Goal: Information Seeking & Learning: Check status

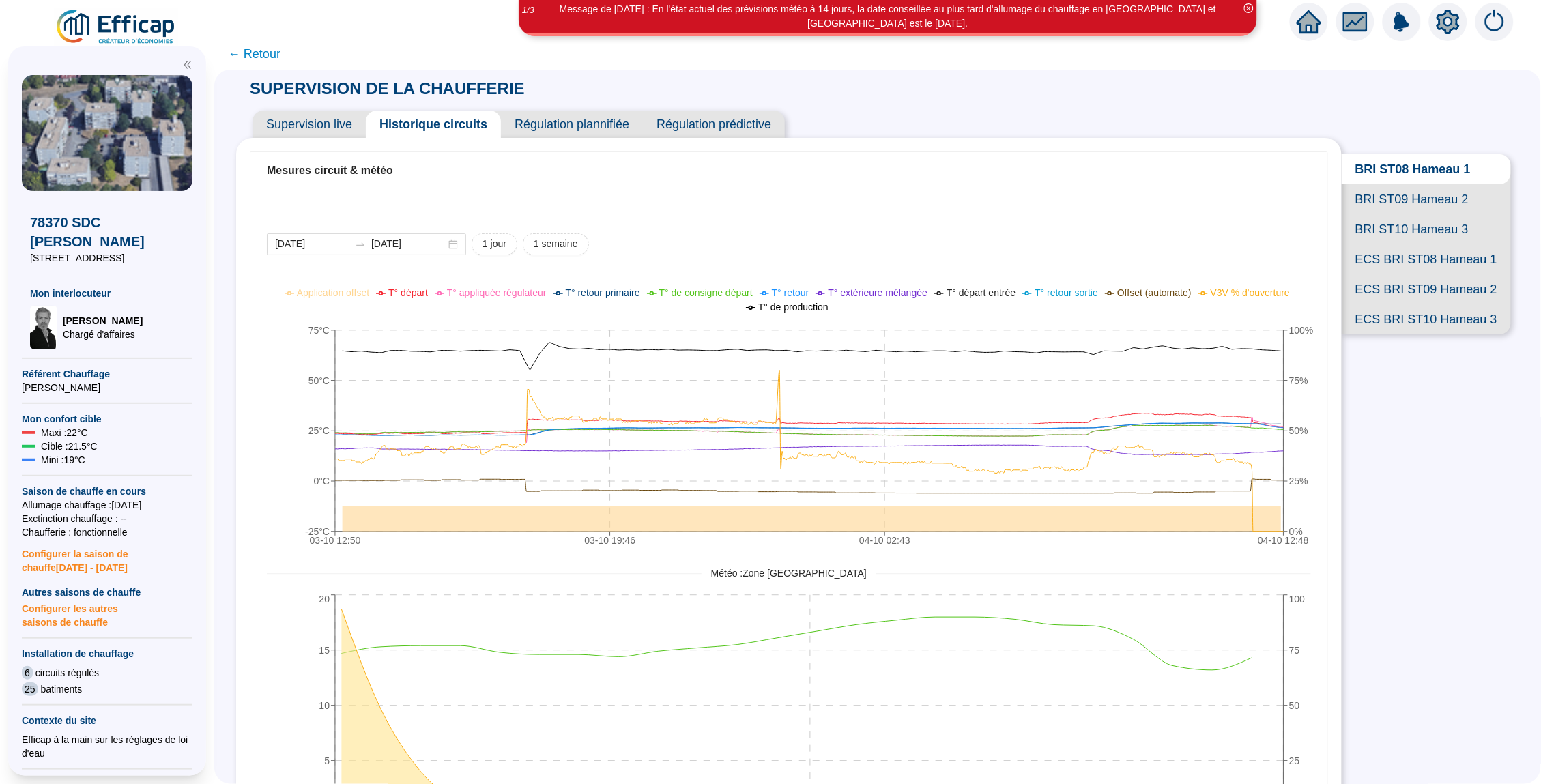
click at [256, 58] on span "← Retour" at bounding box center [254, 54] width 52 height 19
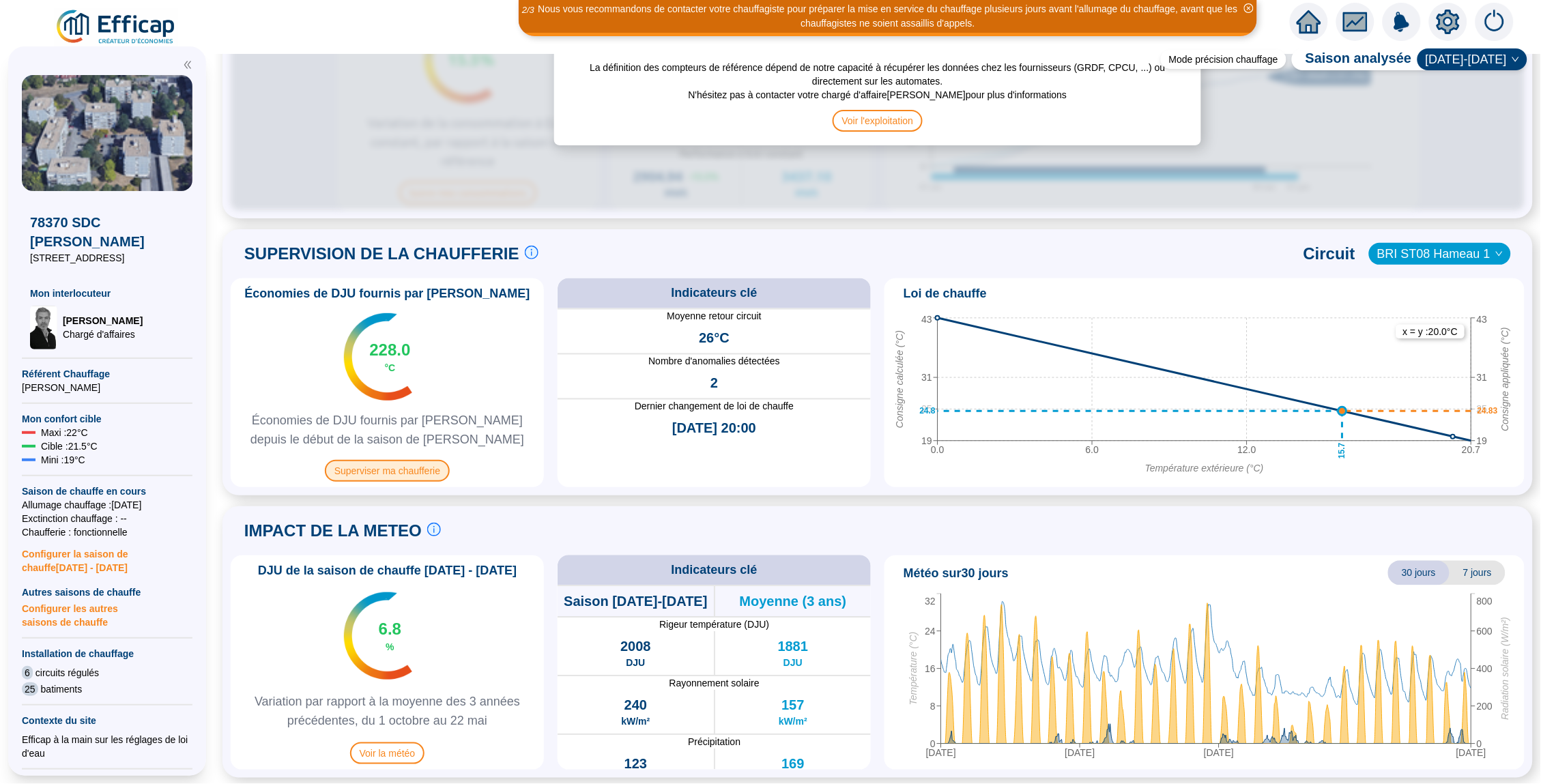
click at [368, 463] on span "Superviser ma chaufferie" at bounding box center [387, 471] width 125 height 22
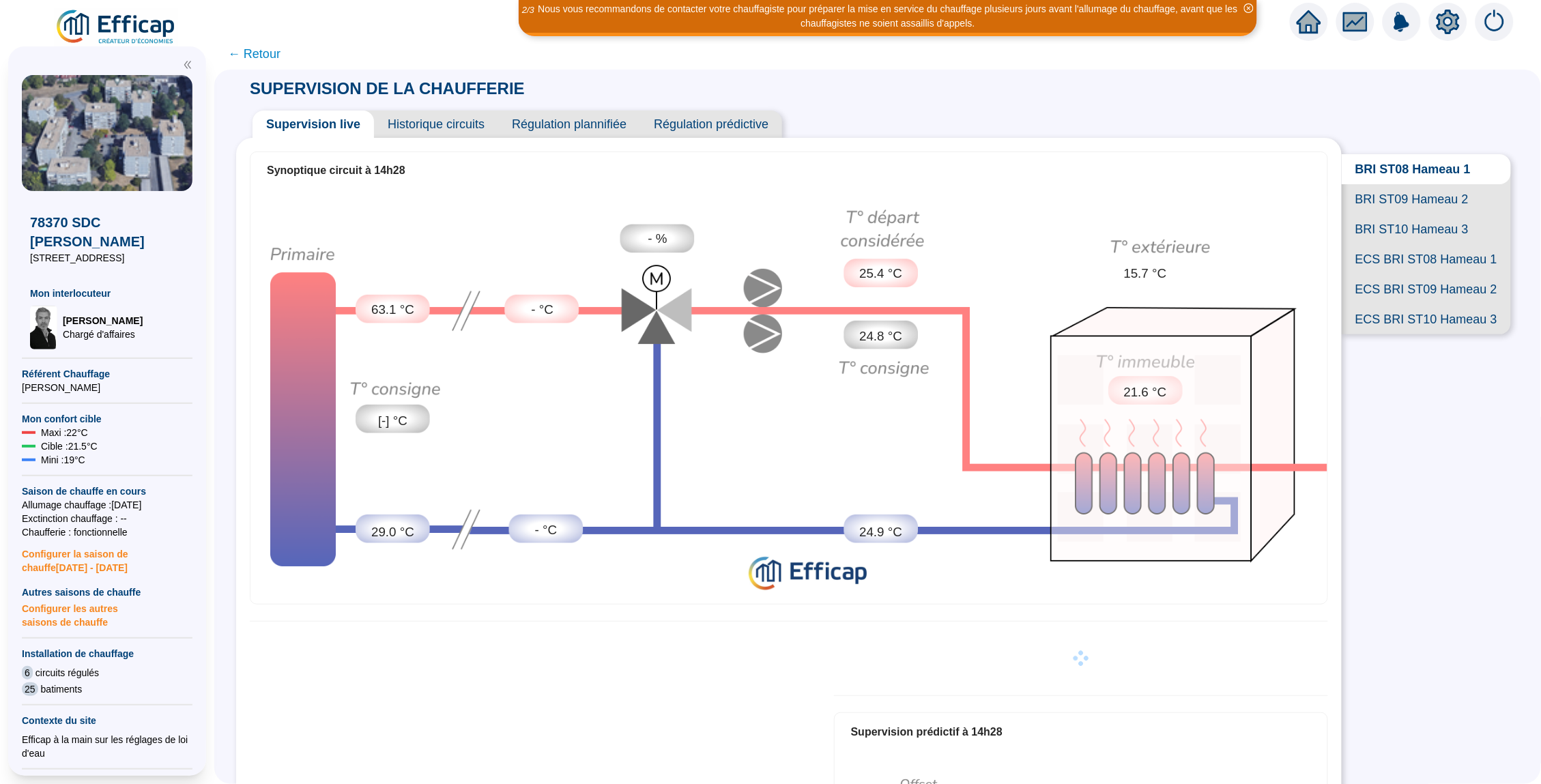
click at [445, 120] on span "Historique circuits" at bounding box center [435, 124] width 124 height 28
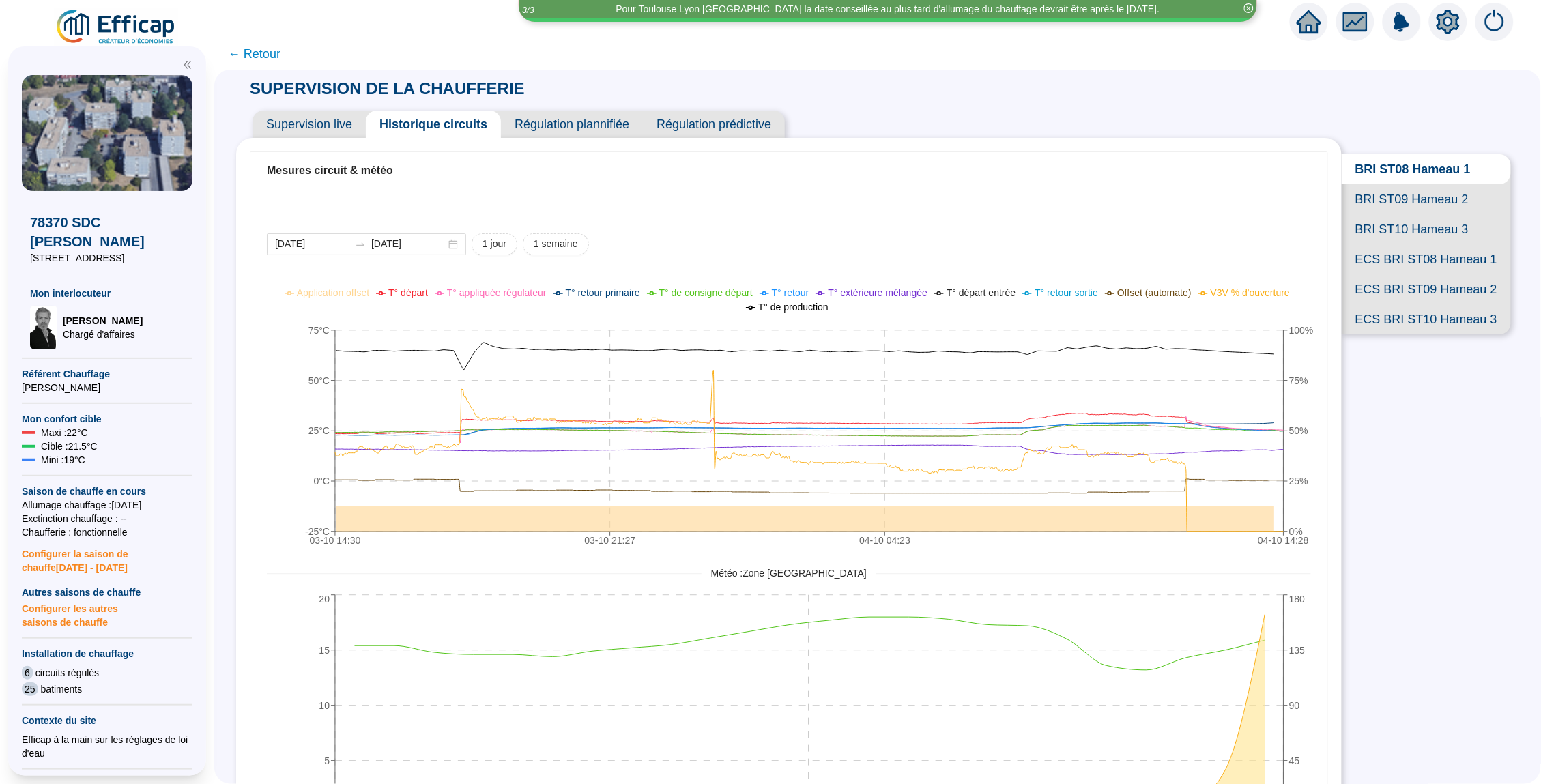
click at [265, 46] on span "← Retour" at bounding box center [254, 54] width 52 height 19
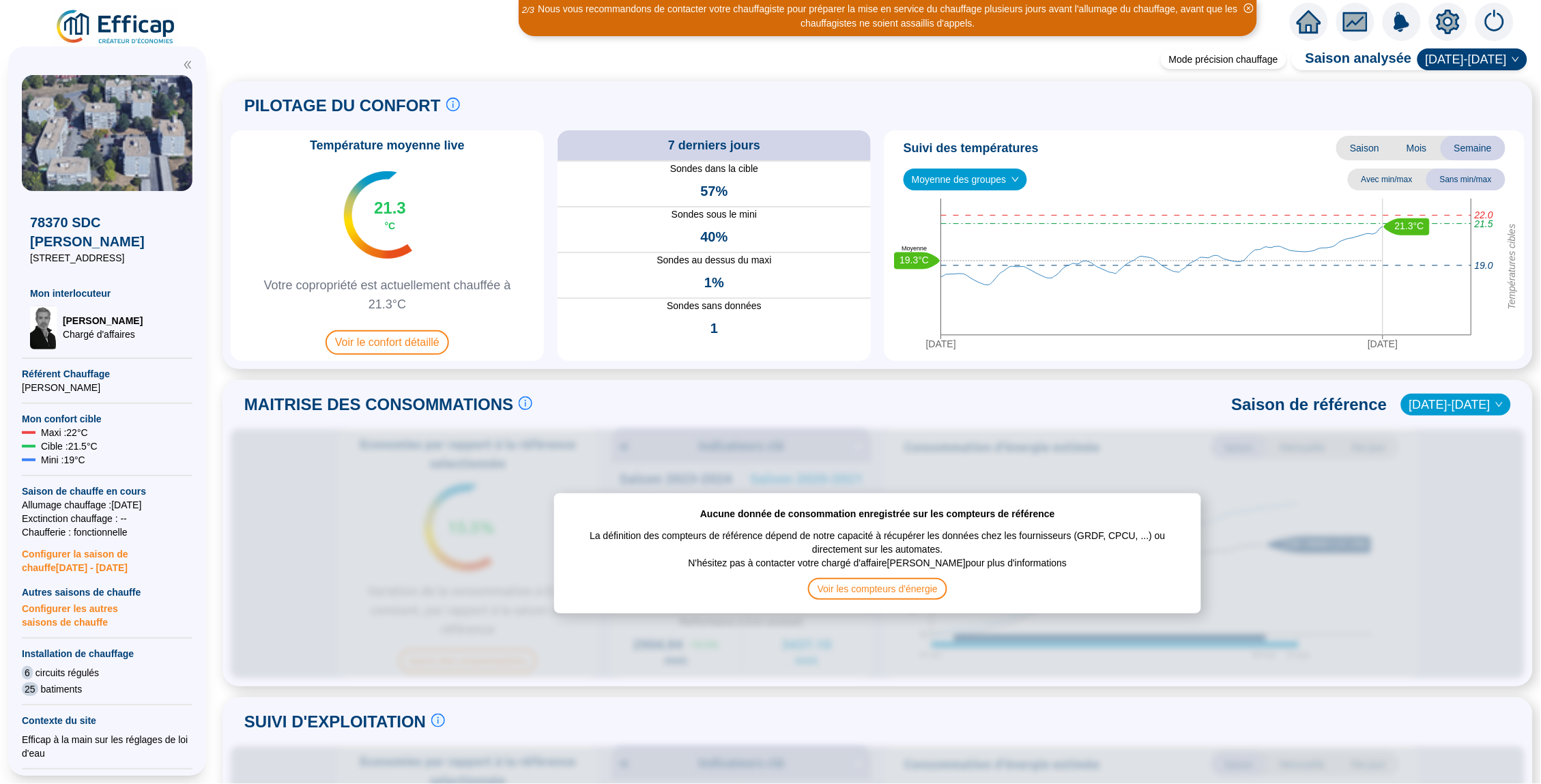
scroll to position [236, 0]
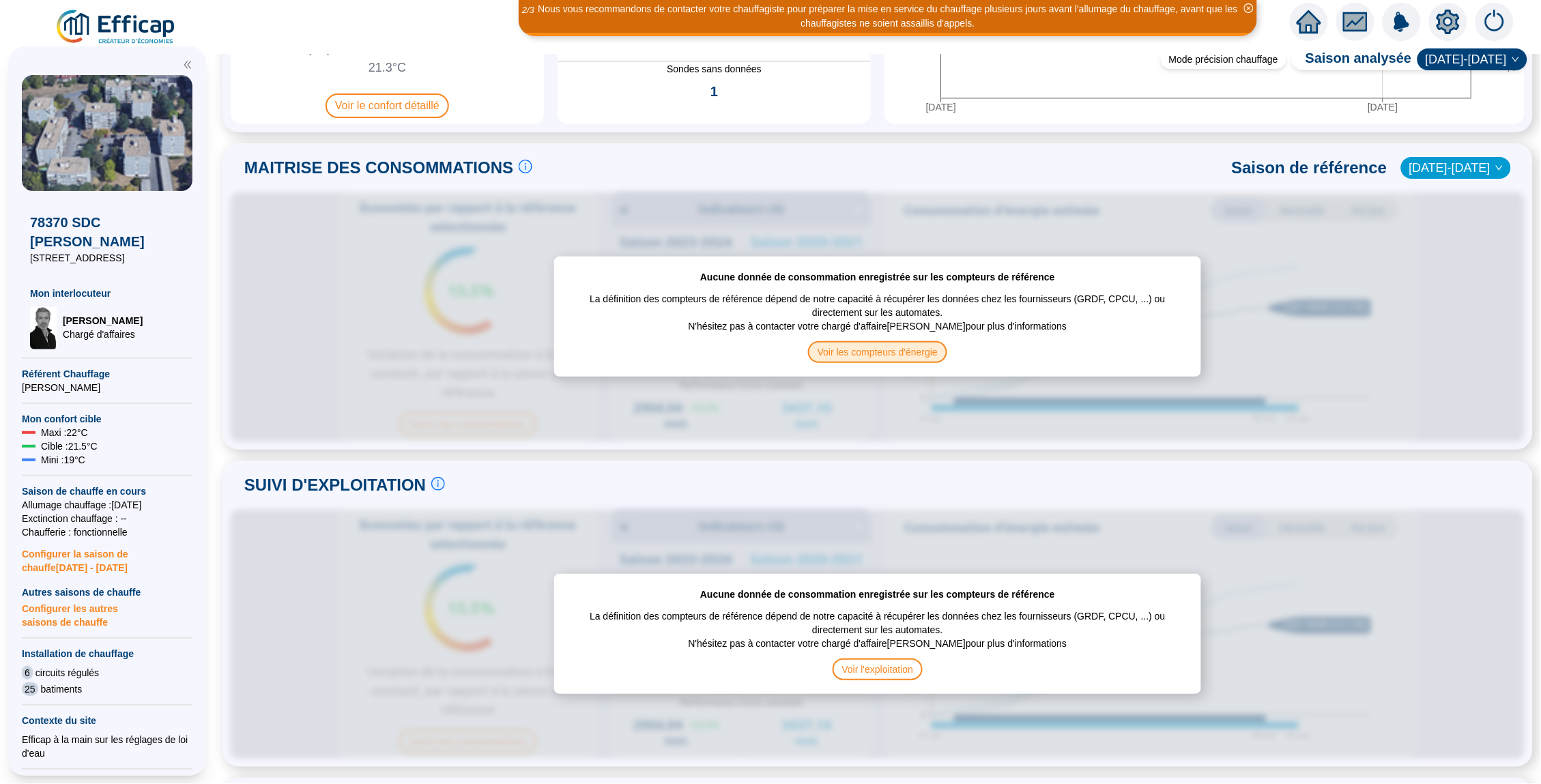
click at [873, 352] on span "Voir les compteurs d'énergie" at bounding box center [878, 352] width 139 height 22
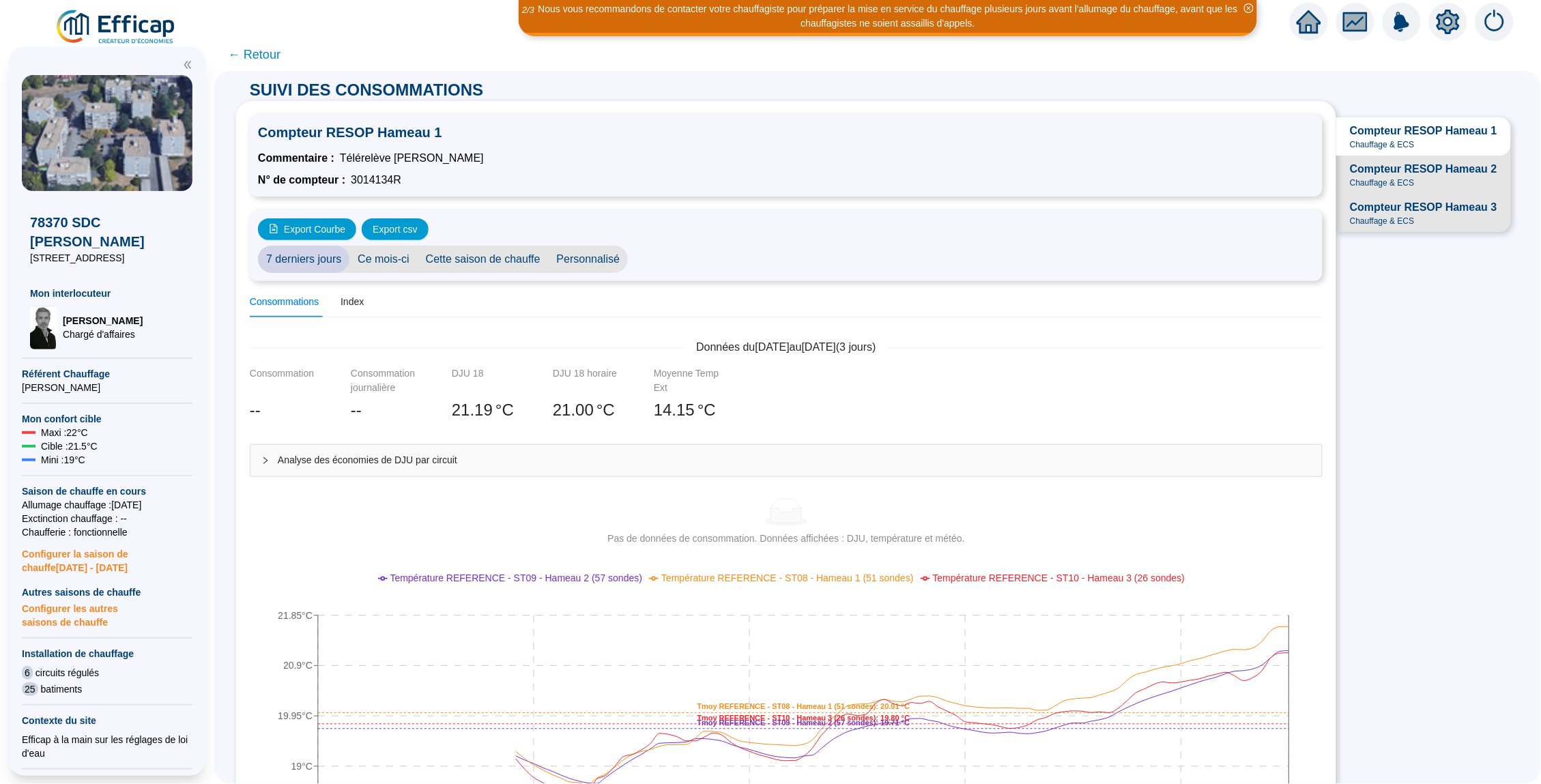
click at [1381, 179] on span "Chauffage & ECS" at bounding box center [1381, 183] width 65 height 11
click at [1406, 215] on span "Chauffage & ECS" at bounding box center [1381, 220] width 65 height 11
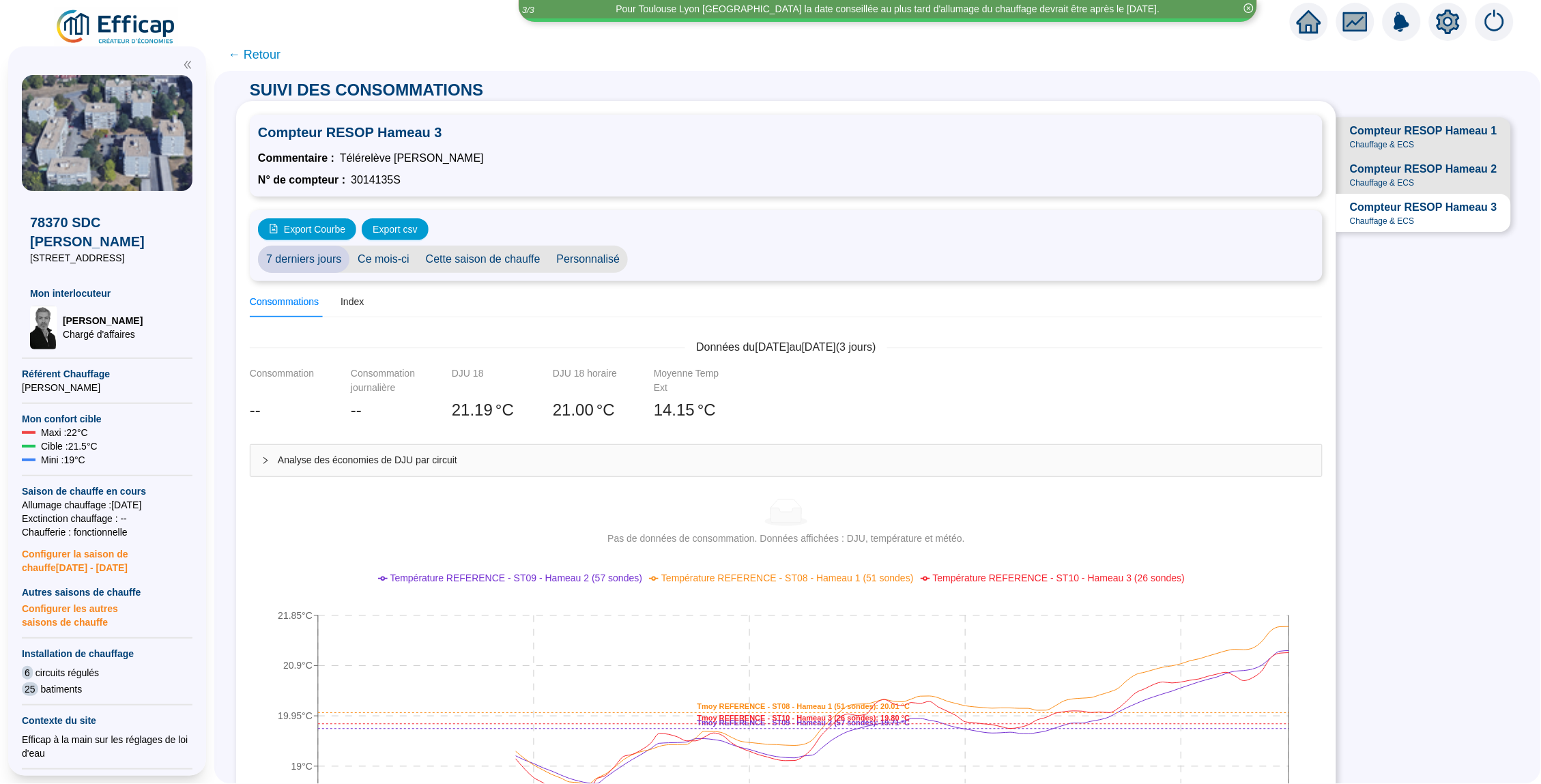
click at [248, 46] on span "← Retour" at bounding box center [254, 54] width 52 height 19
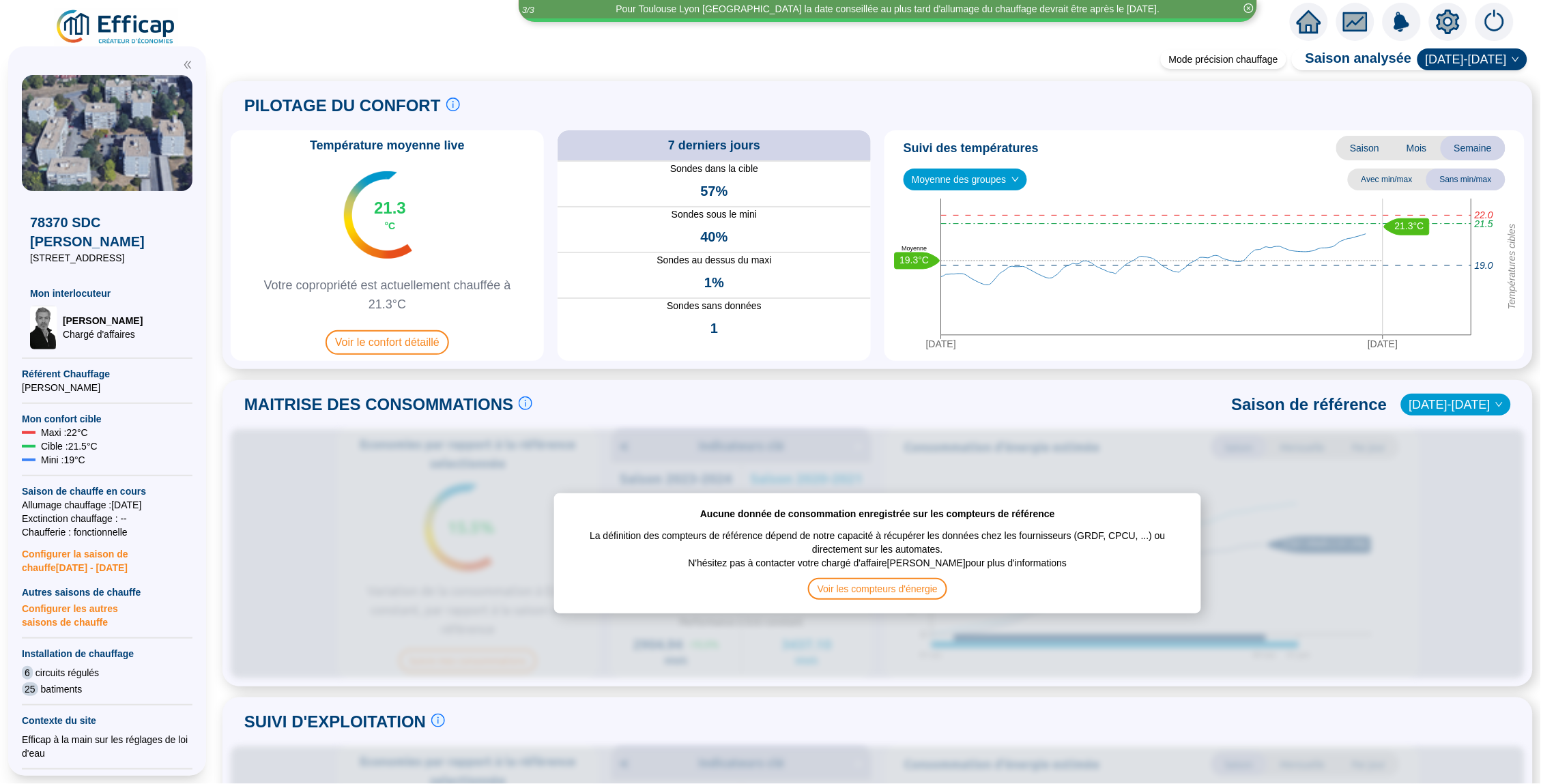
click at [1012, 189] on div "Moyenne des groupes" at bounding box center [965, 179] width 123 height 22
click at [986, 228] on div "REFERENCE - ST09 - Hameau 2 (57 sondes)" at bounding box center [967, 228] width 107 height 15
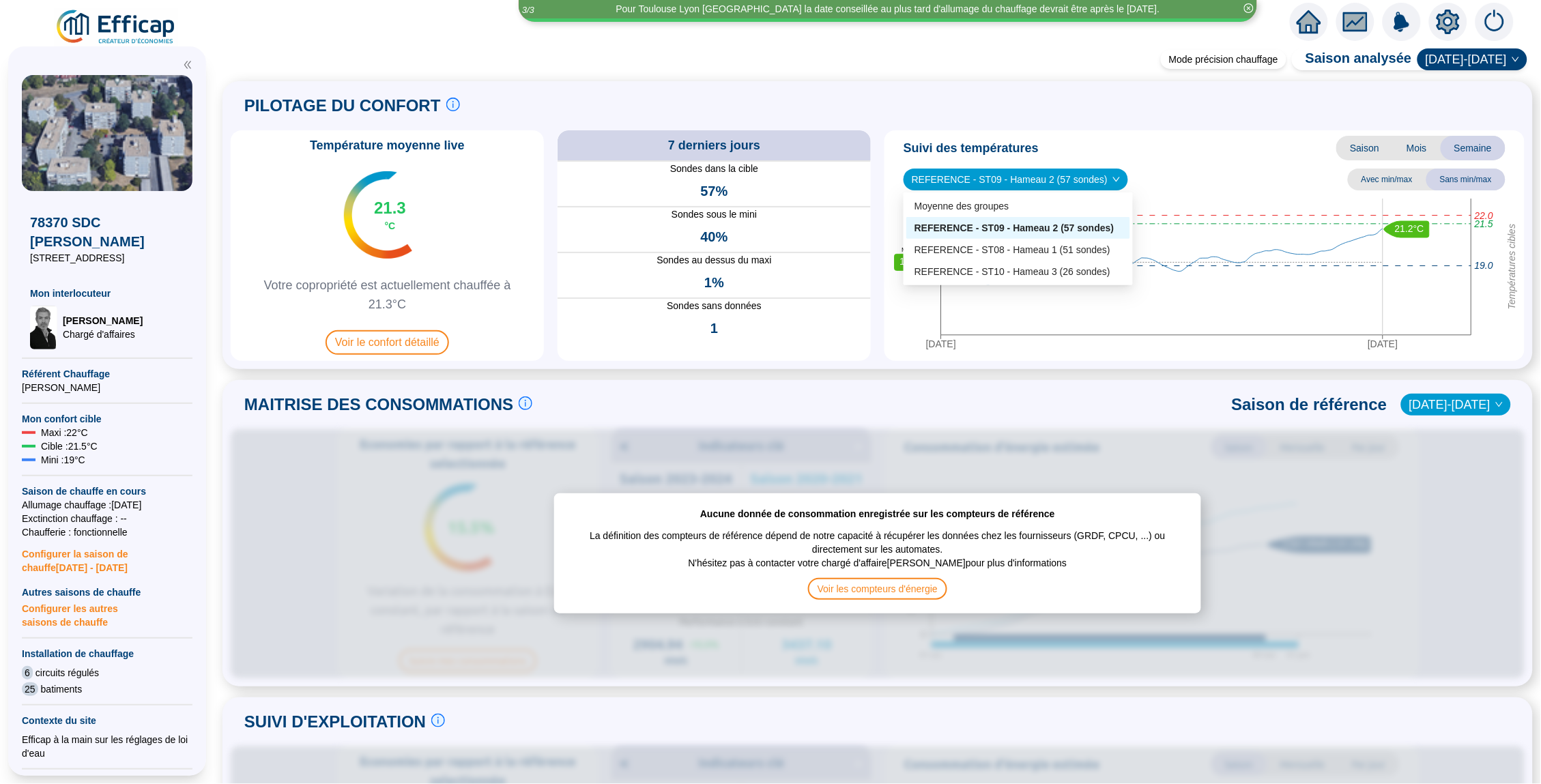
click at [1000, 176] on span "REFERENCE - ST09 - Hameau 2 (57 sondes)" at bounding box center [1015, 179] width 208 height 20
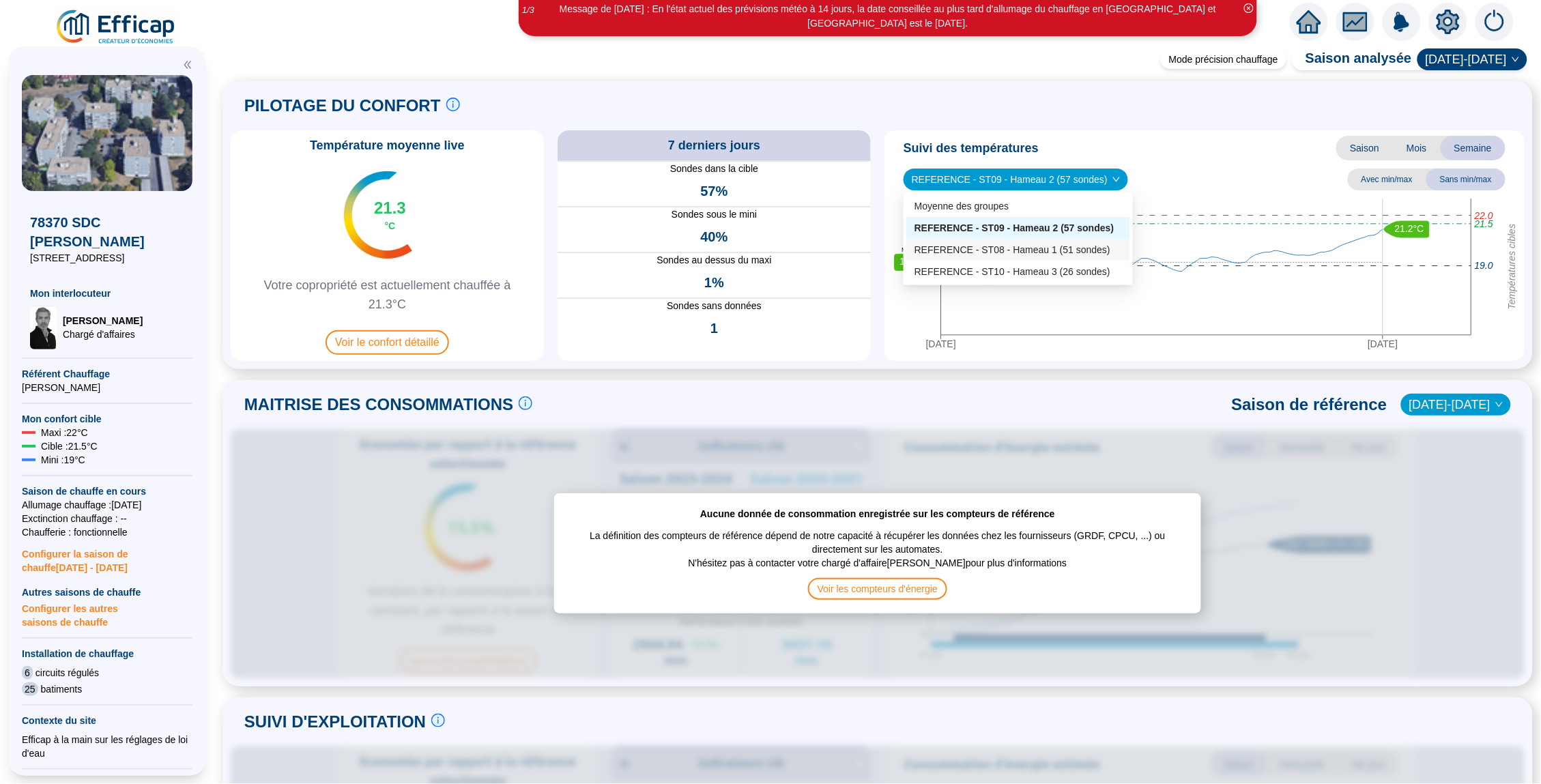
click at [1003, 249] on div "REFERENCE - ST08 - Hameau 1 (51 sondes)" at bounding box center [1018, 250] width 207 height 15
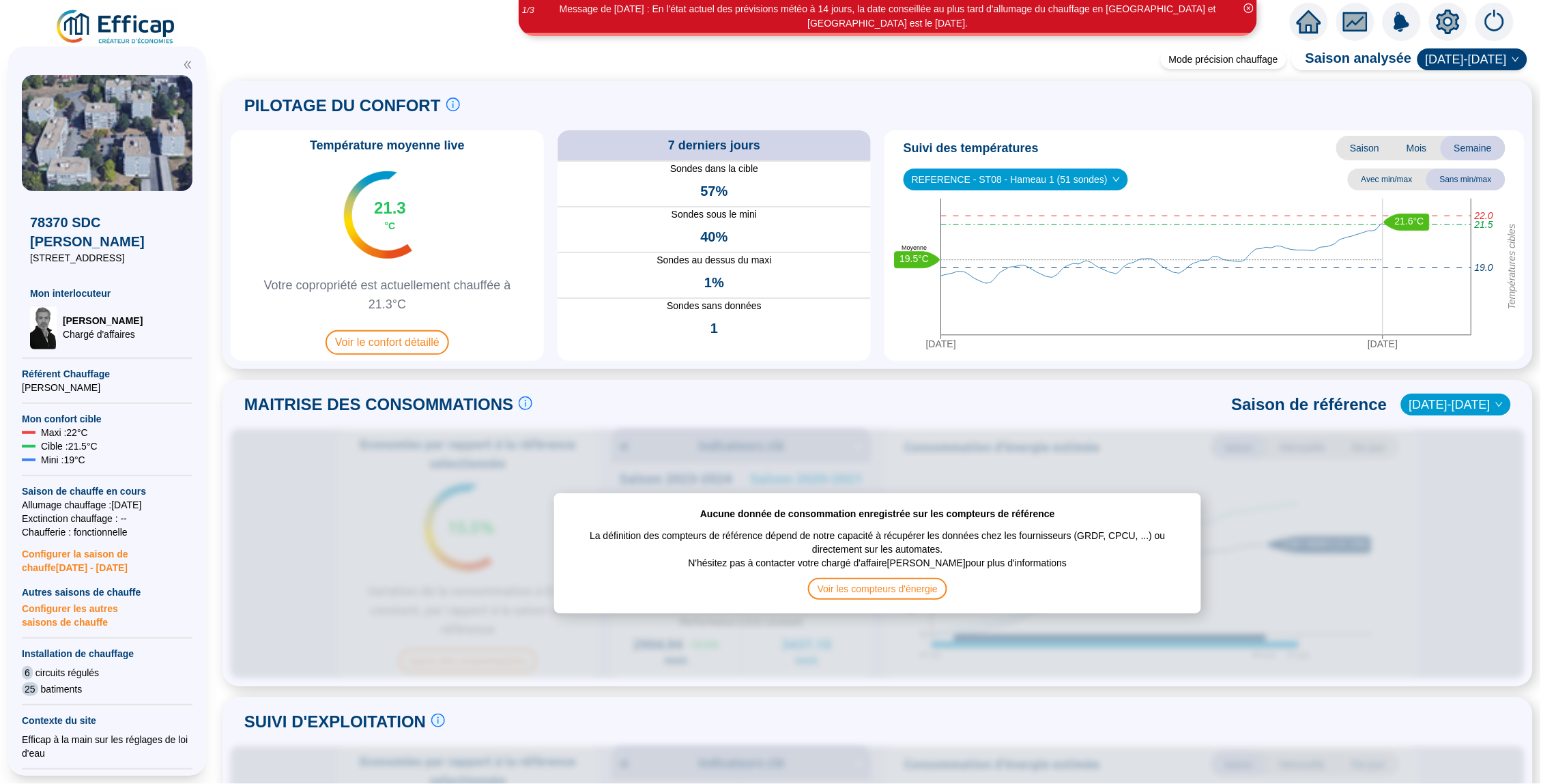
click at [953, 172] on span "REFERENCE - ST08 - Hameau 1 (51 sondes)" at bounding box center [1015, 179] width 208 height 20
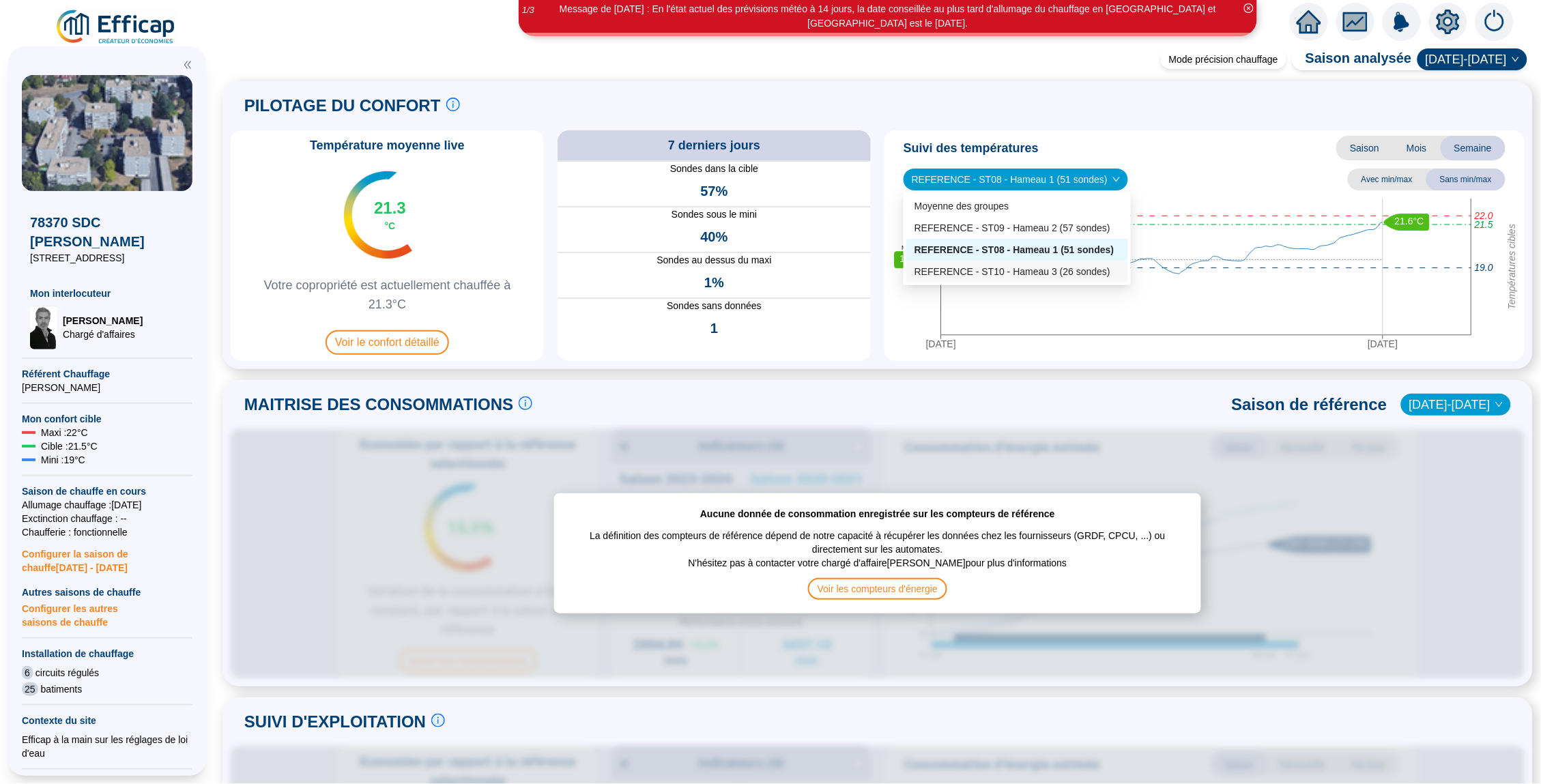
click at [985, 265] on div "REFERENCE - ST10 - Hameau 3 (26 sondes)" at bounding box center [1016, 272] width 205 height 15
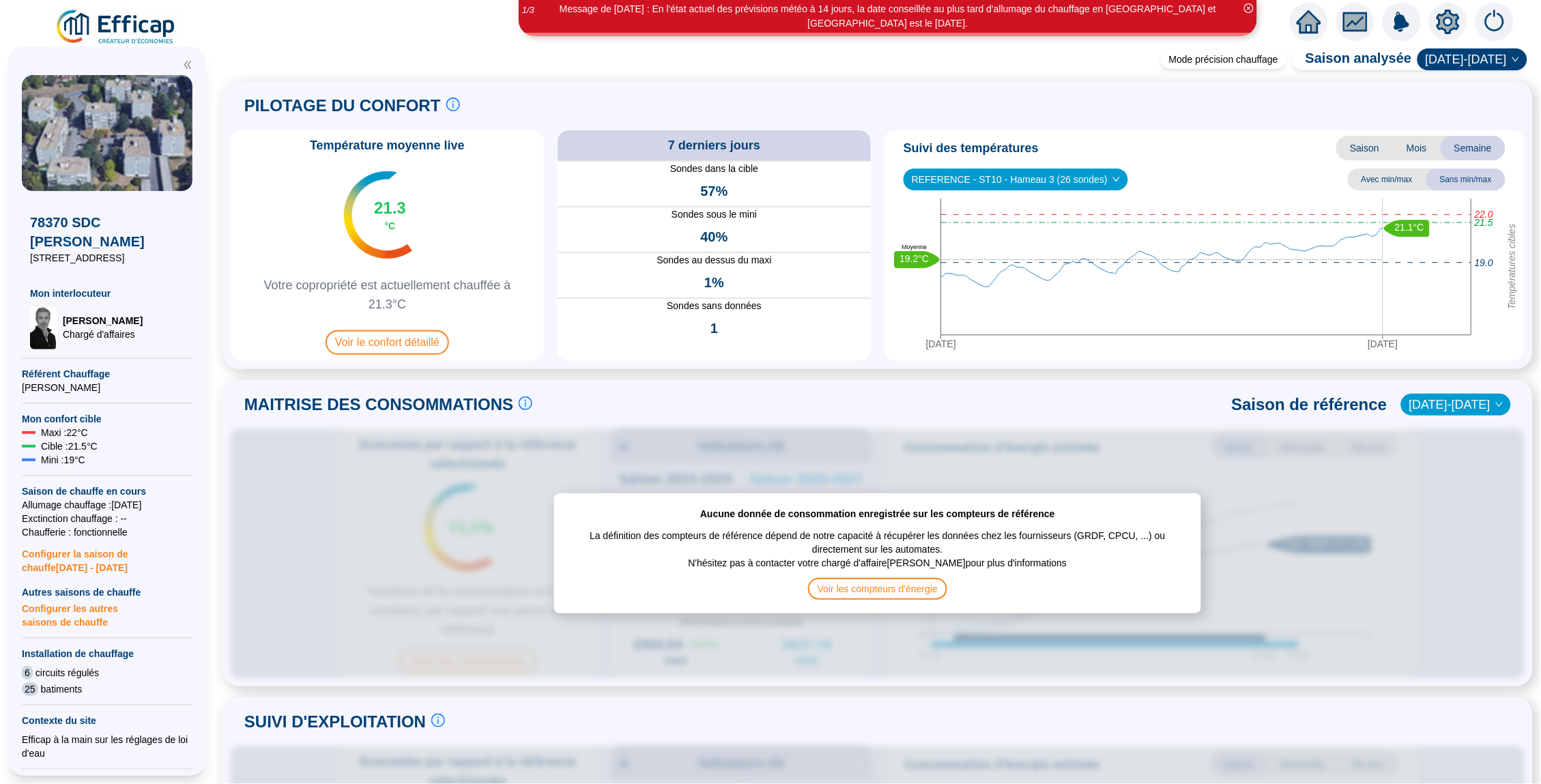
click at [1303, 17] on icon "home" at bounding box center [1309, 22] width 25 height 23
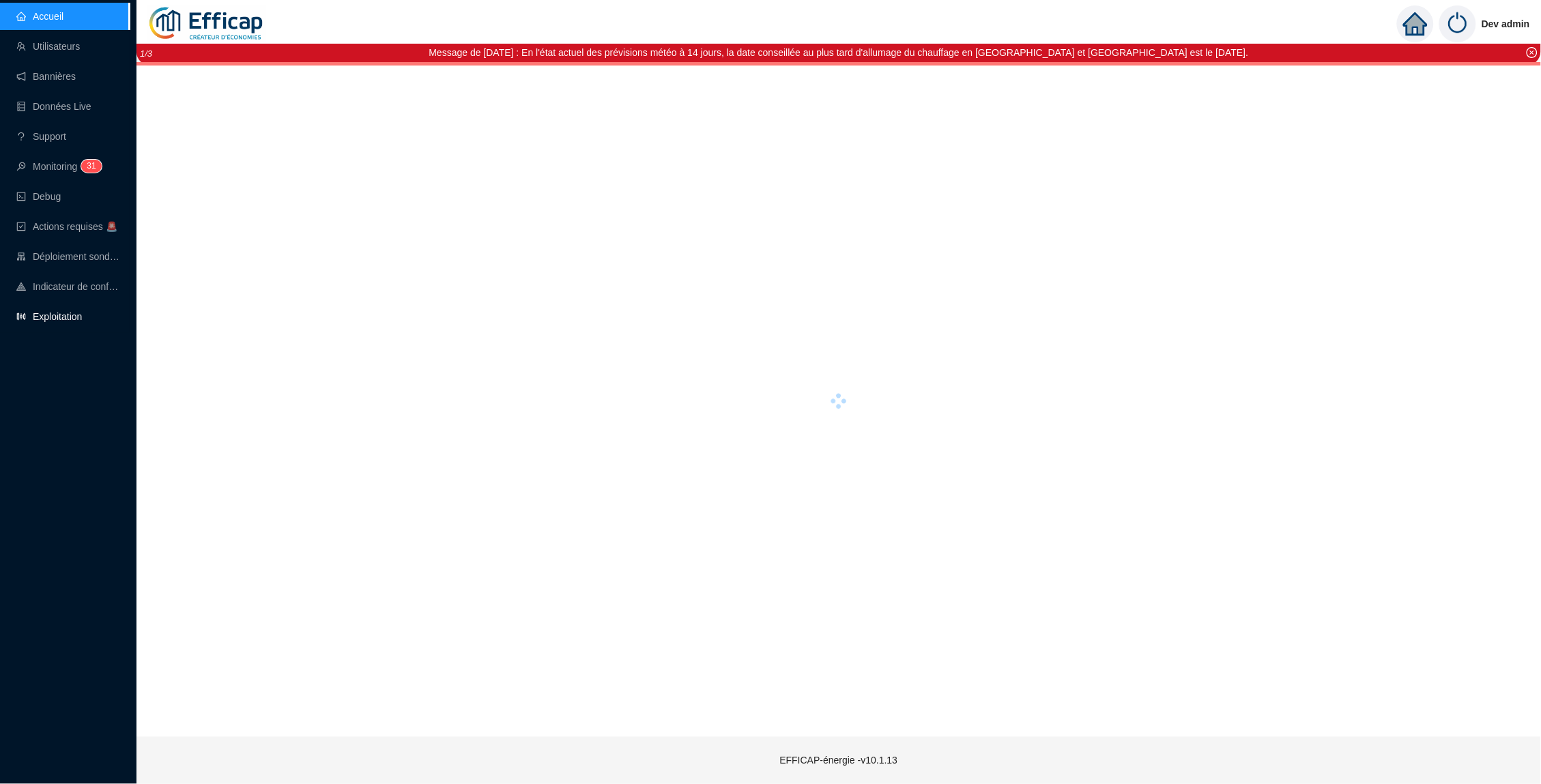
click at [39, 322] on link "Exploitation" at bounding box center [49, 316] width 65 height 11
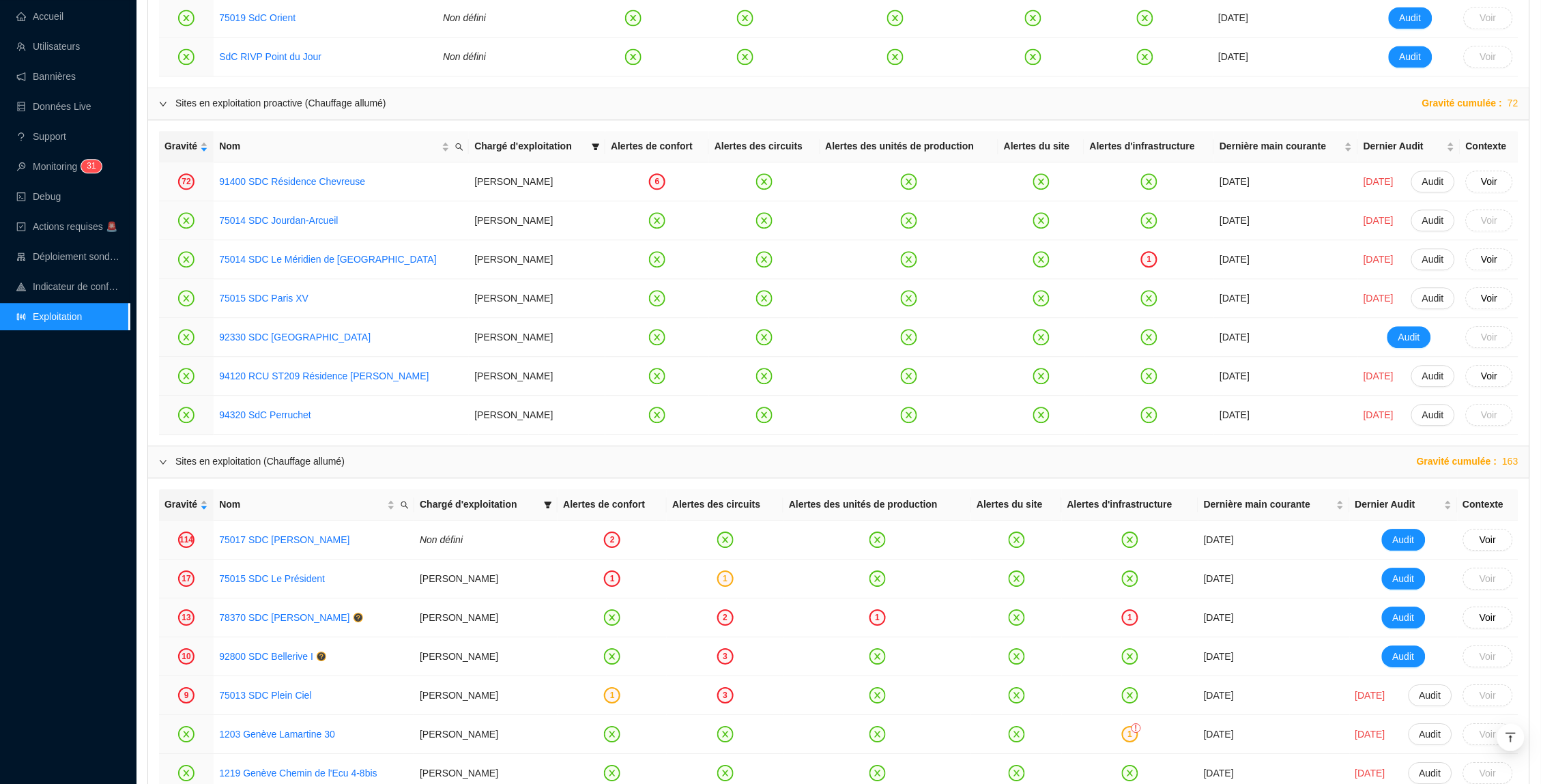
scroll to position [1151, 0]
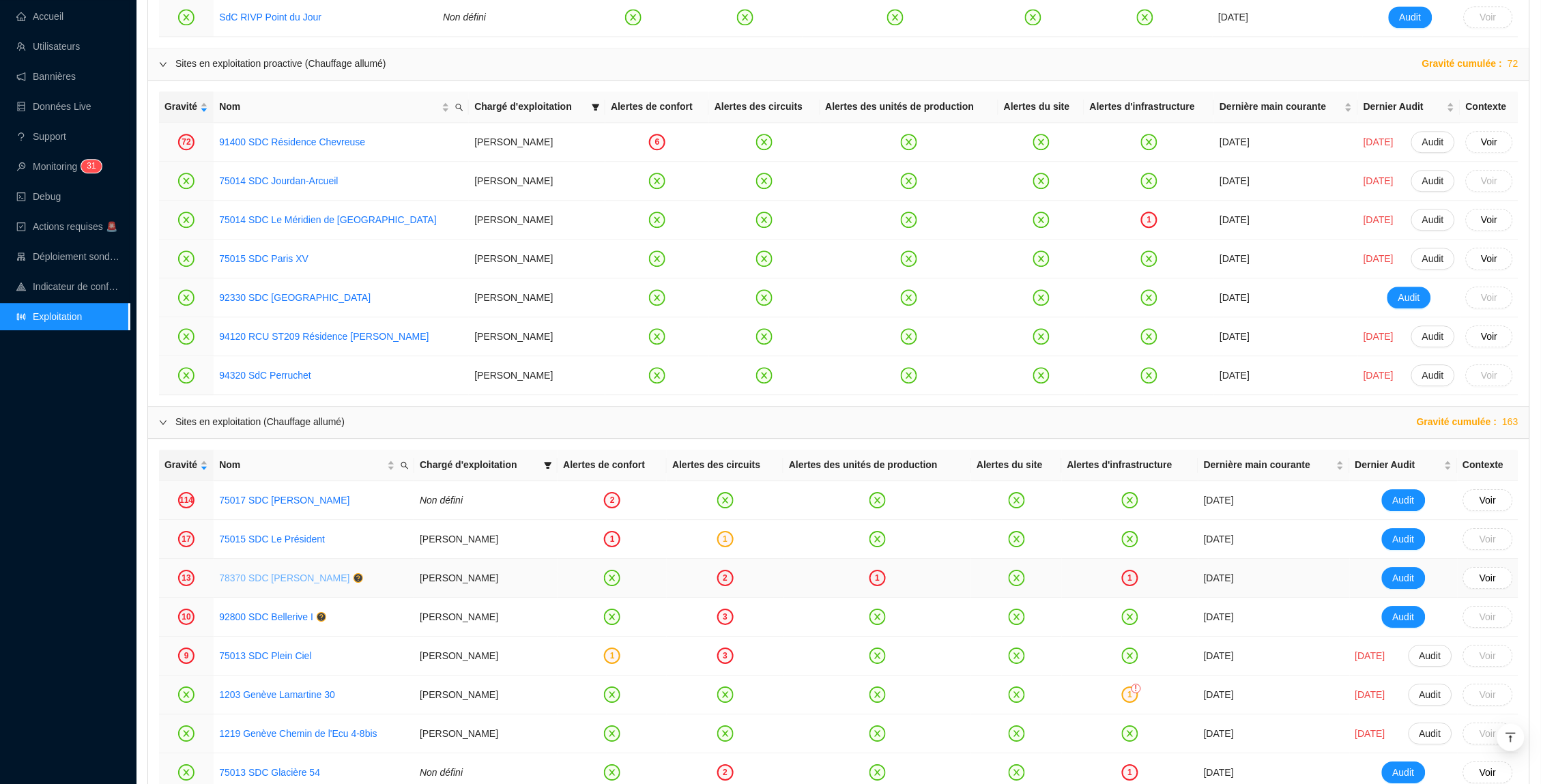
click at [290, 577] on link "78370 SDC Brigitte" at bounding box center [284, 577] width 131 height 11
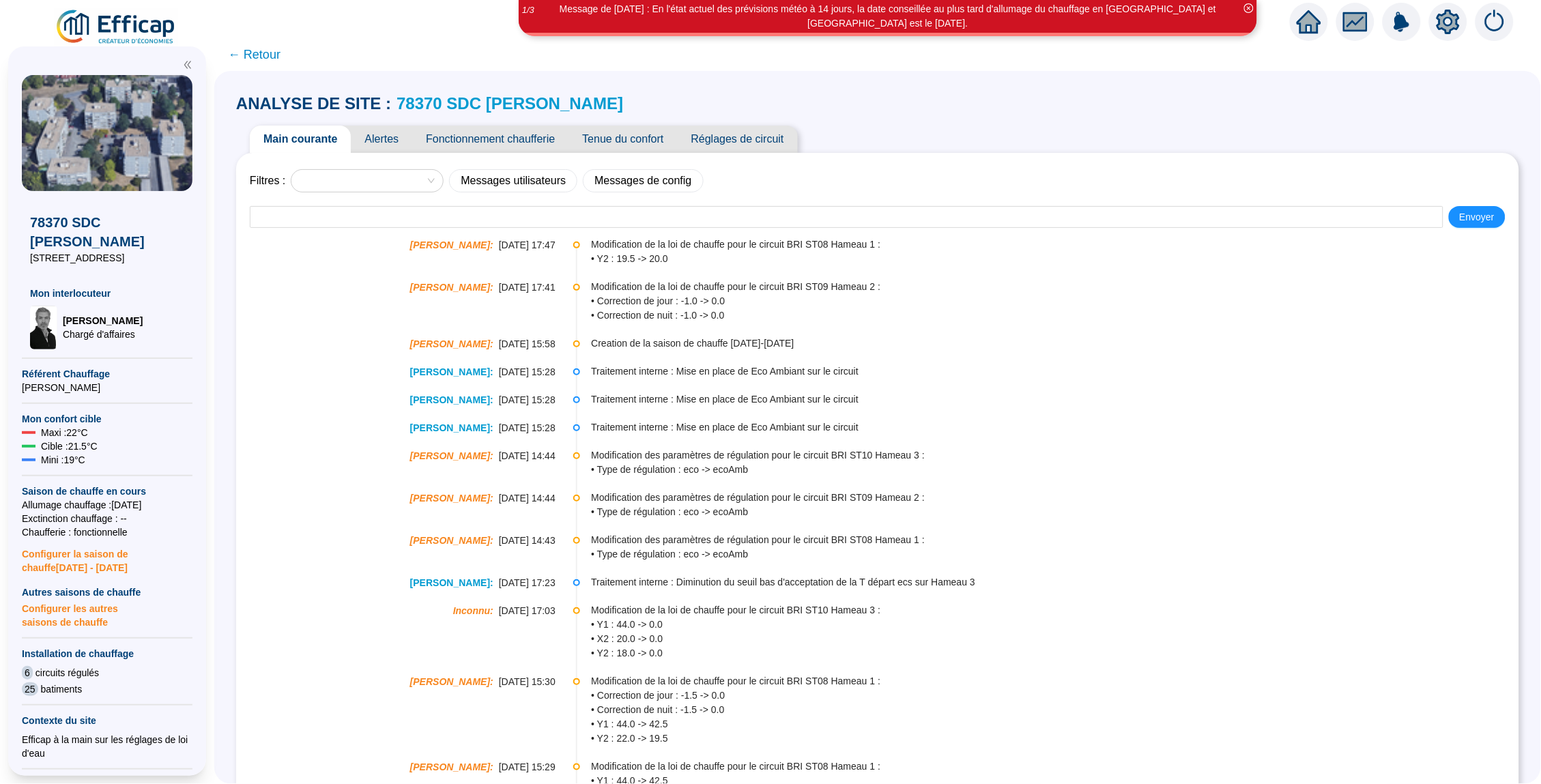
click at [369, 139] on span "Alertes" at bounding box center [381, 139] width 62 height 28
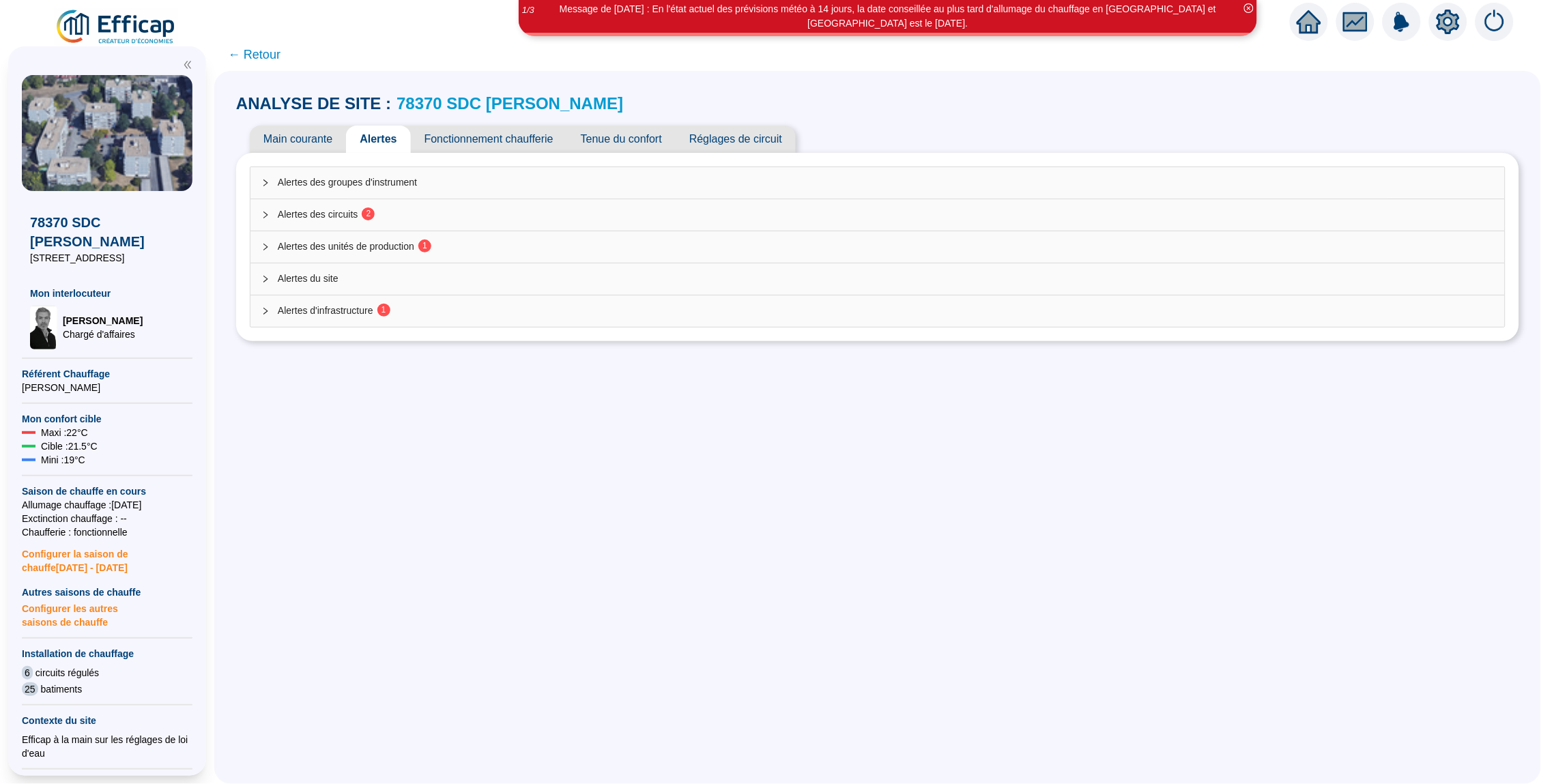
click at [382, 211] on span "Alertes des circuits 2" at bounding box center [886, 215] width 1216 height 15
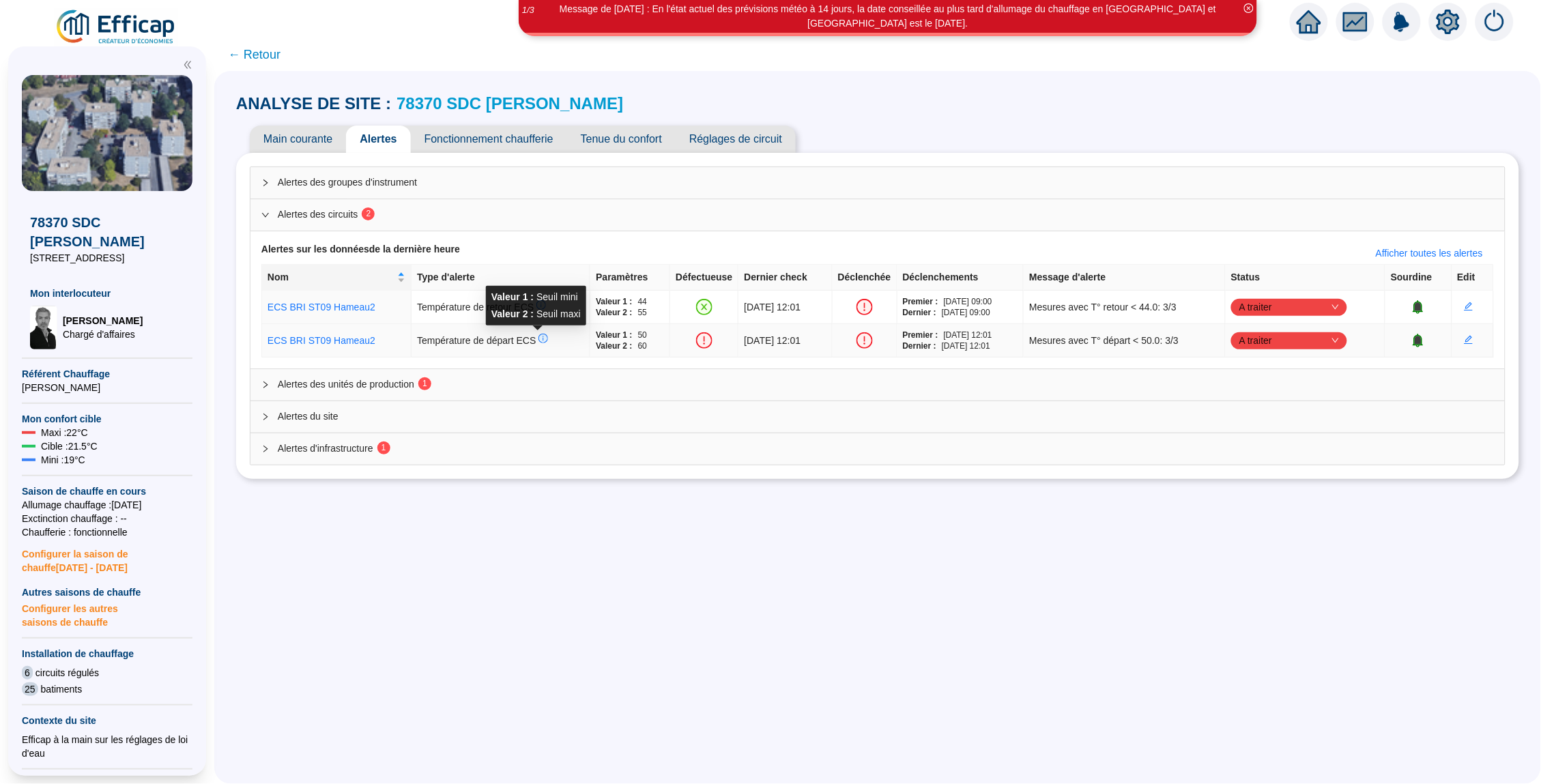
click at [543, 340] on icon "info-circle" at bounding box center [544, 339] width 1 height 5
click at [540, 338] on icon "info-circle" at bounding box center [543, 338] width 8 height 8
click at [321, 328] on td "ECS BRI ST09 Hameau2" at bounding box center [337, 341] width 149 height 33
click at [321, 339] on link "ECS BRI ST09 Hameau2" at bounding box center [321, 340] width 108 height 11
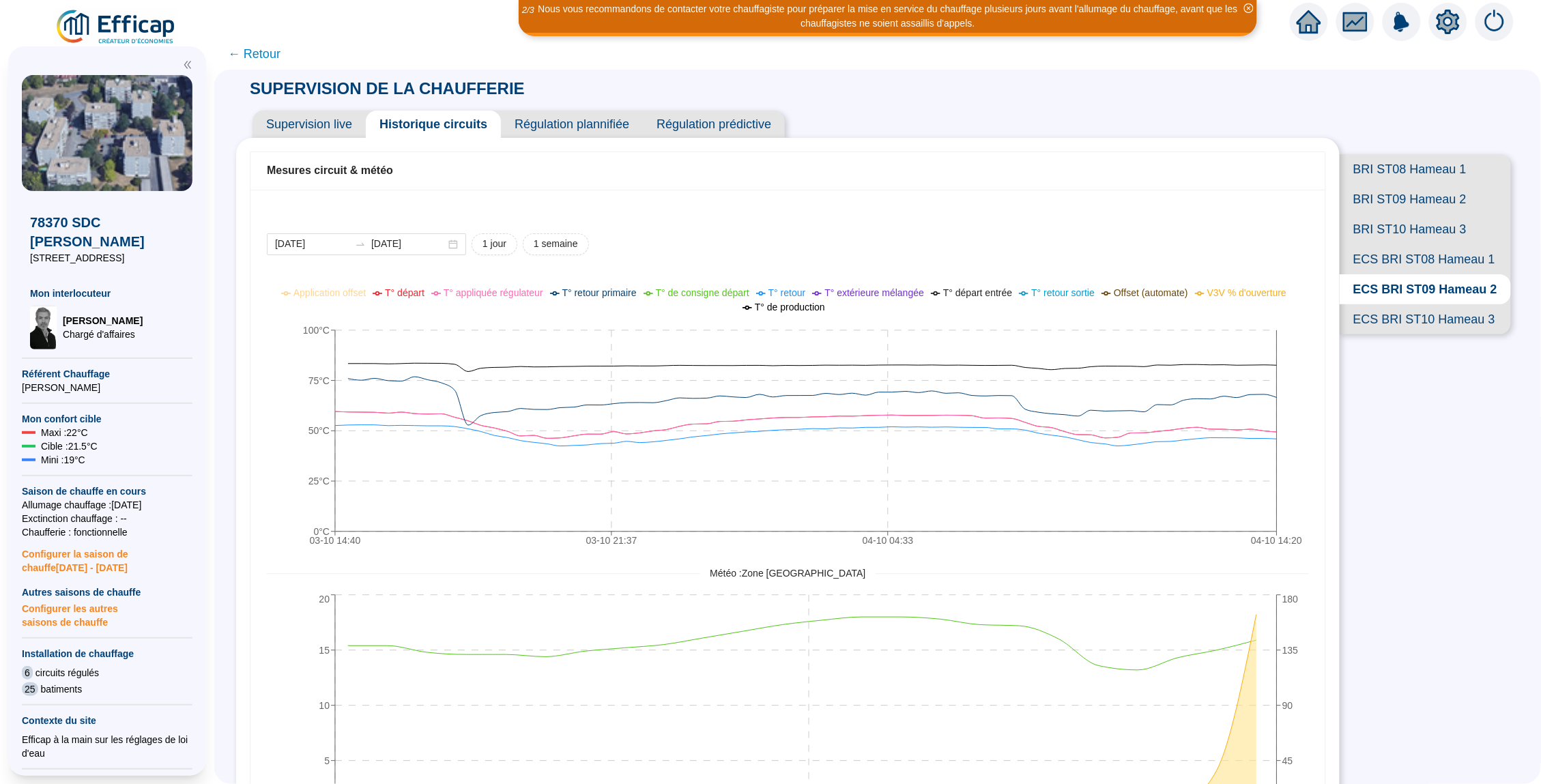
click at [1388, 304] on span "ECS BRI ST10 Hameau 3" at bounding box center [1425, 318] width 171 height 30
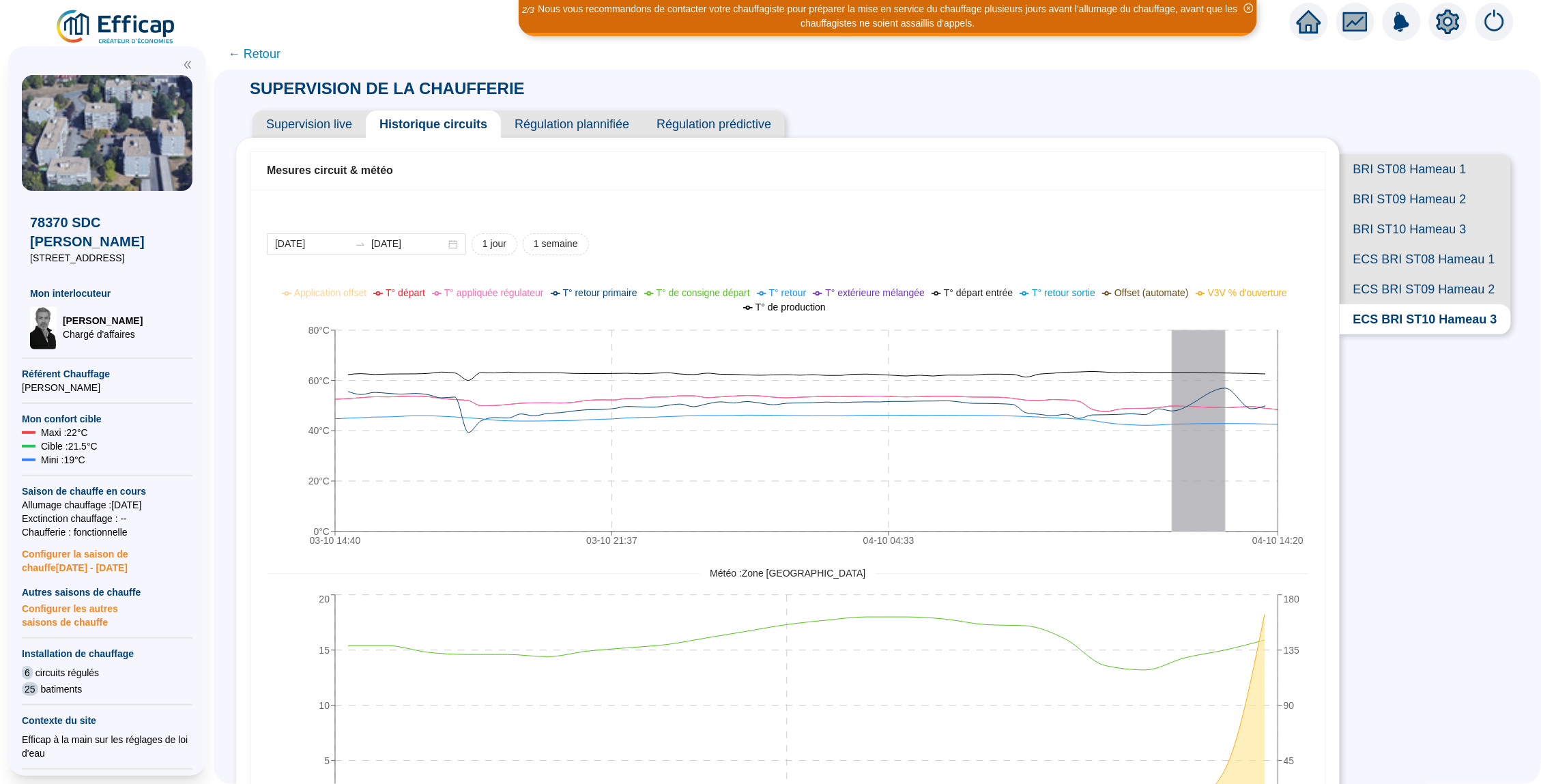
click at [1388, 253] on span "ECS BRI ST08 Hameau 1" at bounding box center [1425, 259] width 171 height 30
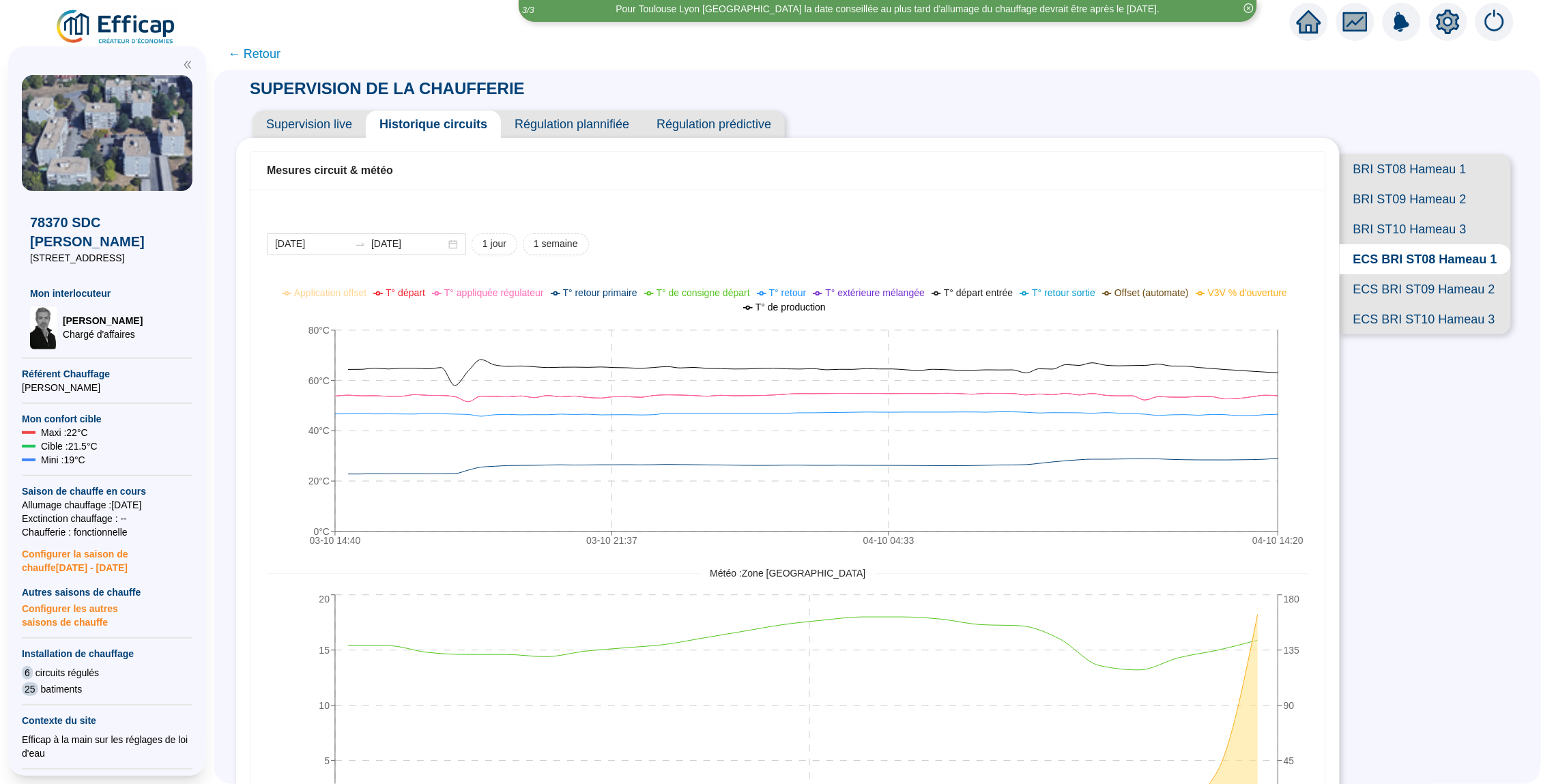
click at [1378, 299] on span "ECS BRI ST09 Hameau 2" at bounding box center [1425, 289] width 171 height 30
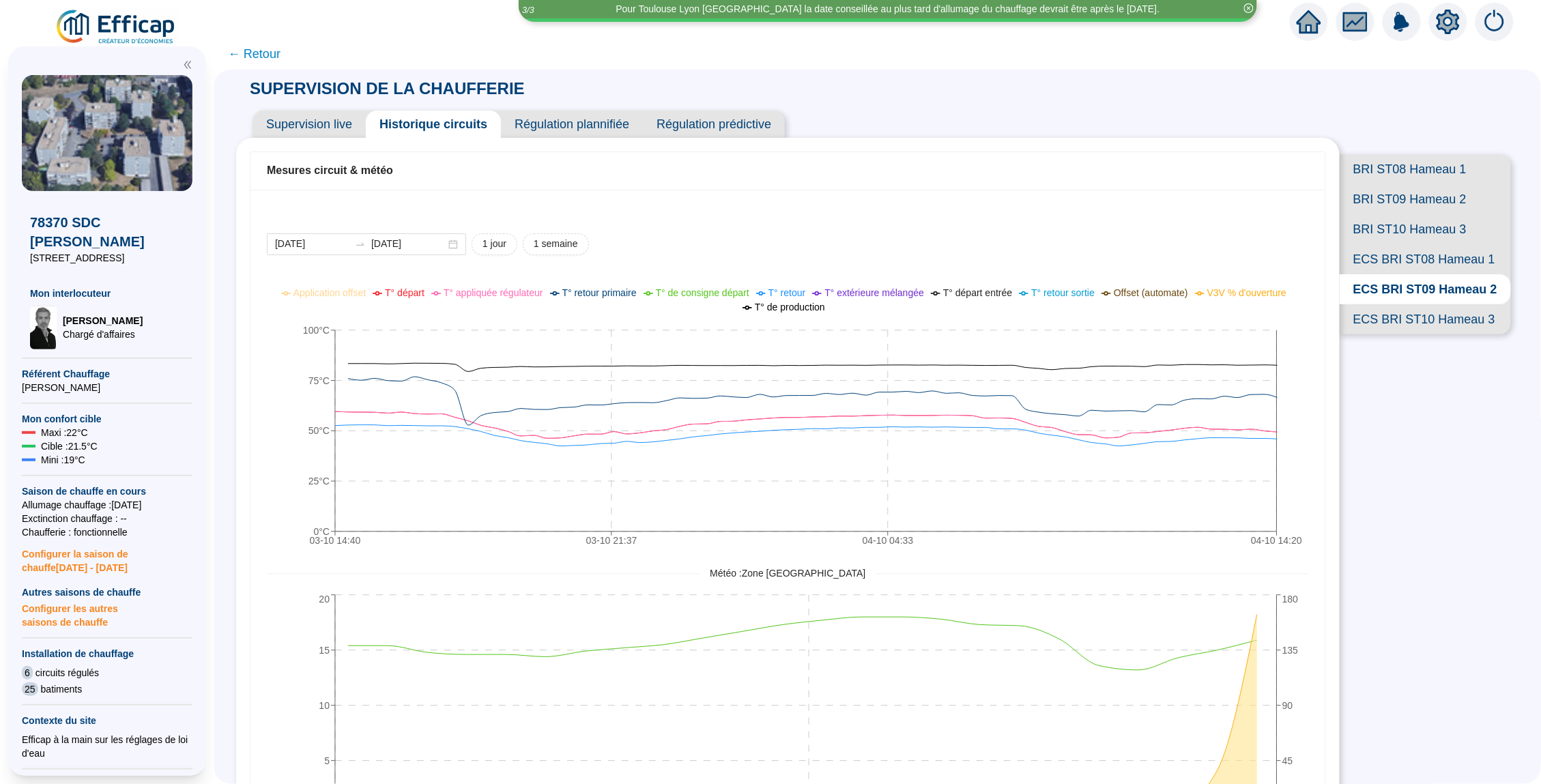
click at [1381, 331] on div "BRI ST08 Hameau 1 BRI ST09 Hameau 2 BRI ST10 Hameau 3 ECS BRI ST08 Hameau 1 ECS…" at bounding box center [1429, 225] width 179 height 251
click at [1381, 318] on span "ECS BRI ST10 Hameau 3" at bounding box center [1425, 318] width 171 height 30
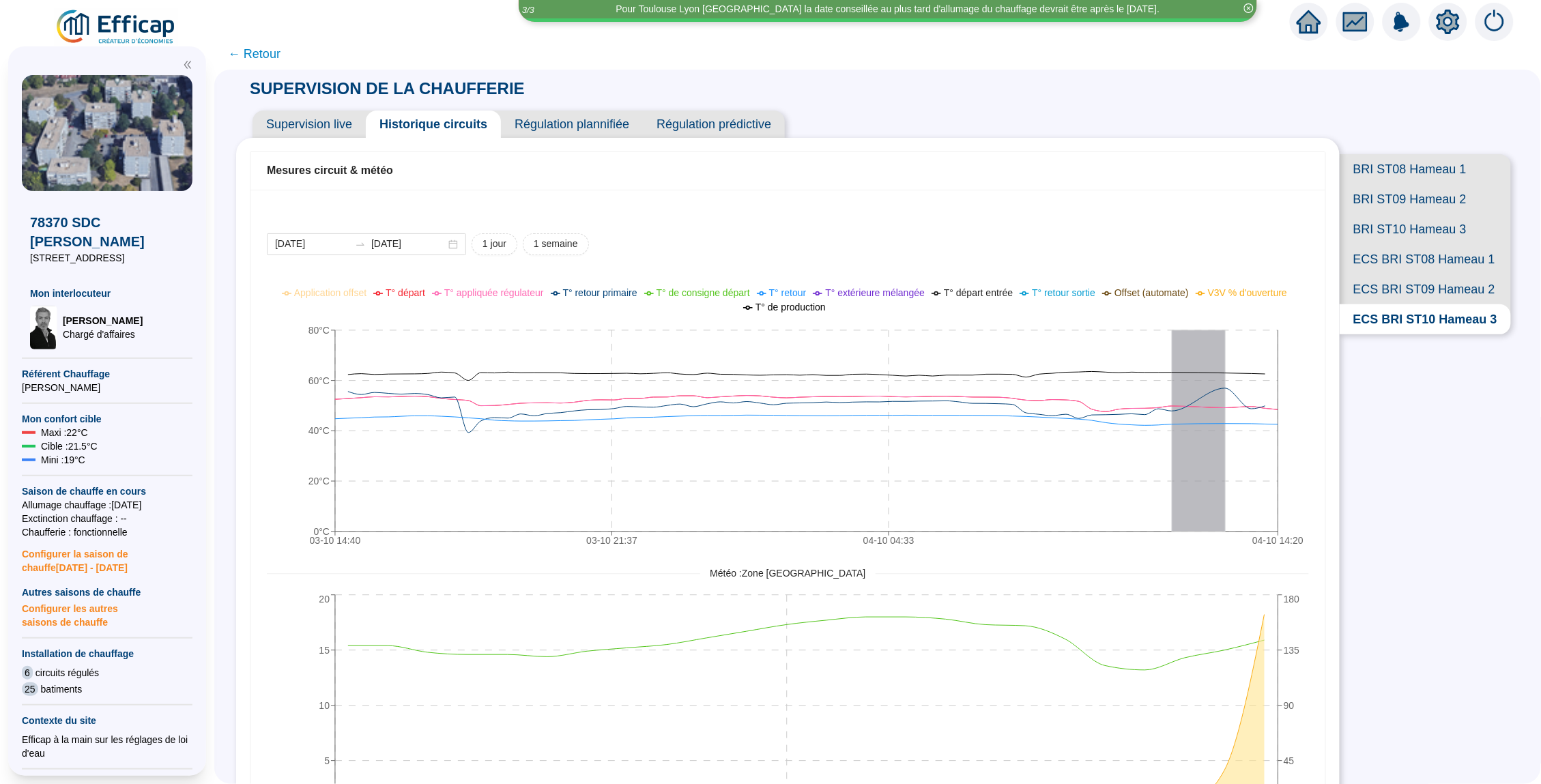
click at [1383, 280] on span "ECS BRI ST09 Hameau 2" at bounding box center [1425, 289] width 171 height 30
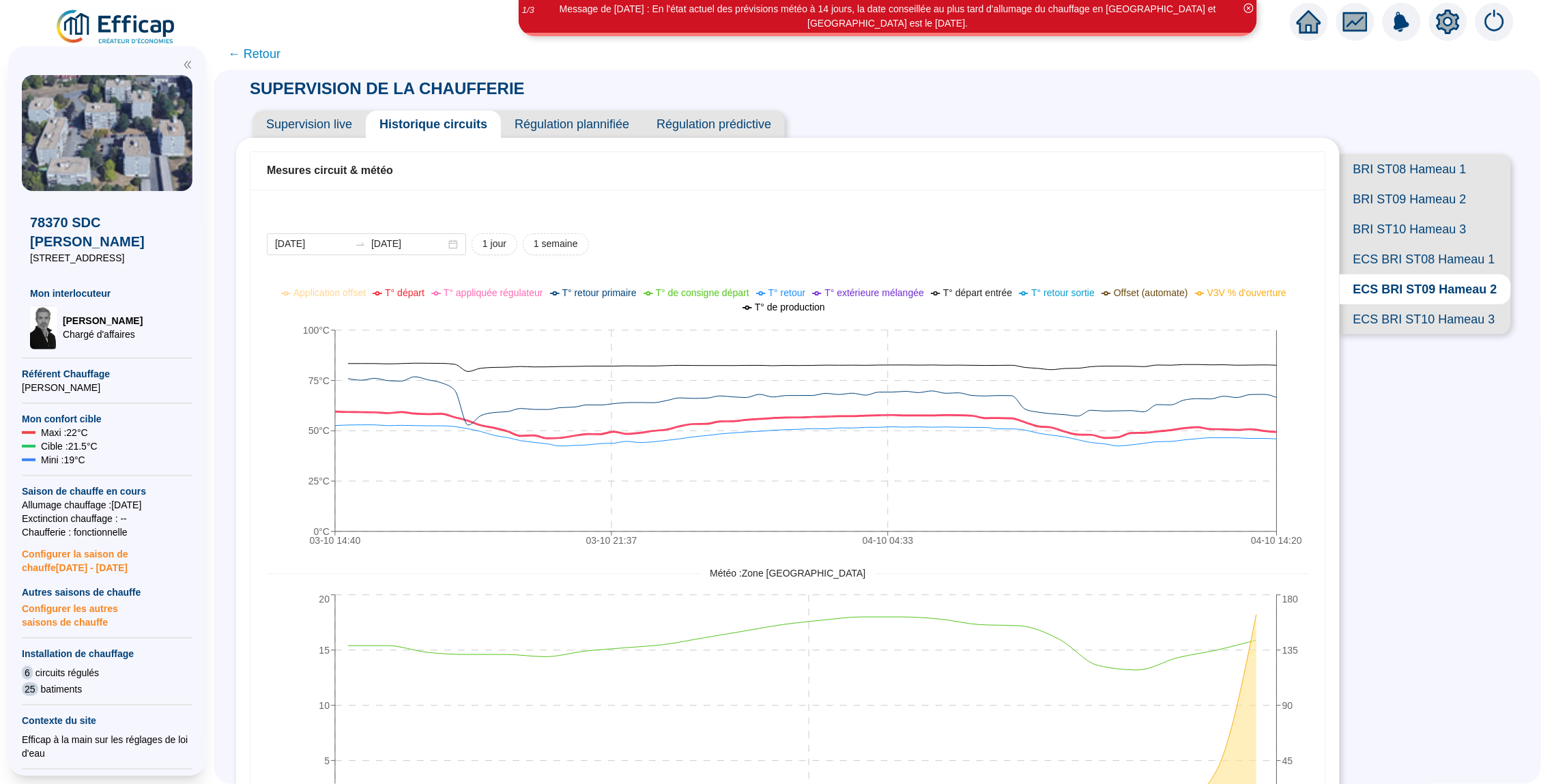
click at [424, 292] on span "T° départ" at bounding box center [404, 292] width 40 height 11
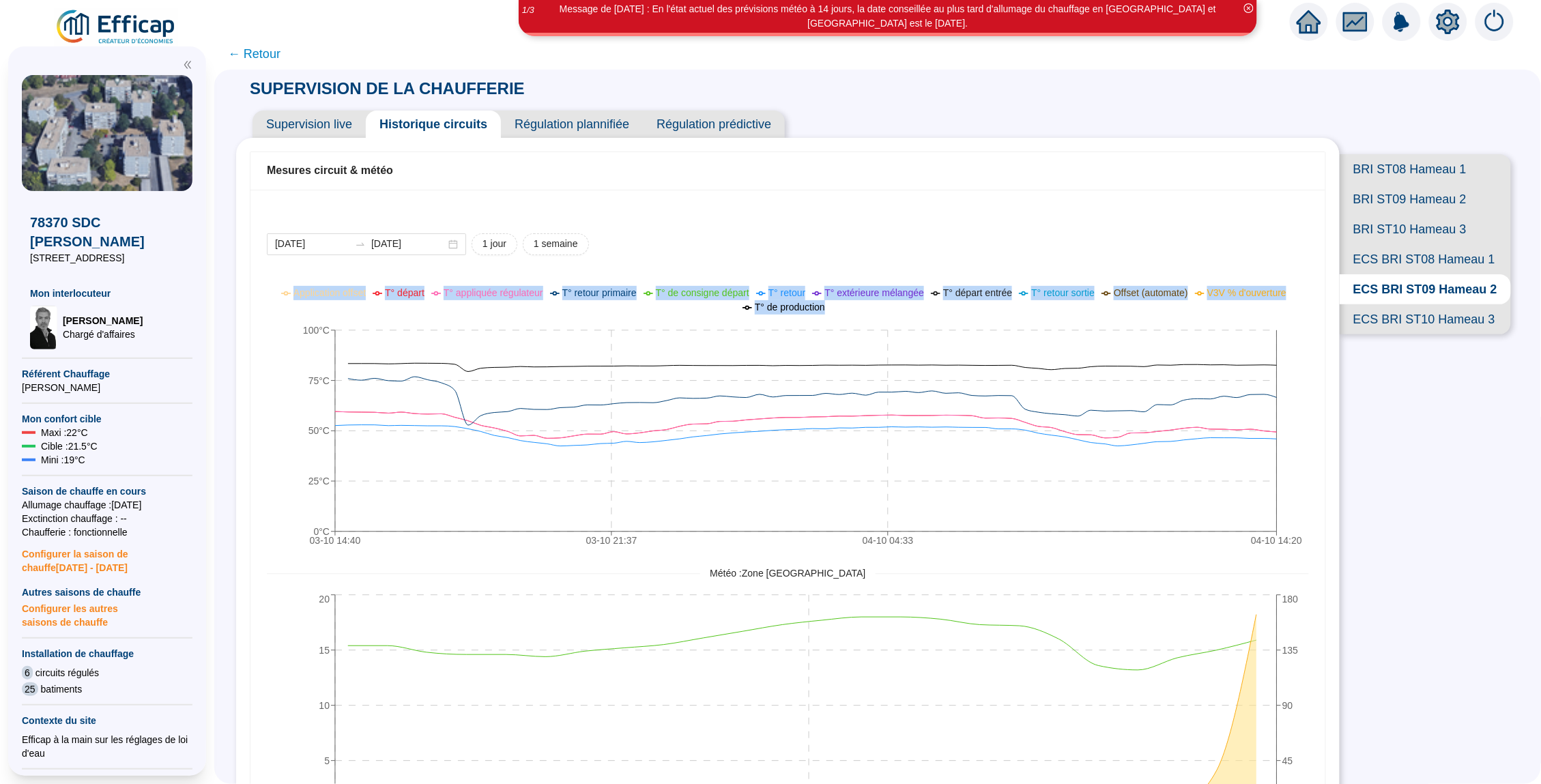
click at [424, 292] on span "T° départ" at bounding box center [404, 292] width 40 height 11
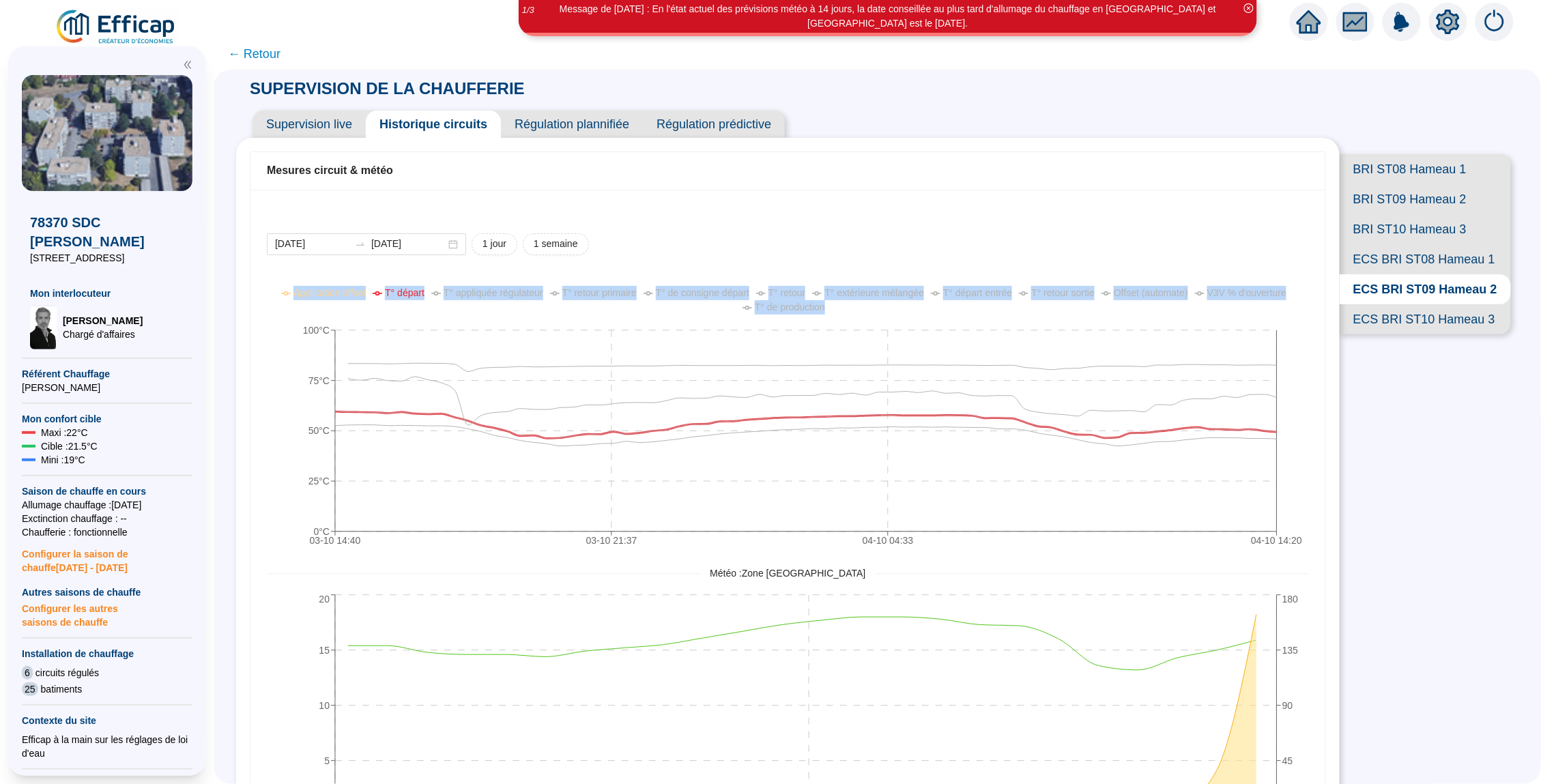
click at [424, 294] on span "T° départ" at bounding box center [404, 292] width 40 height 11
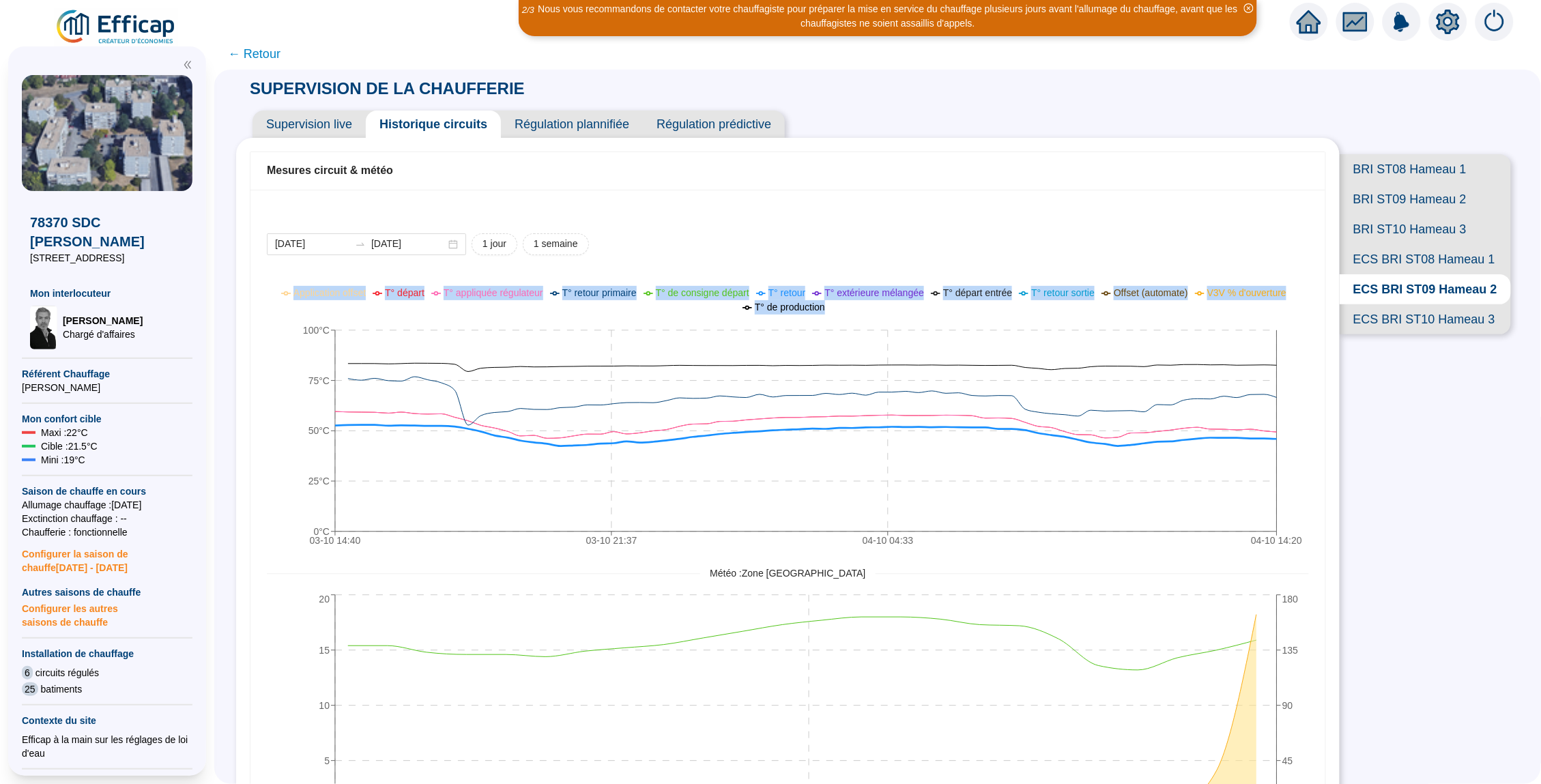
click at [806, 296] on span "T° retour" at bounding box center [787, 292] width 38 height 11
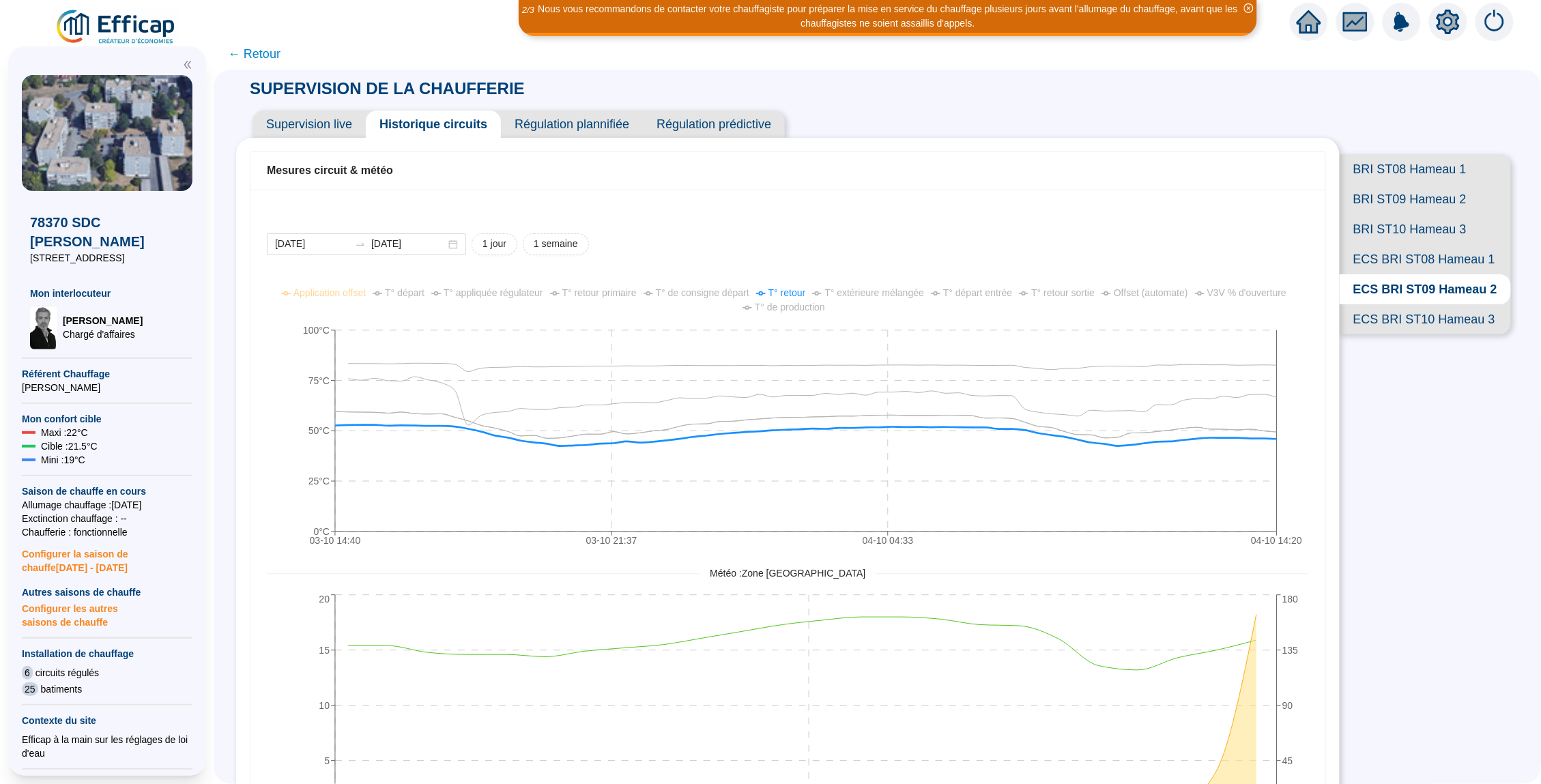
click at [424, 292] on span "T° départ" at bounding box center [404, 292] width 40 height 11
click at [216, 335] on div "SUPERVISION DE LA CHAUFFERIE Supervision live Historique circuits Régulation pl…" at bounding box center [877, 426] width 1326 height 714
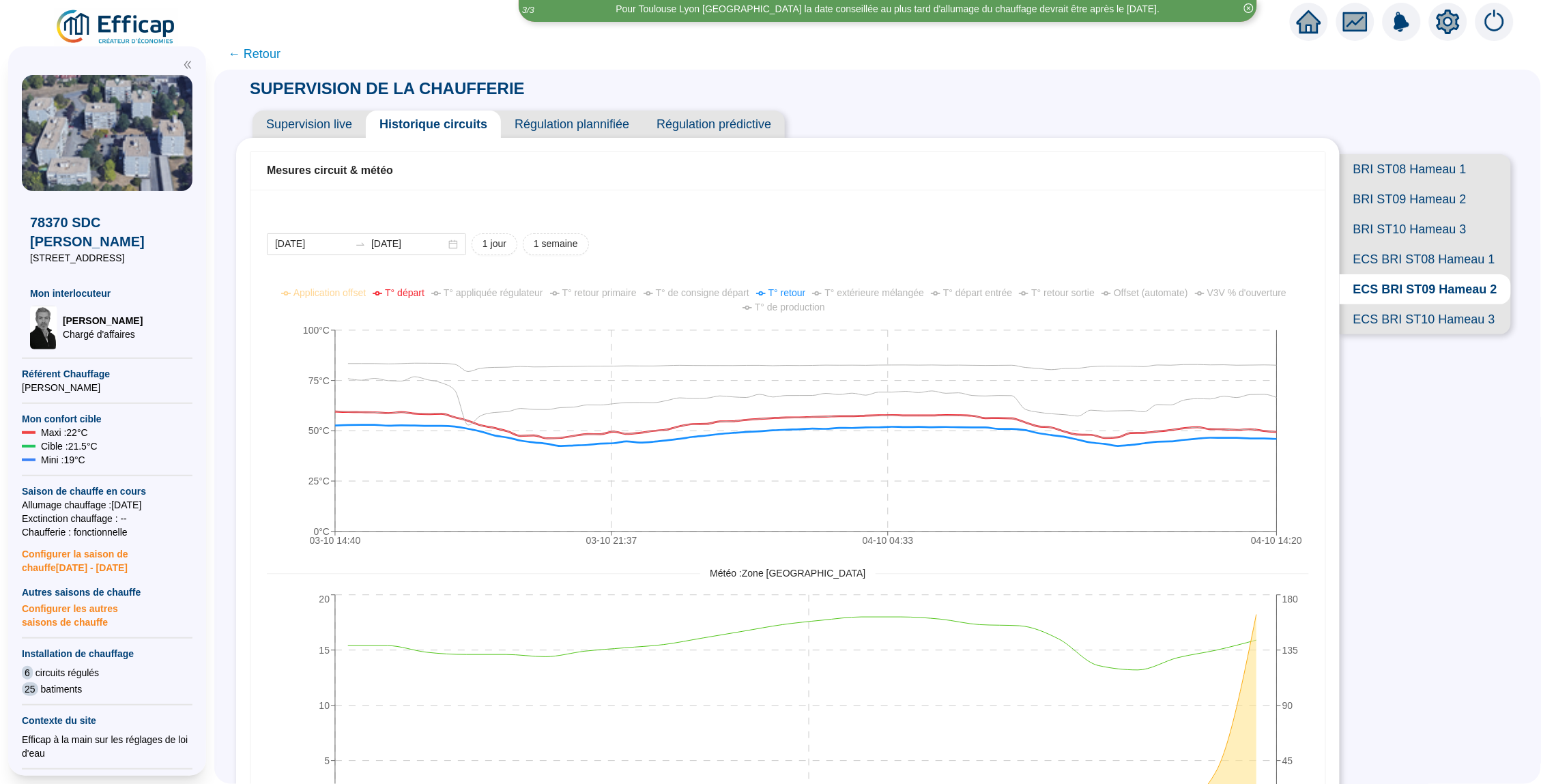
click at [1403, 316] on span "ECS BRI ST10 Hameau 3" at bounding box center [1425, 318] width 171 height 30
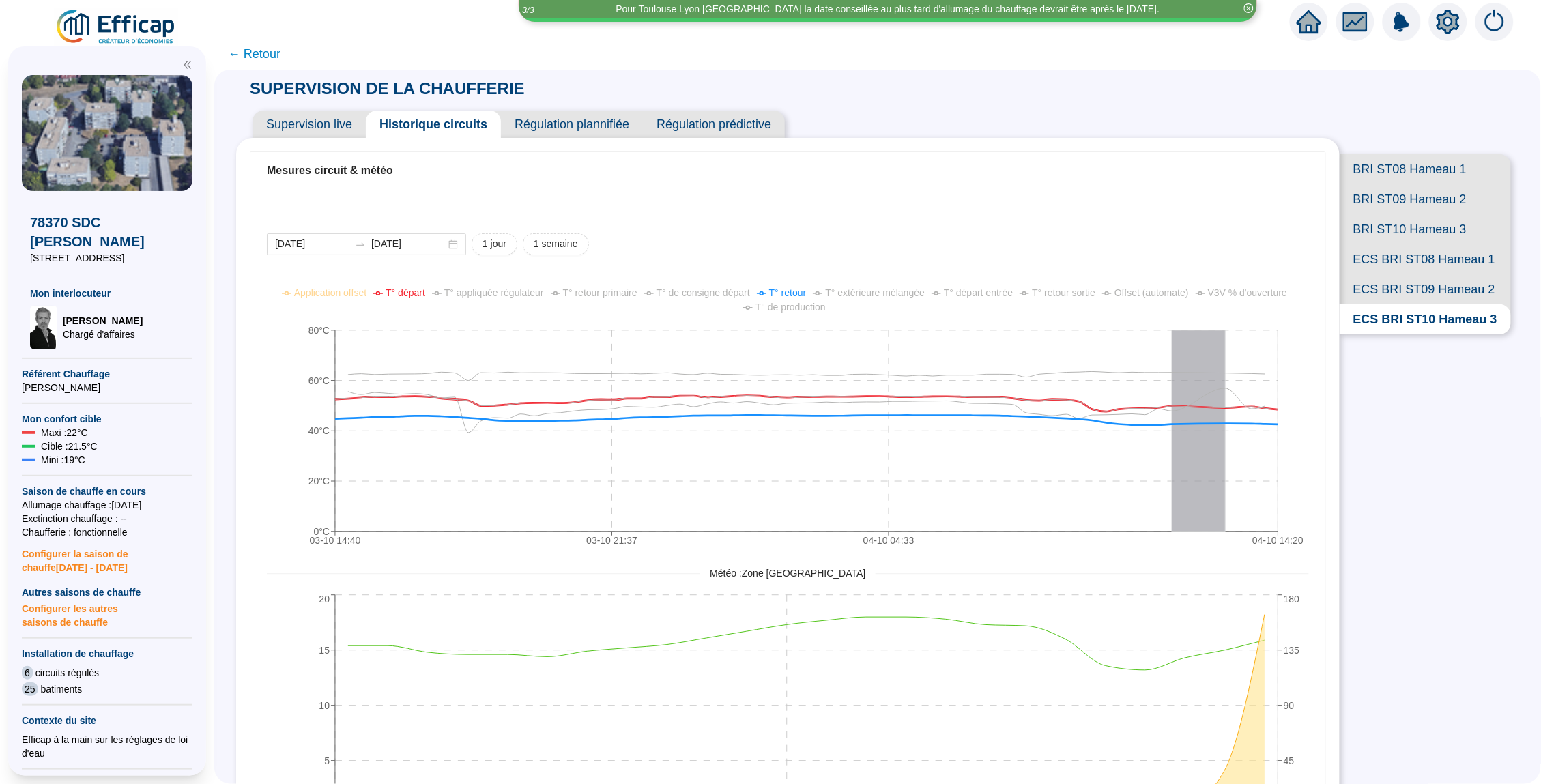
click at [1402, 252] on span "ECS BRI ST08 Hameau 1" at bounding box center [1425, 259] width 171 height 30
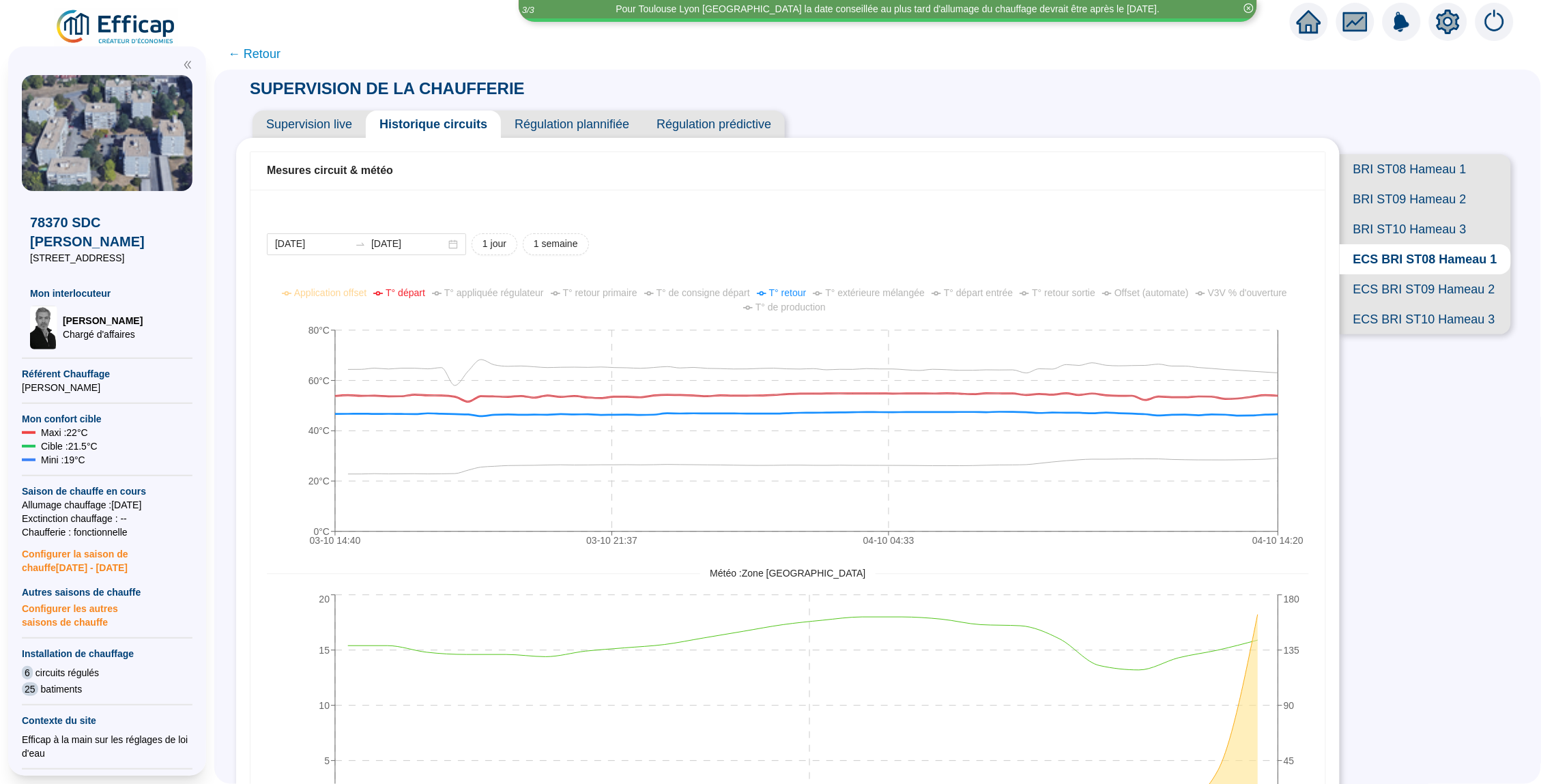
click at [269, 55] on span "← Retour" at bounding box center [254, 54] width 52 height 19
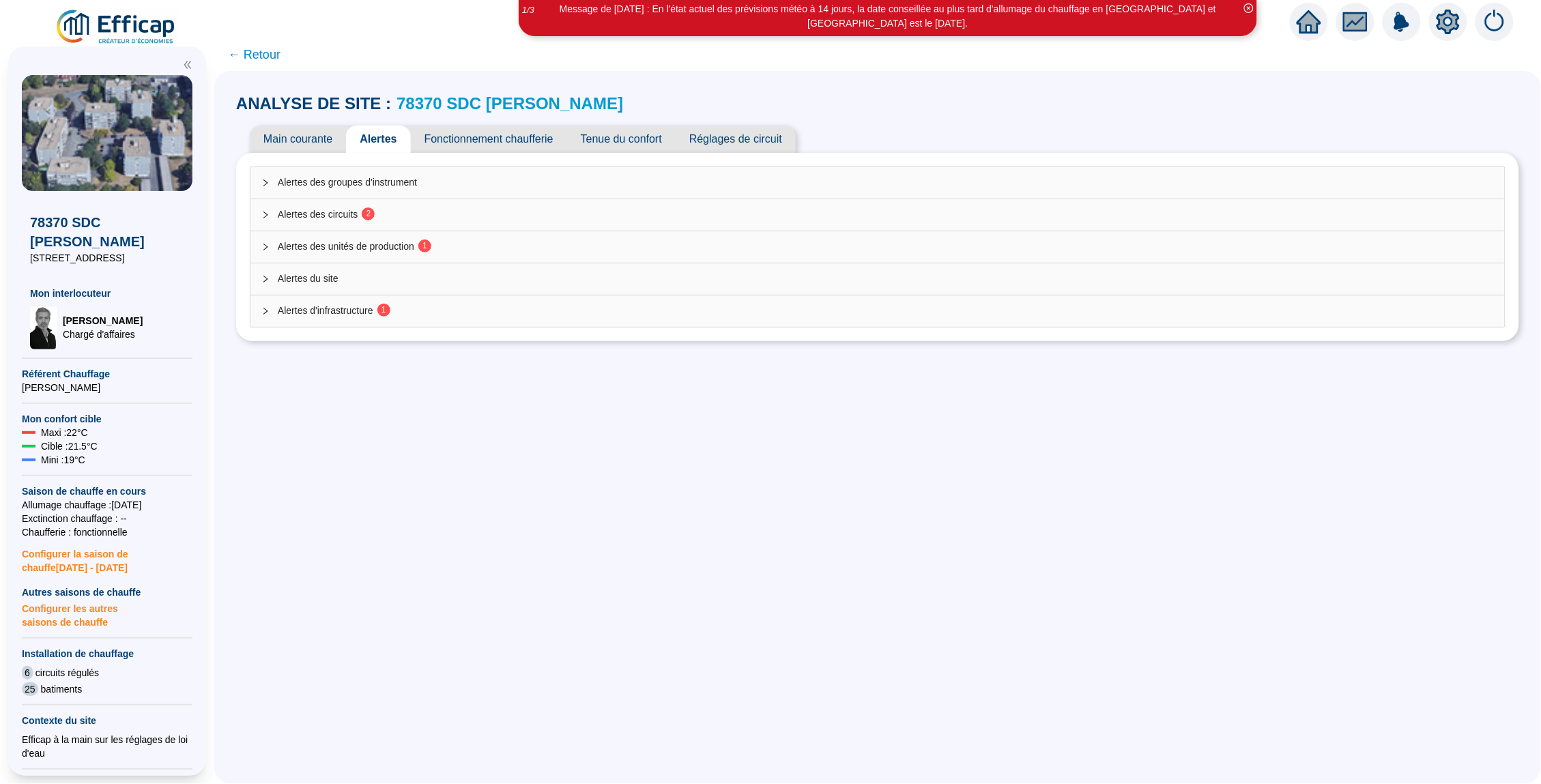
click at [1439, 15] on icon "setting" at bounding box center [1448, 22] width 23 height 25
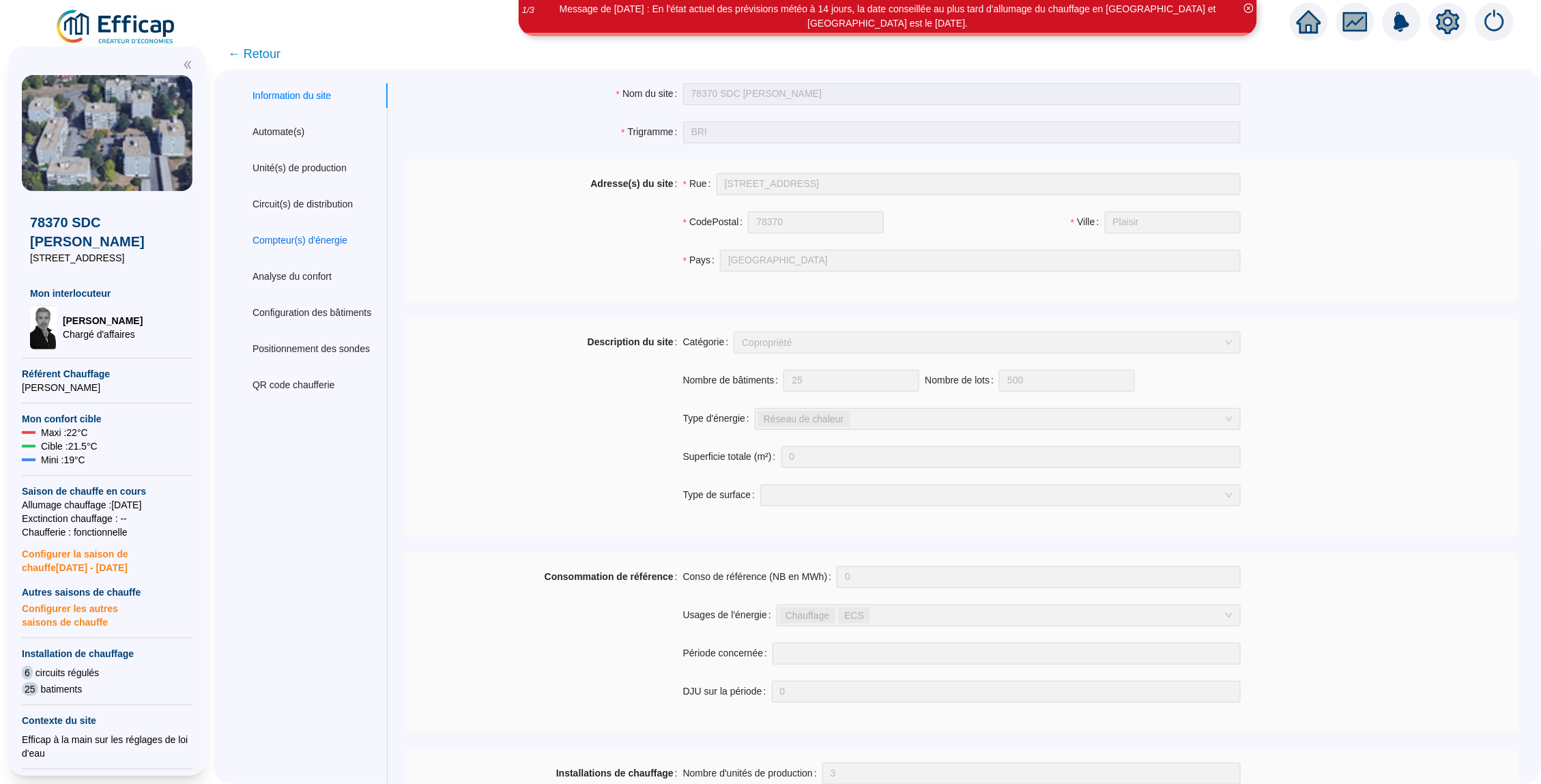
click at [322, 237] on div "Compteur(s) d'énergie" at bounding box center [300, 241] width 95 height 15
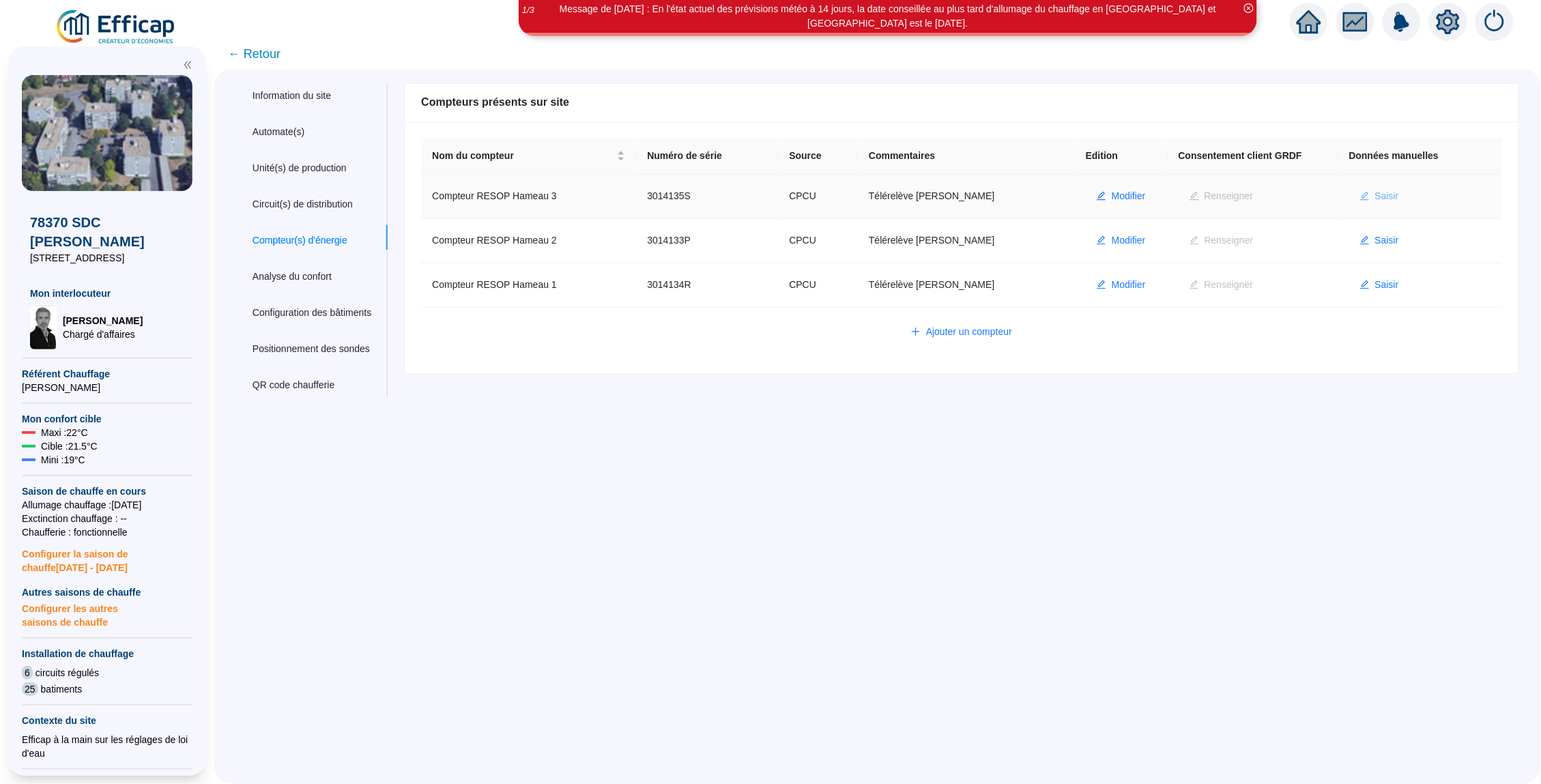
click at [1381, 194] on span "Saisir" at bounding box center [1386, 197] width 24 height 15
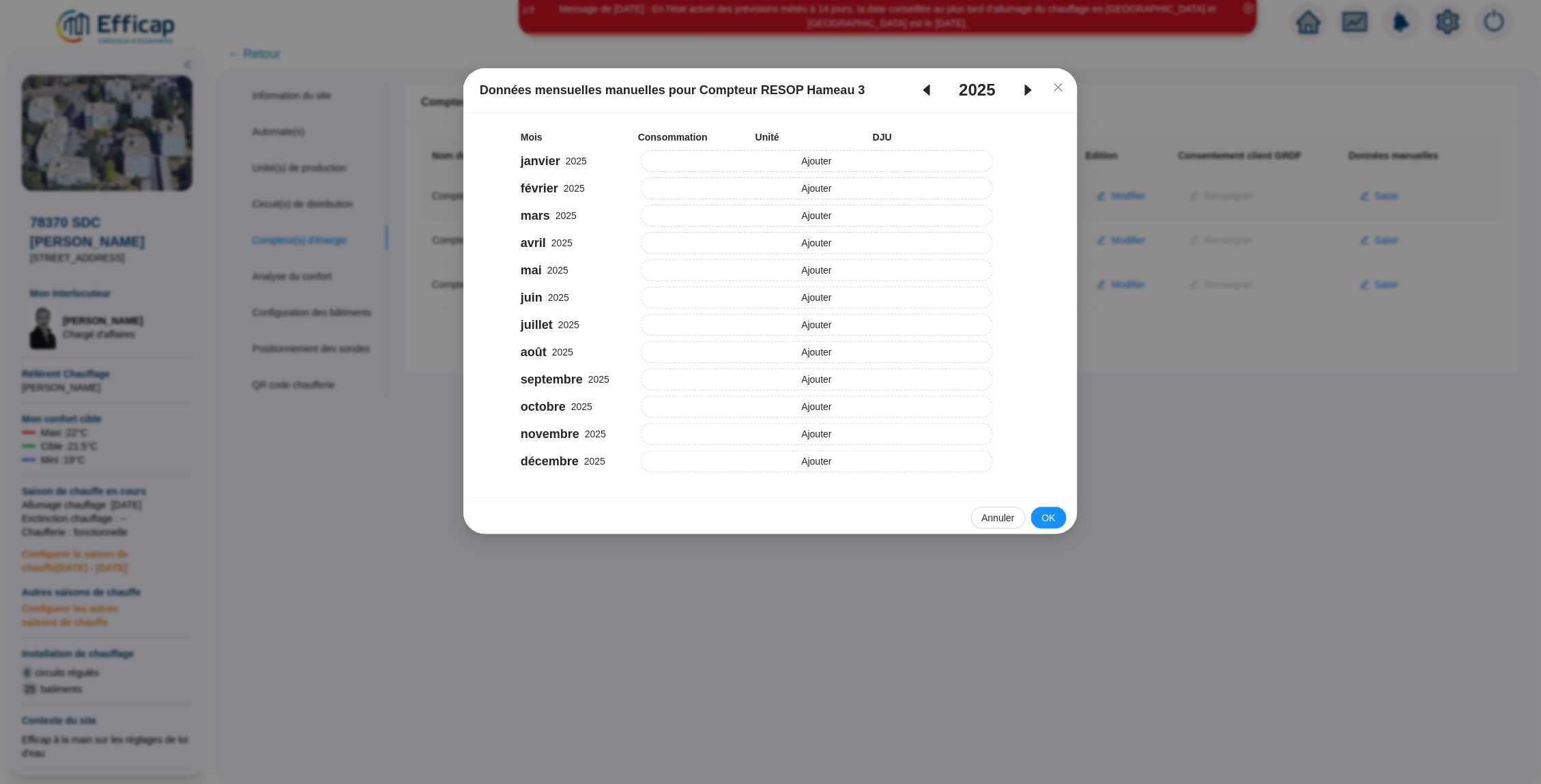
click at [927, 94] on icon "caret-left" at bounding box center [926, 90] width 17 height 17
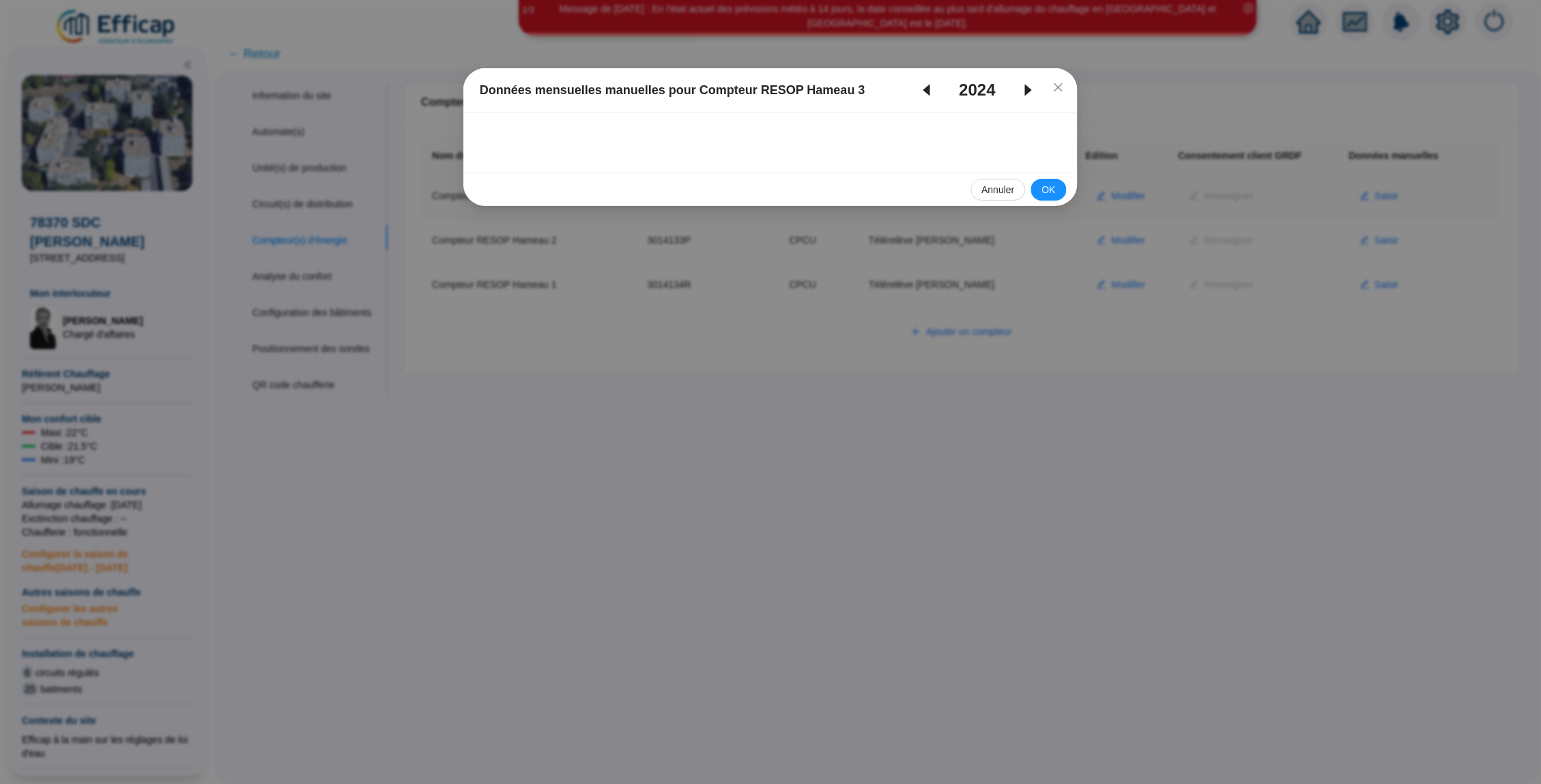
click at [926, 91] on icon "caret-left" at bounding box center [926, 90] width 17 height 17
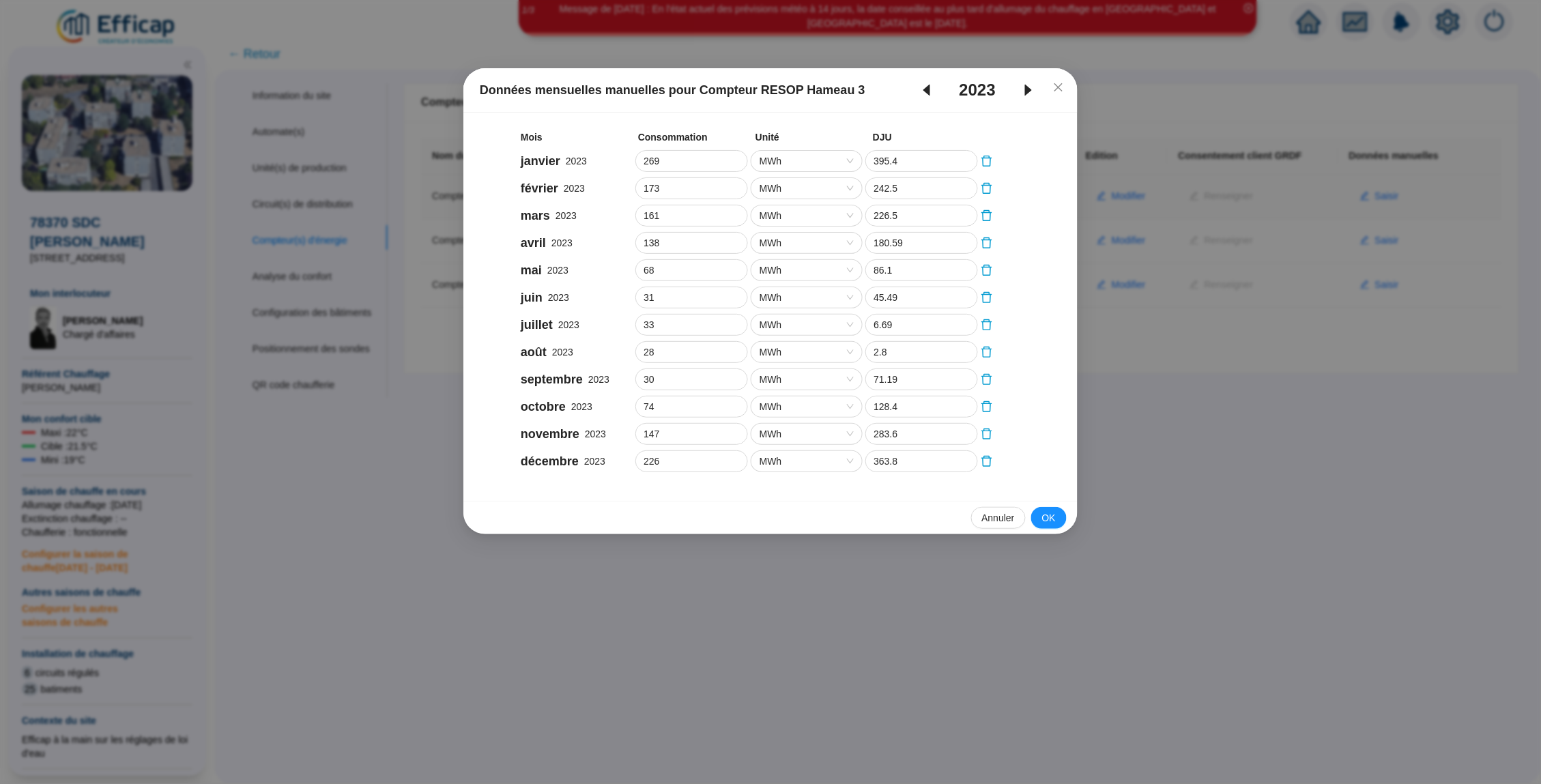
click at [1030, 88] on icon "caret-right" at bounding box center [1028, 91] width 7 height 12
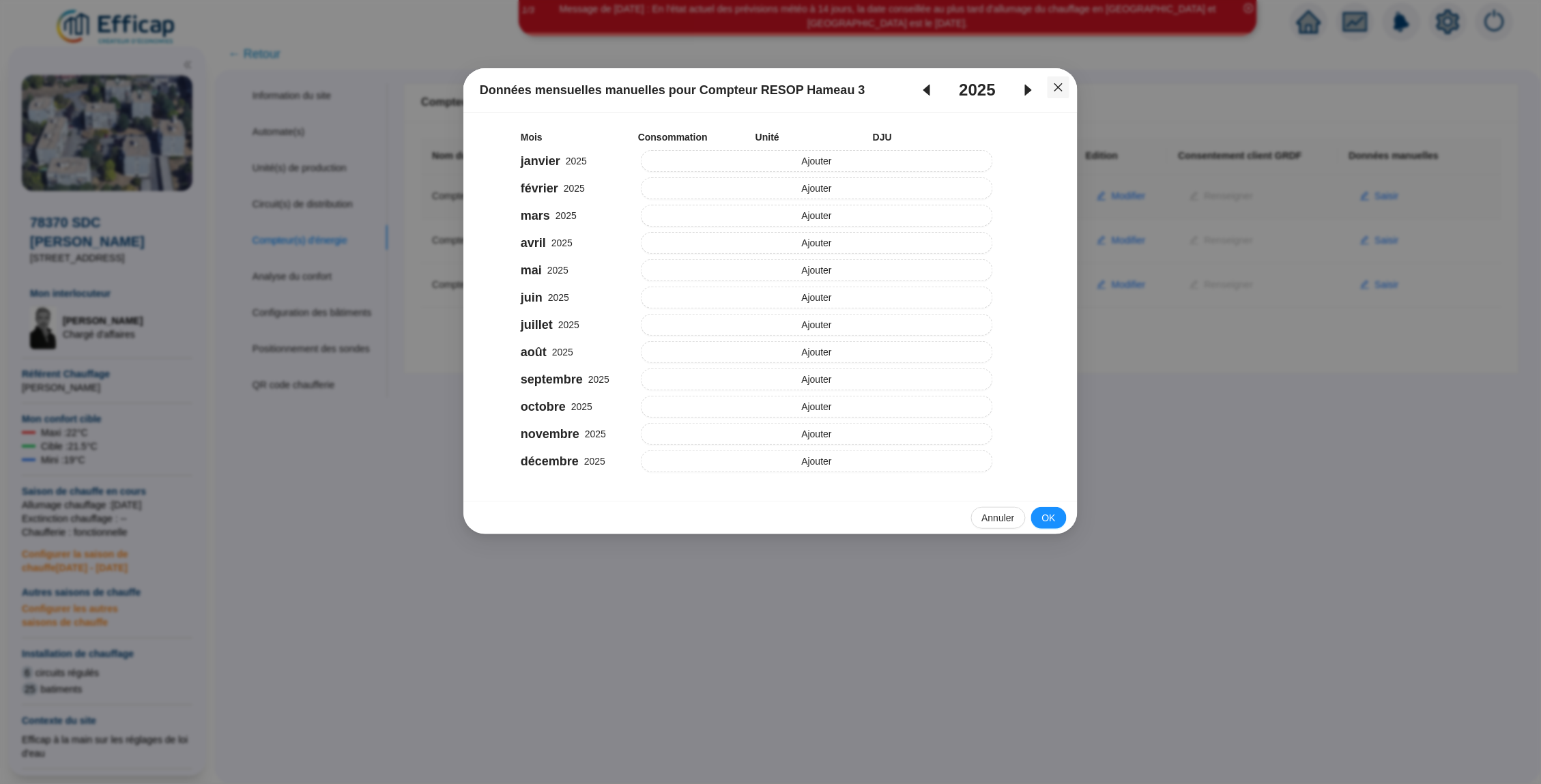
click at [1066, 86] on span "Fermer" at bounding box center [1059, 87] width 22 height 11
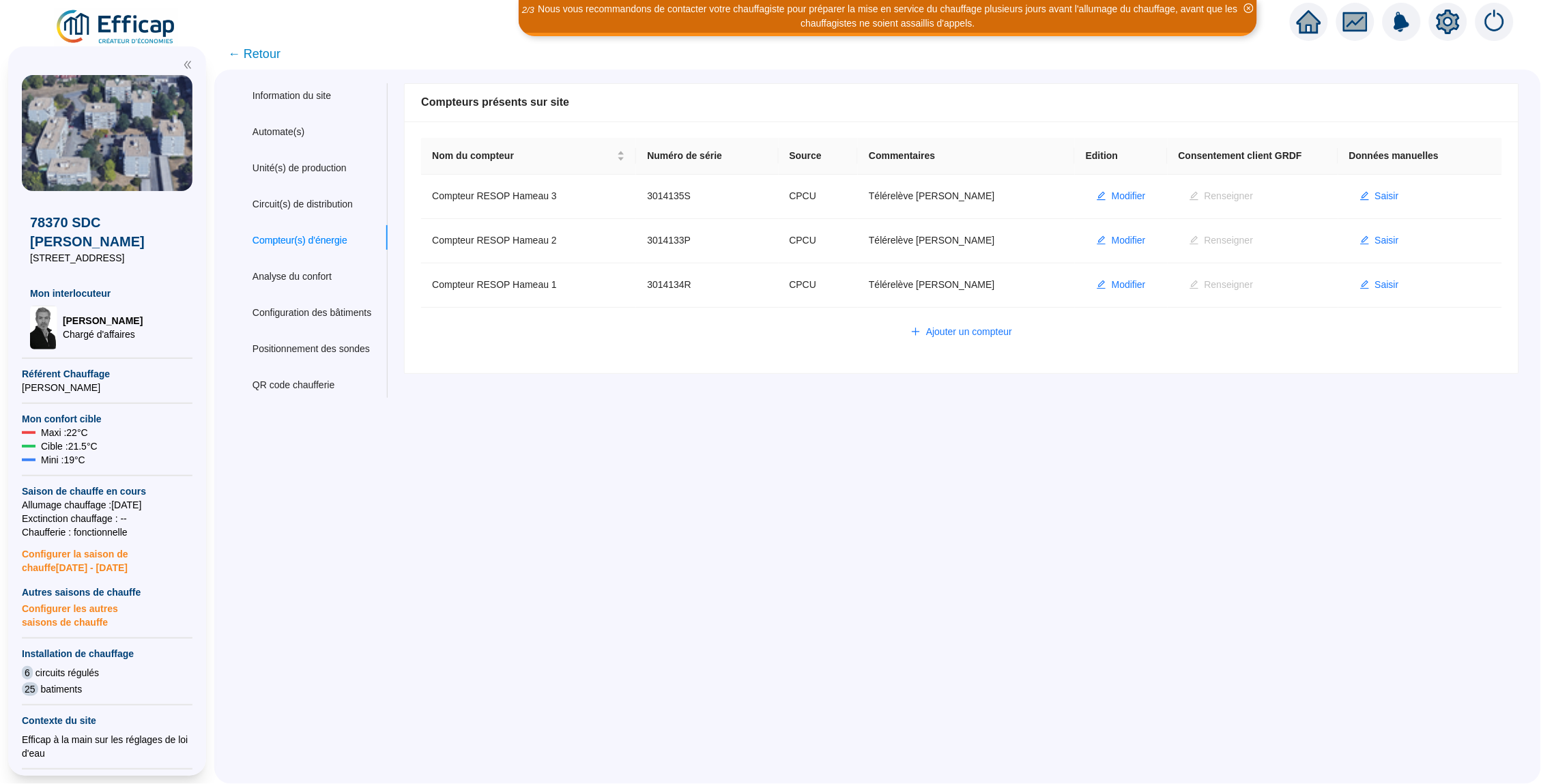
click at [1308, 28] on icon "home" at bounding box center [1309, 22] width 25 height 25
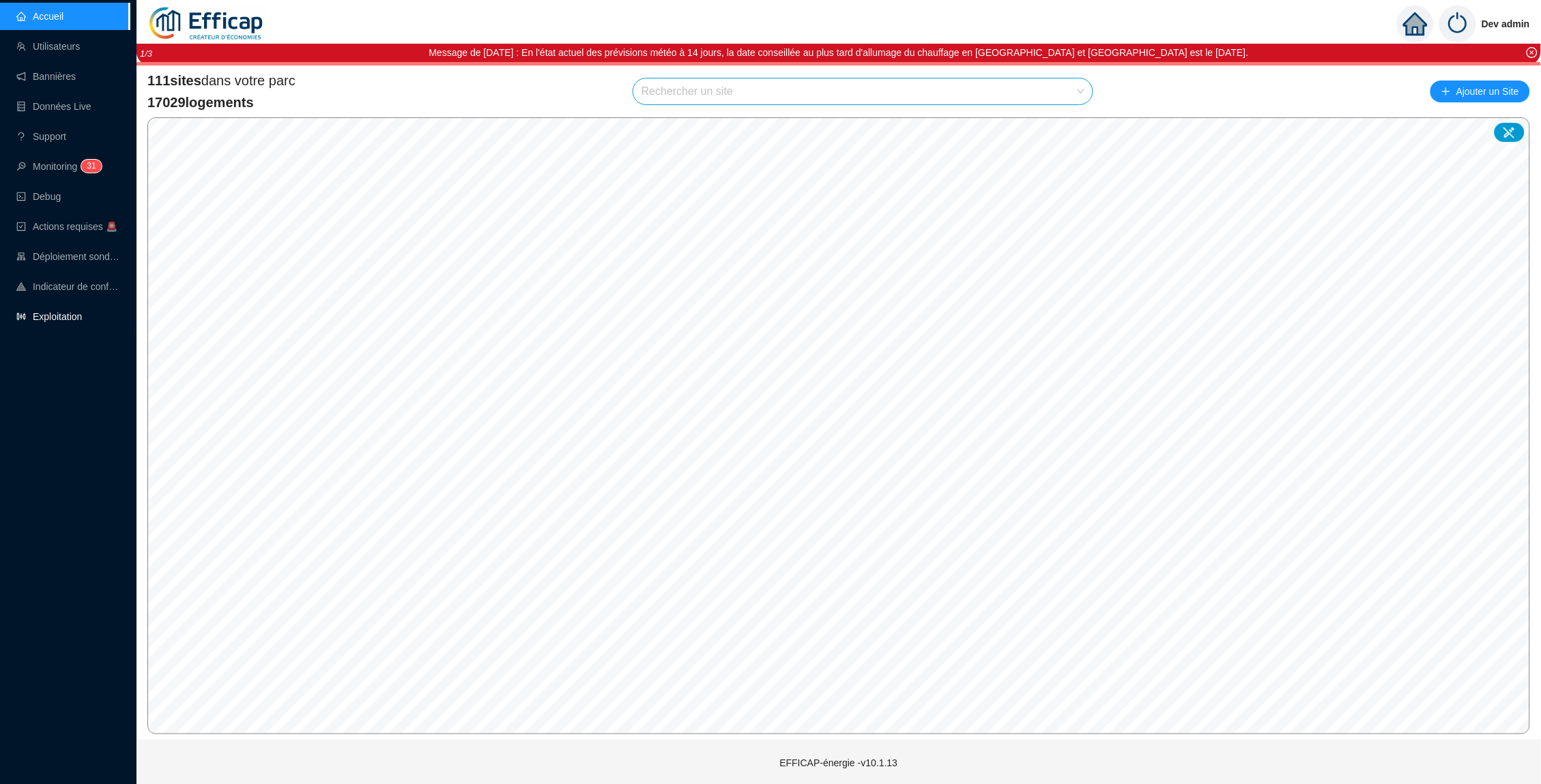
click at [72, 320] on link "Exploitation" at bounding box center [49, 316] width 65 height 11
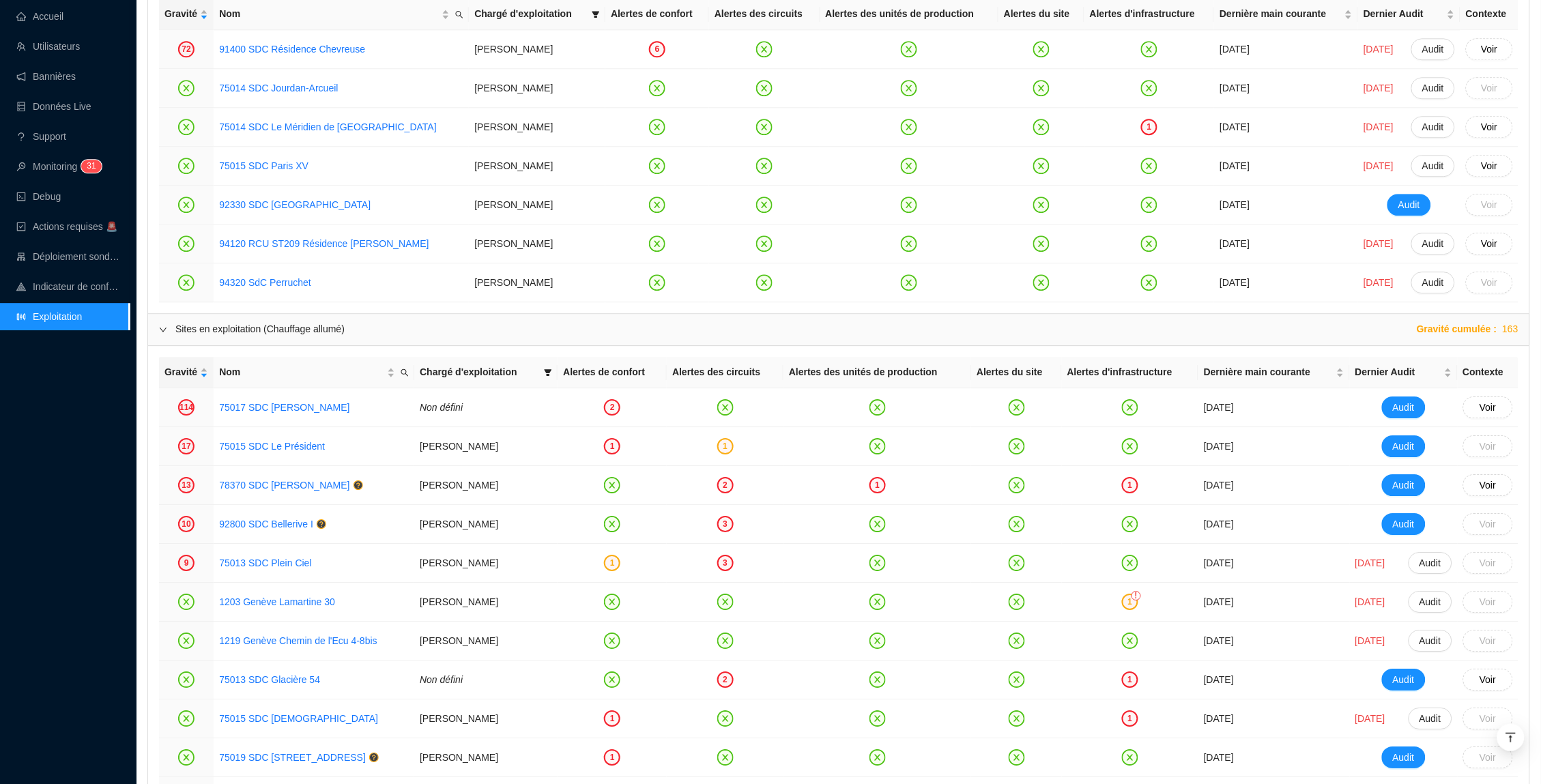
scroll to position [1246, 0]
click at [287, 484] on link "78370 SDC Brigitte" at bounding box center [284, 482] width 131 height 11
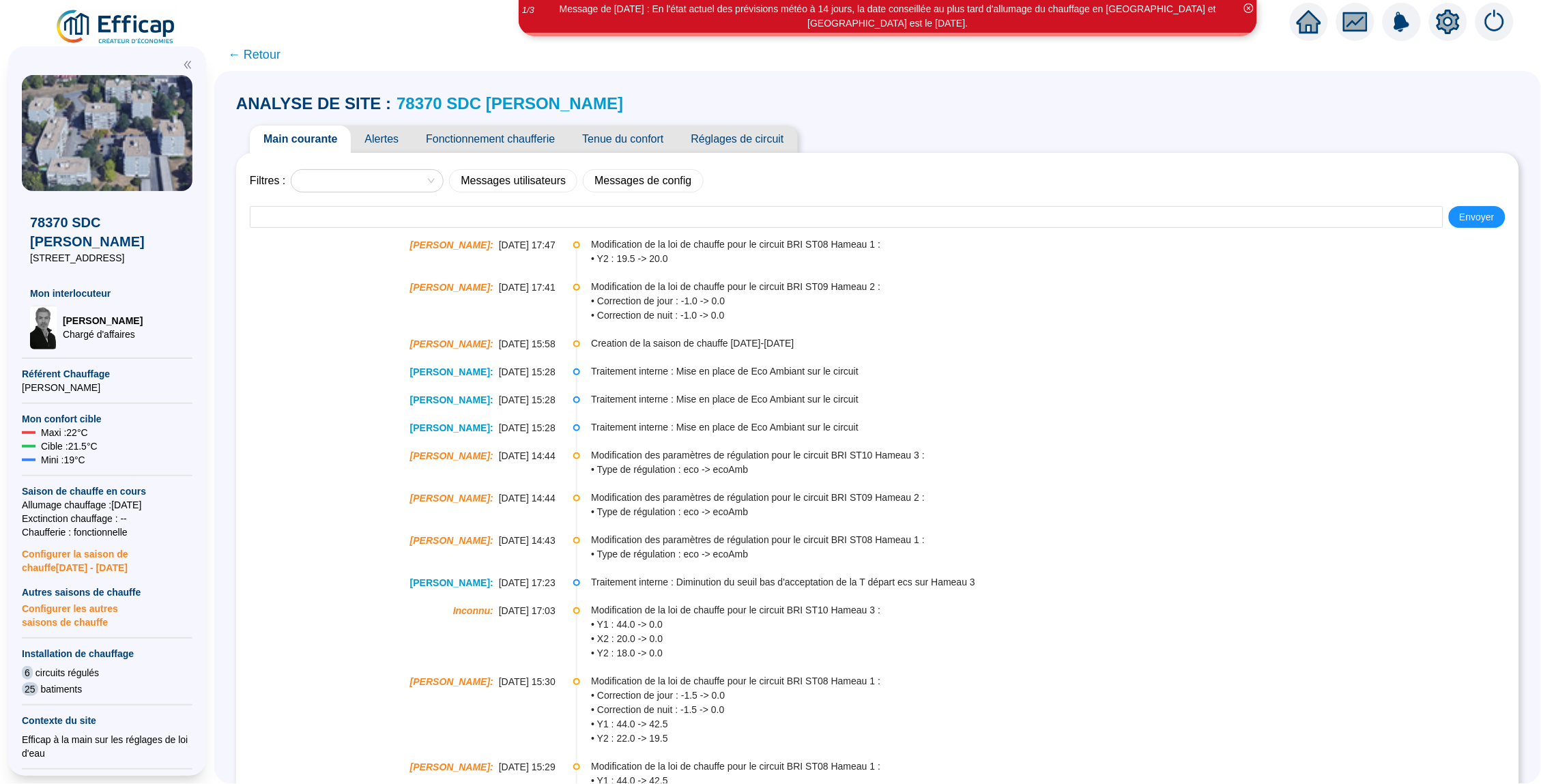
click at [402, 140] on span "Alertes" at bounding box center [381, 139] width 62 height 28
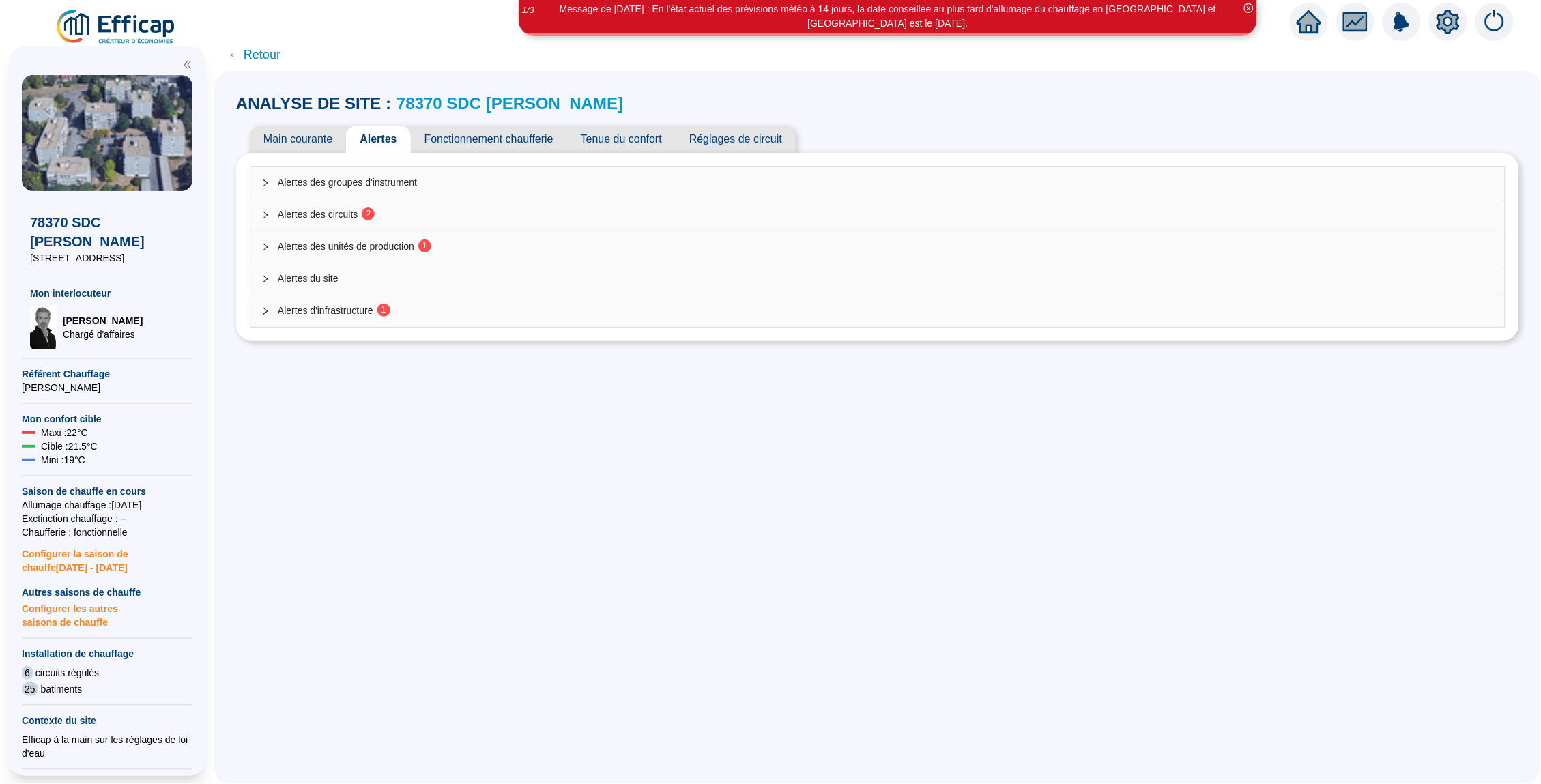
click at [556, 212] on span "Alertes des circuits 2" at bounding box center [886, 215] width 1216 height 15
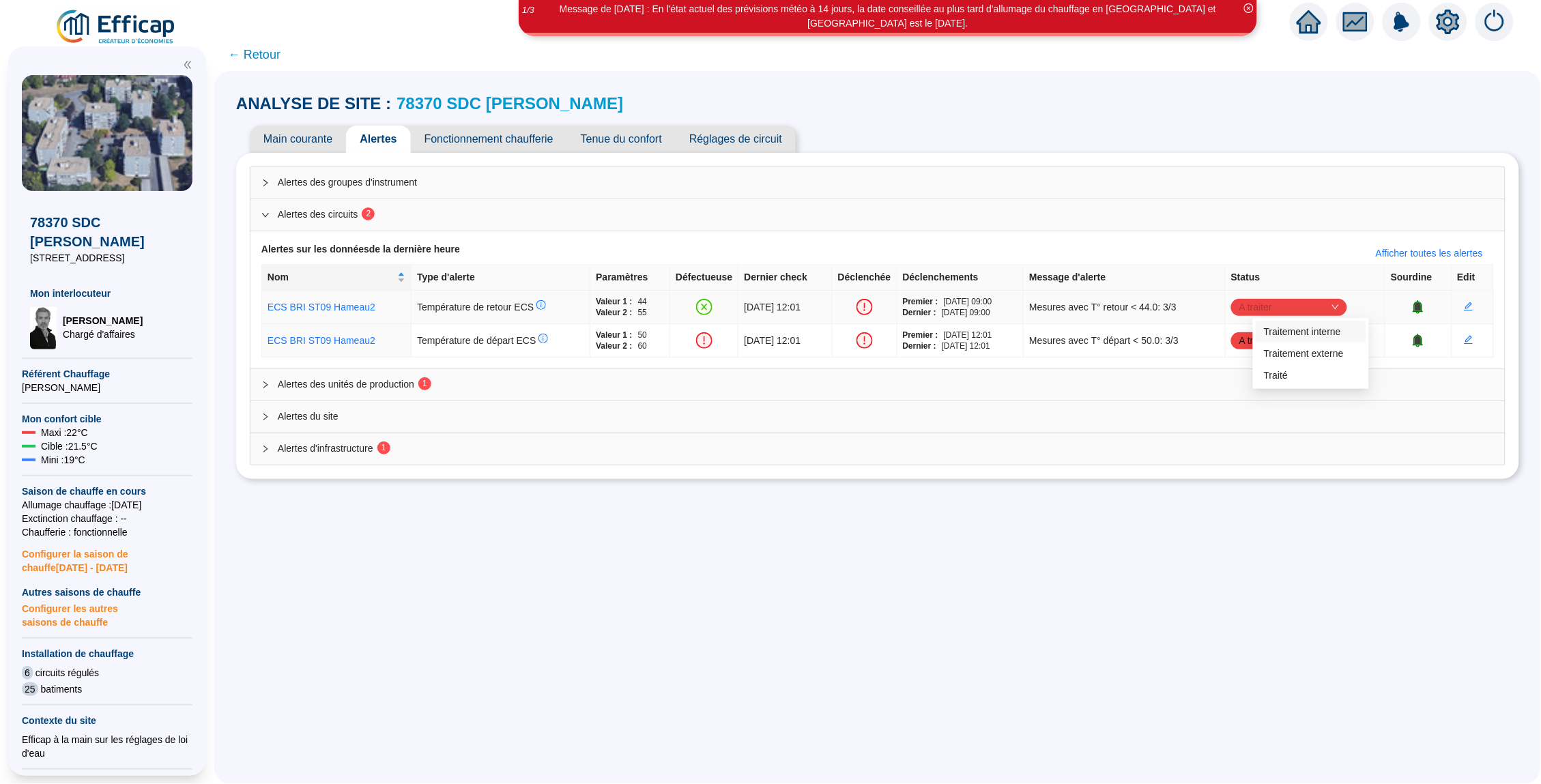
click at [1317, 303] on span "A traiter" at bounding box center [1289, 307] width 99 height 20
click at [1304, 351] on div "Traitement externe" at bounding box center [1311, 354] width 94 height 15
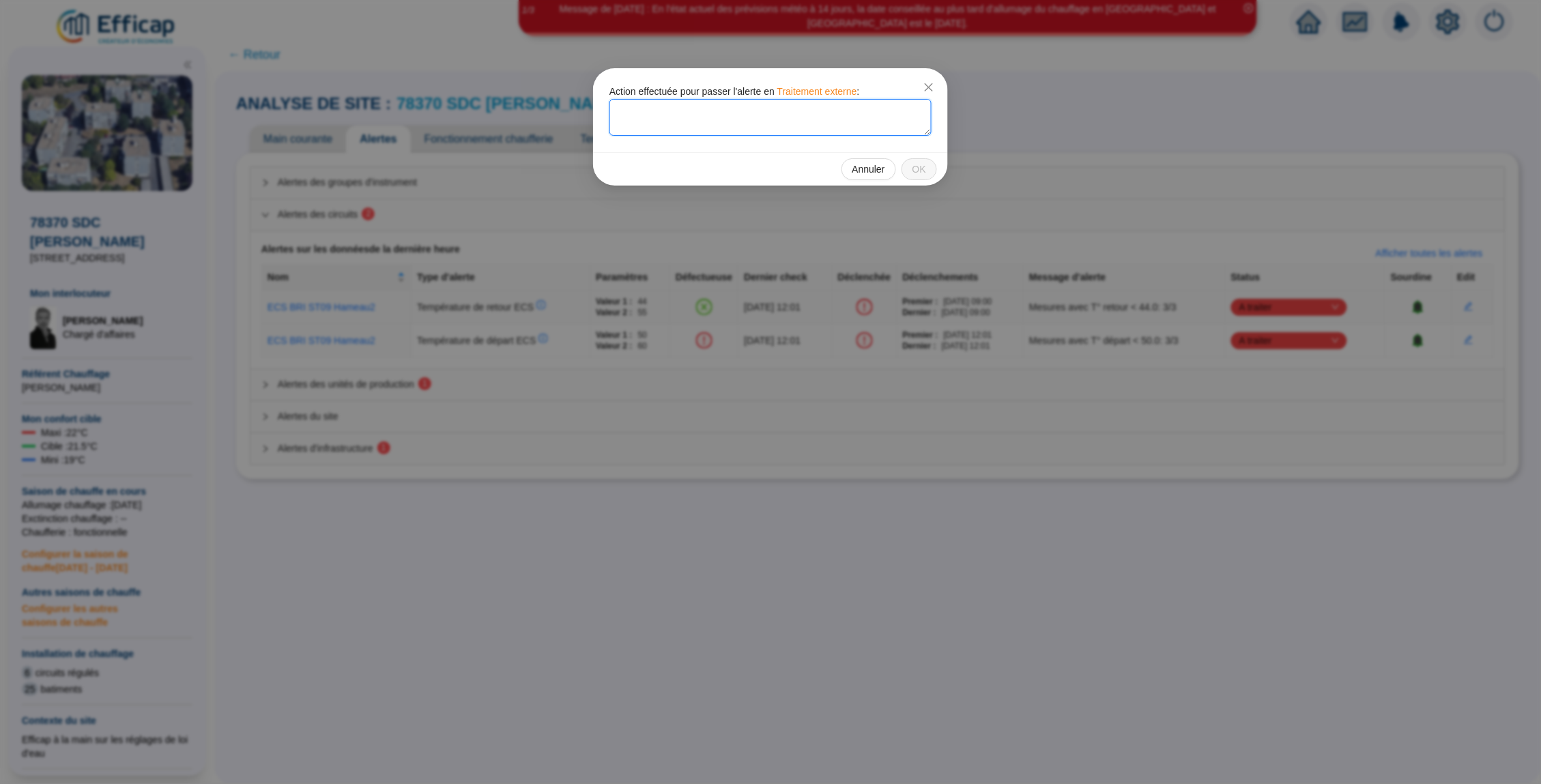
click at [742, 110] on textarea at bounding box center [770, 117] width 322 height 37
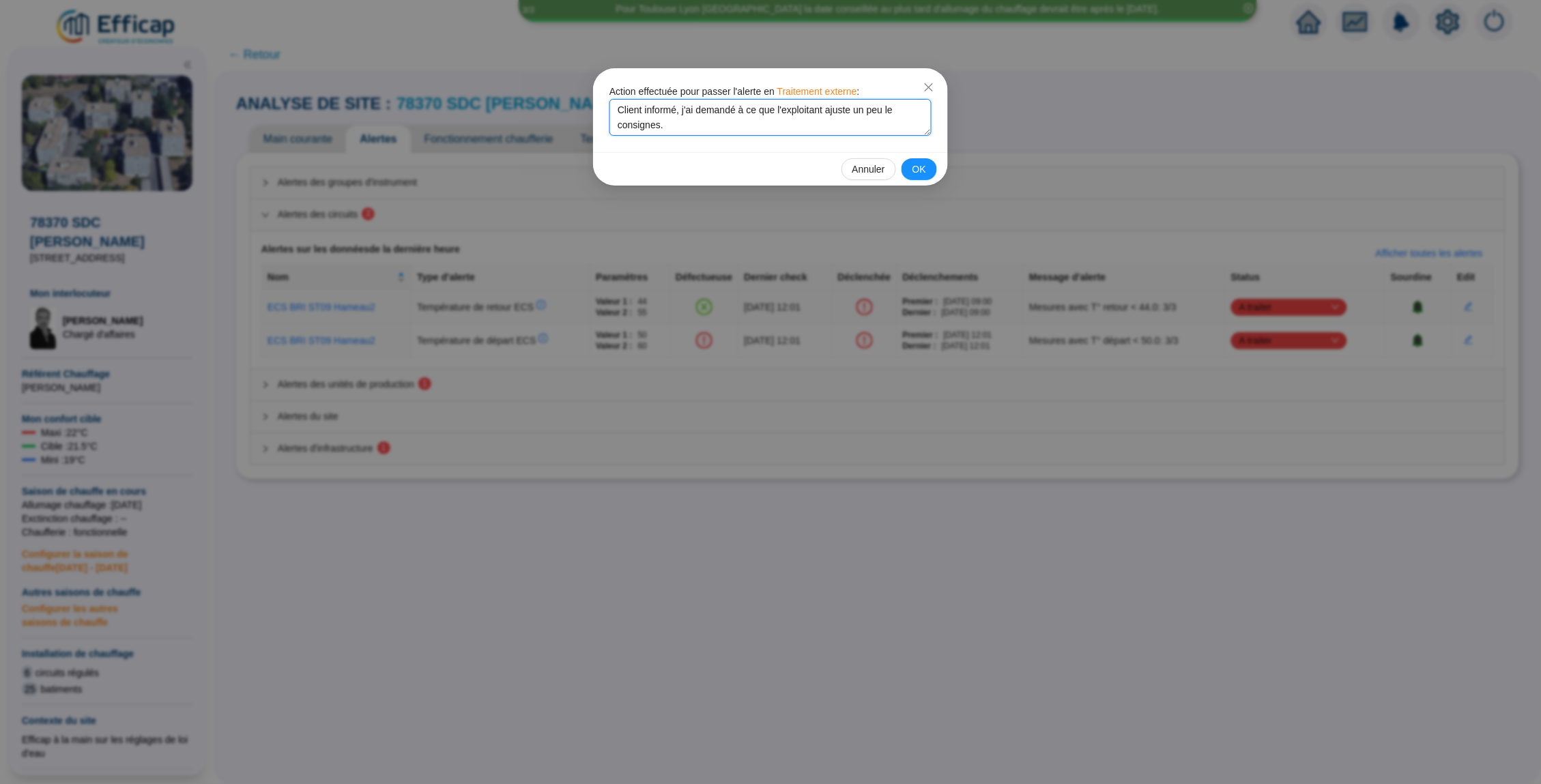
drag, startPoint x: 889, startPoint y: 119, endPoint x: 902, endPoint y: 112, distance: 14.8
click at [902, 112] on textarea "Client informé, j'ai demandé à ce que l'exploitant ajuste un peu le consignes." at bounding box center [770, 117] width 322 height 37
click at [874, 117] on textarea "Client informé, j'ai demandé à ce que l'exploitant ajuste un peu le consignes." at bounding box center [770, 117] width 322 height 37
drag, startPoint x: 876, startPoint y: 117, endPoint x: 872, endPoint y: 111, distance: 7.2
click at [872, 111] on textarea "Client informé, j'ai demandé à ce que l'exploitant ajuste un peu le consignes." at bounding box center [770, 117] width 322 height 37
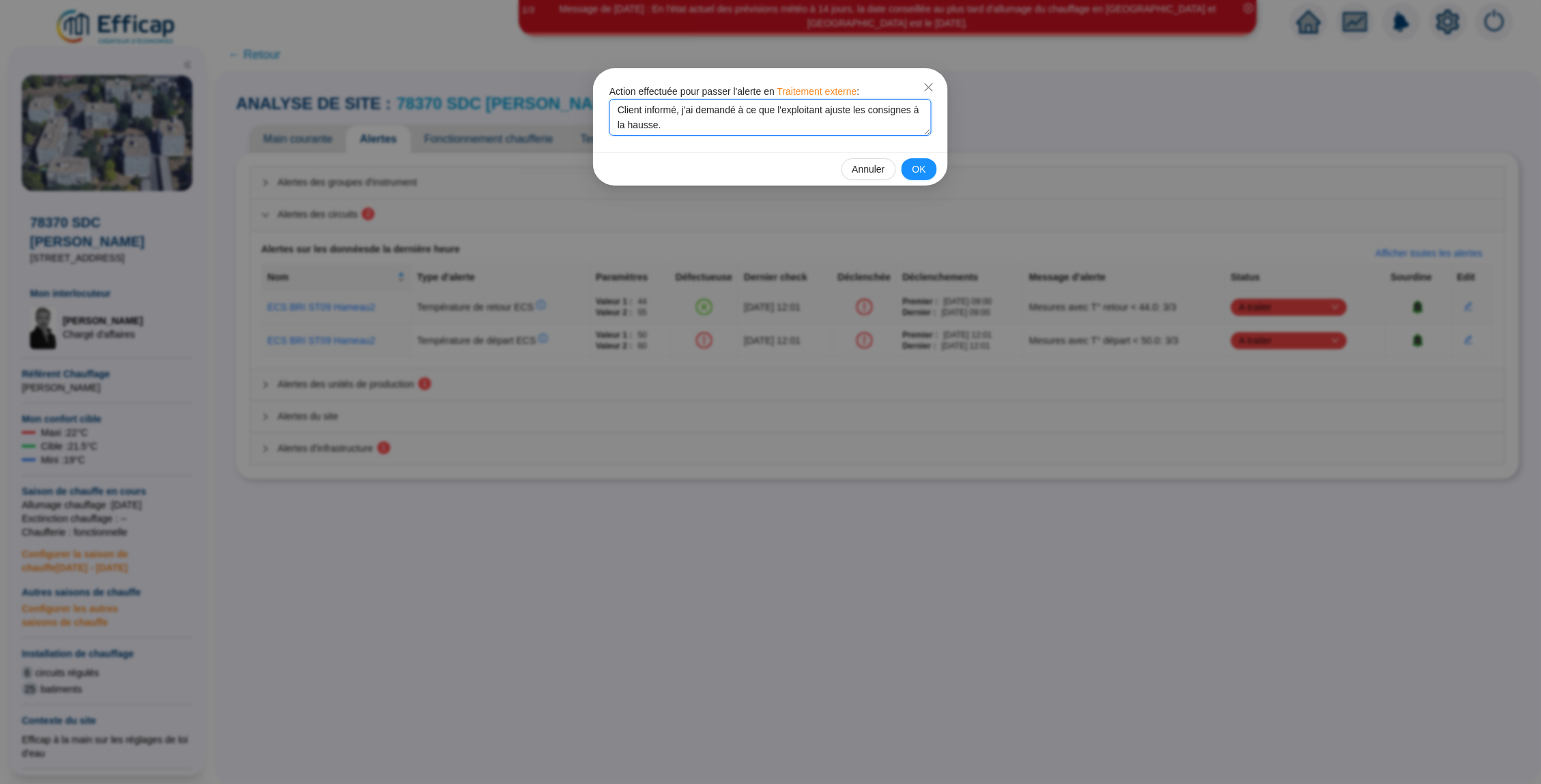
drag, startPoint x: 762, startPoint y: 125, endPoint x: 607, endPoint y: 109, distance: 155.8
click at [607, 109] on div "Action effectuée pour passer l'alerte en Traitement externe : Client informé, j…" at bounding box center [770, 110] width 355 height 84
type textarea "Client informé, j'ai demandé à ce que l'exploitant ajuste les consignes à la ha…"
click at [920, 172] on span "OK" at bounding box center [919, 170] width 14 height 15
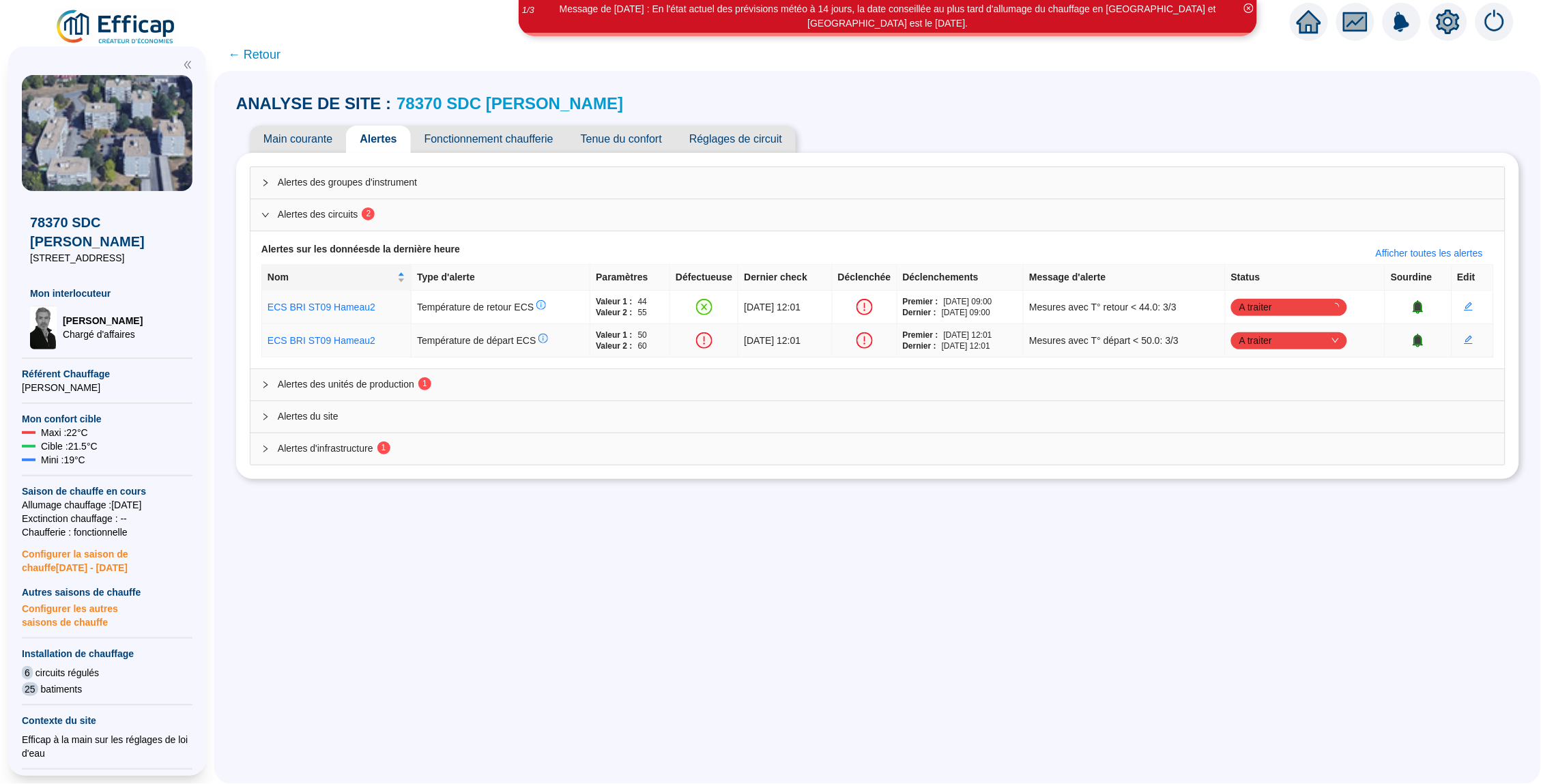
click at [1339, 339] on span "A traiter" at bounding box center [1289, 340] width 99 height 20
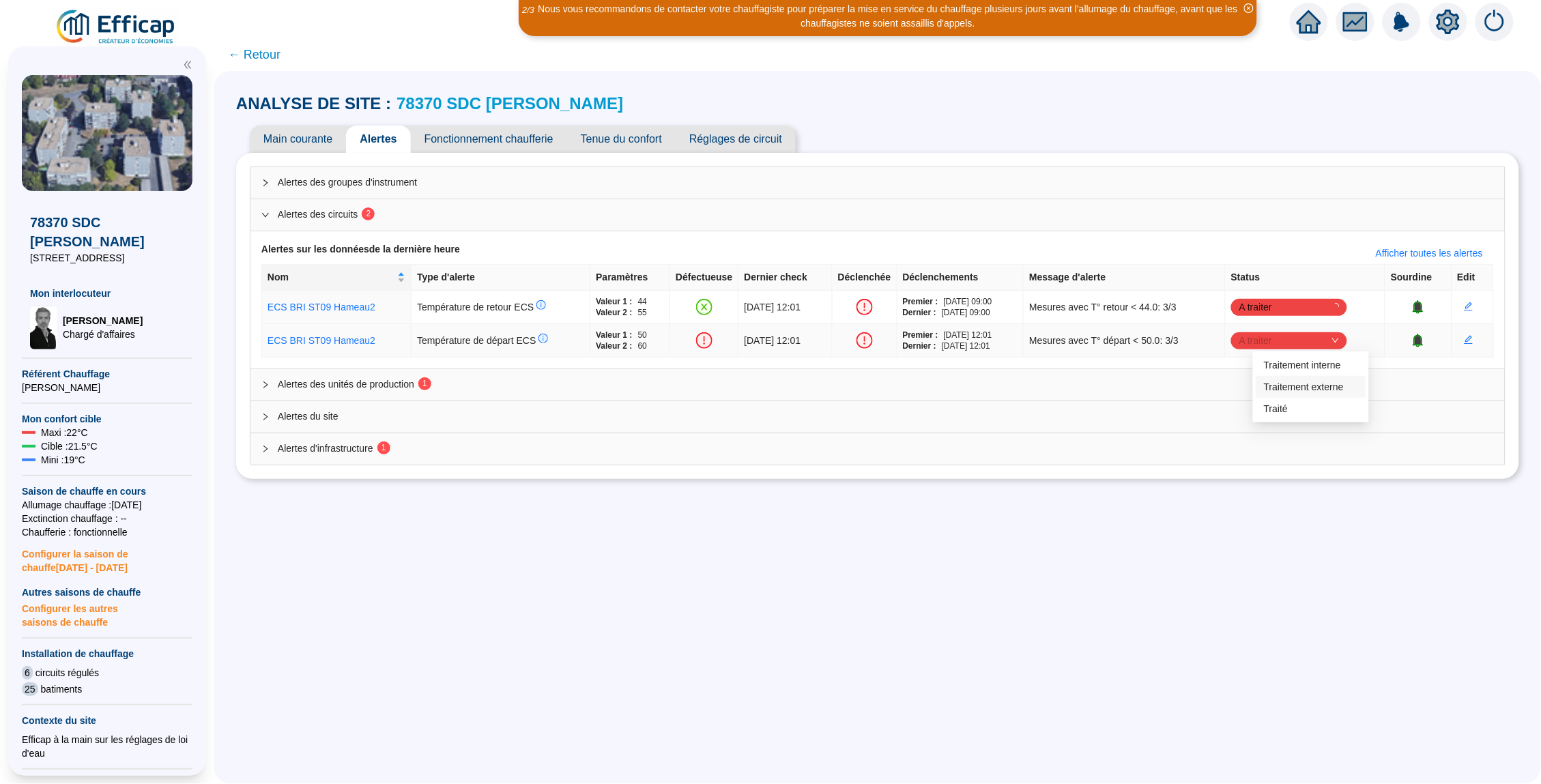
click at [1312, 387] on div "Traitement externe" at bounding box center [1311, 387] width 94 height 15
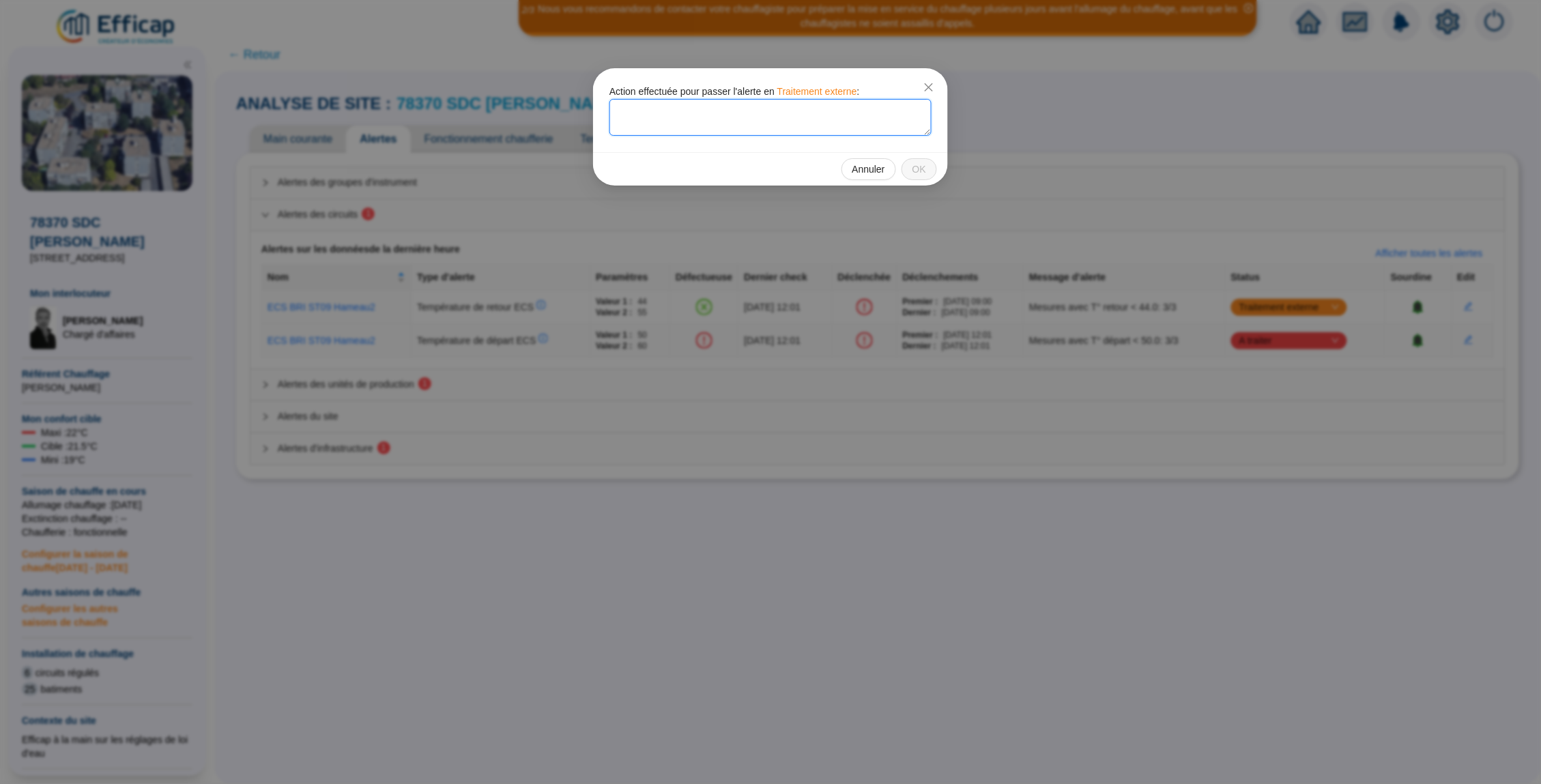
click at [757, 121] on textarea at bounding box center [770, 117] width 322 height 37
paste textarea "Client informé, j'ai demandé à ce que l'exploitant ajuste les consignes à la ha…"
type textarea "Client informé, j'ai demandé à ce que l'exploitant ajuste les consignes à la ha…"
click at [926, 170] on button "OK" at bounding box center [919, 169] width 36 height 22
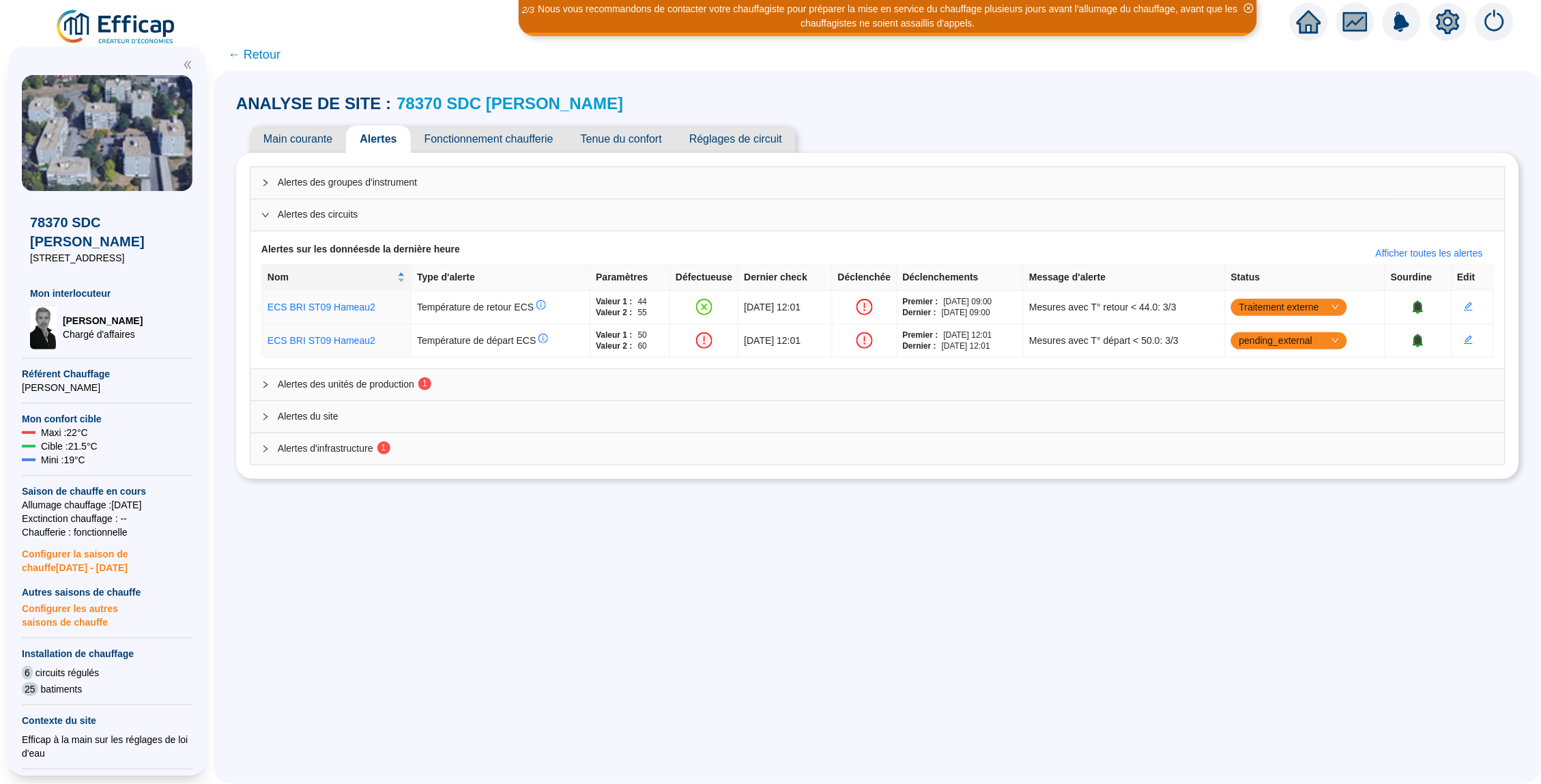
click at [316, 134] on span "Main courante" at bounding box center [297, 139] width 96 height 28
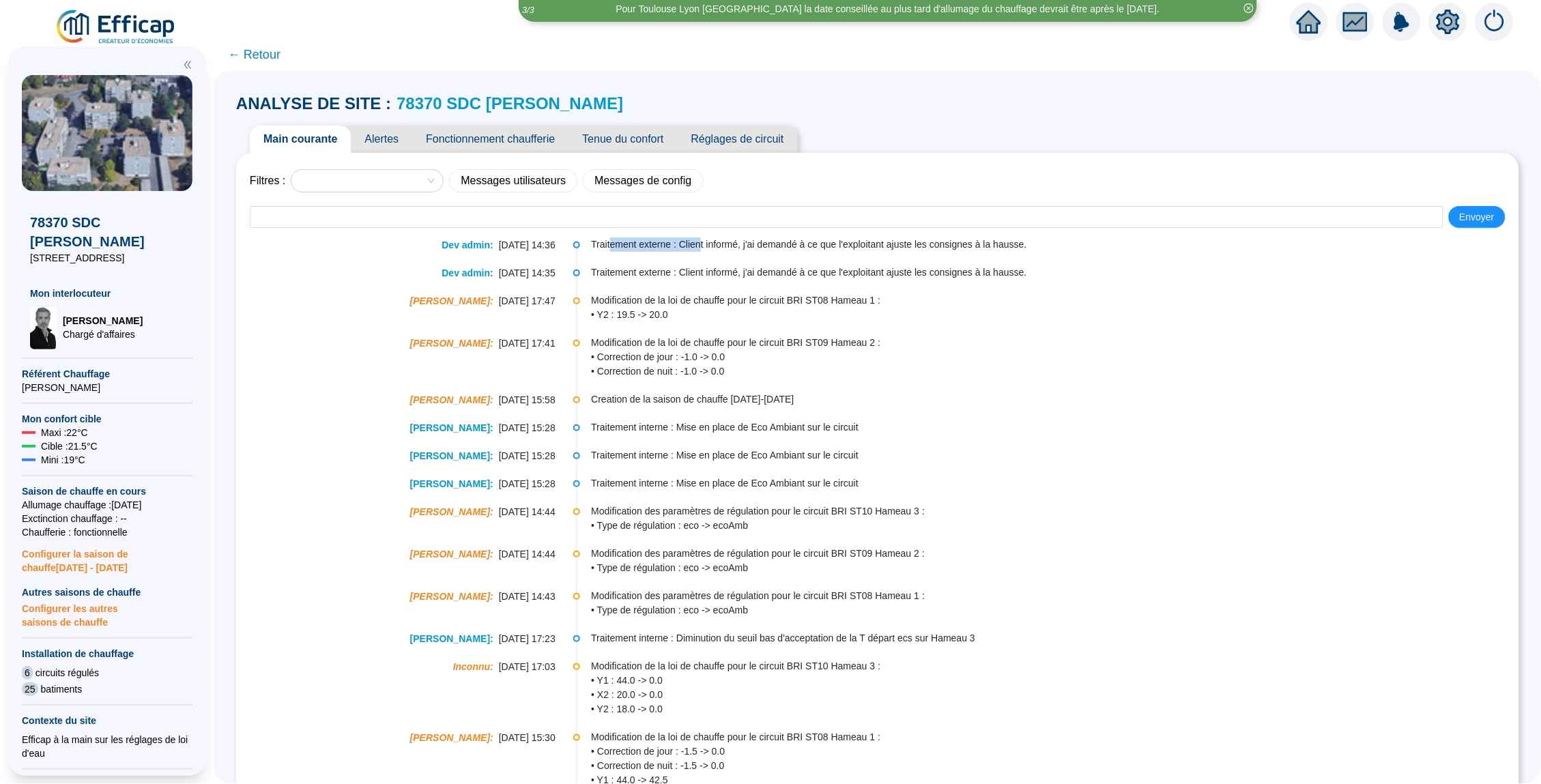
drag, startPoint x: 613, startPoint y: 247, endPoint x: 752, endPoint y: 247, distance: 139.0
click at [749, 247] on span "Traitement externe : Client informé, j'ai demandé à ce que l'exploitant ajuste …" at bounding box center [1053, 244] width 926 height 15
click at [762, 272] on span "Traitement externe : Client informé, j'ai demandé à ce que l'exploitant ajuste …" at bounding box center [1053, 273] width 926 height 15
click at [392, 133] on span "Alertes" at bounding box center [381, 139] width 62 height 28
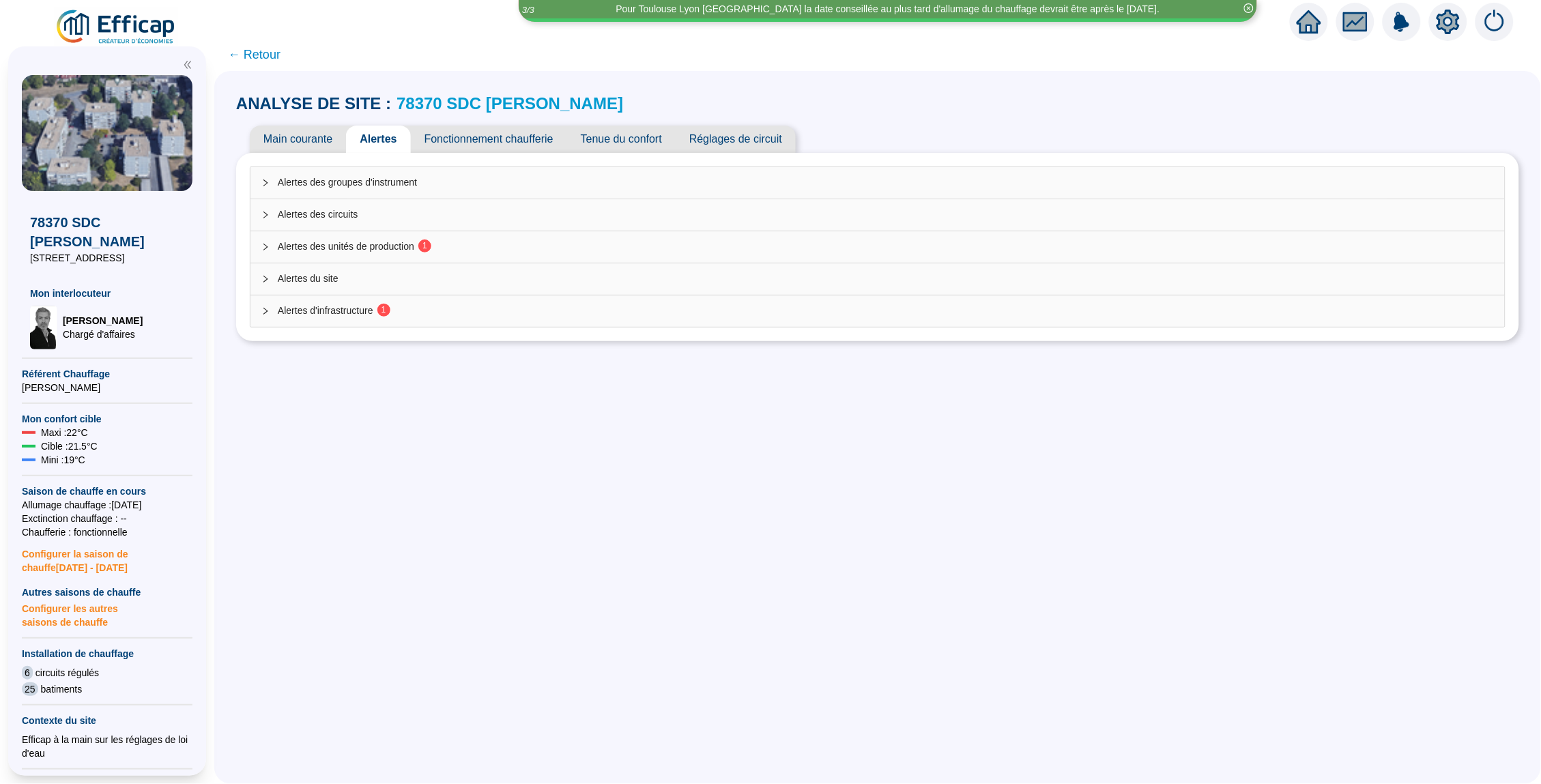
click at [1029, 247] on span "Alertes des unités de production 1" at bounding box center [886, 247] width 1216 height 15
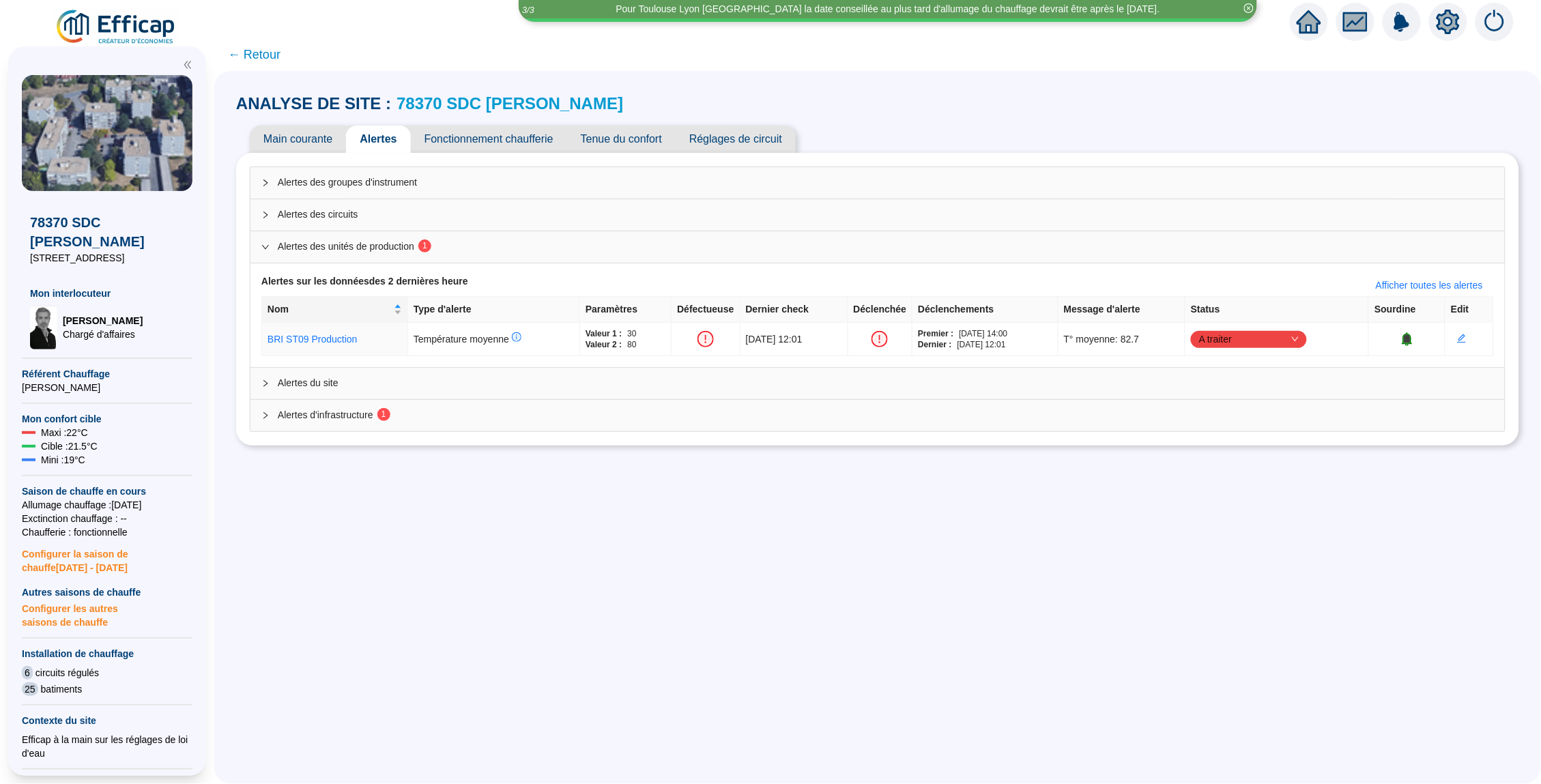
click at [1044, 218] on span "Alertes des circuits" at bounding box center [886, 215] width 1216 height 15
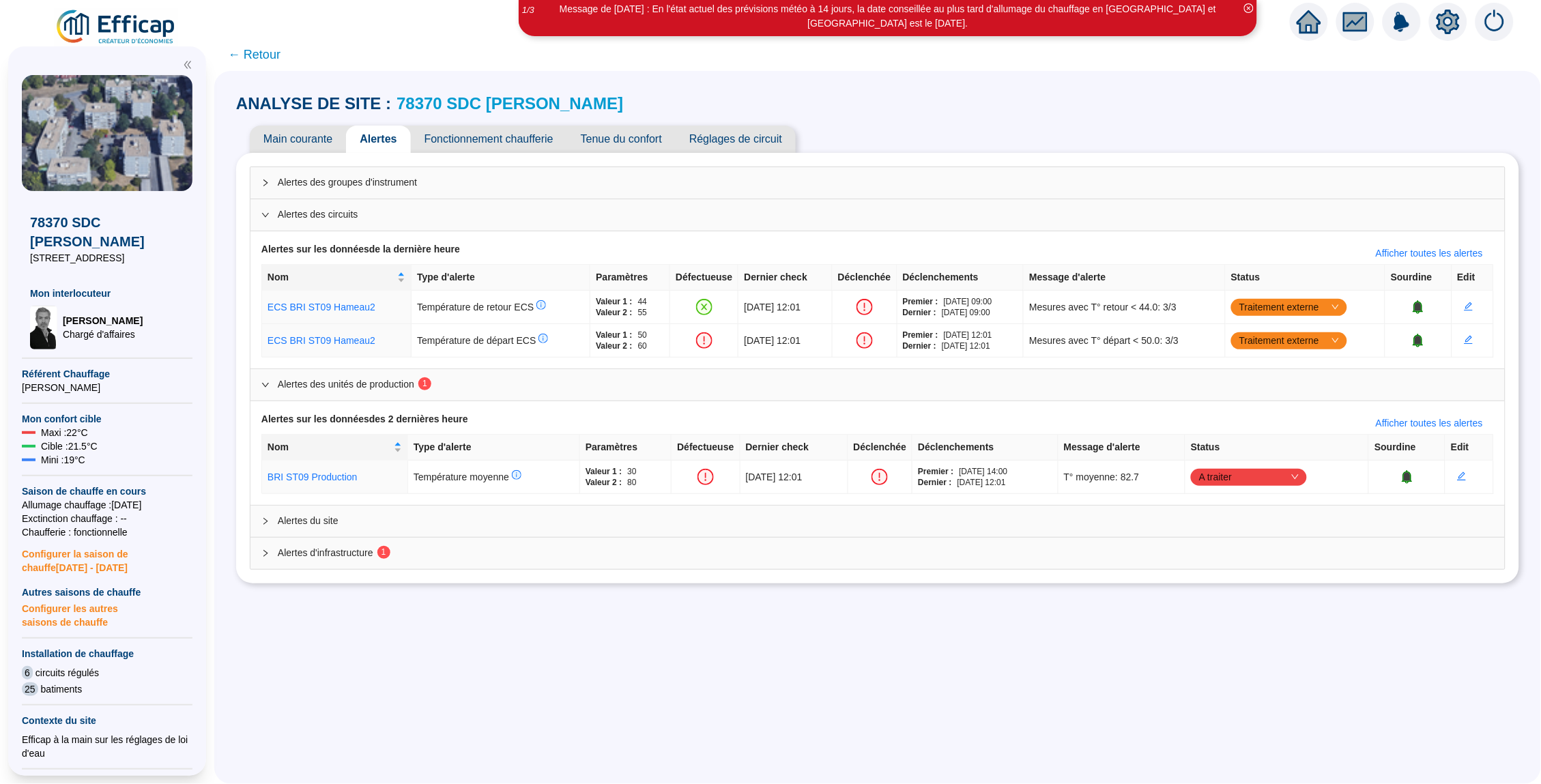
click at [316, 134] on span "Main courante" at bounding box center [297, 139] width 96 height 28
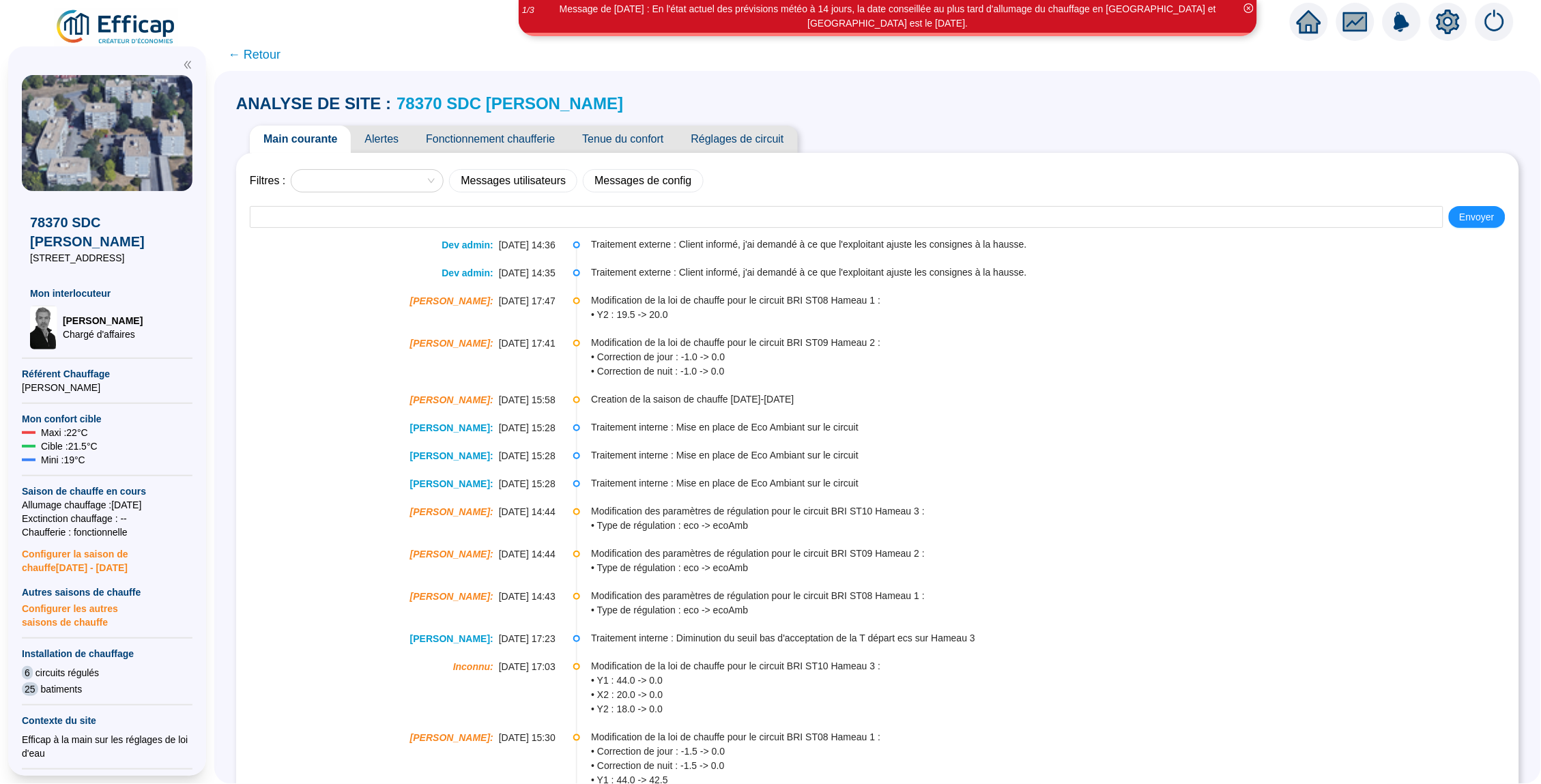
click at [271, 51] on span "← Retour" at bounding box center [254, 54] width 52 height 19
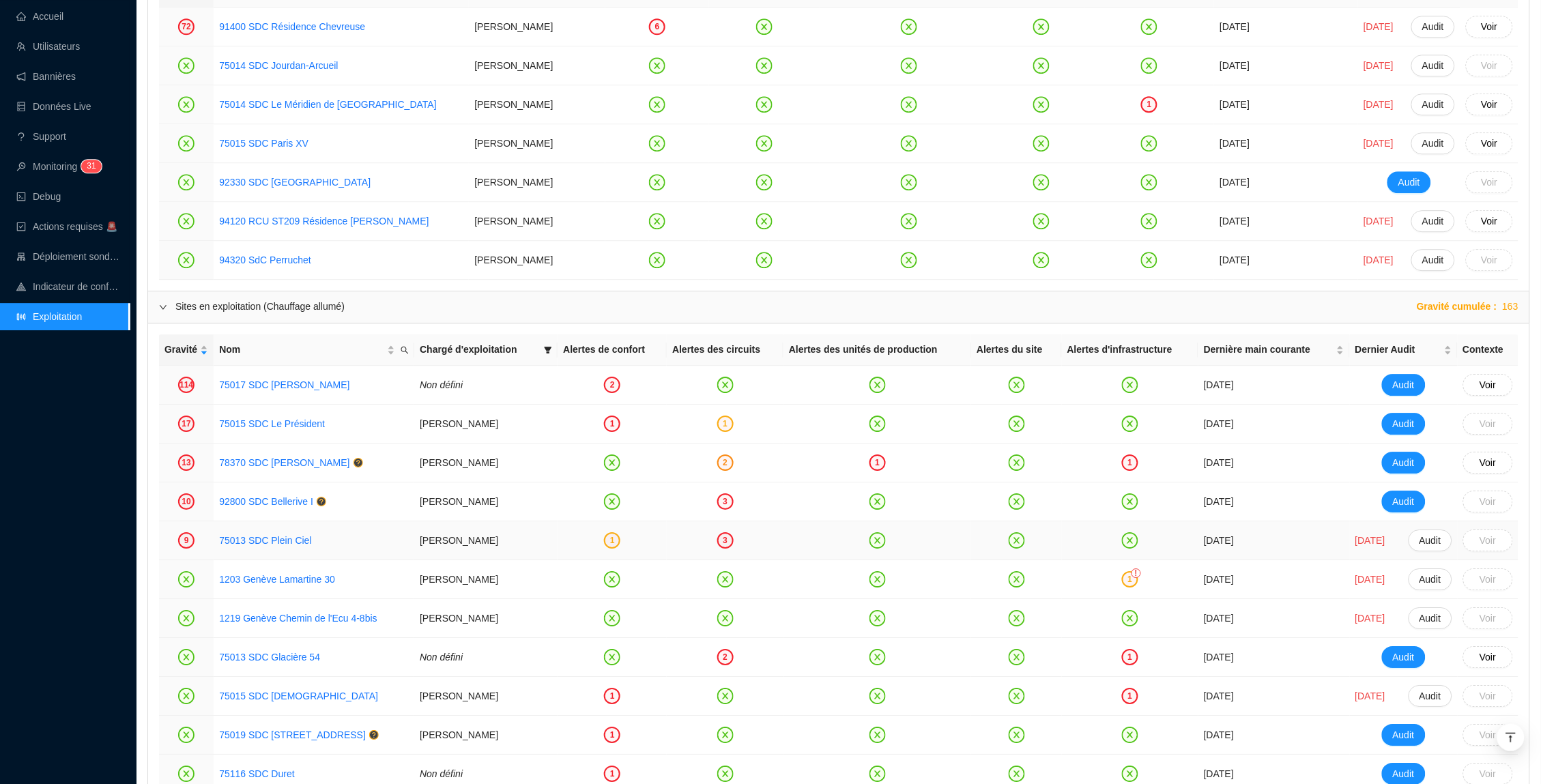
scroll to position [1266, 0]
click at [717, 545] on div "3" at bounding box center [725, 541] width 17 height 17
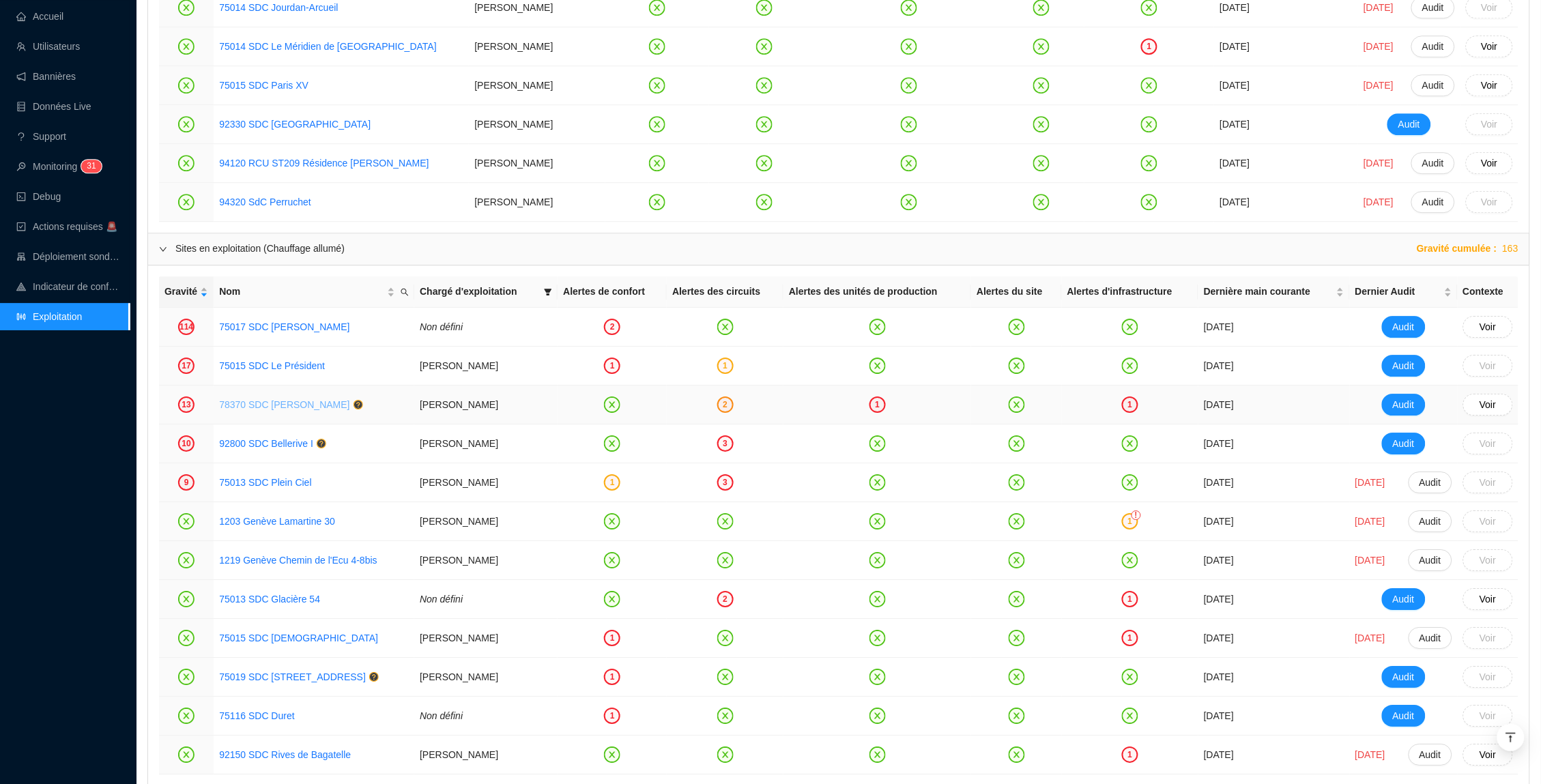
scroll to position [1324, 0]
click at [282, 407] on link "78370 SDC Brigitte" at bounding box center [284, 403] width 131 height 11
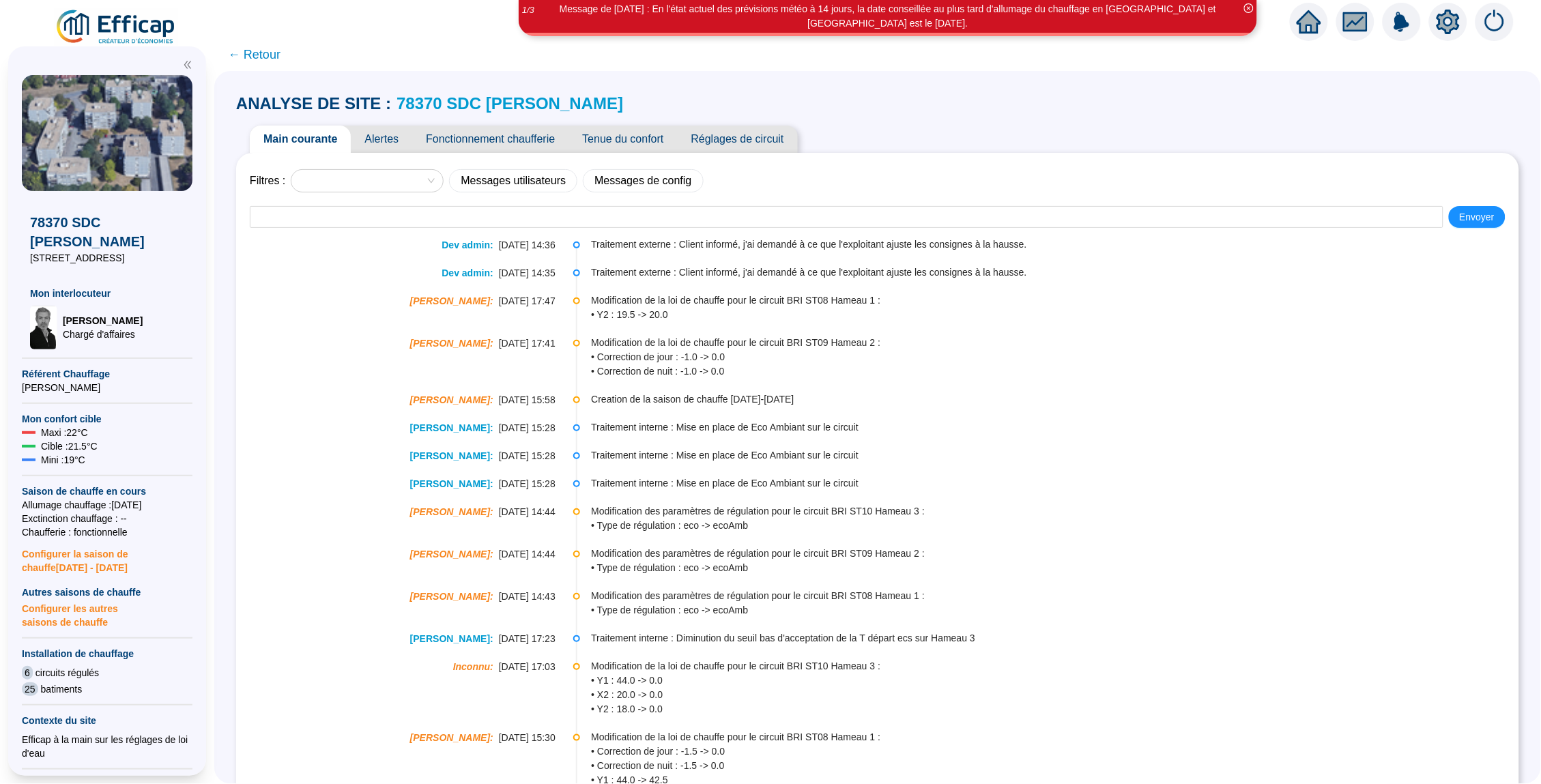
click at [385, 138] on span "Alertes" at bounding box center [381, 139] width 62 height 28
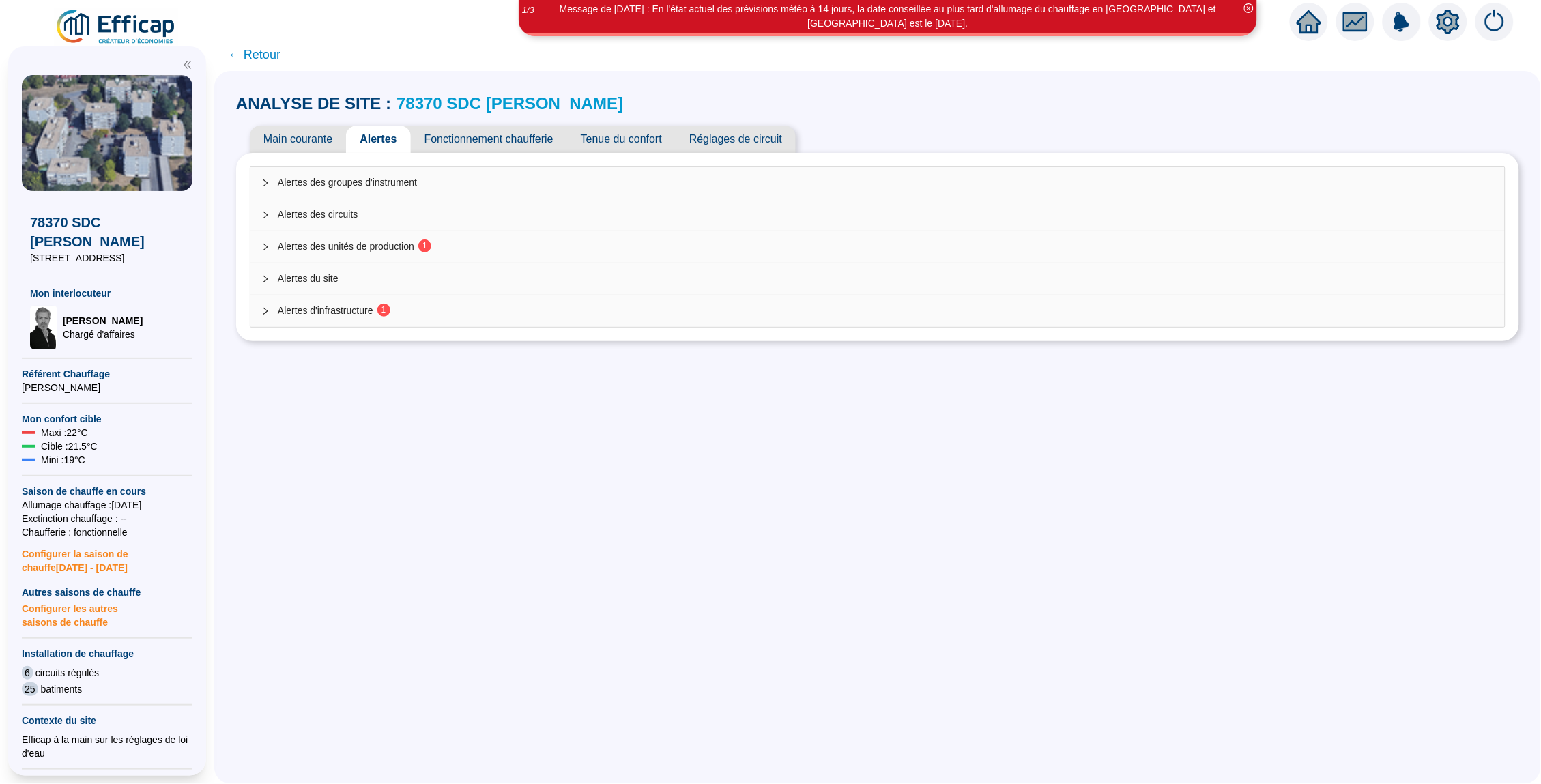
click at [393, 206] on div "Alertes des circuits" at bounding box center [877, 215] width 1254 height 31
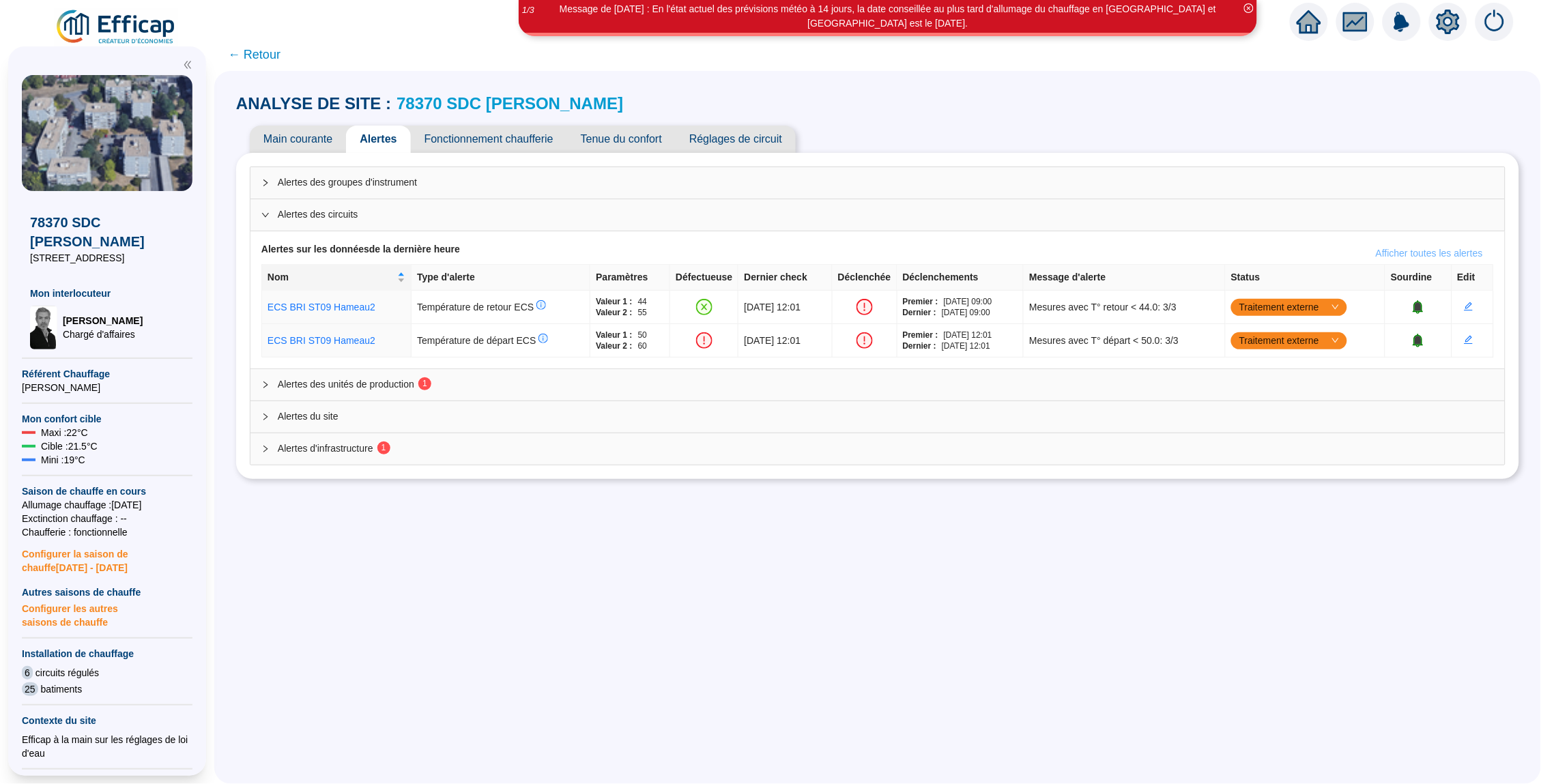
click at [1399, 247] on span "Afficher toutes les alertes" at bounding box center [1429, 254] width 107 height 15
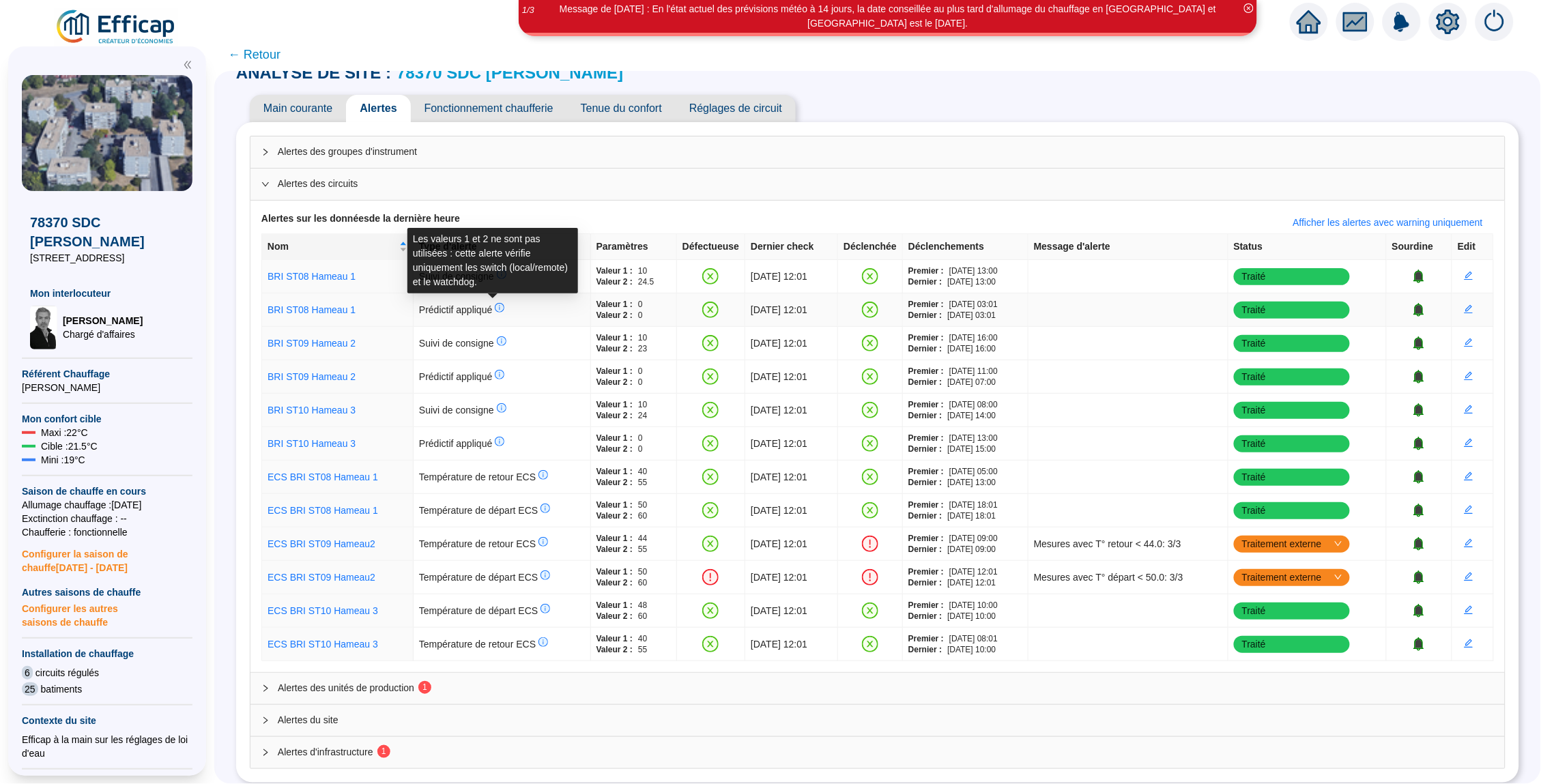
scroll to position [33, 0]
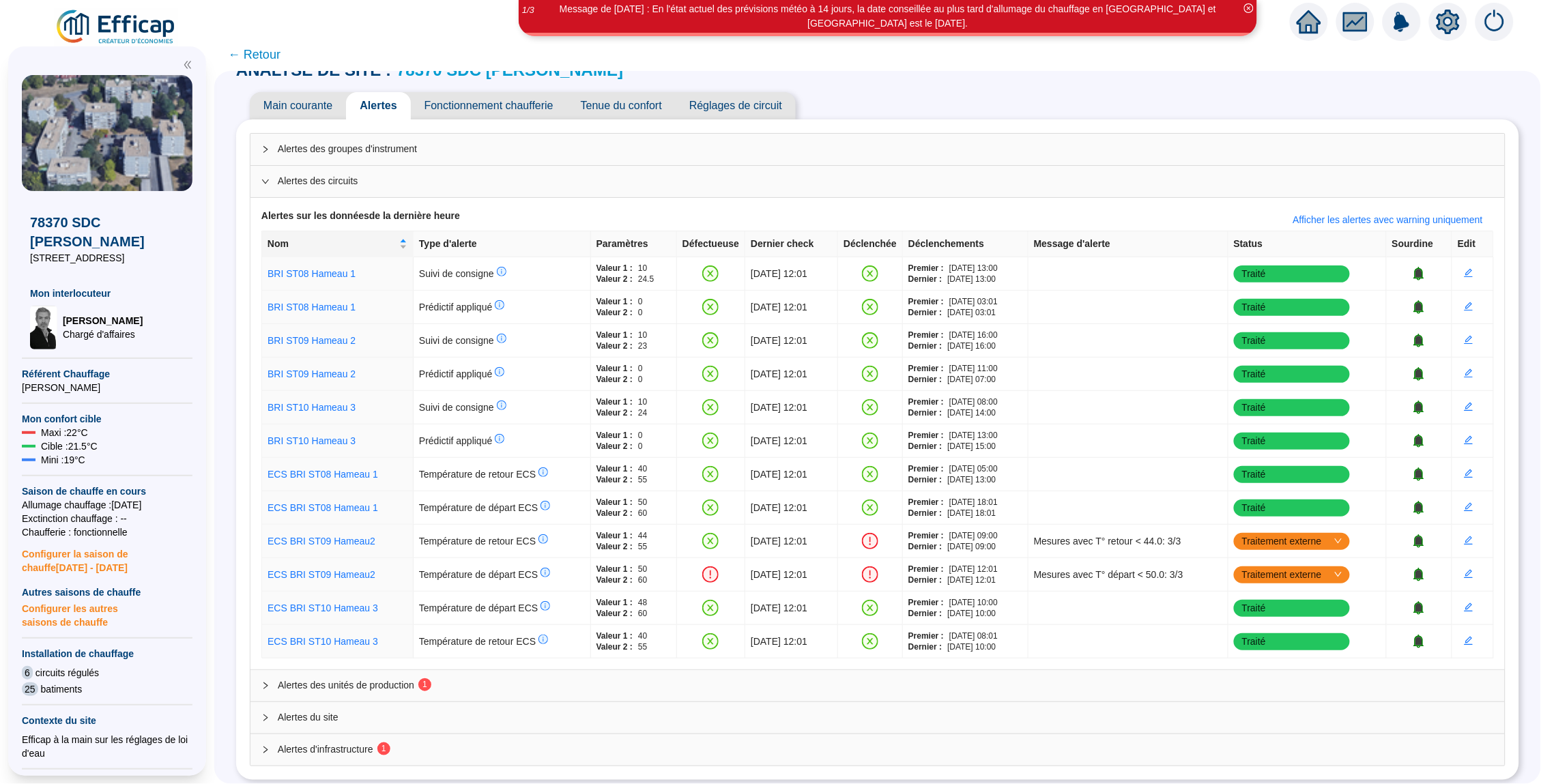
click at [395, 142] on span "Alertes des groupes d'instrument" at bounding box center [886, 149] width 1216 height 15
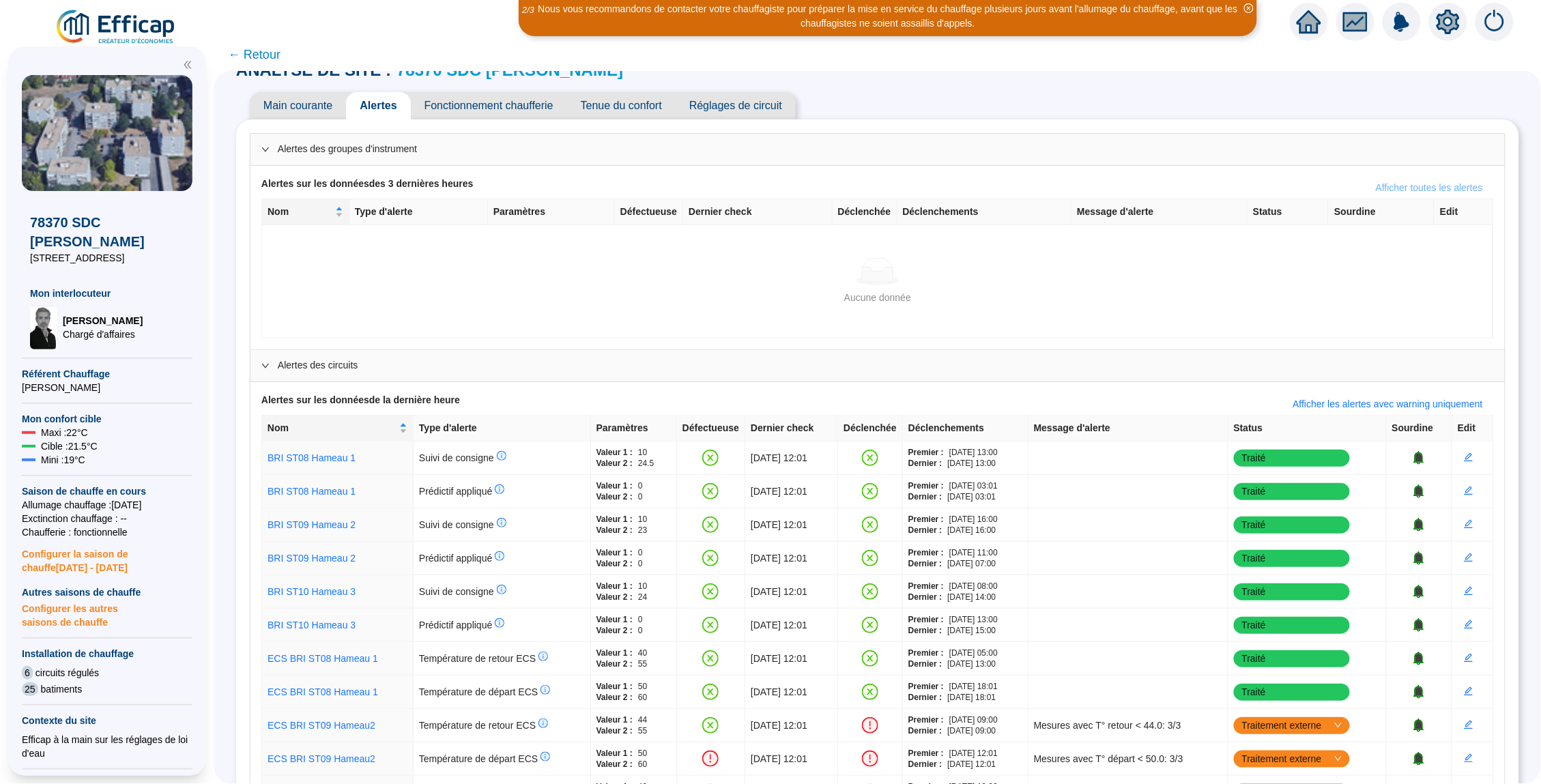
click at [1398, 181] on span "Afficher toutes les alertes" at bounding box center [1429, 188] width 107 height 15
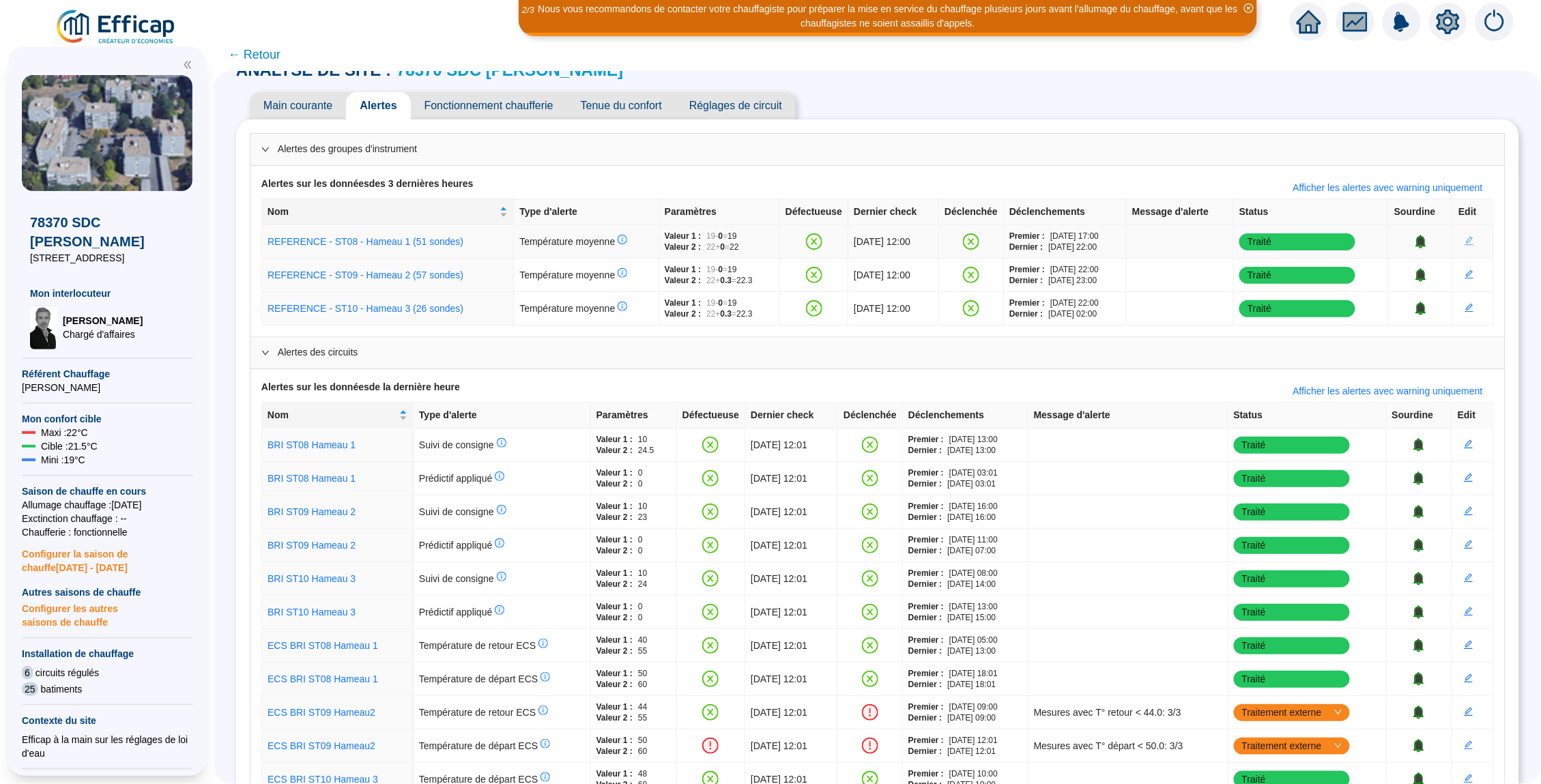
click at [1473, 242] on icon "edit" at bounding box center [1469, 241] width 9 height 9
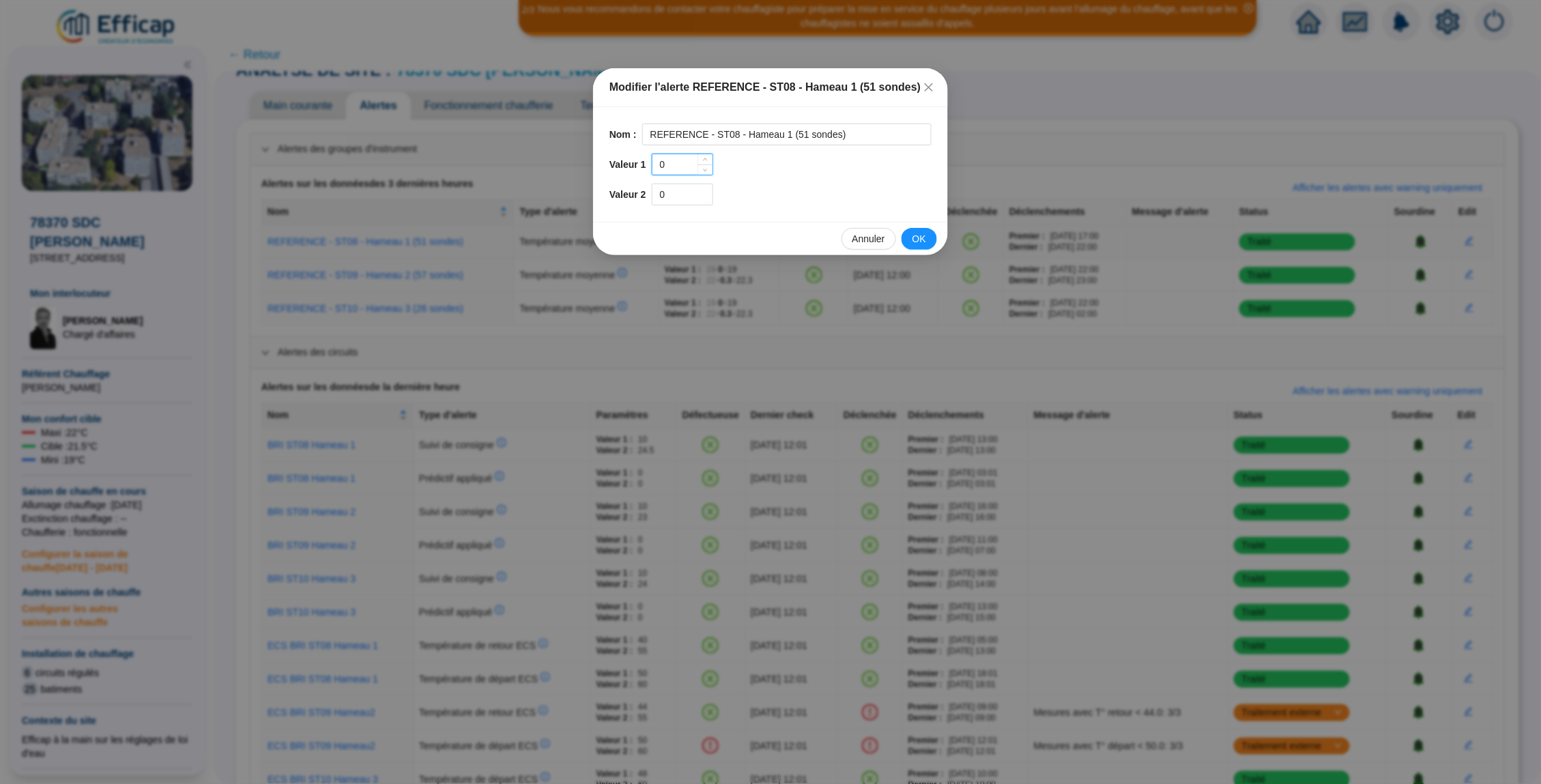
click at [671, 167] on input "0" at bounding box center [682, 165] width 60 height 20
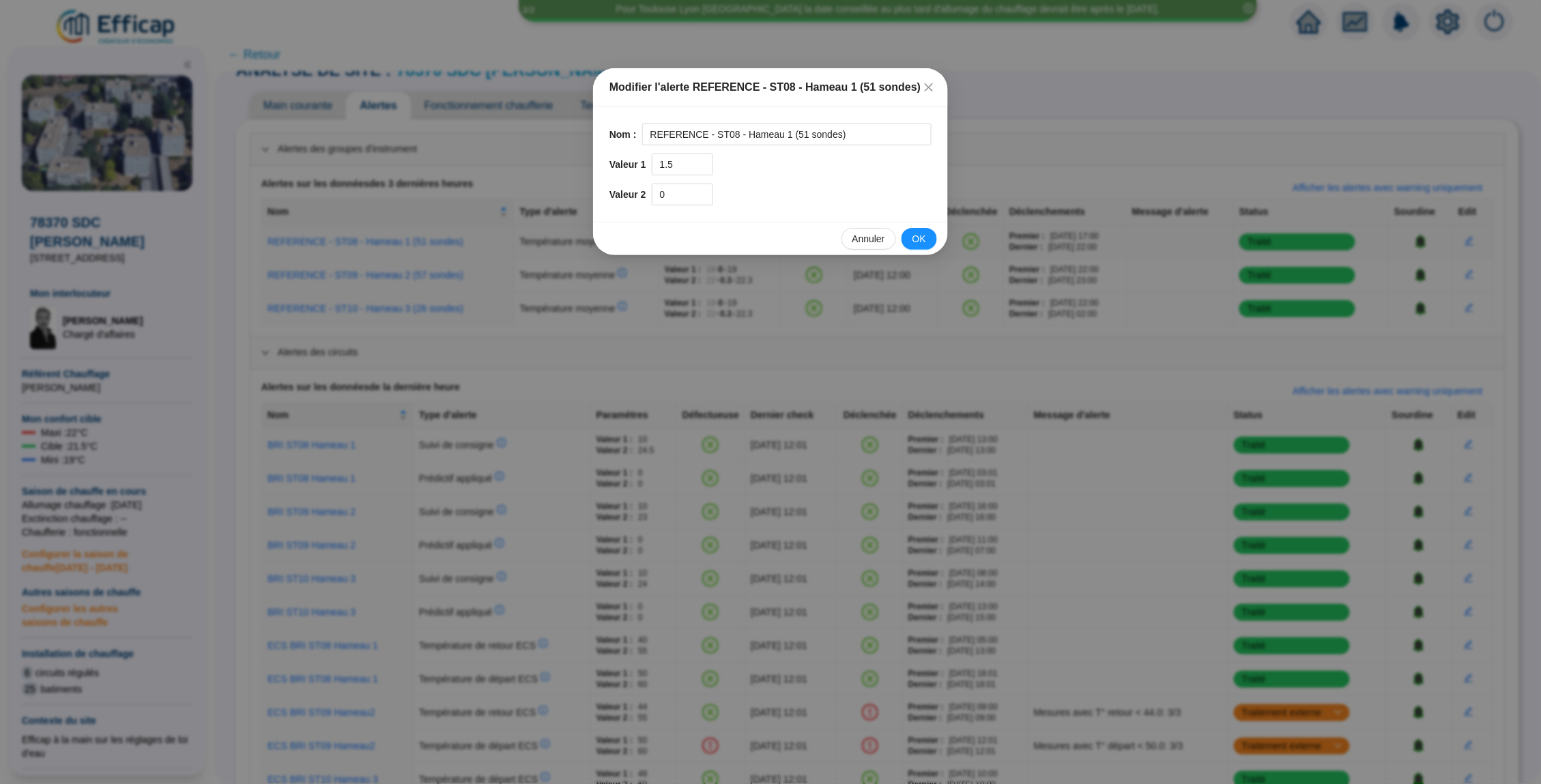
click at [940, 234] on div "Annuler OK" at bounding box center [770, 239] width 355 height 33
click at [929, 234] on button "OK" at bounding box center [919, 239] width 36 height 22
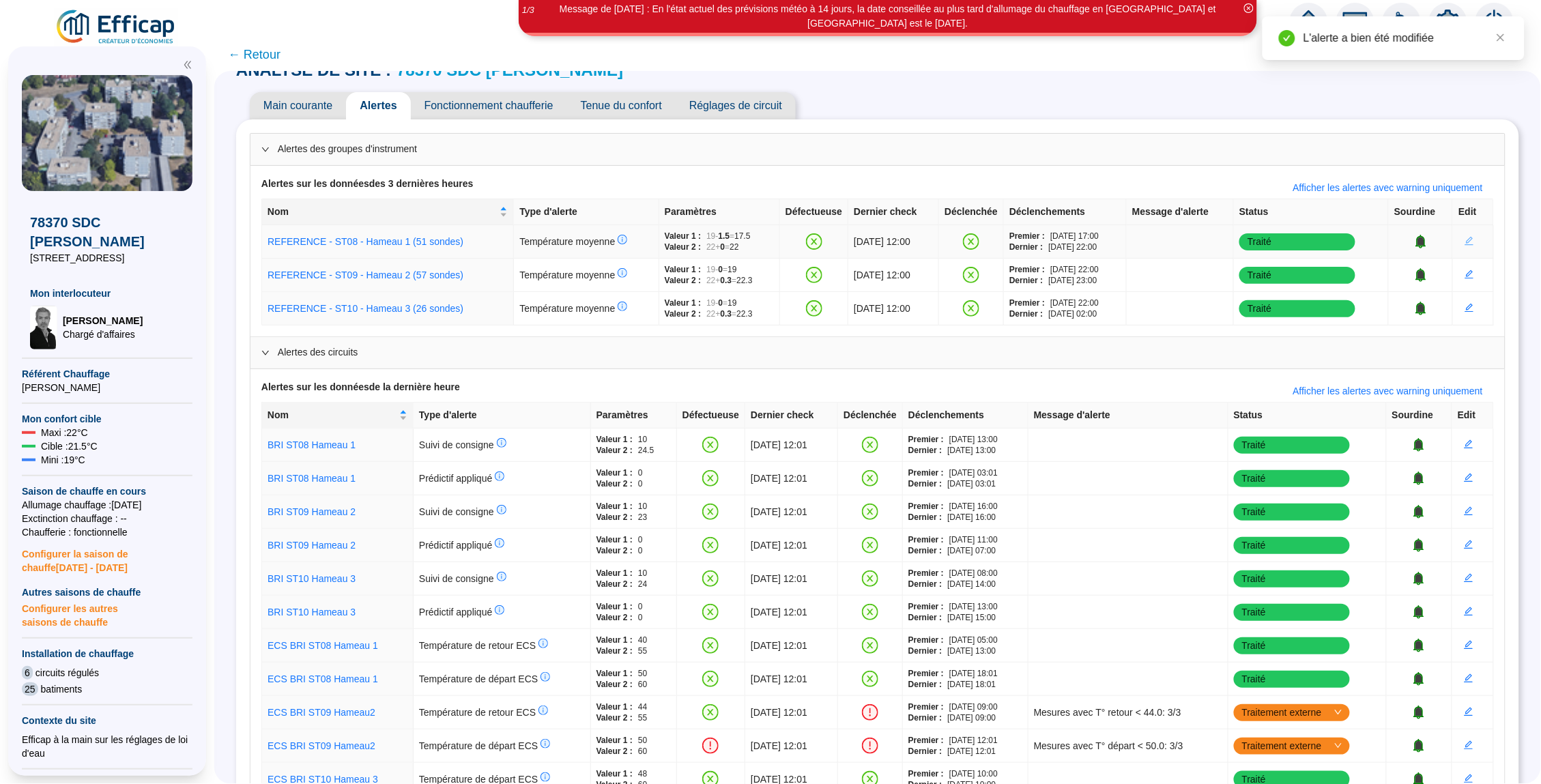
click at [1474, 239] on icon "edit" at bounding box center [1468, 240] width 9 height 9
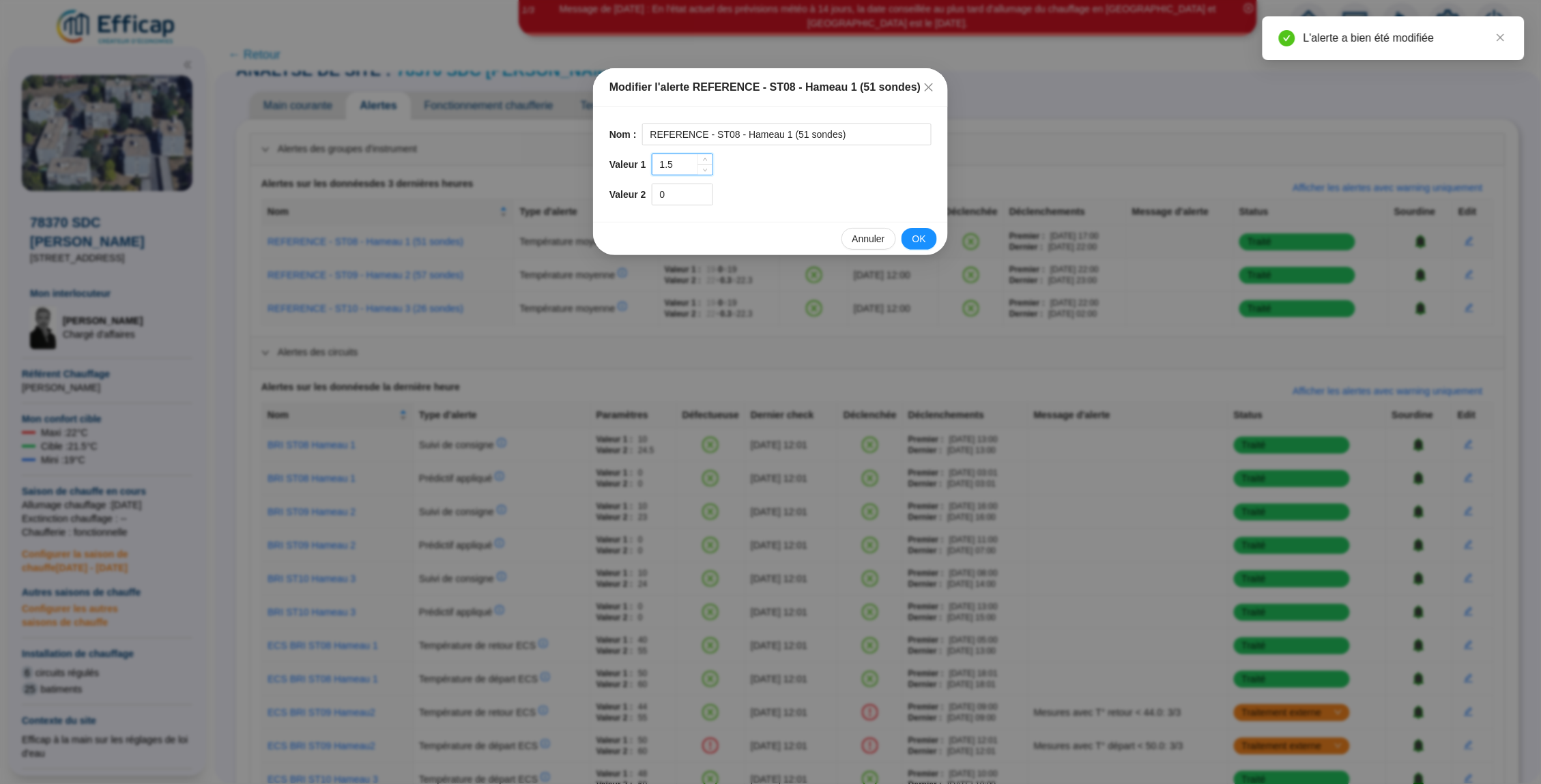
click at [662, 166] on input "1.5" at bounding box center [682, 165] width 60 height 20
type input "-1.5"
click at [918, 234] on span "OK" at bounding box center [919, 239] width 14 height 15
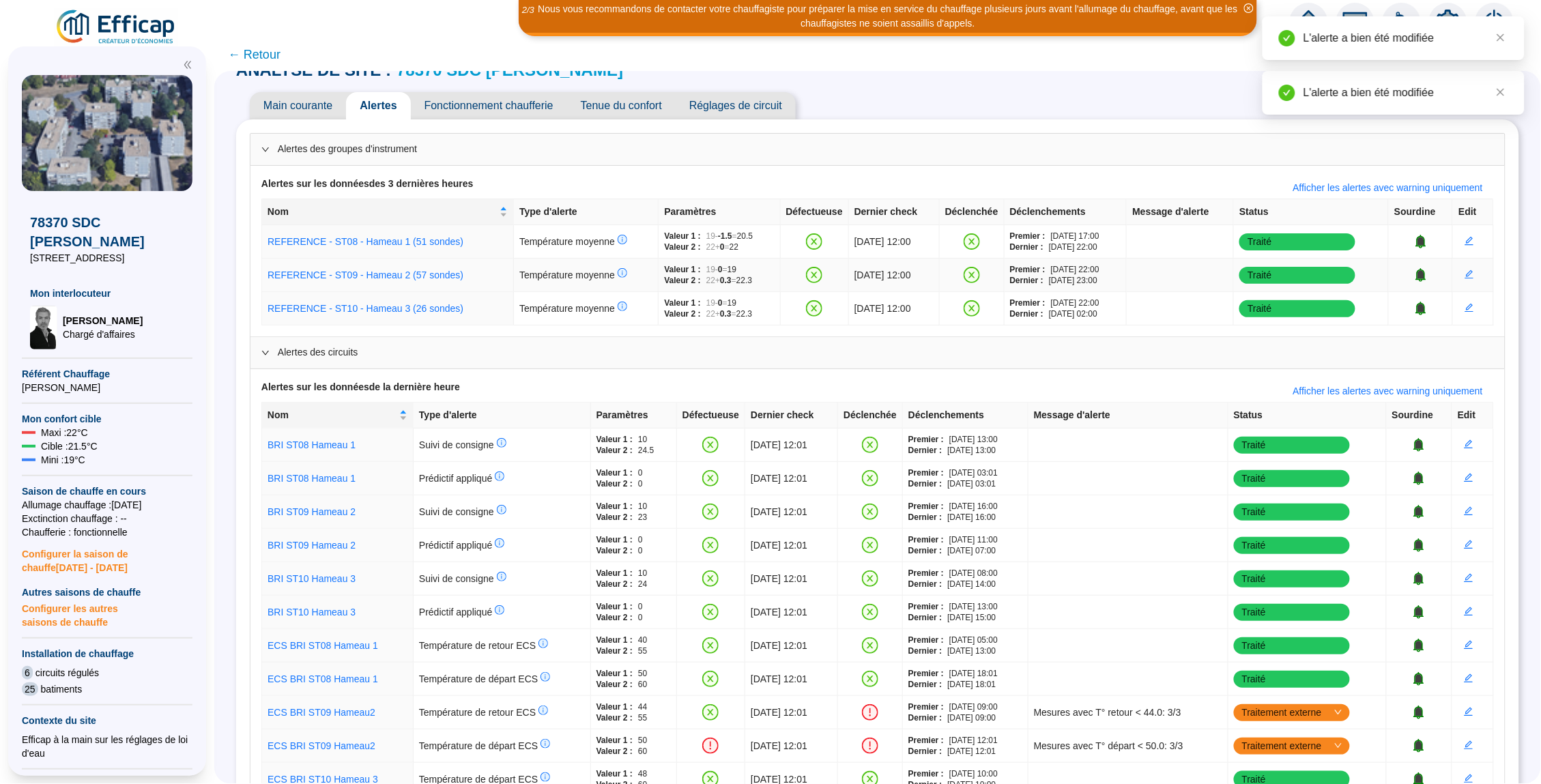
click at [1474, 280] on span "button" at bounding box center [1468, 276] width 9 height 15
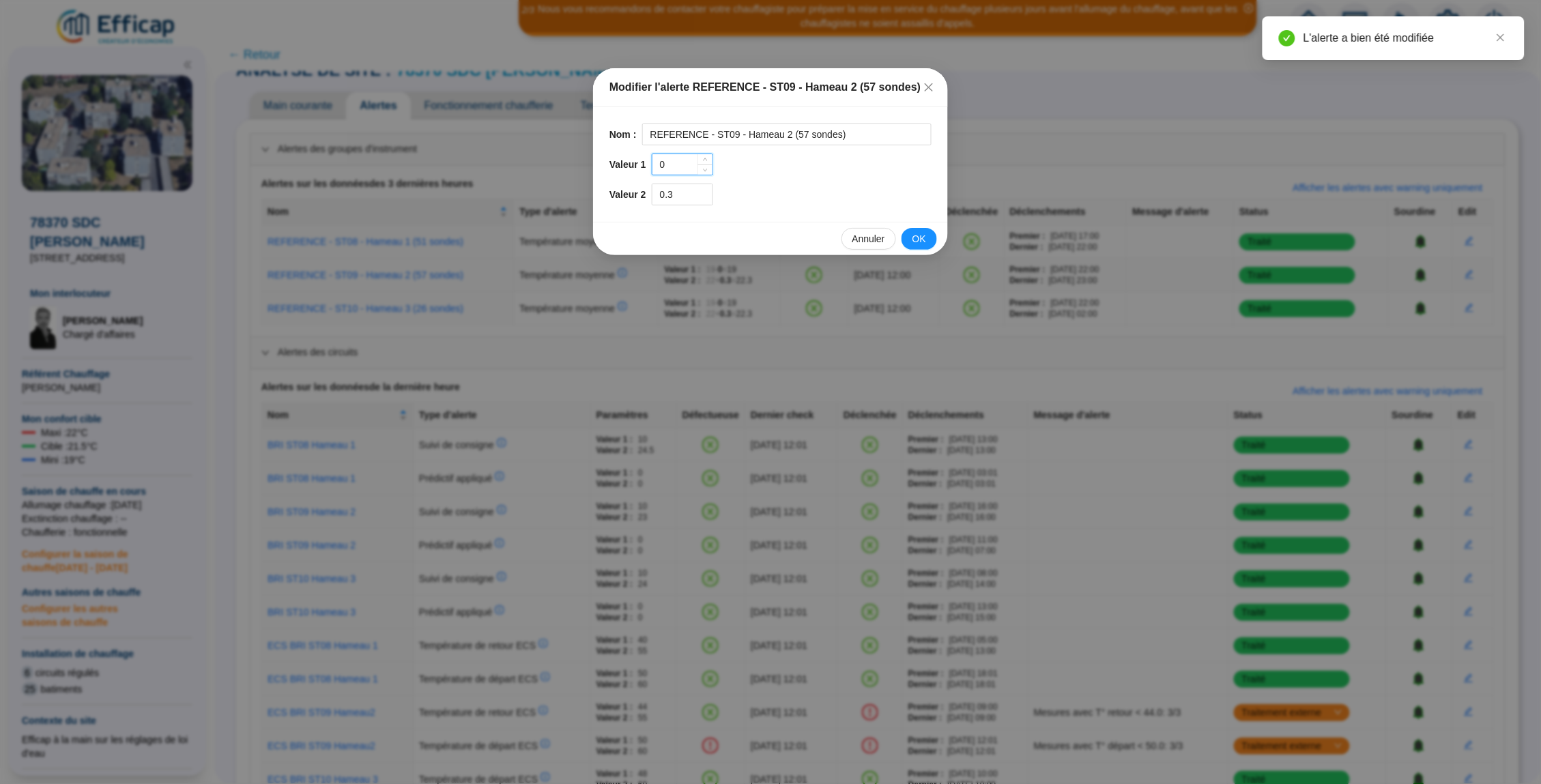
click at [689, 166] on input "0" at bounding box center [682, 165] width 60 height 20
type input "-1.5"
click at [908, 234] on button "OK" at bounding box center [919, 239] width 36 height 22
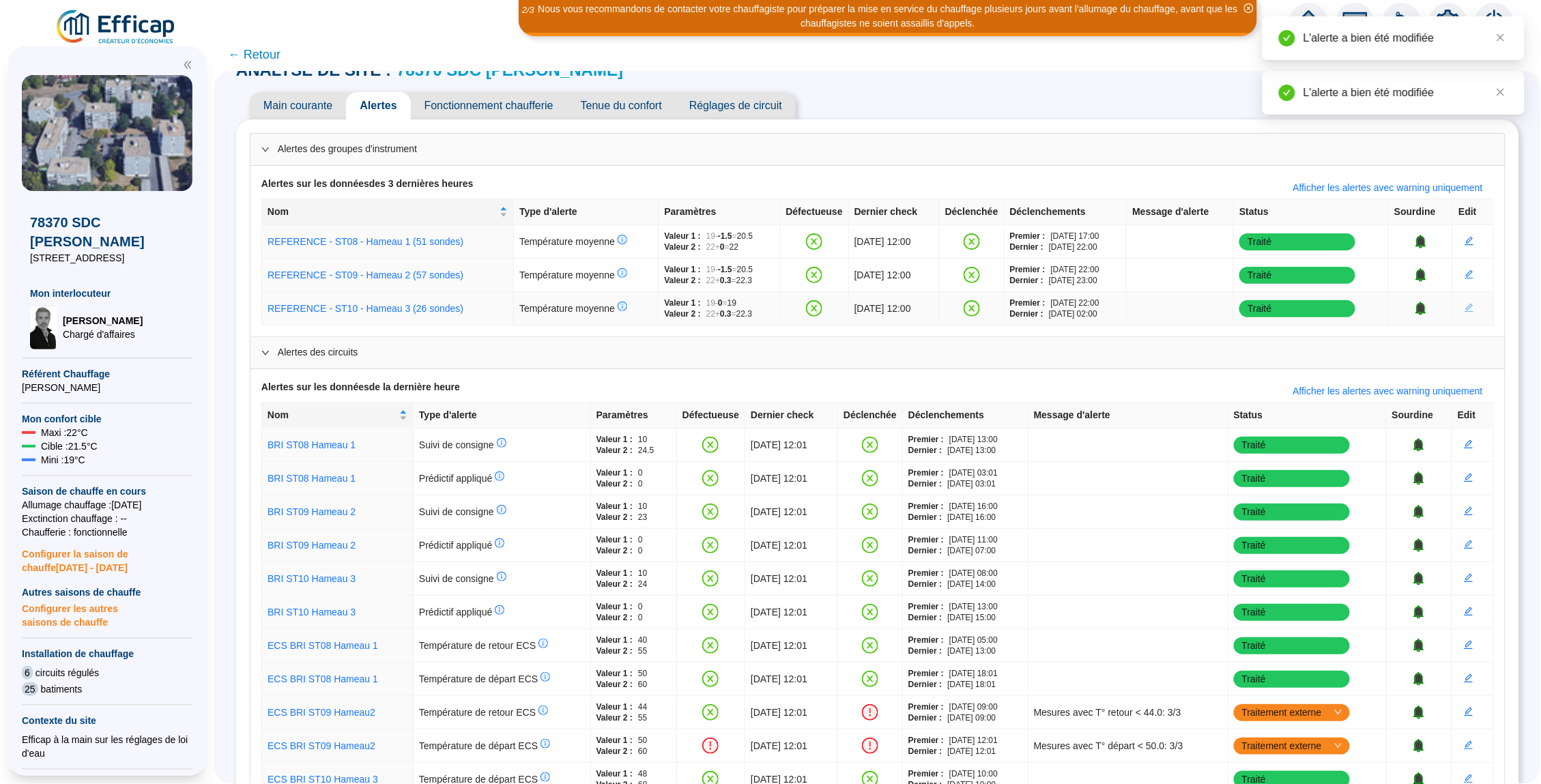
click at [1473, 308] on icon "edit" at bounding box center [1469, 308] width 9 height 9
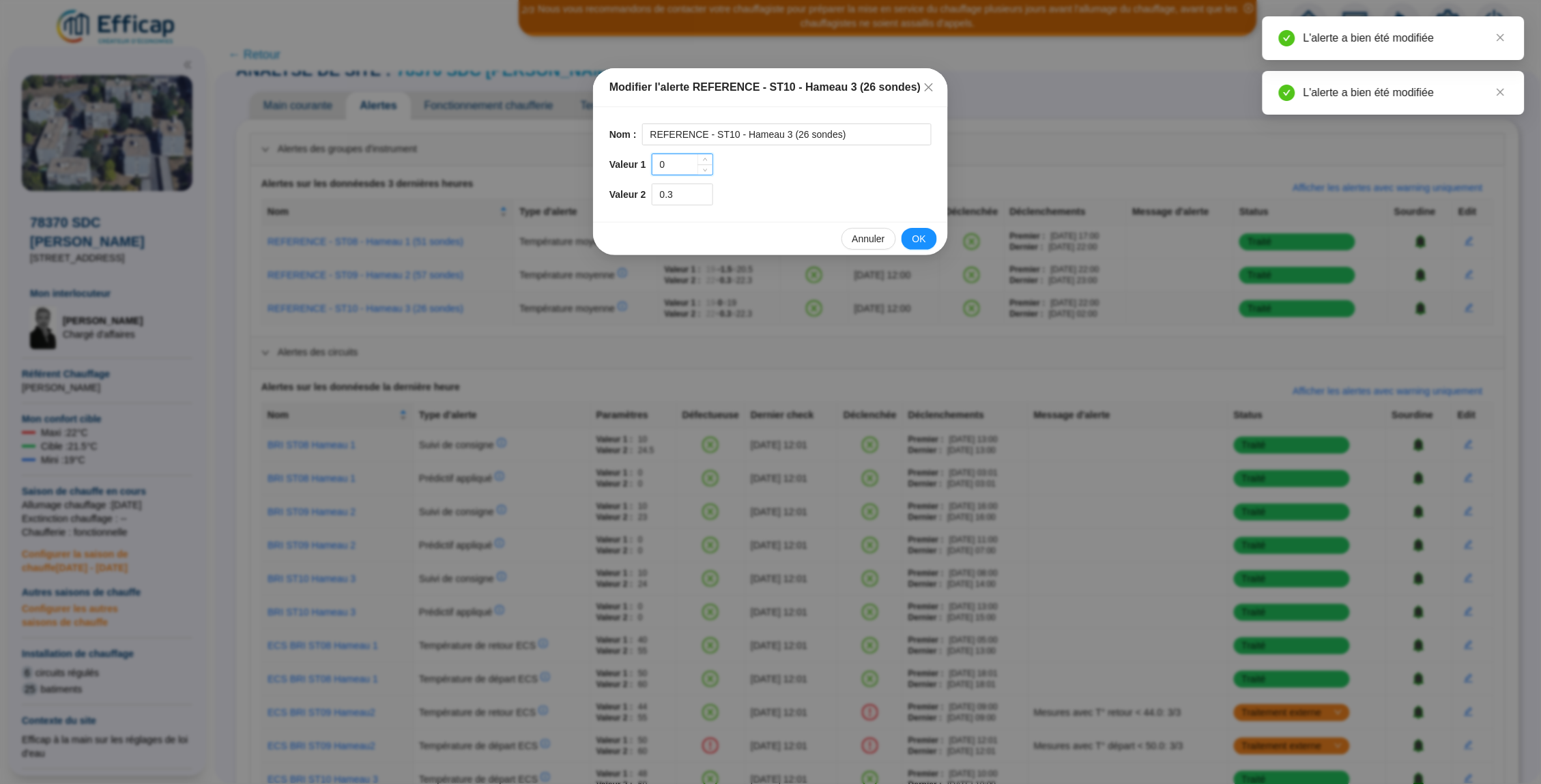
click at [692, 160] on input "0" at bounding box center [682, 165] width 60 height 20
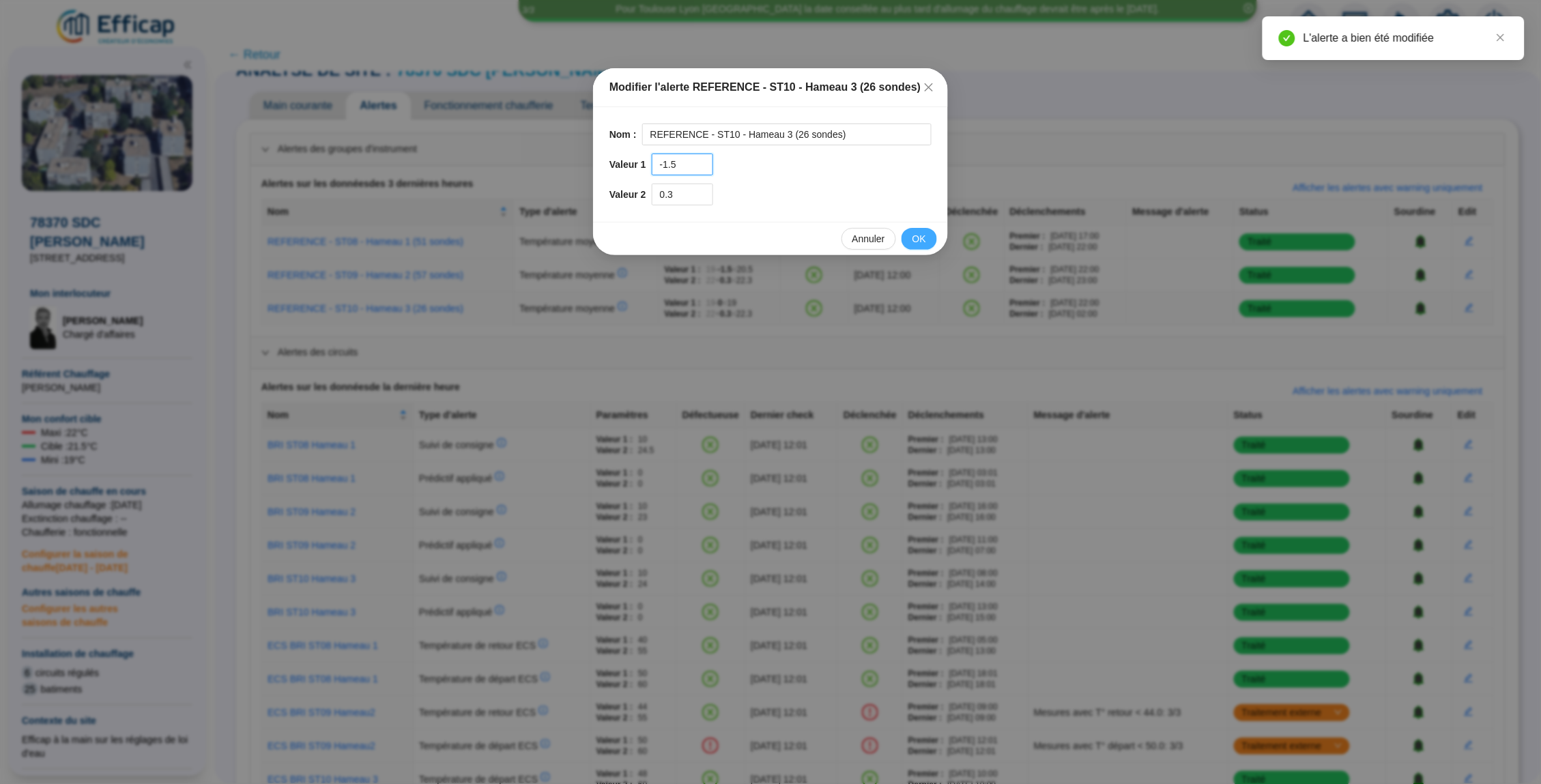
type input "-1.5"
click at [926, 239] on button "OK" at bounding box center [919, 239] width 36 height 22
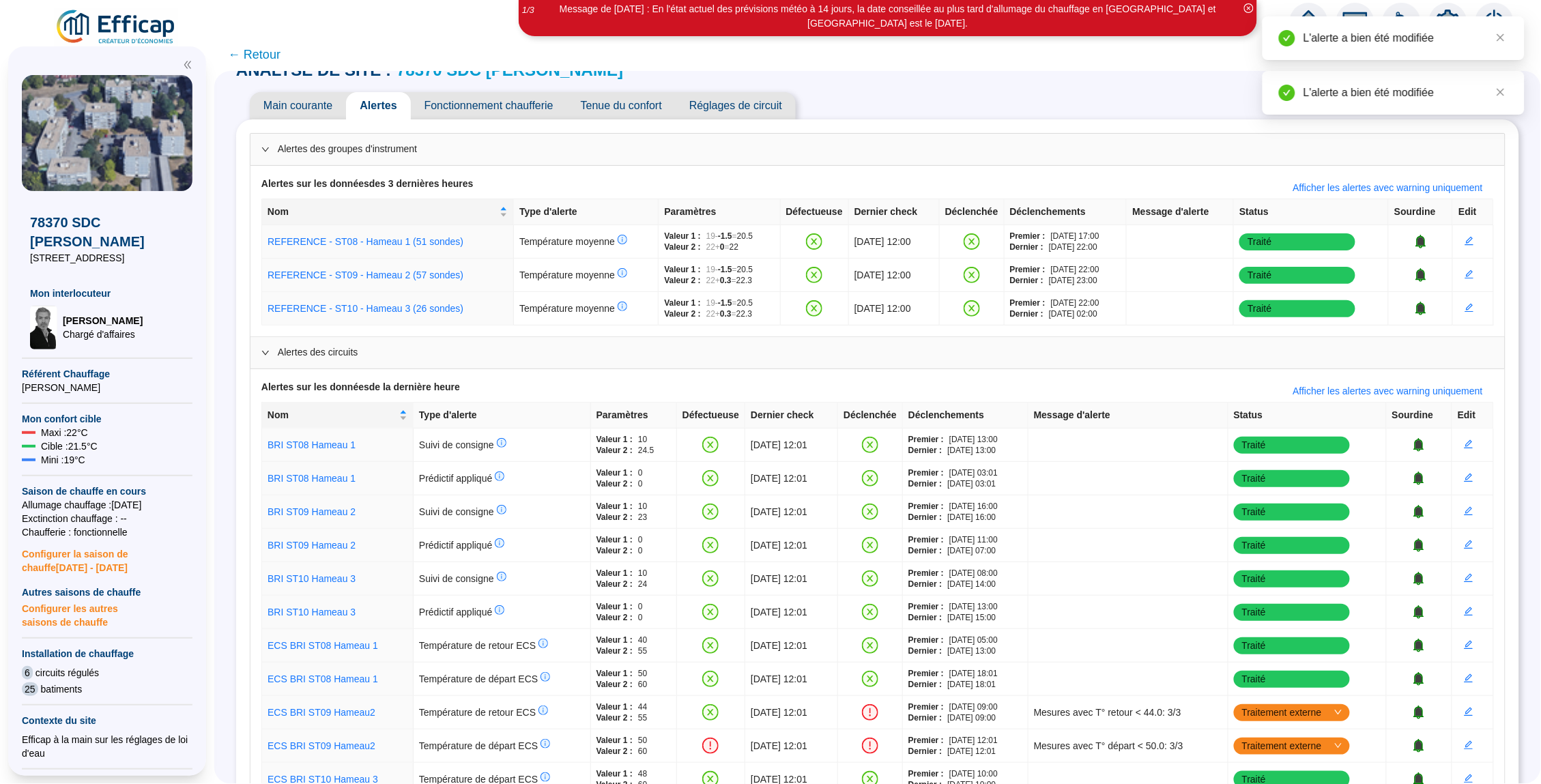
click at [311, 105] on span "Main courante" at bounding box center [297, 106] width 96 height 28
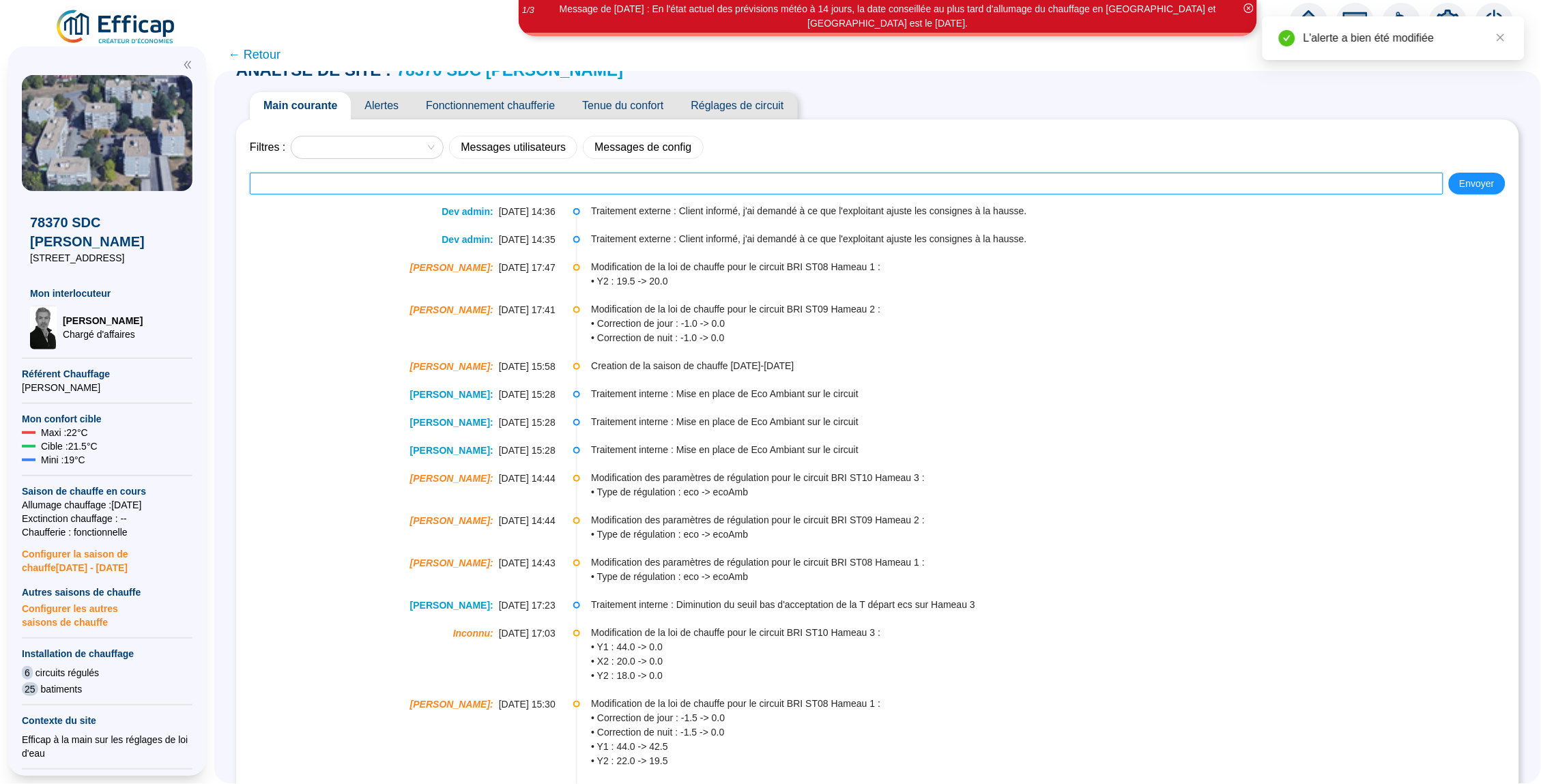
click at [553, 182] on input "text" at bounding box center [846, 183] width 1193 height 22
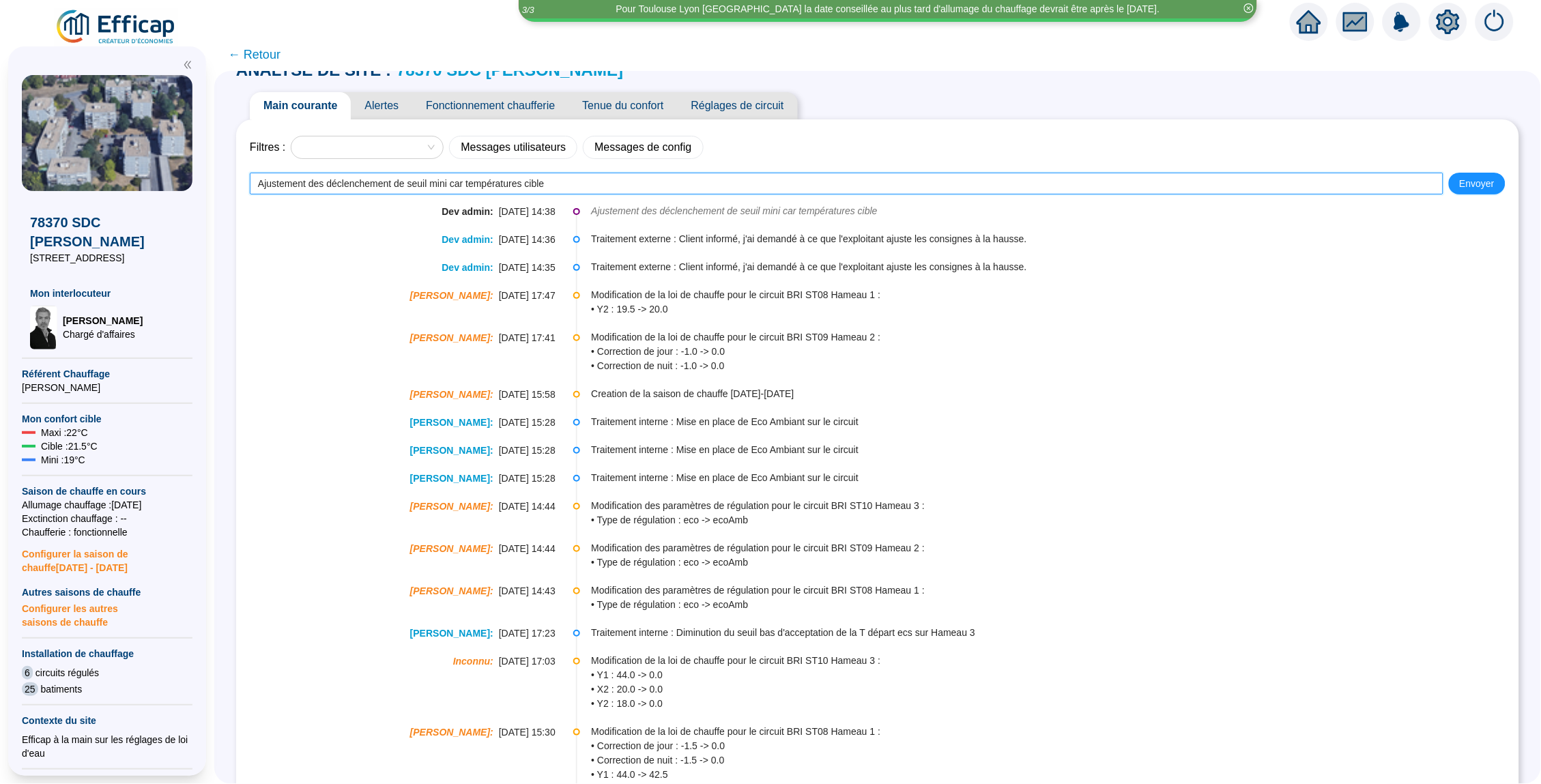
drag, startPoint x: 576, startPoint y: 178, endPoint x: 479, endPoint y: 183, distance: 97.1
click at [479, 183] on input "Ajustement des déclenchement de seuil mini car températures cible" at bounding box center [846, 183] width 1193 height 22
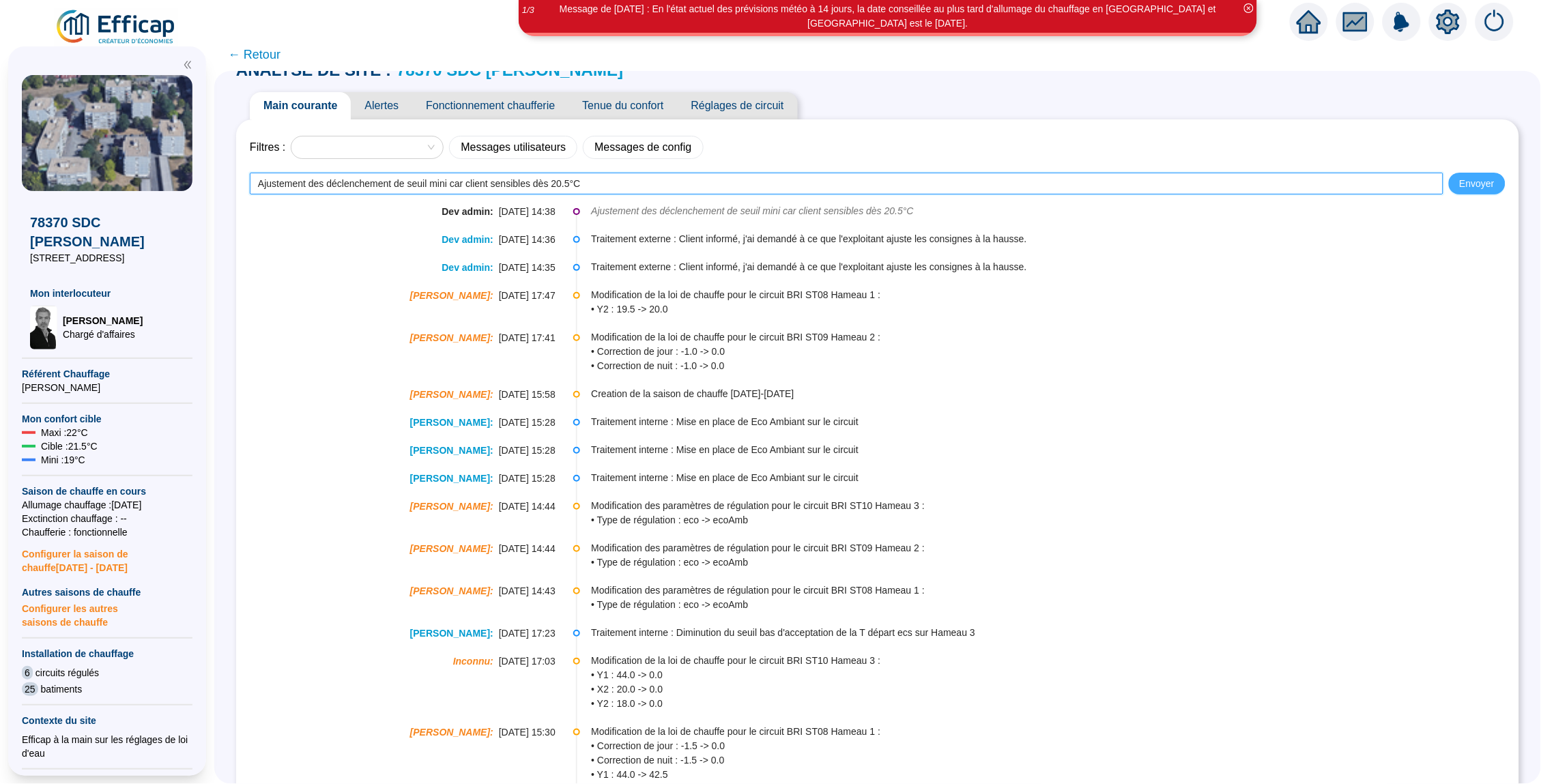
type input "Ajustement des déclenchement de seuil mini car client sensibles dès 20.5°C"
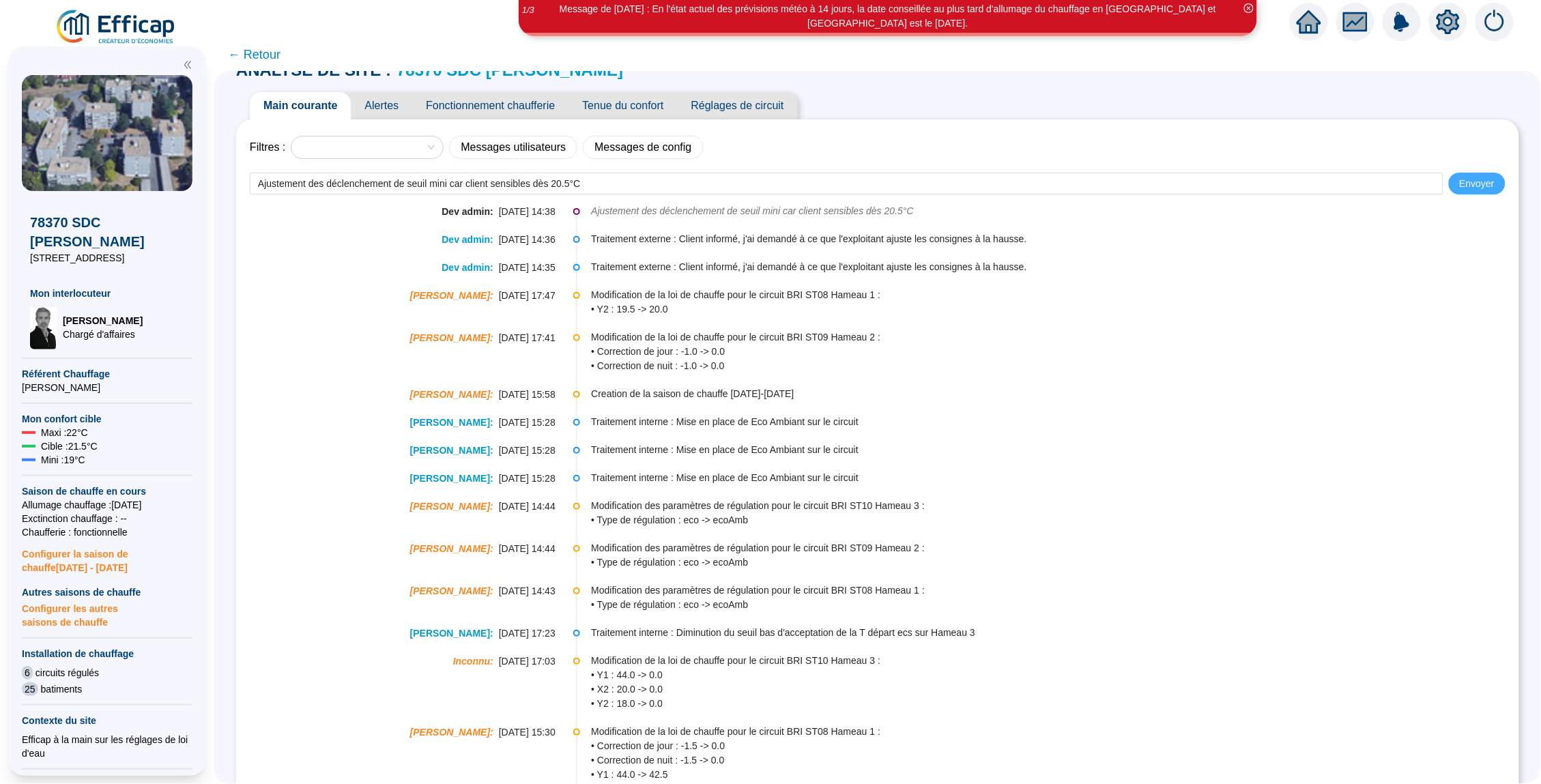
click at [1471, 182] on span "Envoyer" at bounding box center [1477, 184] width 35 height 15
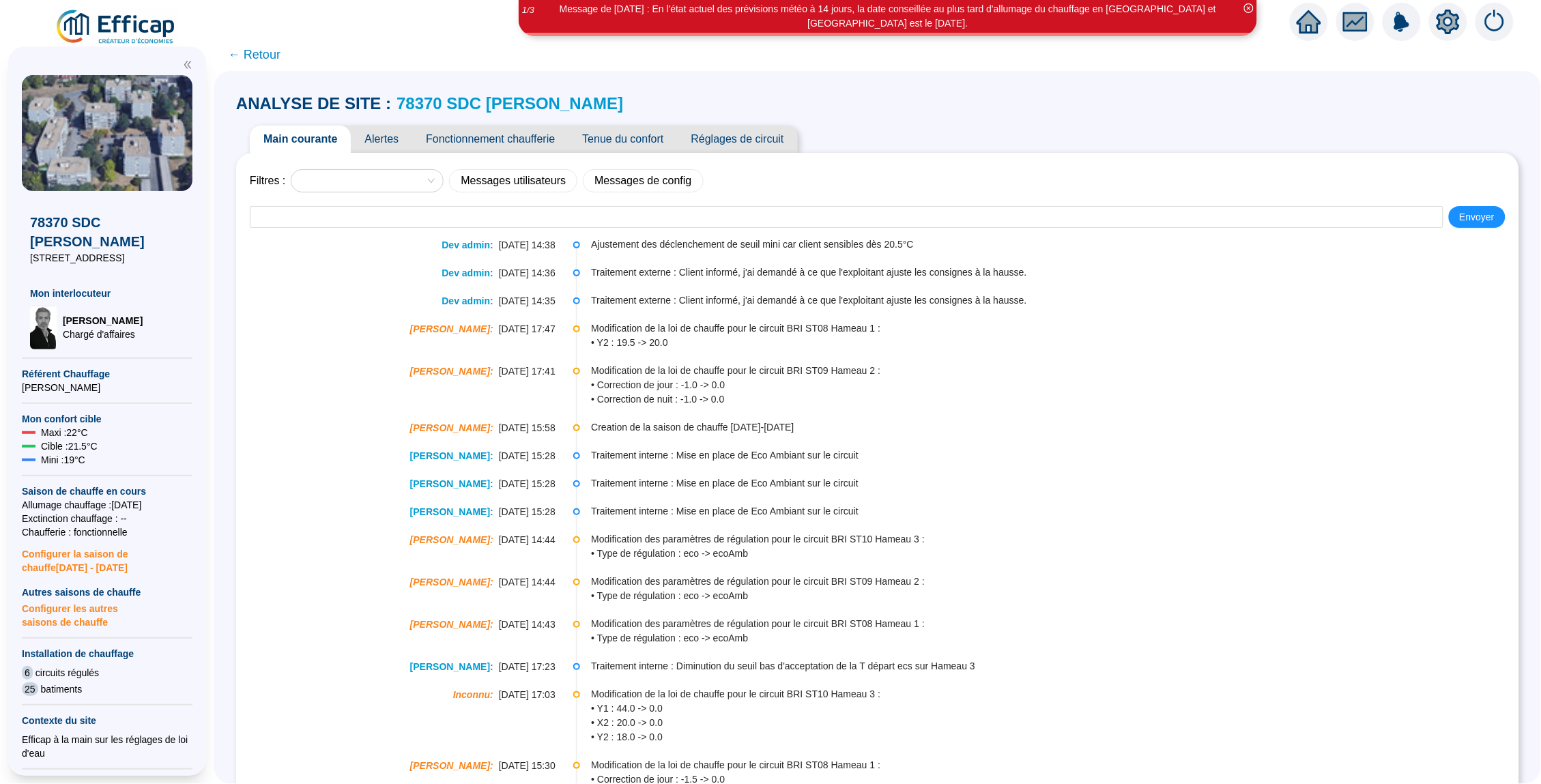
click at [453, 103] on link "78370 SDC Brigitte" at bounding box center [509, 103] width 226 height 18
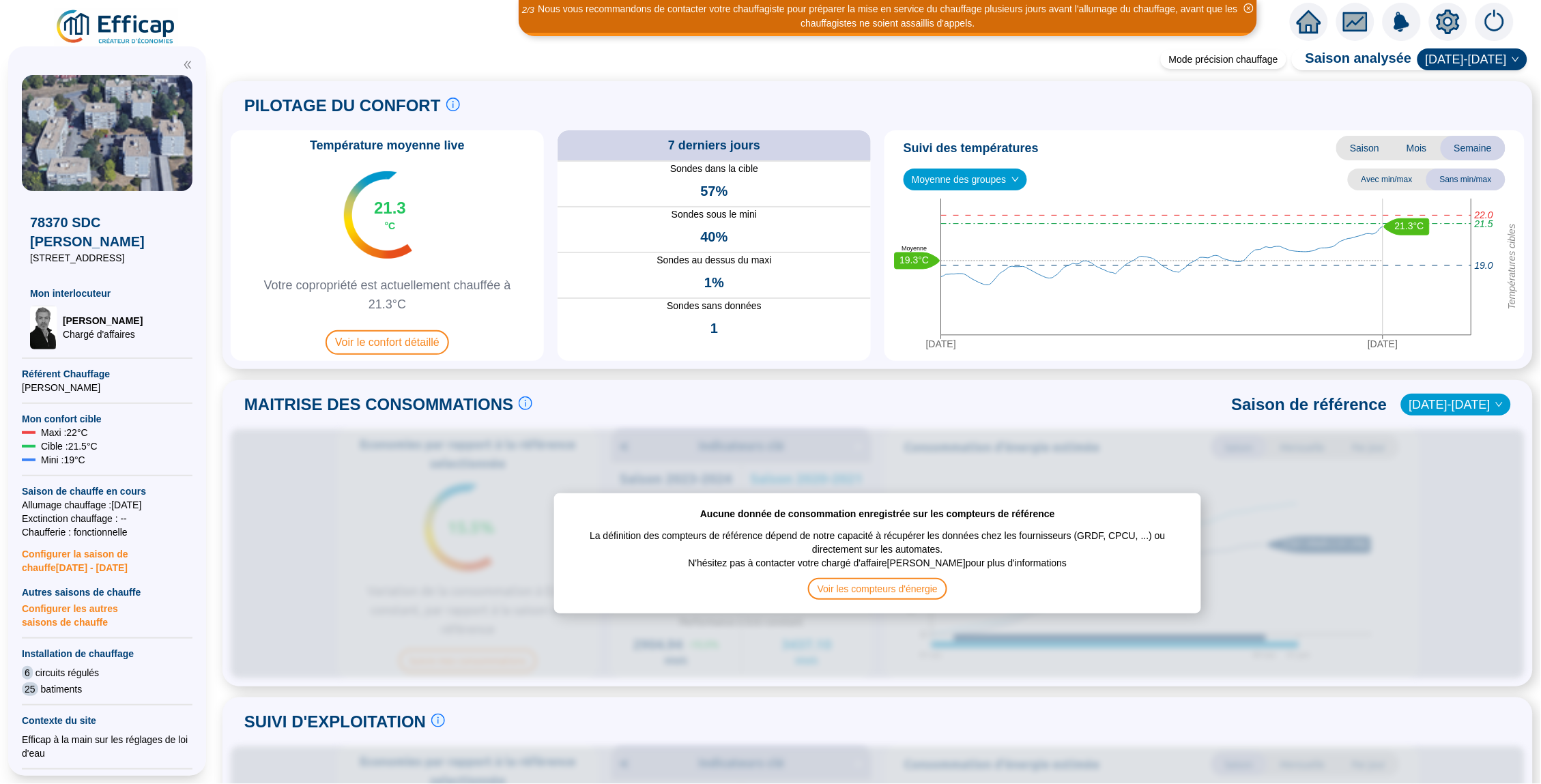
click at [1373, 149] on span "Saison" at bounding box center [1364, 148] width 57 height 25
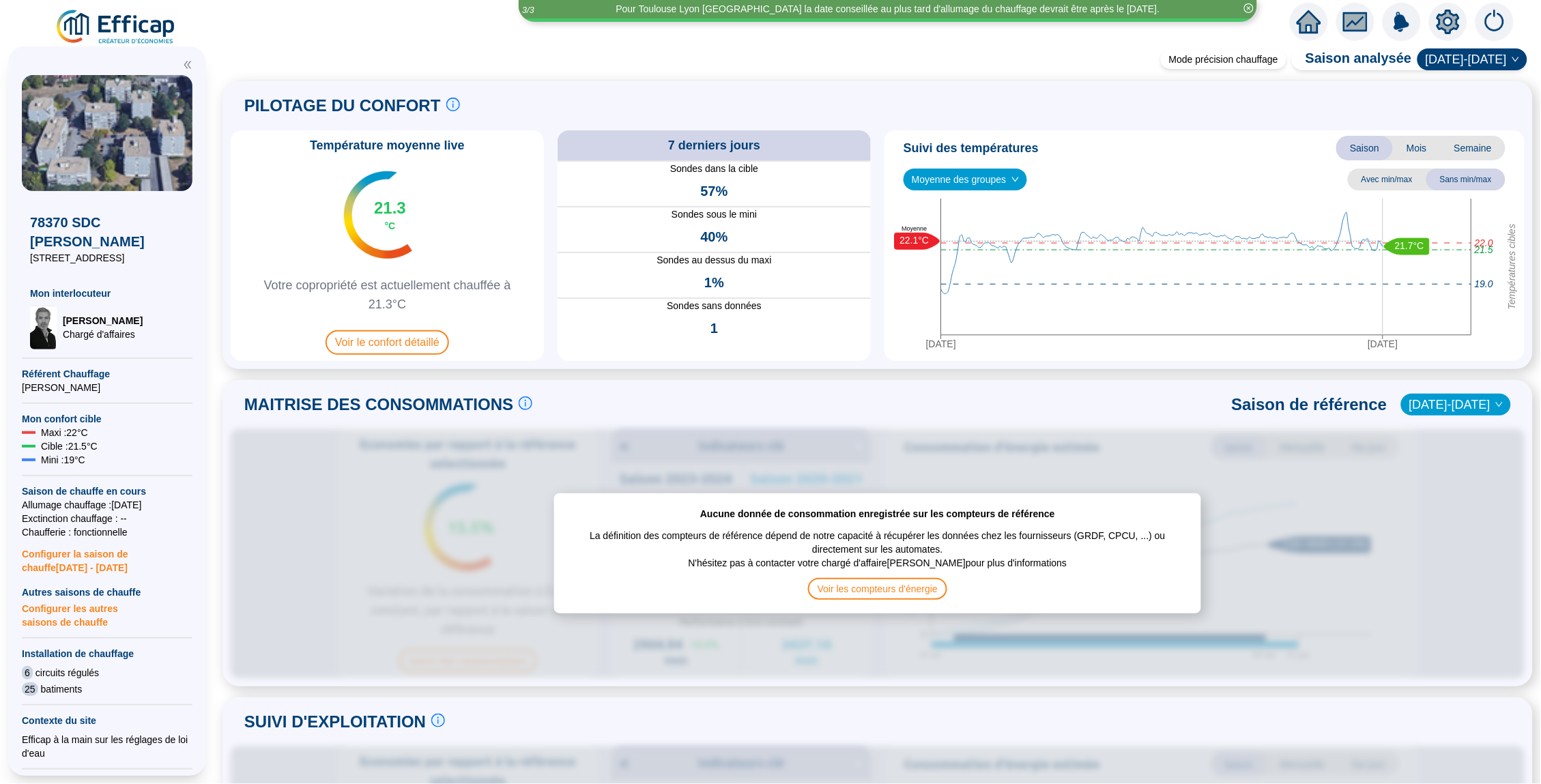
click at [1462, 147] on span "Semaine" at bounding box center [1472, 148] width 65 height 25
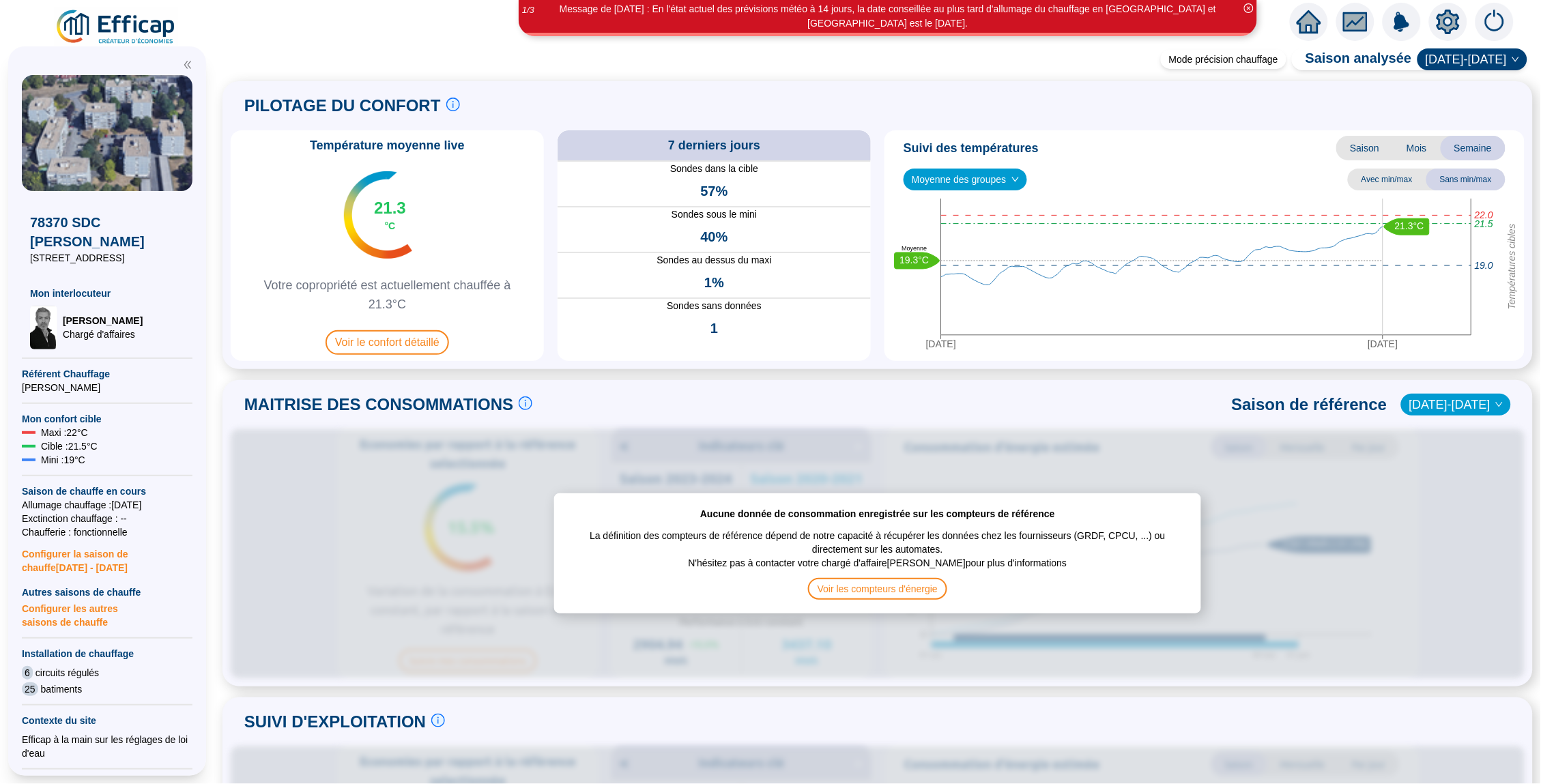
click at [1307, 16] on icon "home" at bounding box center [1309, 22] width 25 height 19
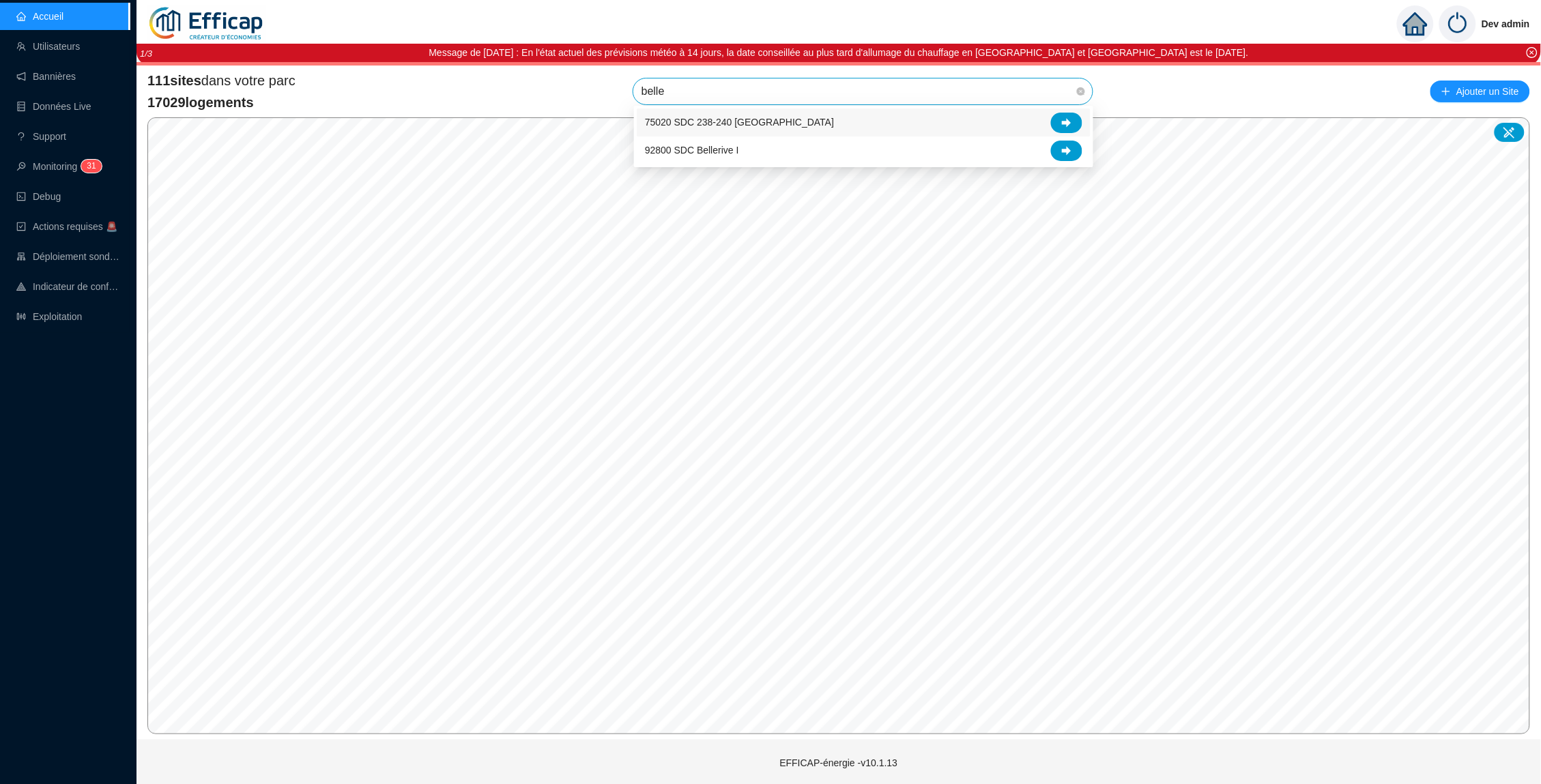
type input "beller"
click at [1067, 120] on icon at bounding box center [1066, 123] width 9 height 9
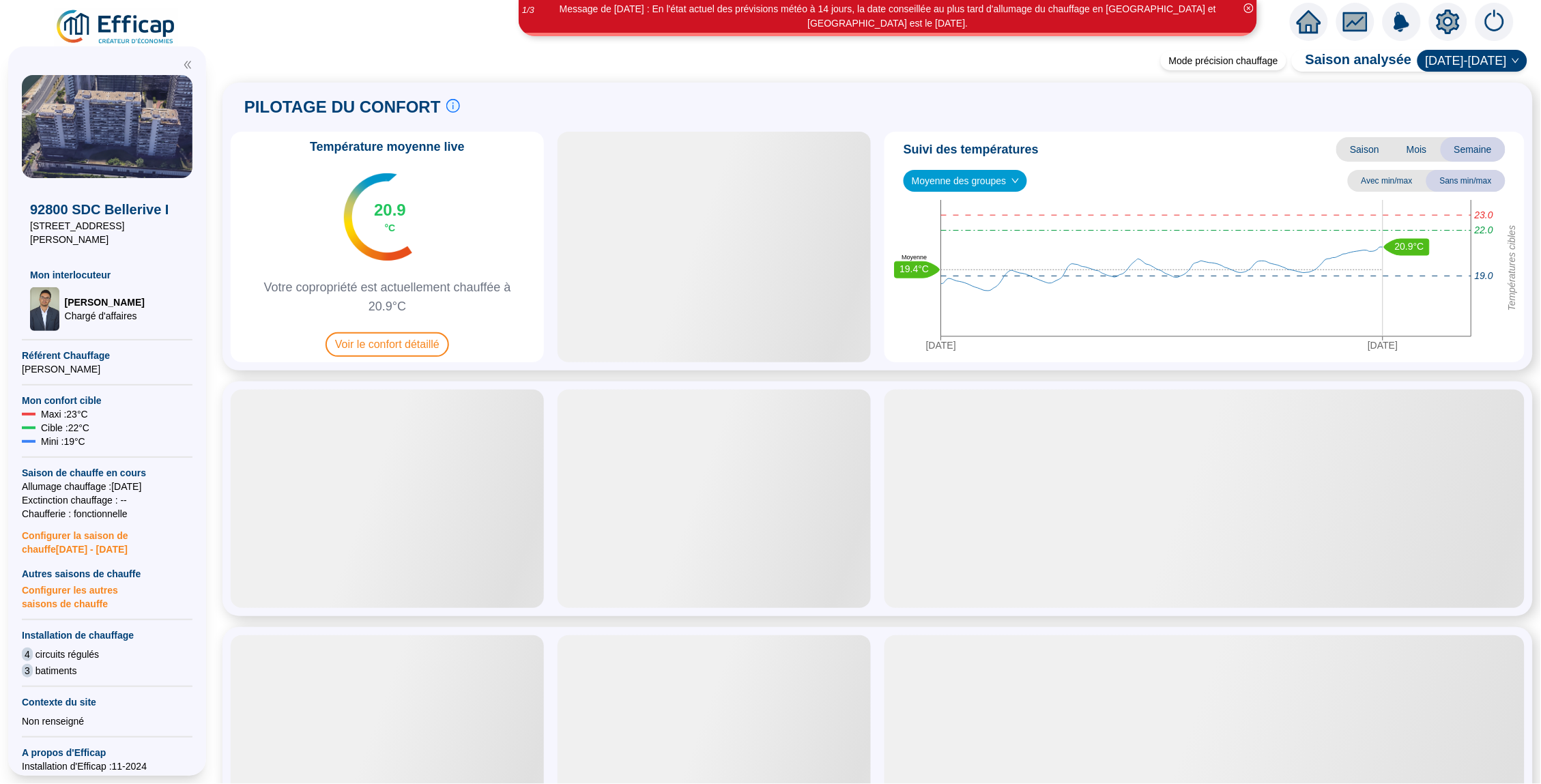
click at [1016, 182] on icon "down" at bounding box center [1015, 181] width 8 height 8
click at [1001, 181] on span "Moyenne des groupes" at bounding box center [965, 181] width 107 height 20
click at [993, 233] on div "REFERENCE EFFICAP - Sud (22 sondes)" at bounding box center [967, 231] width 107 height 15
click at [1004, 175] on span "REFERENCE EFFICAP - Sud (22 sondes)" at bounding box center [1007, 181] width 192 height 20
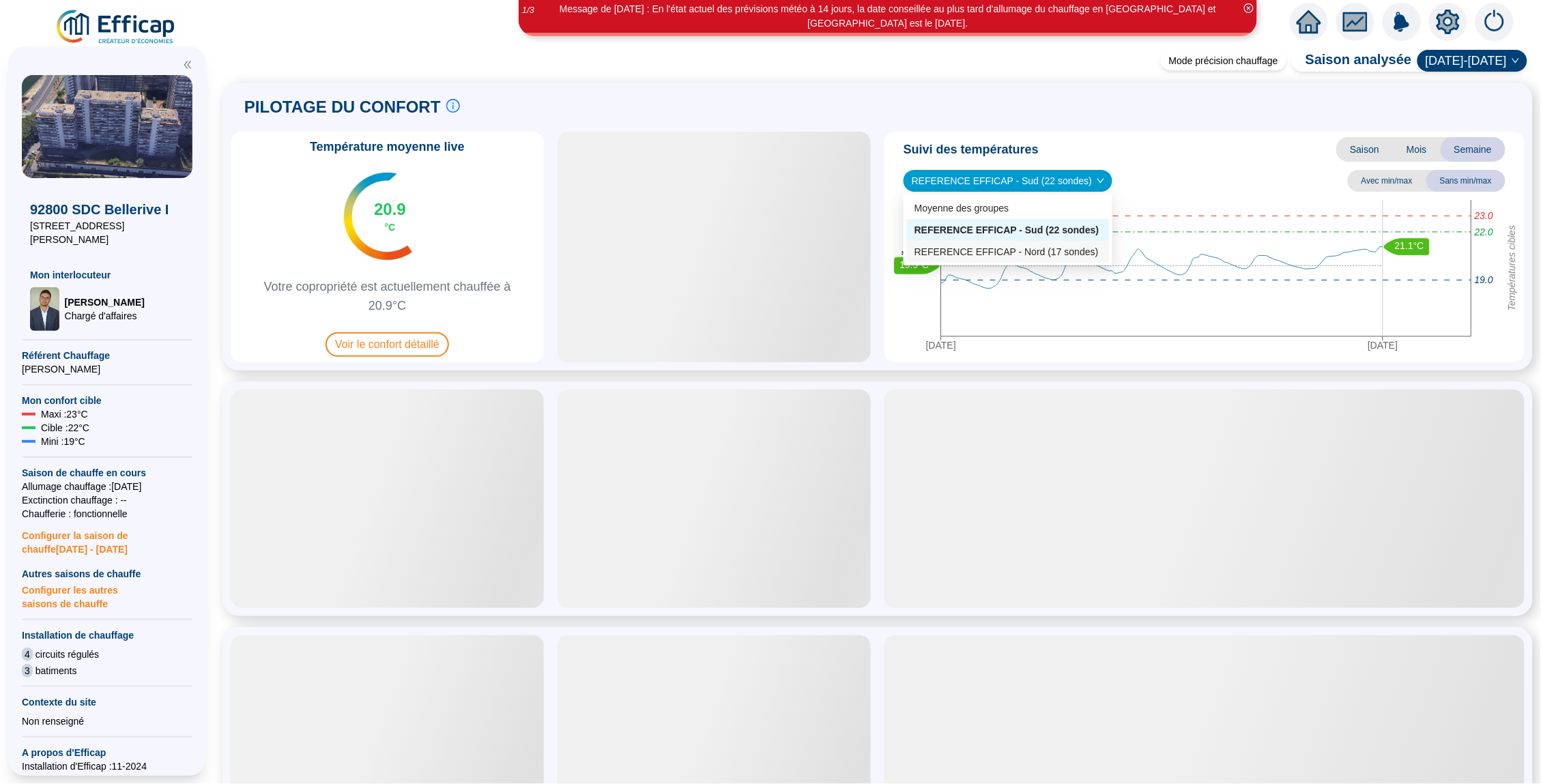
click at [1001, 248] on div "REFERENCE EFFICAP - Nord (17 sondes)" at bounding box center [1008, 252] width 187 height 15
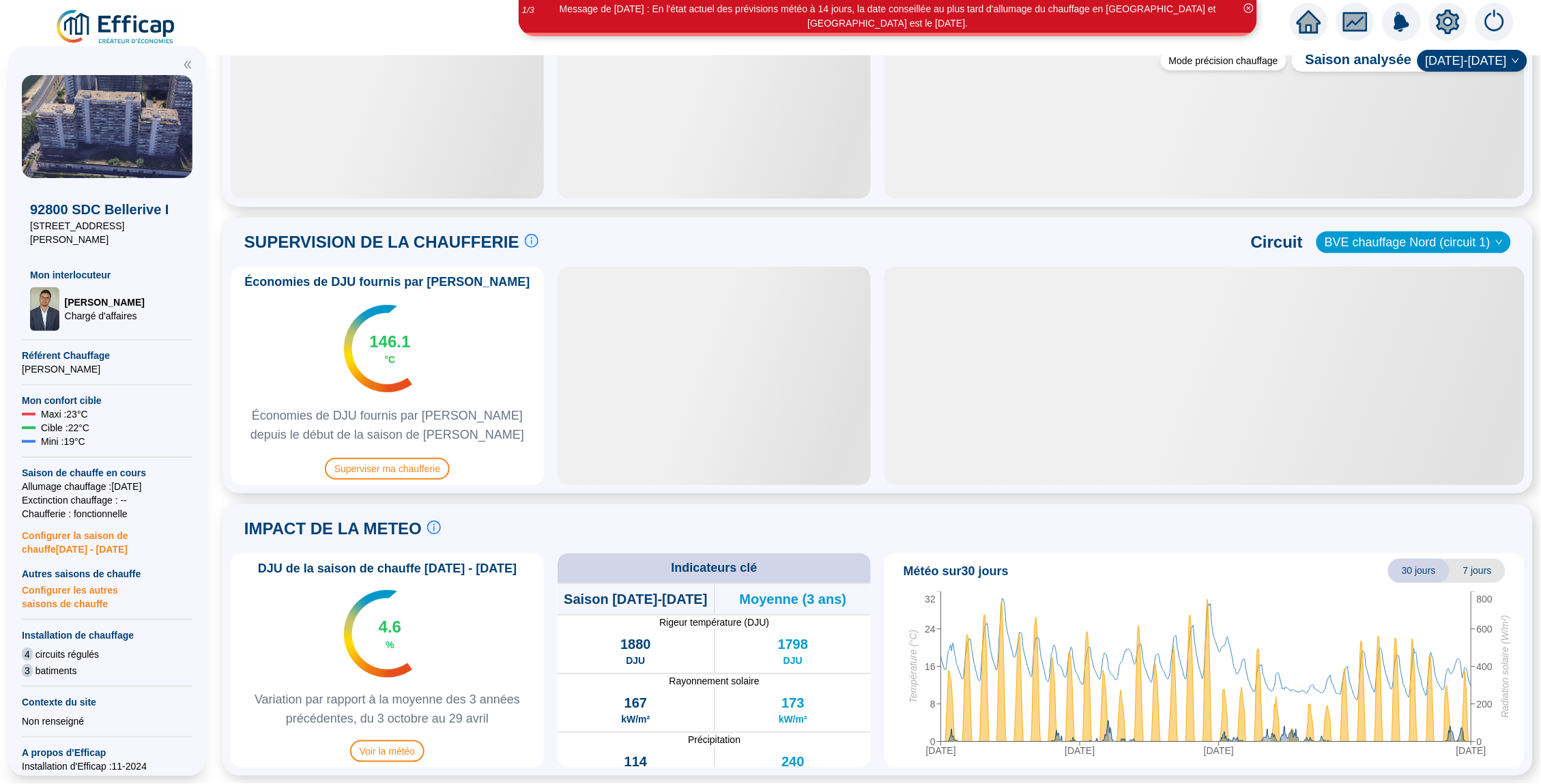
scroll to position [655, 0]
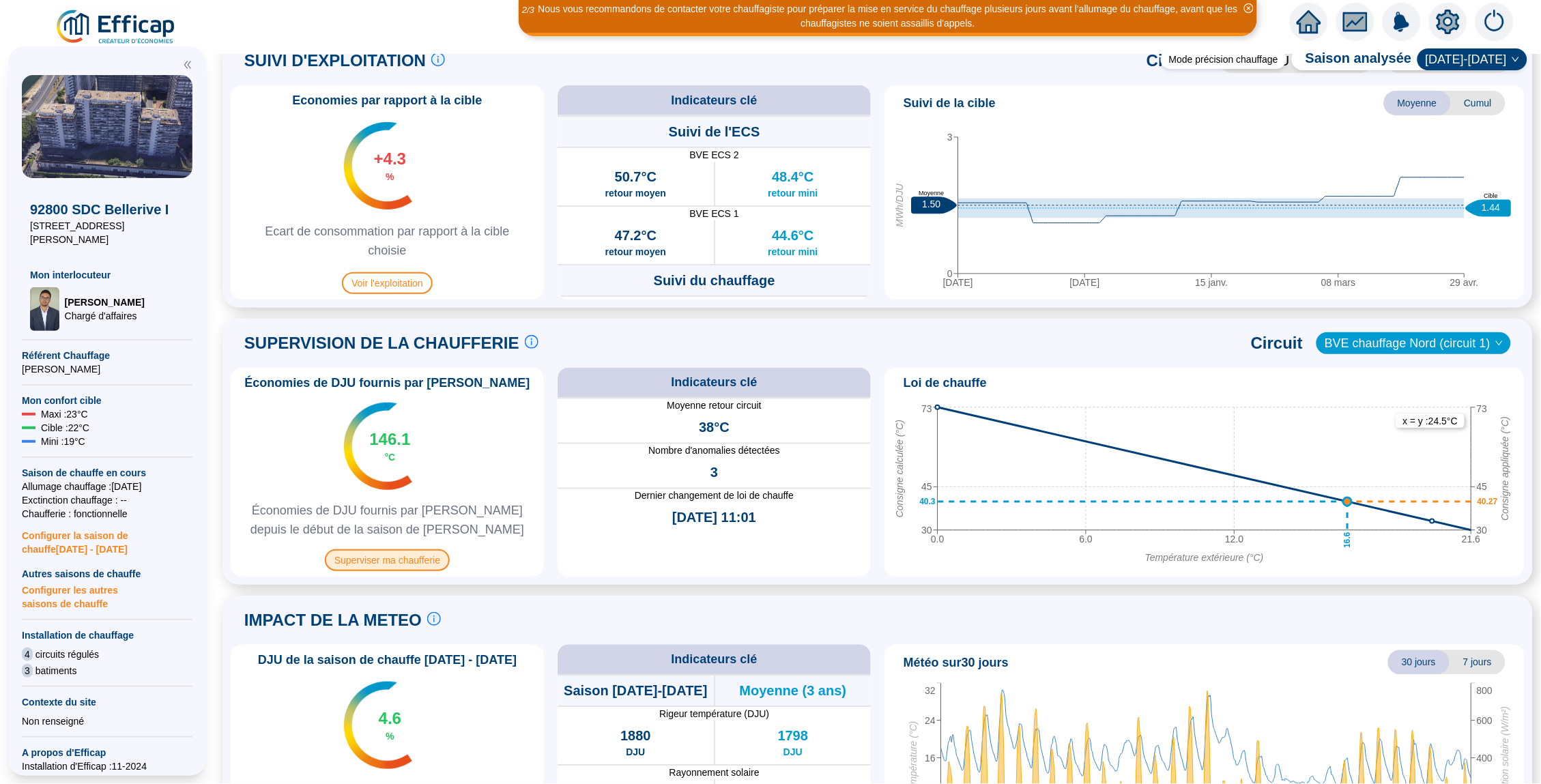
click at [426, 556] on span "Superviser ma chaufferie" at bounding box center [387, 560] width 125 height 22
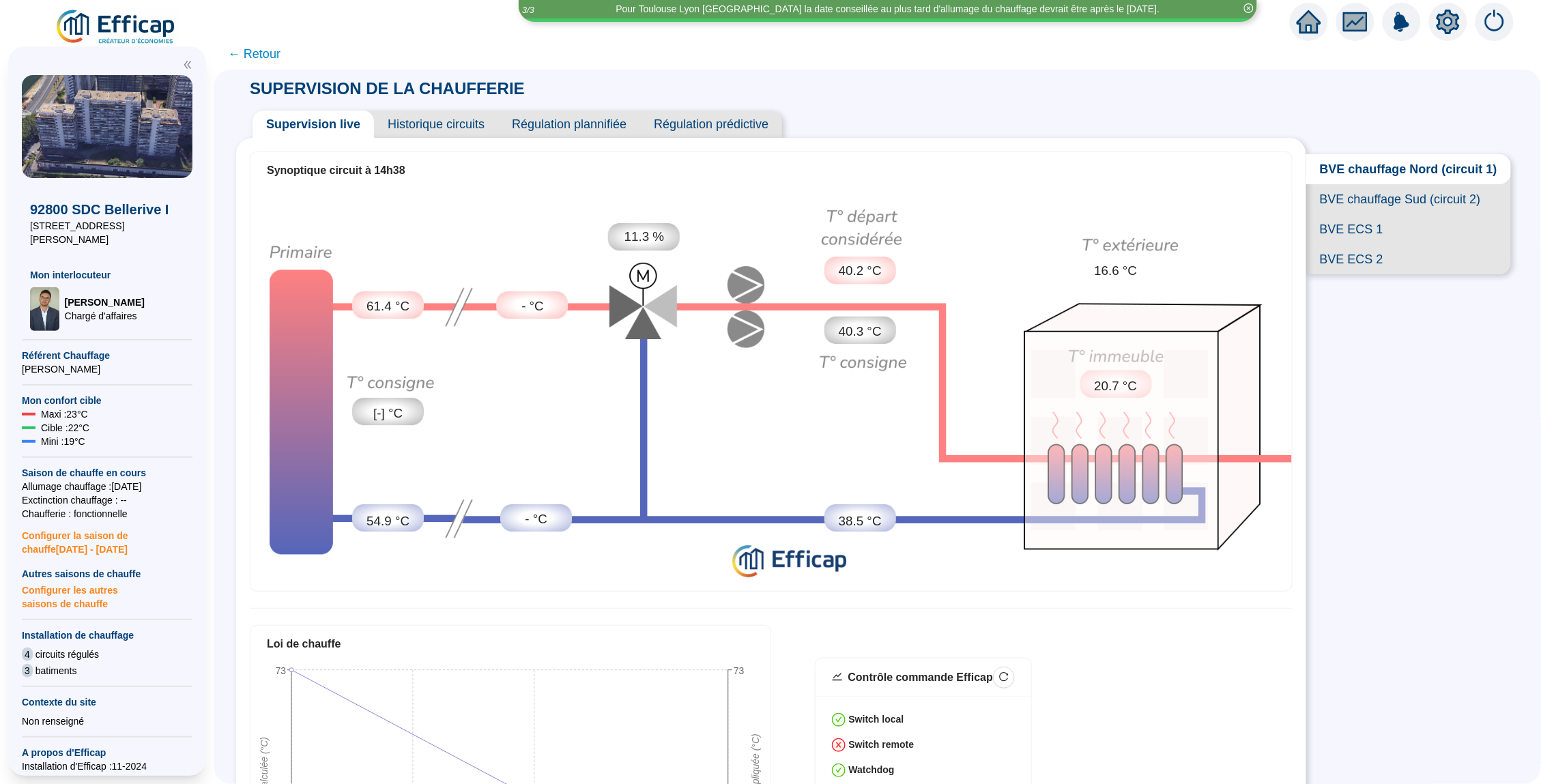
click at [426, 125] on span "Historique circuits" at bounding box center [435, 124] width 124 height 28
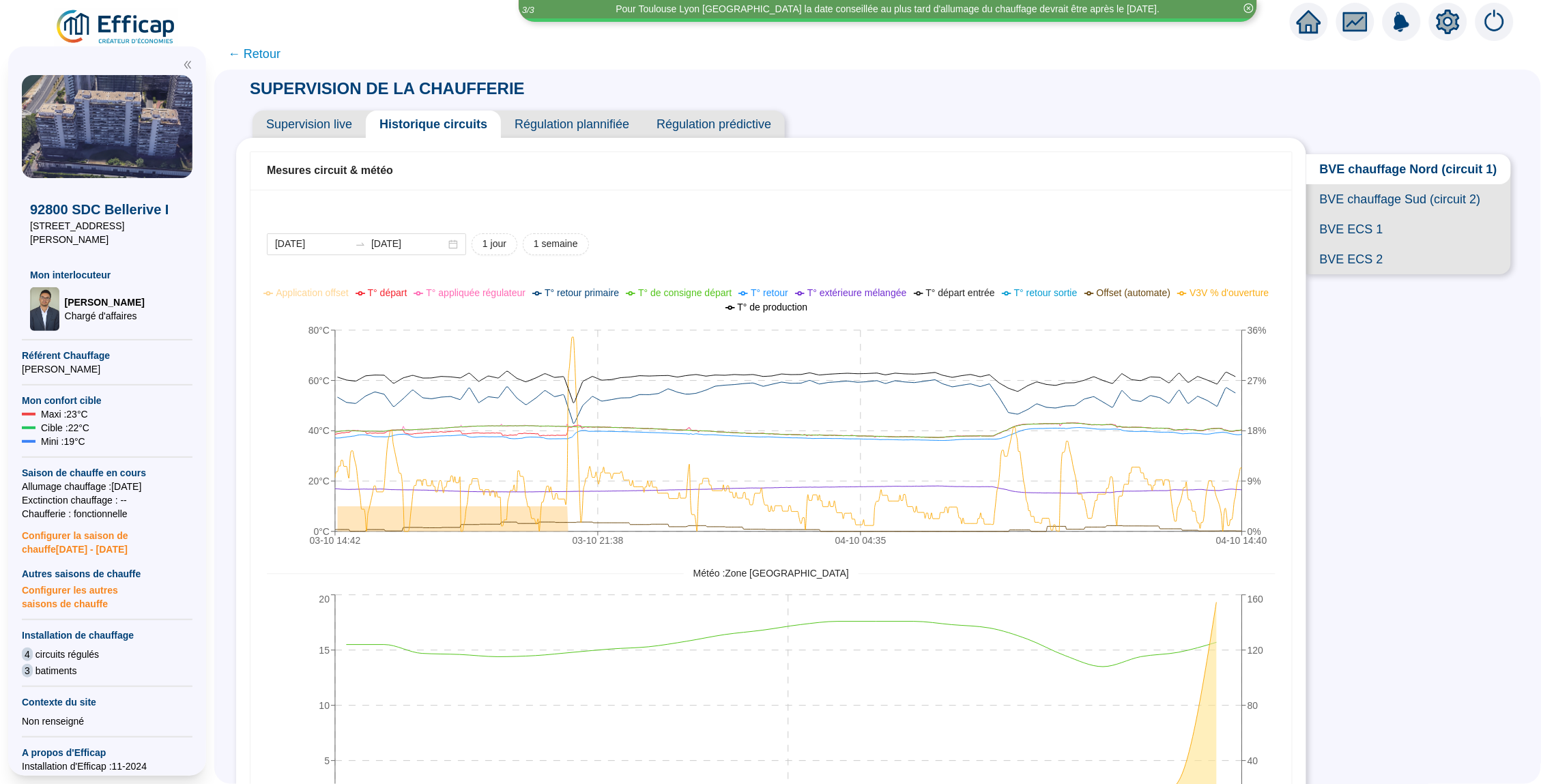
click at [1448, 25] on icon "setting" at bounding box center [1447, 22] width 9 height 9
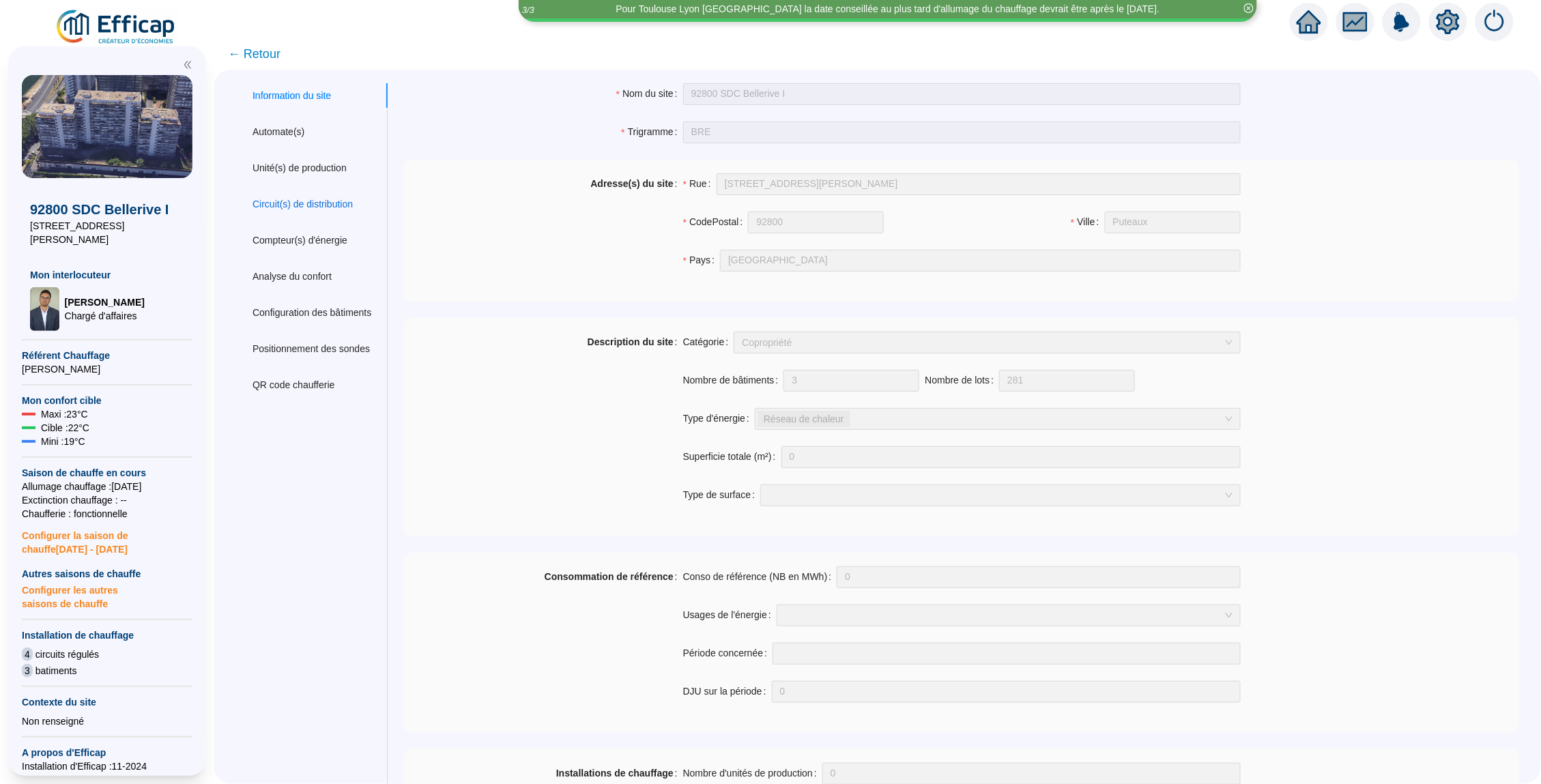
click at [321, 199] on div "Circuit(s) de distribution" at bounding box center [303, 205] width 100 height 15
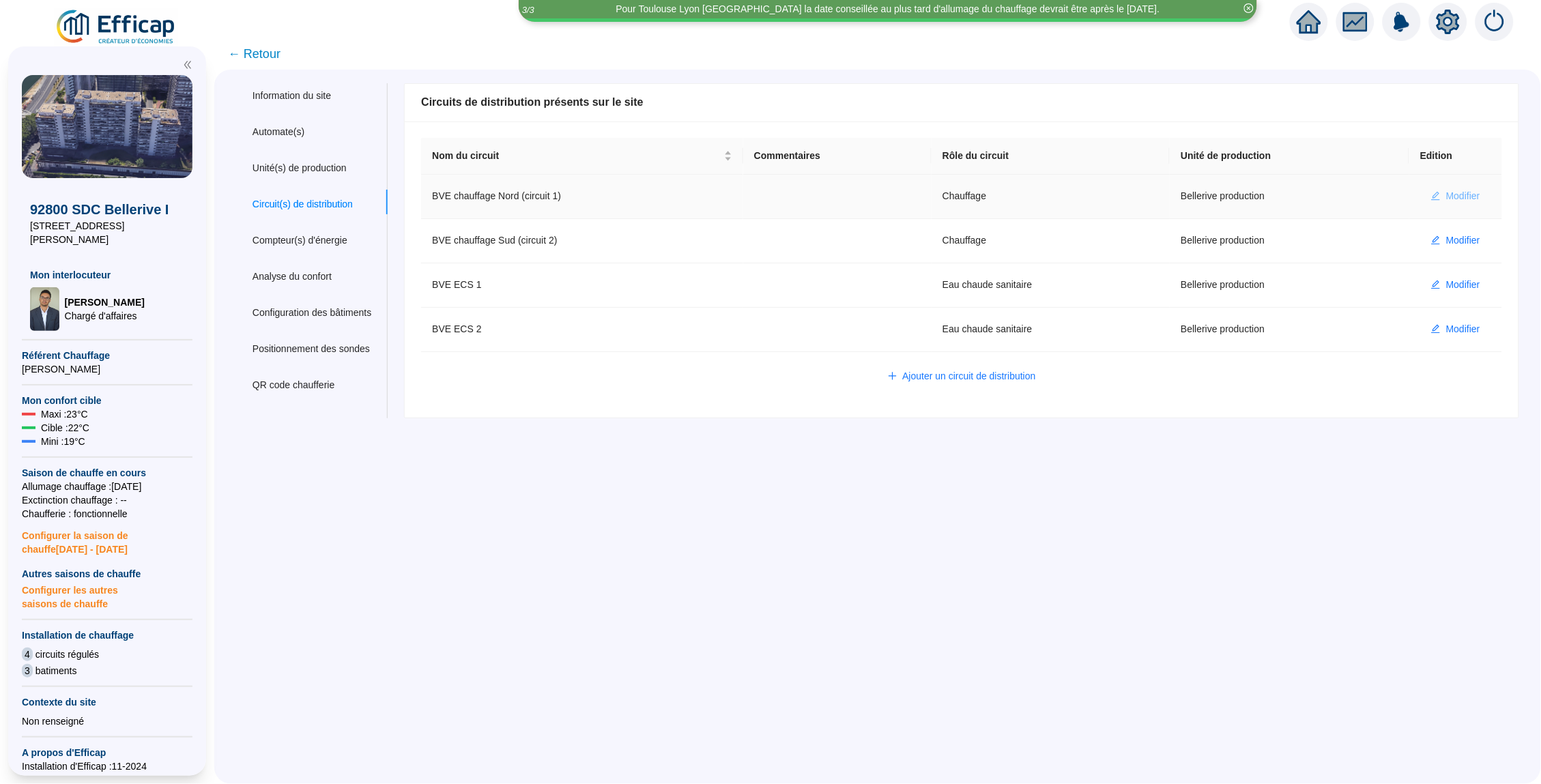
click at [1479, 196] on span "Modifier" at bounding box center [1463, 197] width 34 height 15
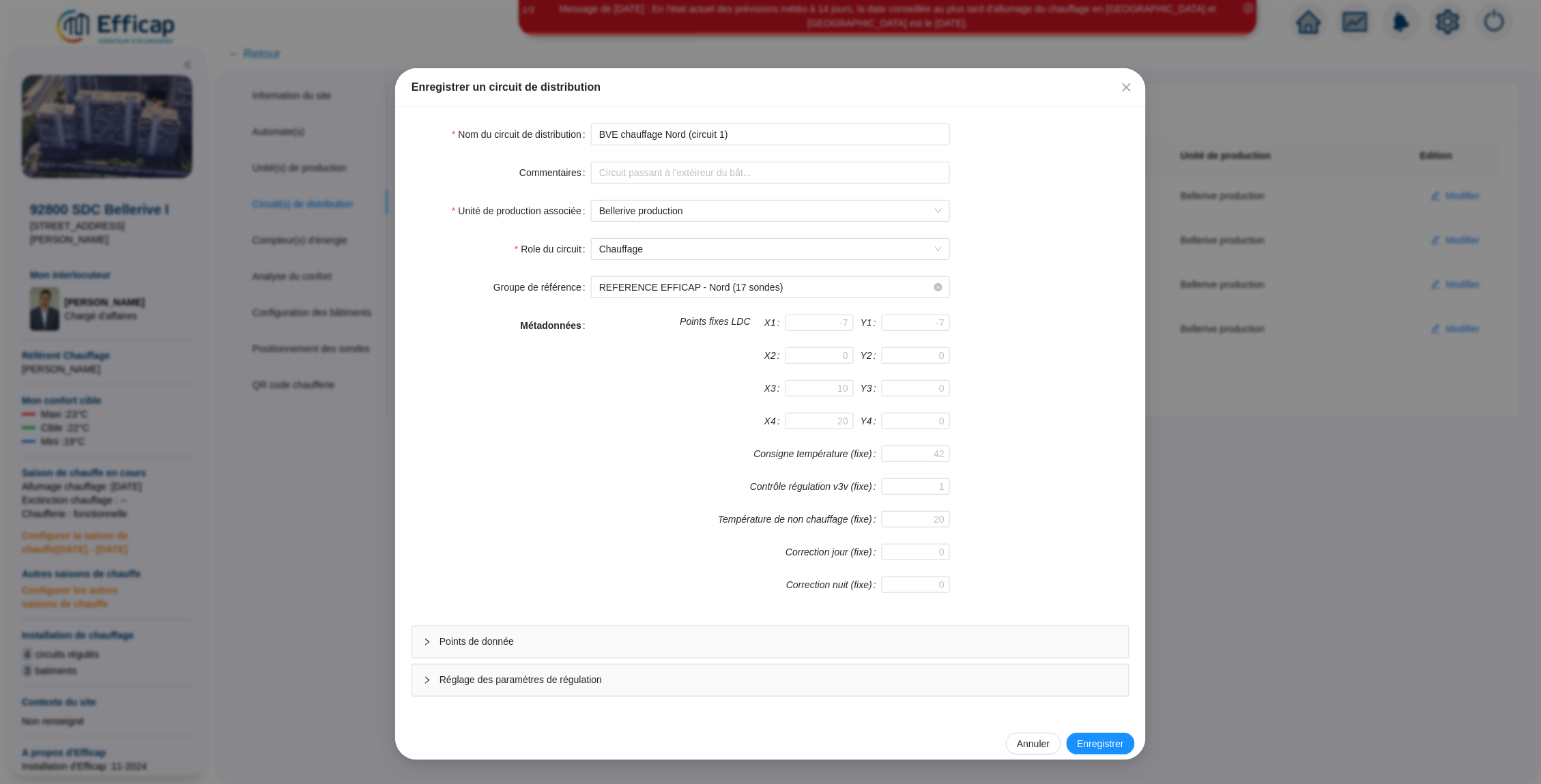
click at [673, 653] on div "Points de donnée" at bounding box center [770, 641] width 717 height 31
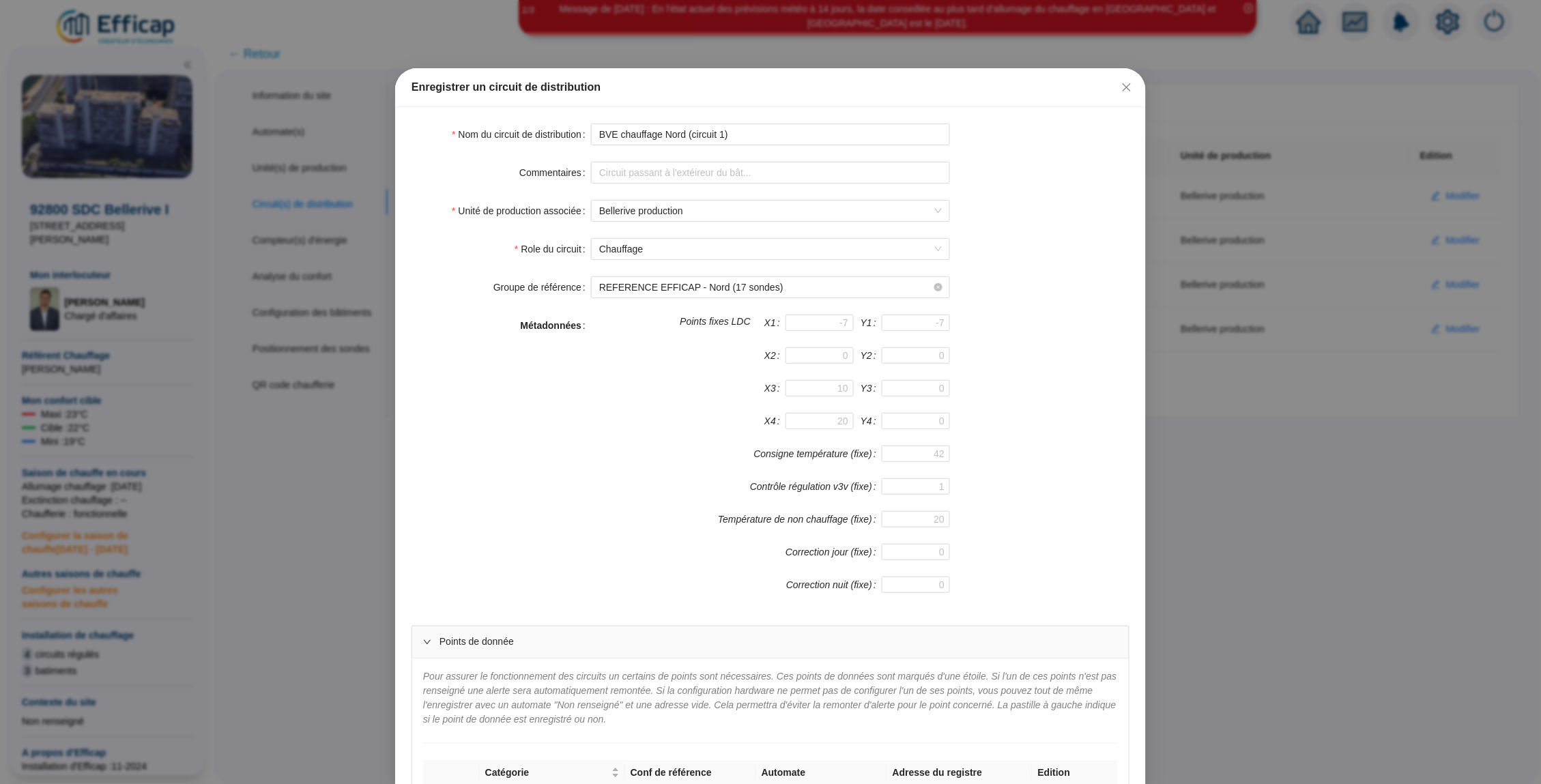
click at [684, 645] on span "Points de donnée" at bounding box center [778, 642] width 678 height 15
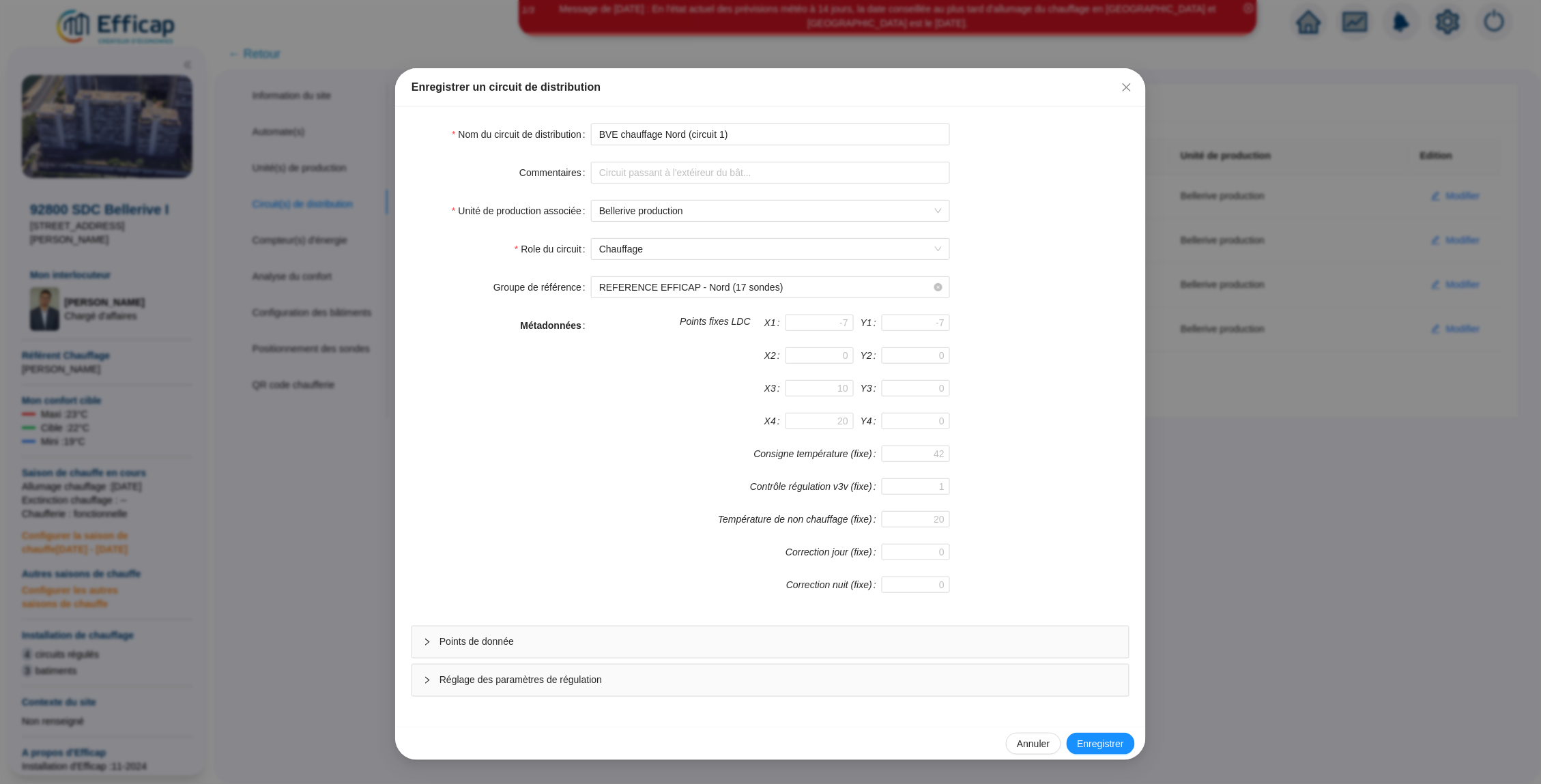
click at [681, 704] on div "Nom du circuit de distribution BVE chauffage Nord (circuit 1) Commentaires Unit…" at bounding box center [770, 417] width 751 height 619
click at [681, 694] on div "Réglage des paramètres de régulation" at bounding box center [770, 680] width 717 height 31
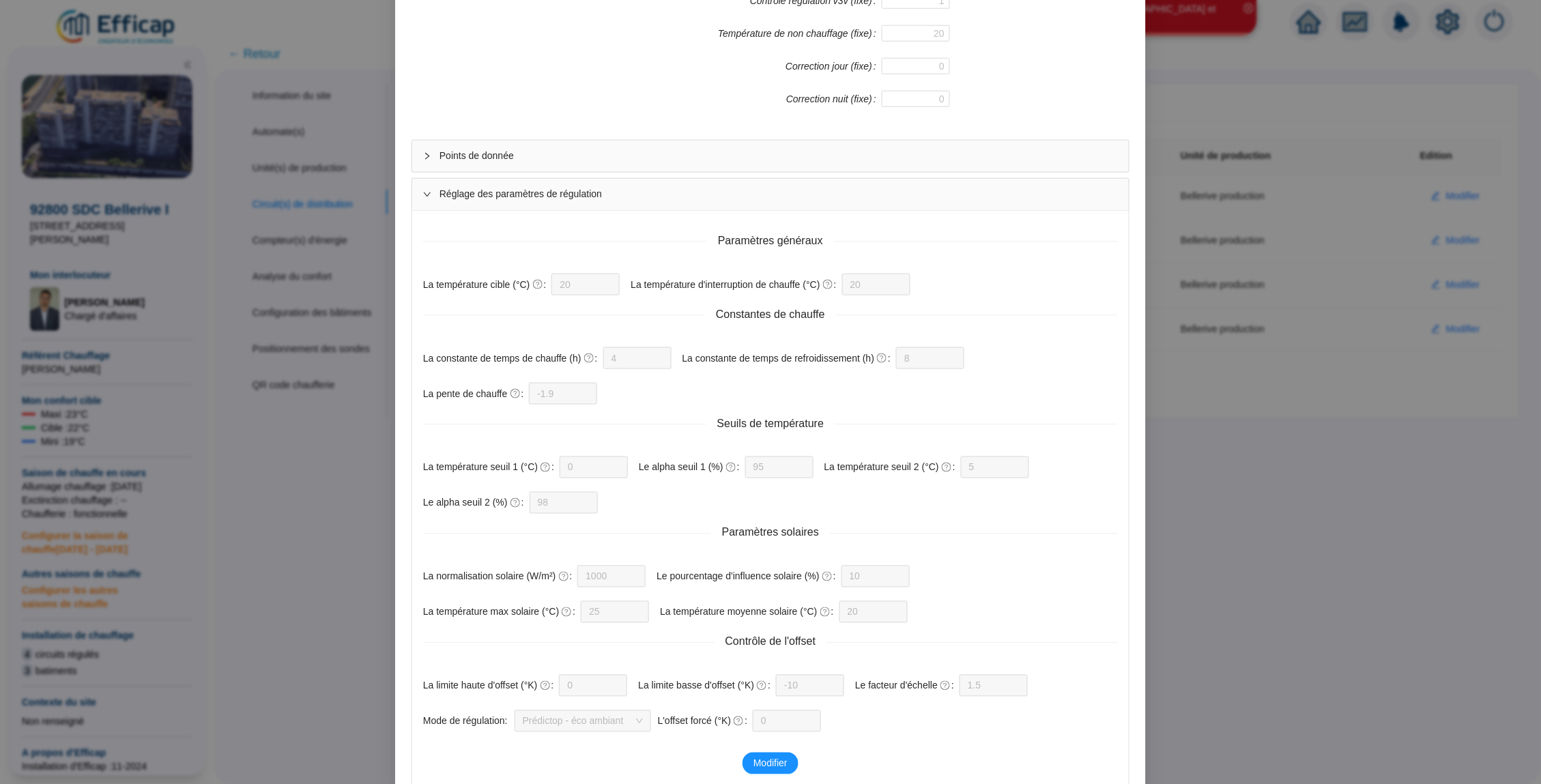
scroll to position [497, 0]
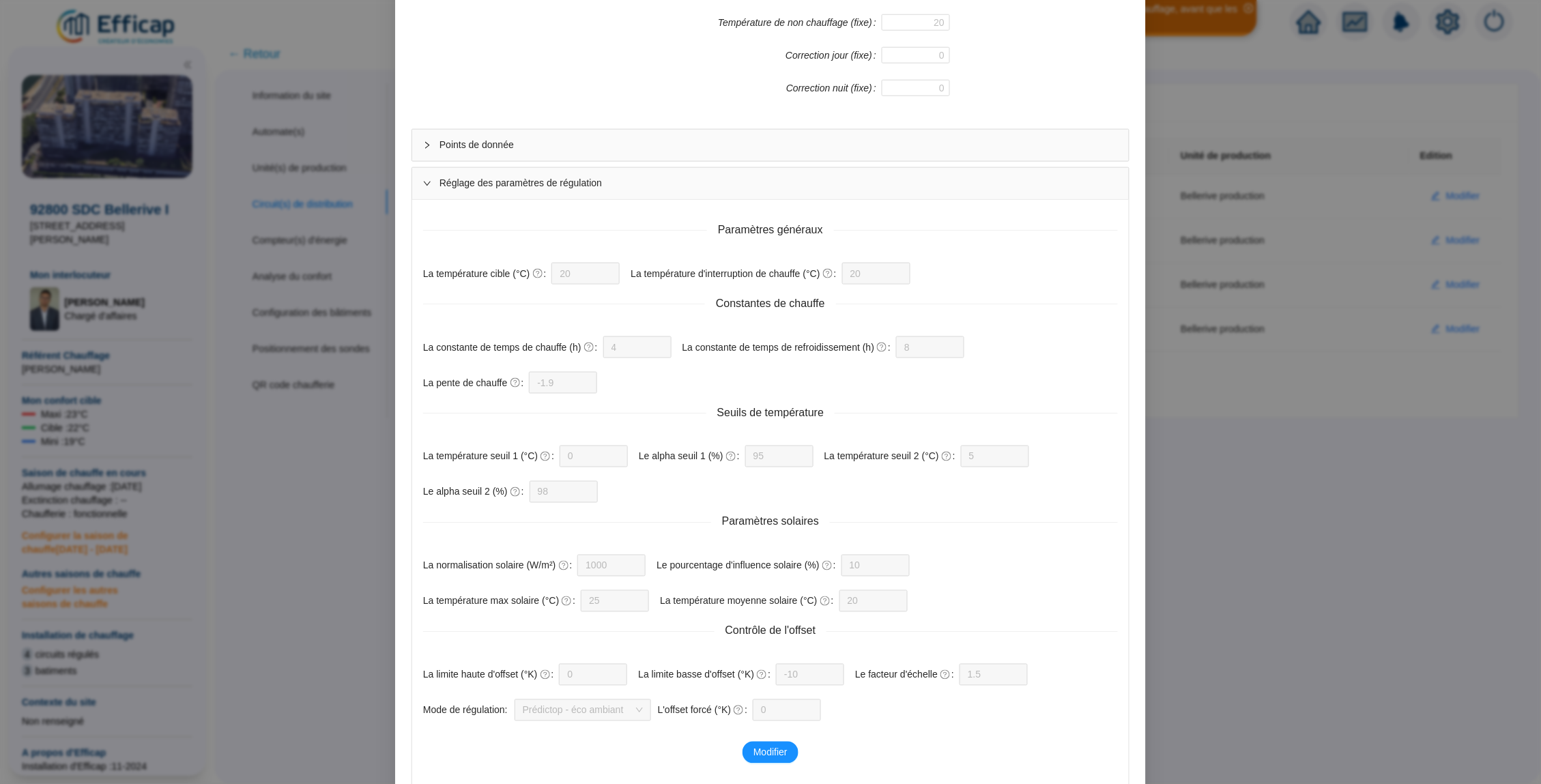
click at [1209, 567] on div "Enregistrer un circuit de distribution Nom du circuit de distribution BVE chauf…" at bounding box center [770, 392] width 1541 height 784
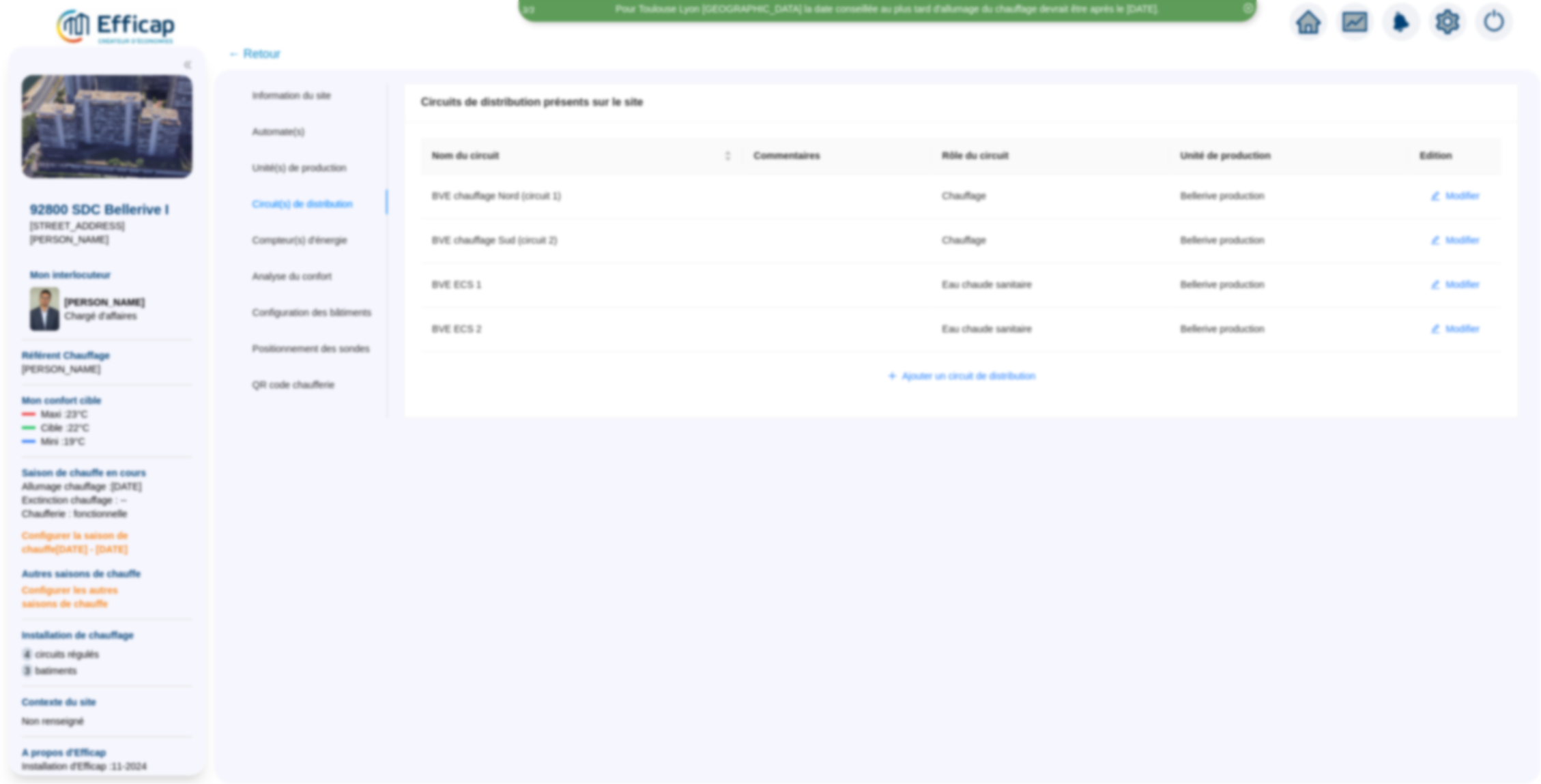
scroll to position [0, 0]
click at [1301, 29] on icon "home" at bounding box center [1309, 22] width 25 height 23
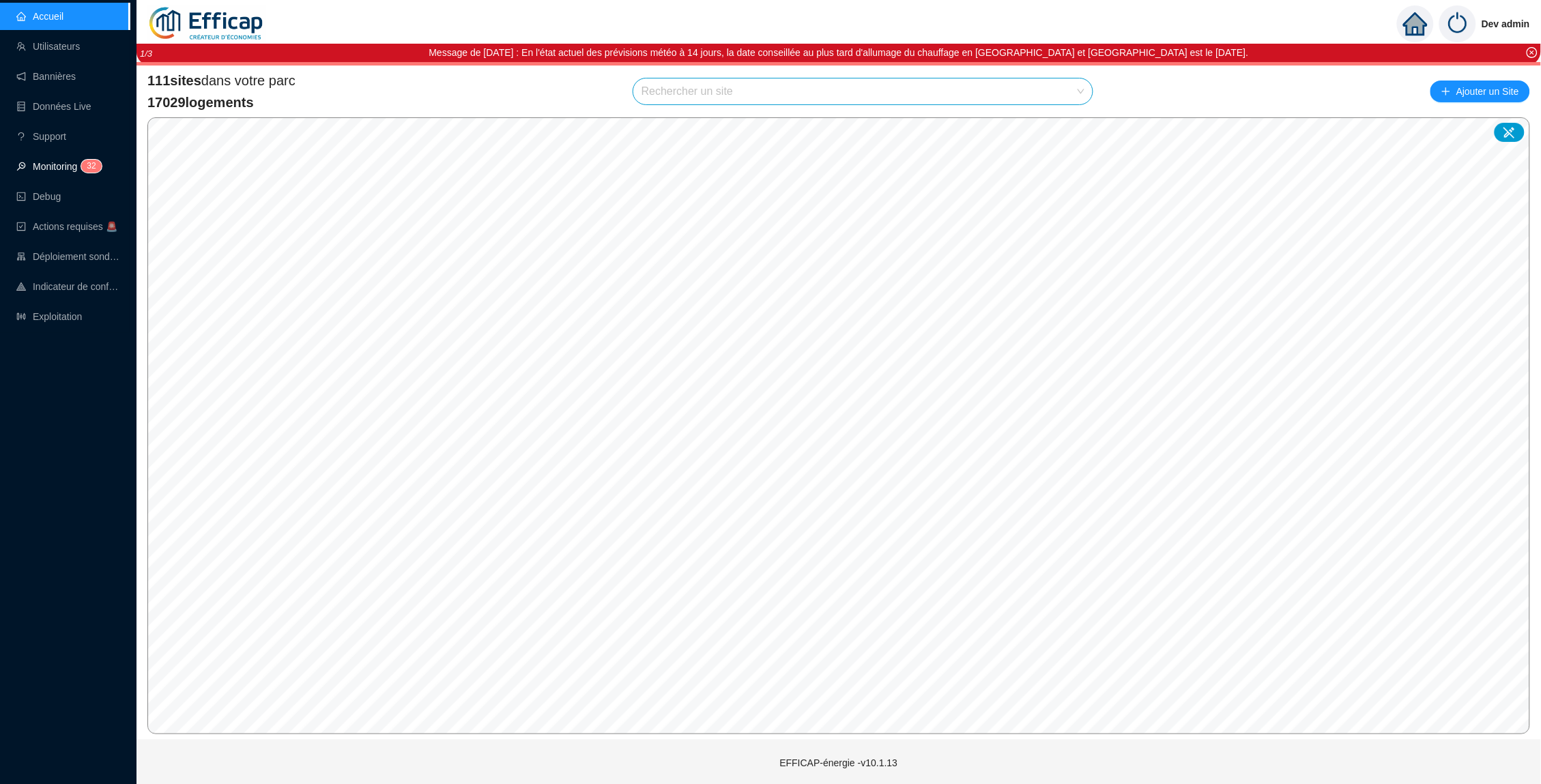
click at [60, 169] on link "Monitoring 3 2" at bounding box center [57, 166] width 81 height 11
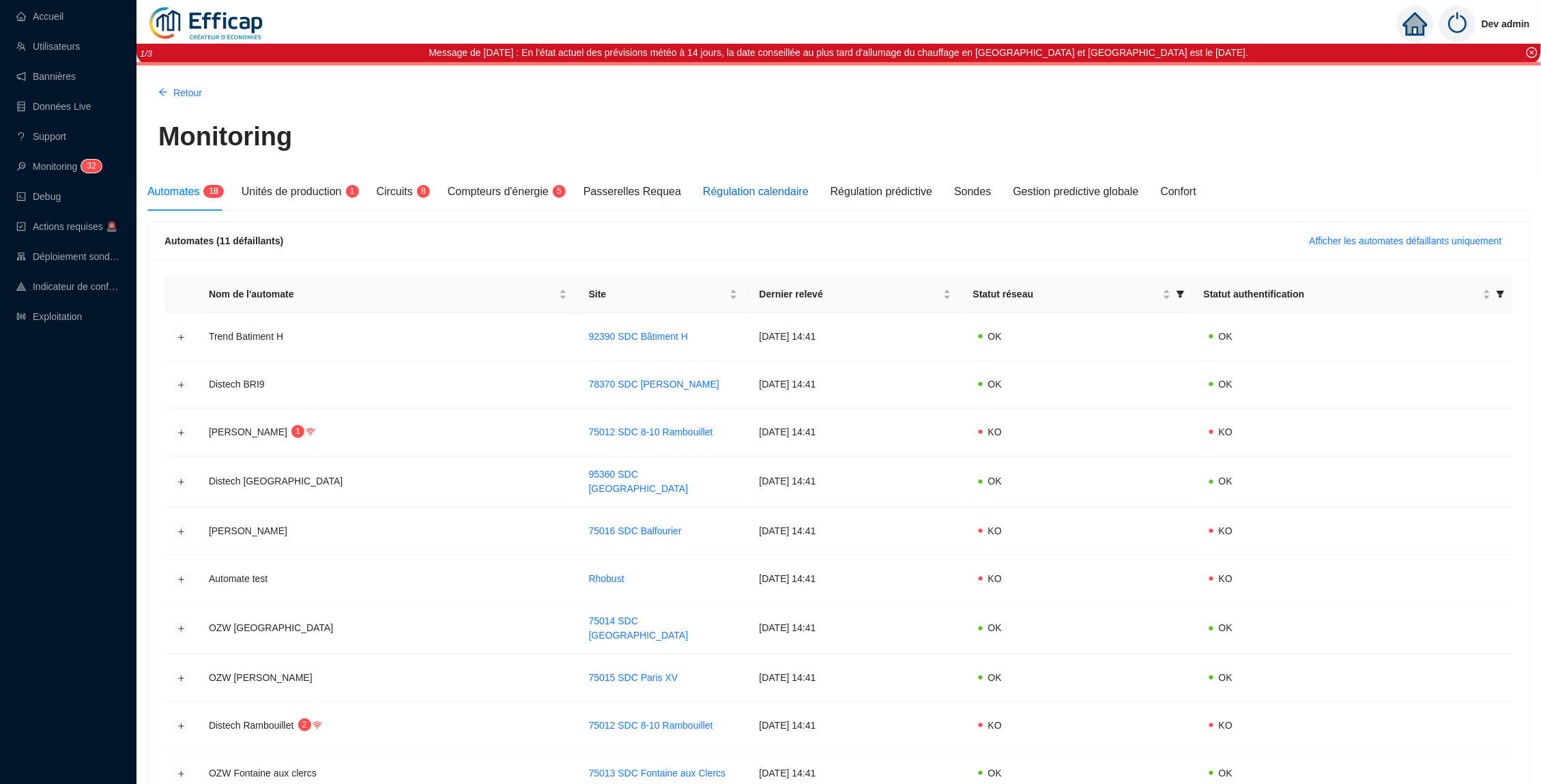
click at [793, 186] on div "Régulation calendaire" at bounding box center [756, 191] width 106 height 17
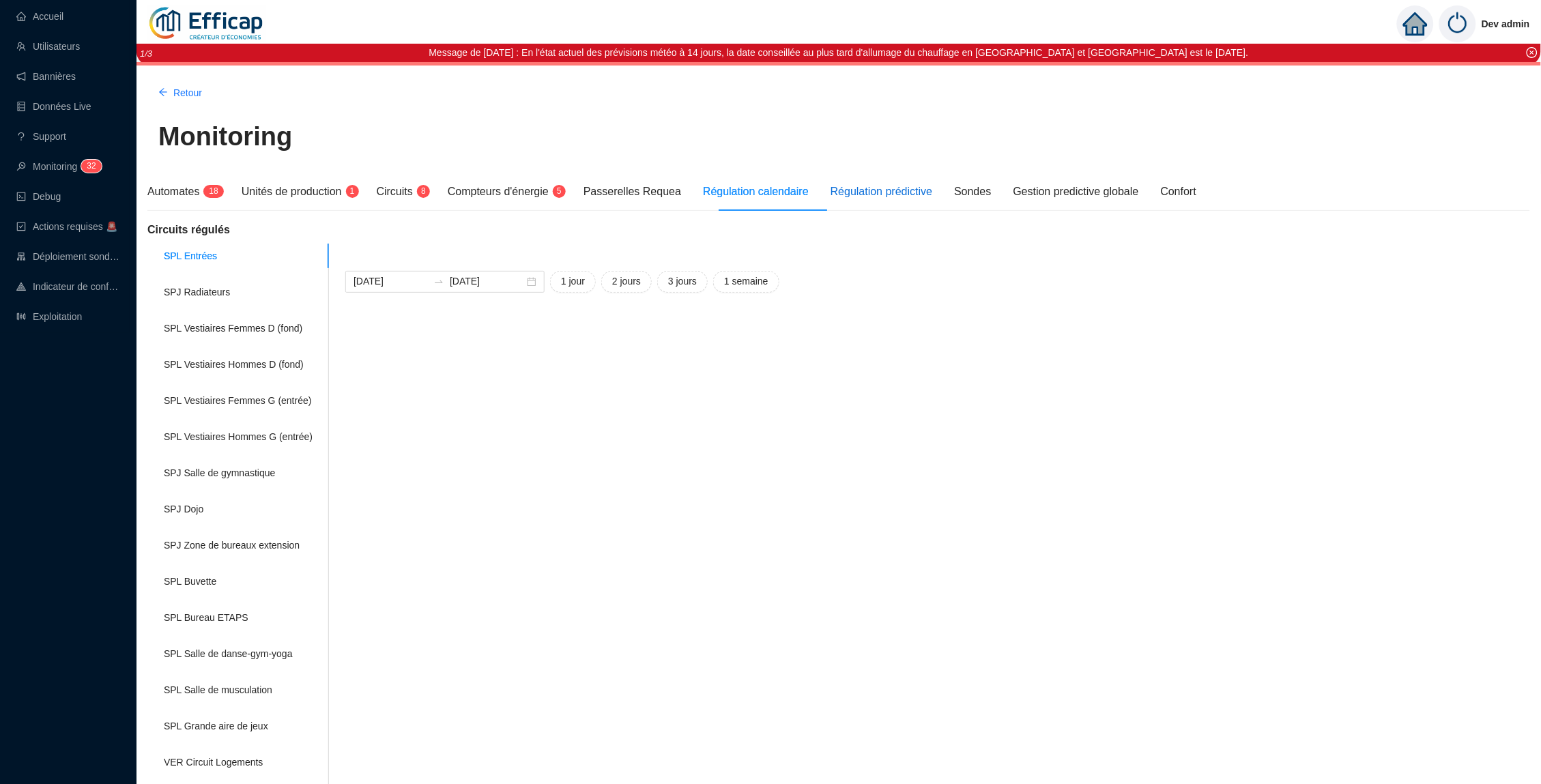
click at [895, 186] on div "Régulation prédictive" at bounding box center [882, 191] width 102 height 17
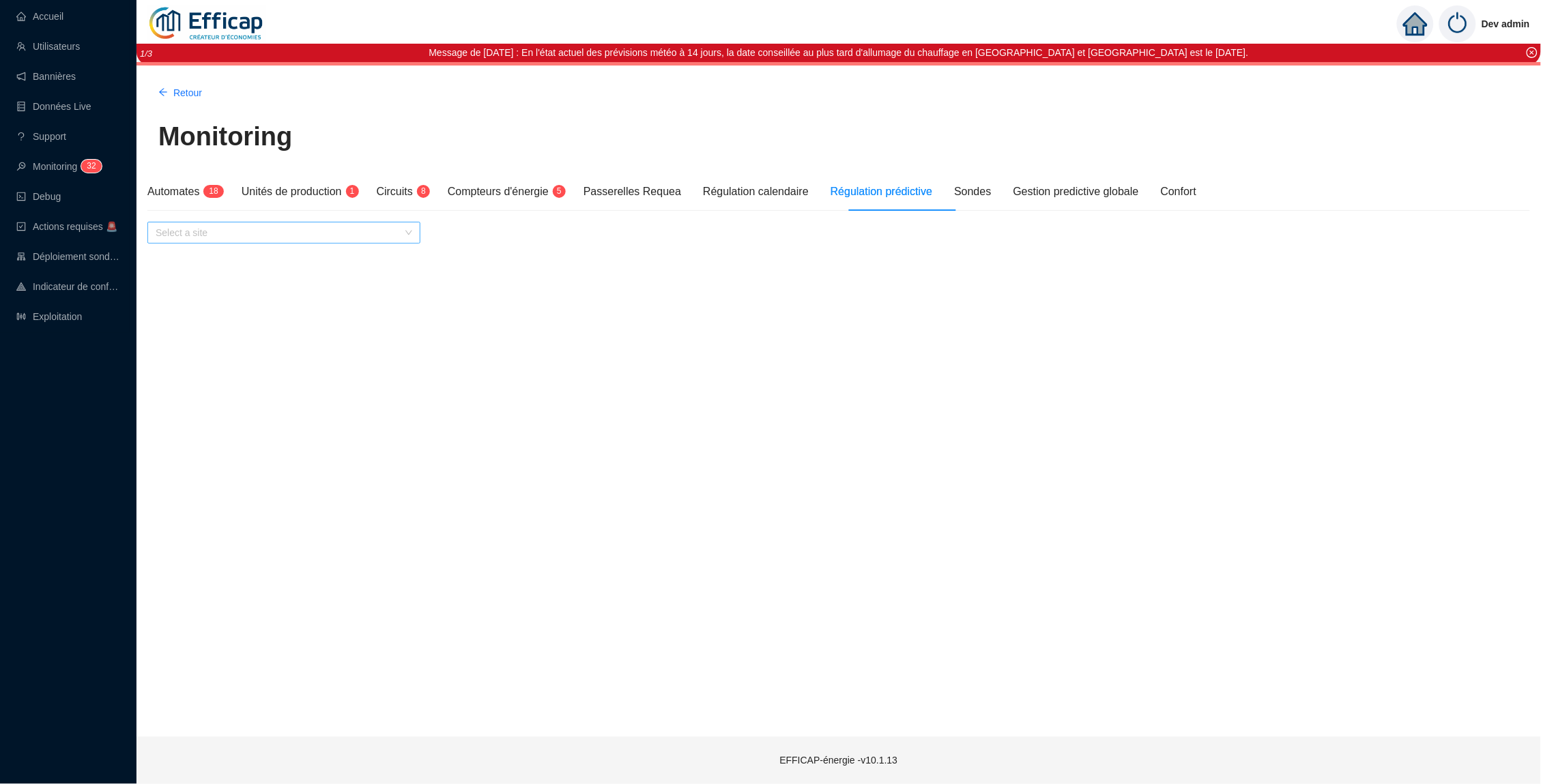
click at [321, 223] on input "search" at bounding box center [277, 233] width 244 height 20
type input "bell"
click at [362, 257] on input "search" at bounding box center [277, 260] width 244 height 20
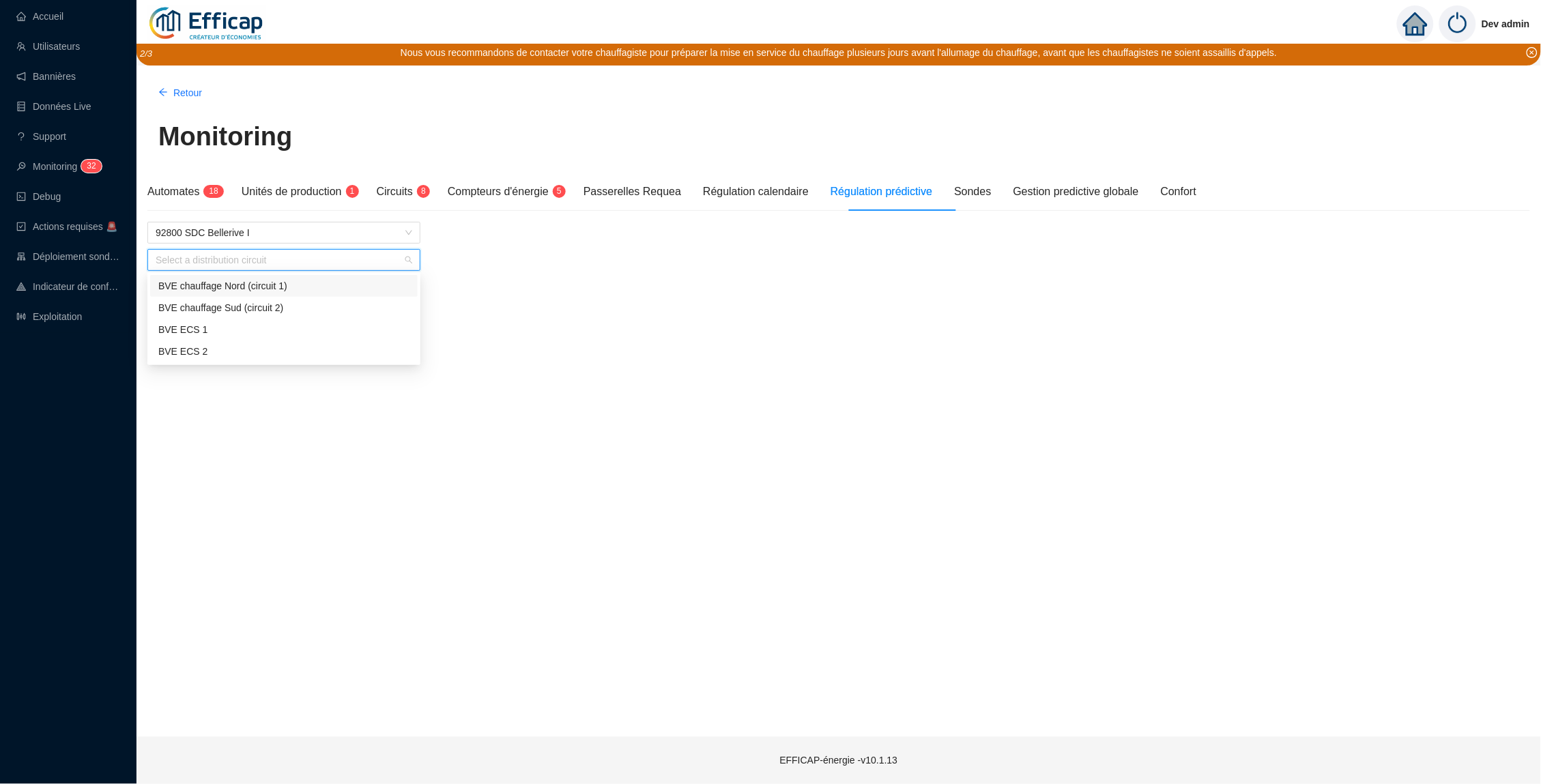
click at [261, 289] on div "BVE chauffage Nord (circuit 1)" at bounding box center [284, 286] width 251 height 15
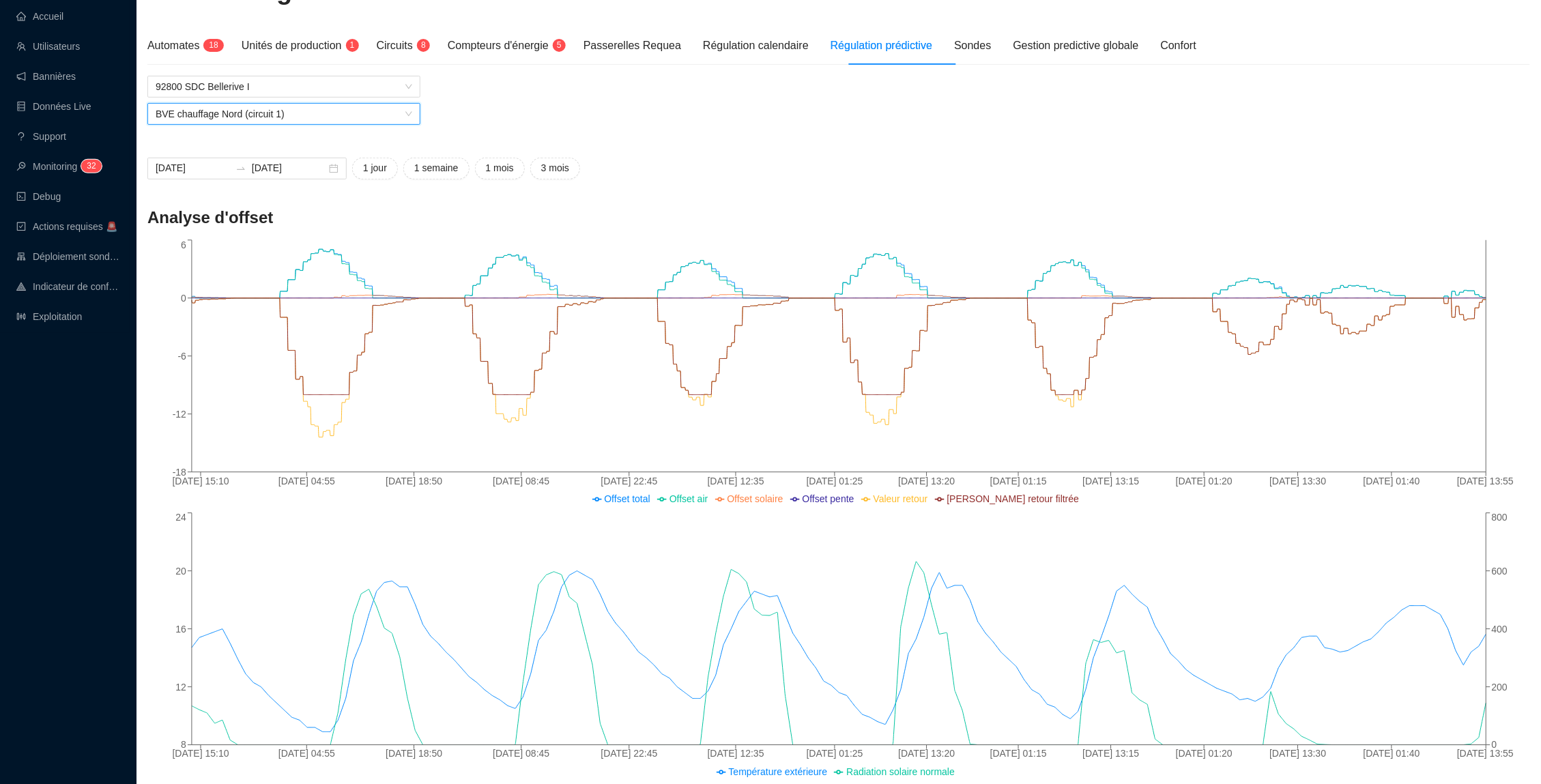
scroll to position [173, 0]
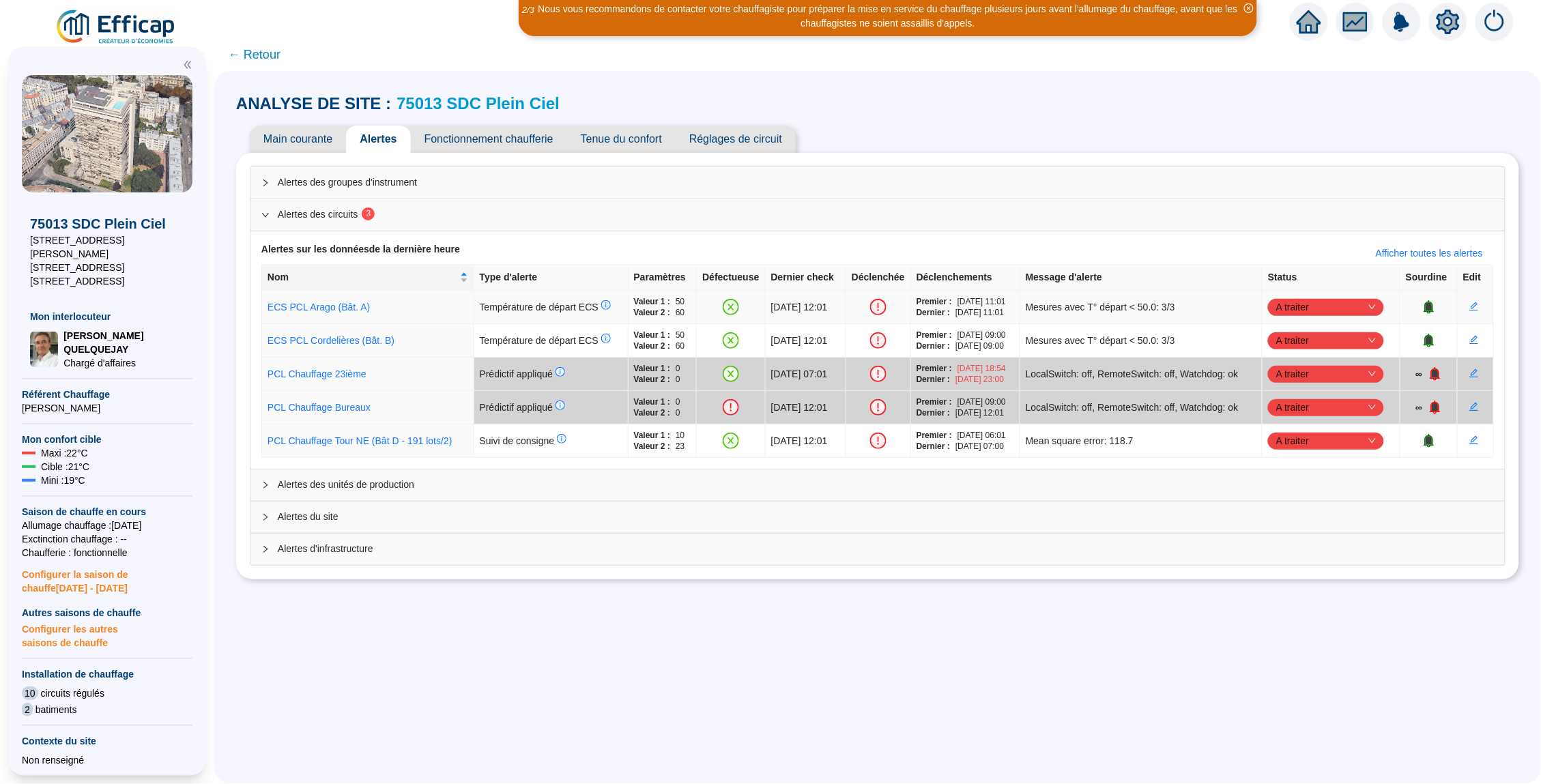
click at [1376, 310] on span "A traiter" at bounding box center [1326, 307] width 99 height 20
click at [1342, 379] on div "Traité" at bounding box center [1342, 379] width 94 height 15
click at [1359, 350] on span "A traiter" at bounding box center [1326, 340] width 99 height 20
click at [1332, 418] on div "Traité" at bounding box center [1342, 425] width 94 height 15
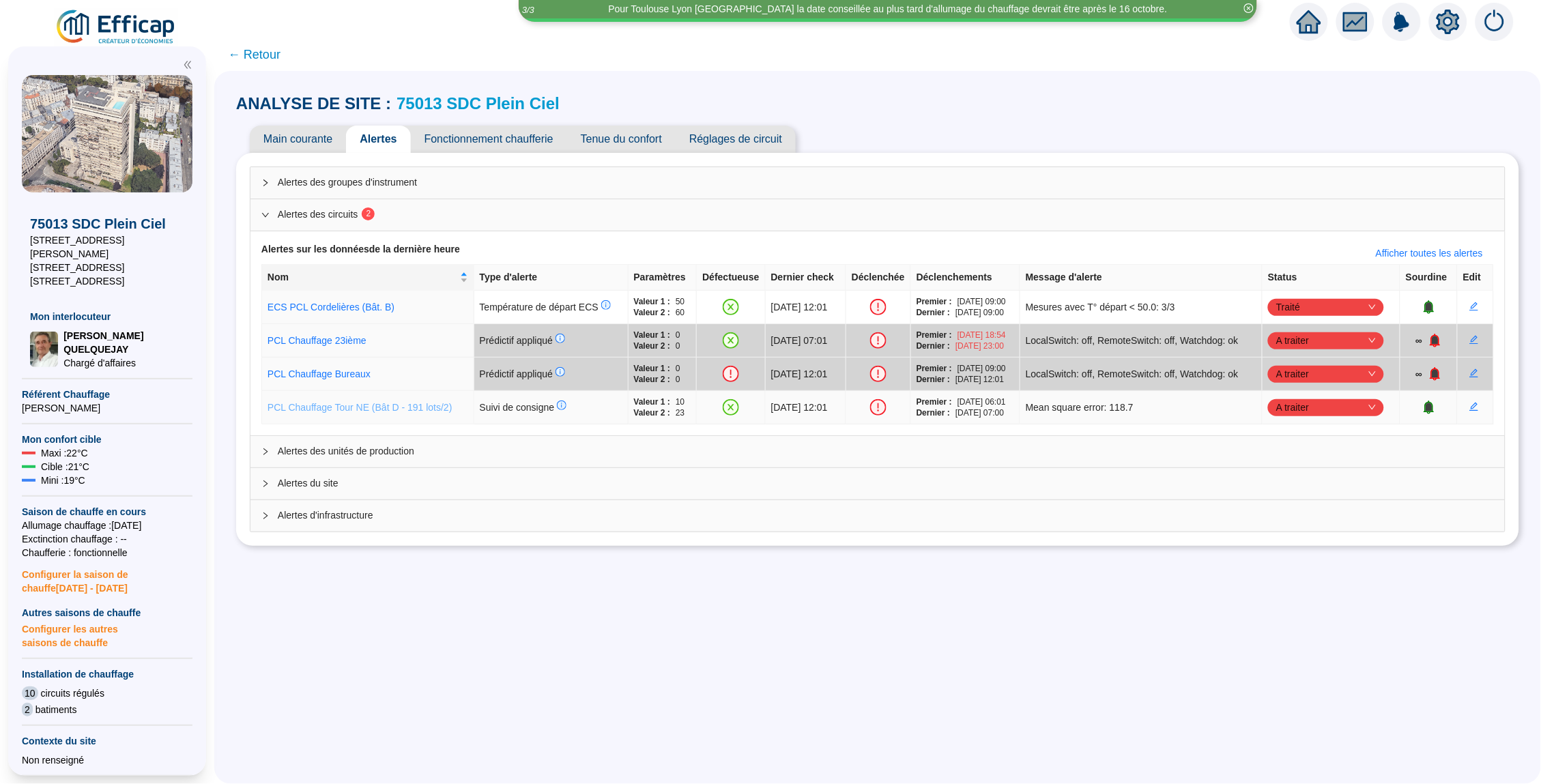
click at [353, 413] on link "PCL Chauffage Tour NE (Bât D - 191 lots/2)" at bounding box center [360, 407] width 185 height 11
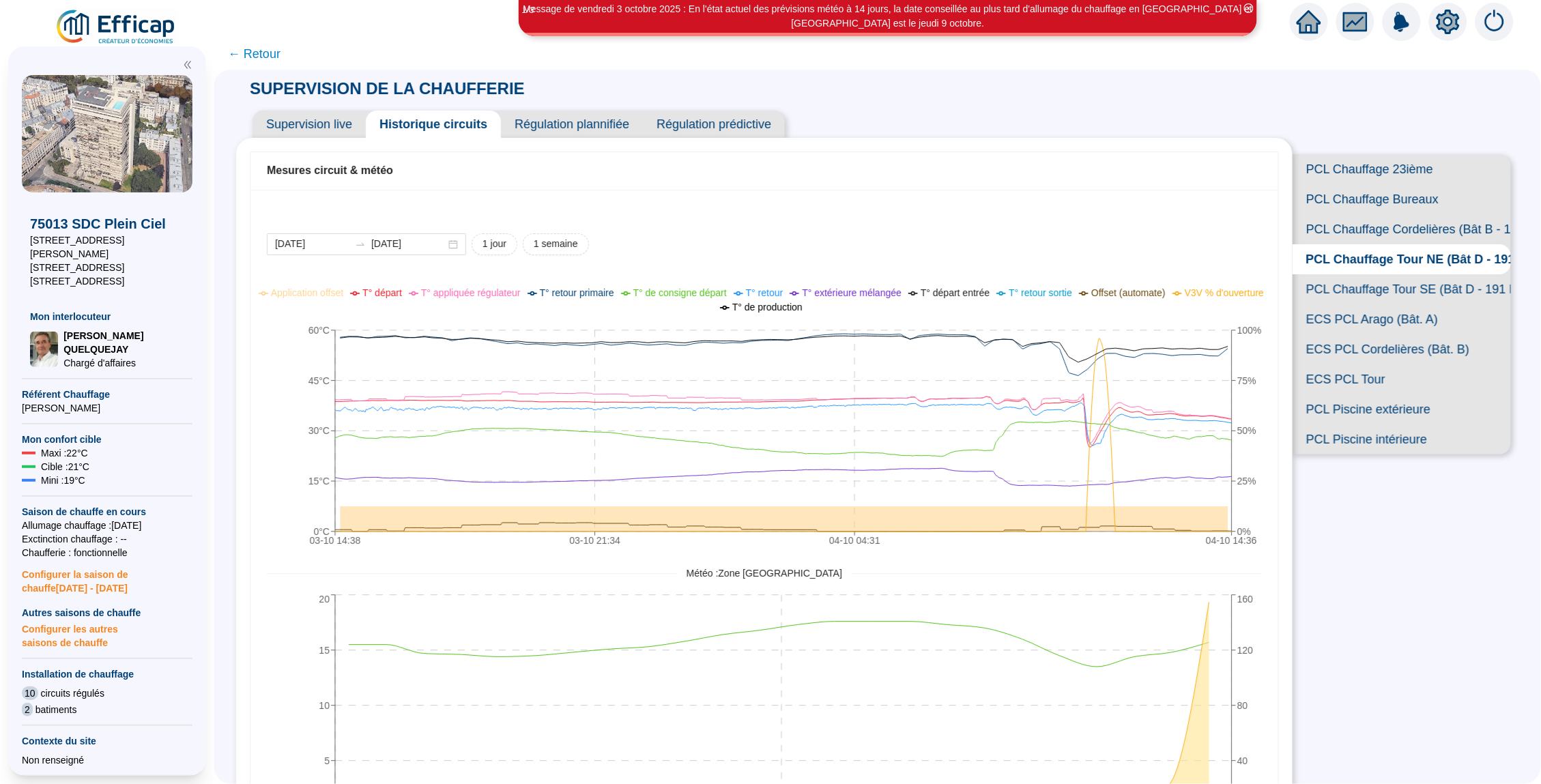
click at [253, 51] on span "← Retour" at bounding box center [254, 54] width 52 height 19
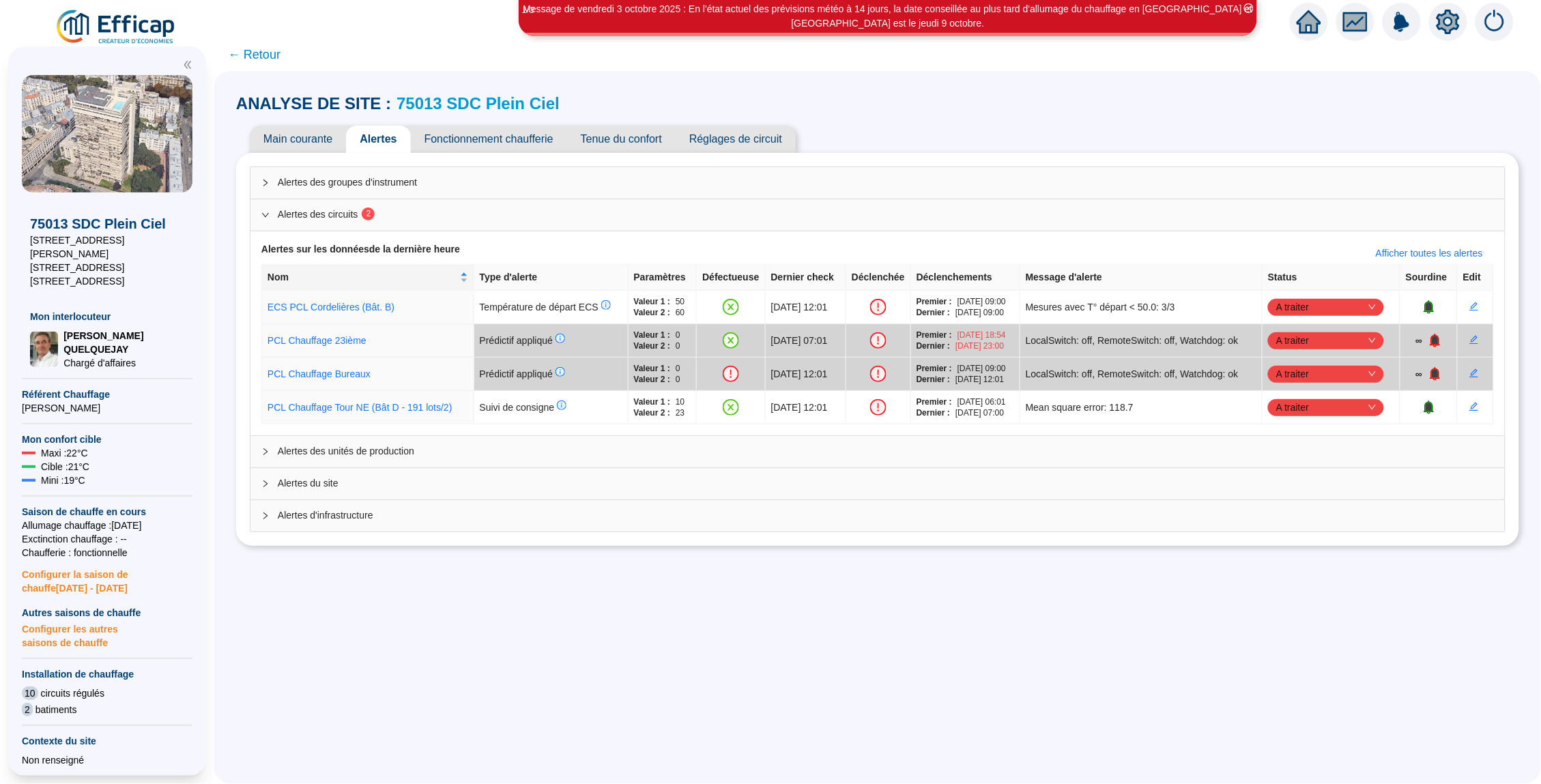
click at [625, 136] on span "Tenue du confort" at bounding box center [622, 139] width 109 height 28
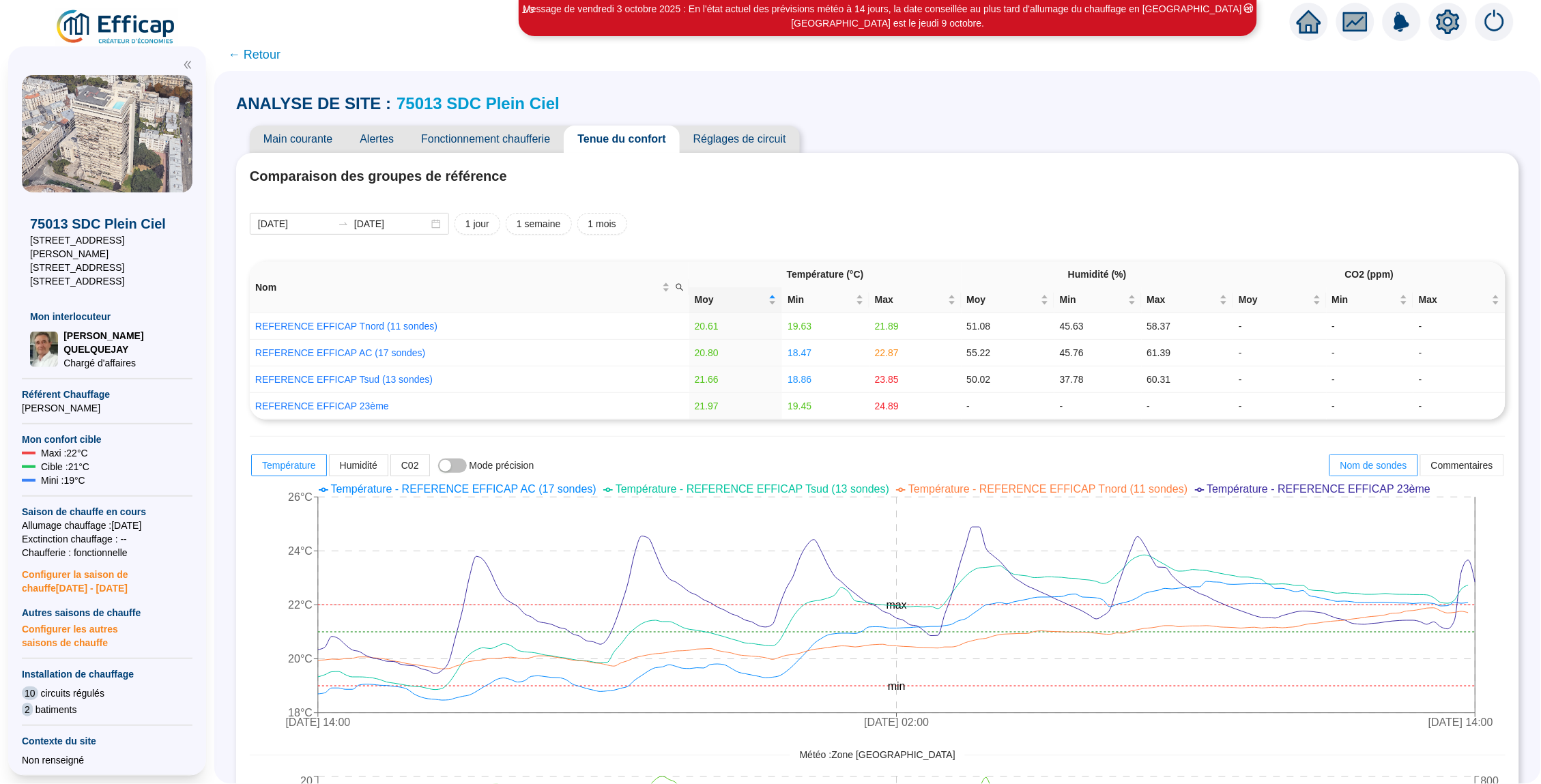
click at [247, 44] on span "← Retour" at bounding box center [877, 54] width 1326 height 33
click at [271, 49] on span "← Retour" at bounding box center [254, 54] width 52 height 19
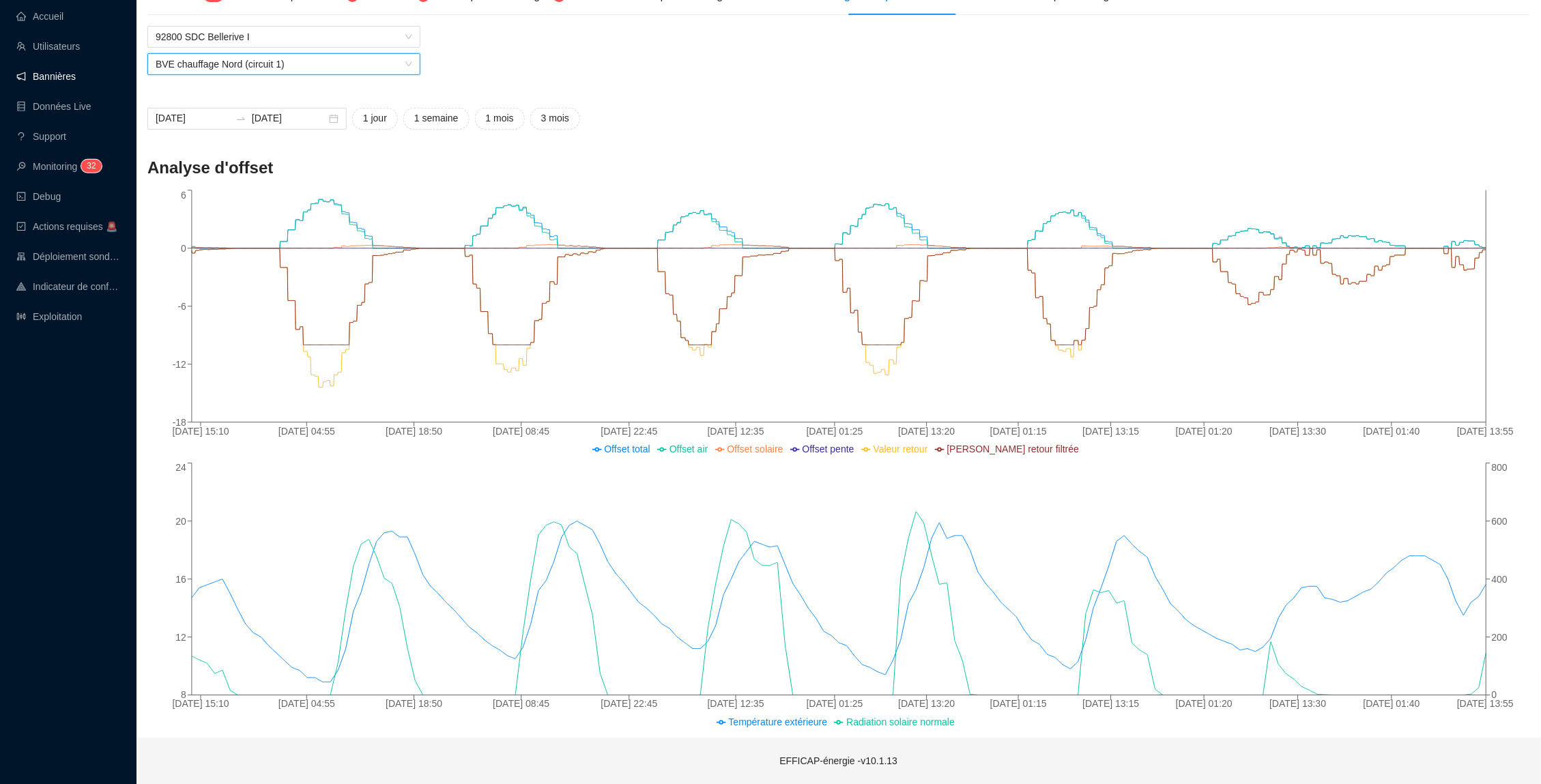
scroll to position [194, 0]
click at [313, 63] on span "BVE chauffage Nord (circuit 1)" at bounding box center [284, 65] width 257 height 20
click at [319, 38] on span "92800 SDC Bellerive I" at bounding box center [284, 38] width 257 height 20
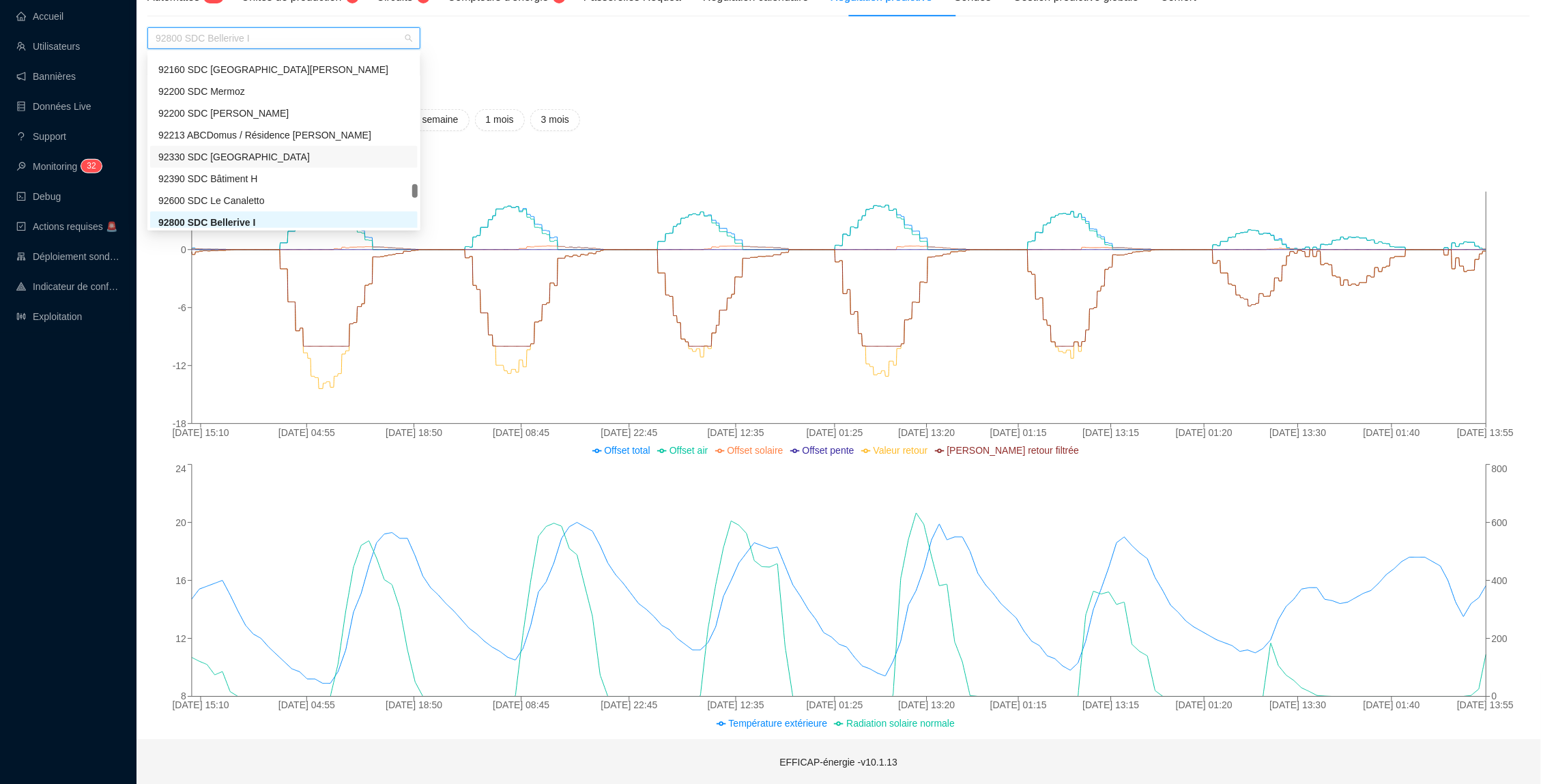
click at [272, 154] on div "92330 SDC [GEOGRAPHIC_DATA]" at bounding box center [284, 157] width 251 height 15
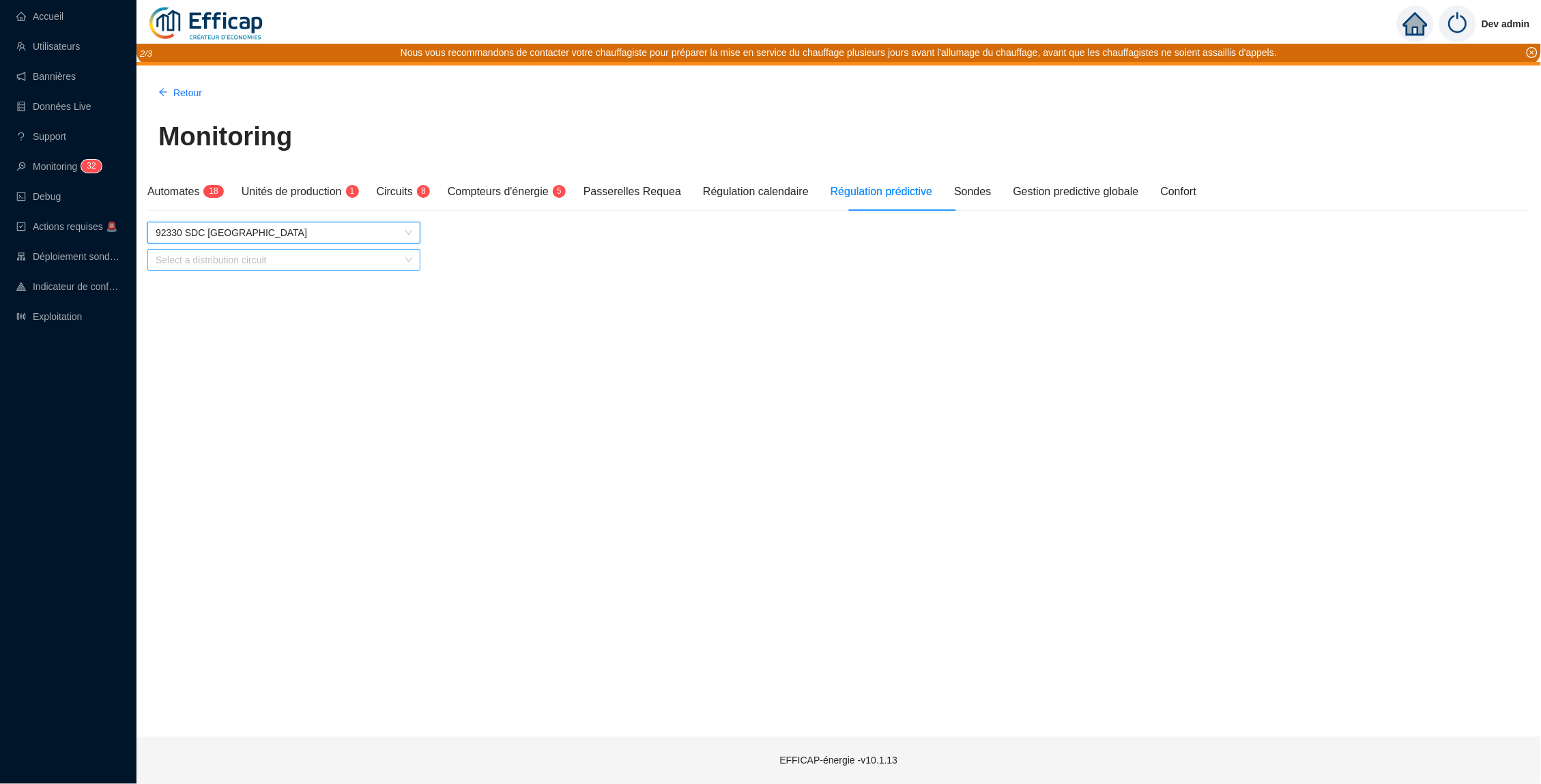
click at [348, 257] on input "search" at bounding box center [277, 260] width 244 height 20
click at [306, 292] on div "PPE Chauffage plancher (A B G H I J)" at bounding box center [284, 286] width 251 height 15
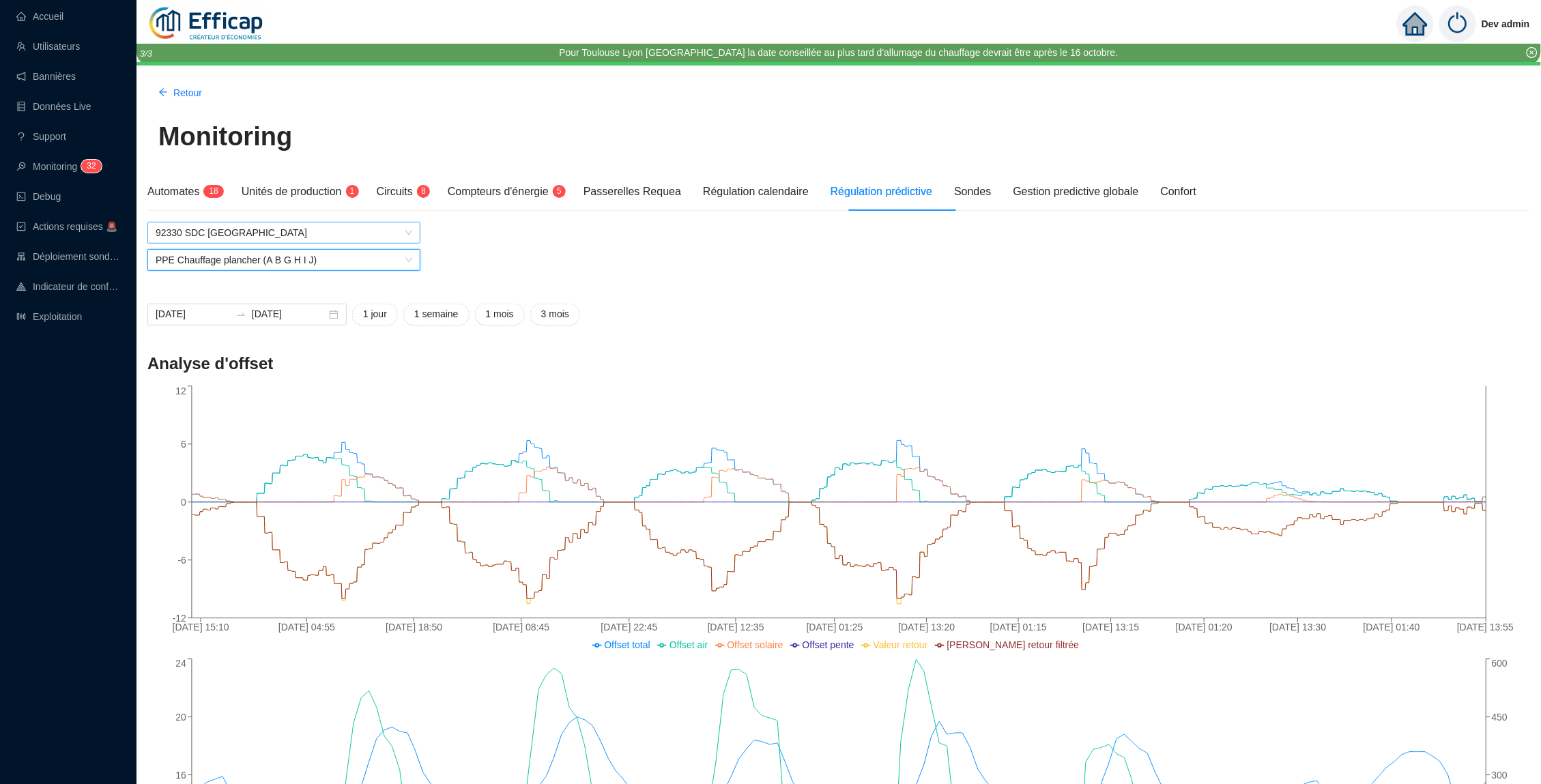
click at [393, 234] on span "92330 SDC [GEOGRAPHIC_DATA]" at bounding box center [284, 233] width 257 height 20
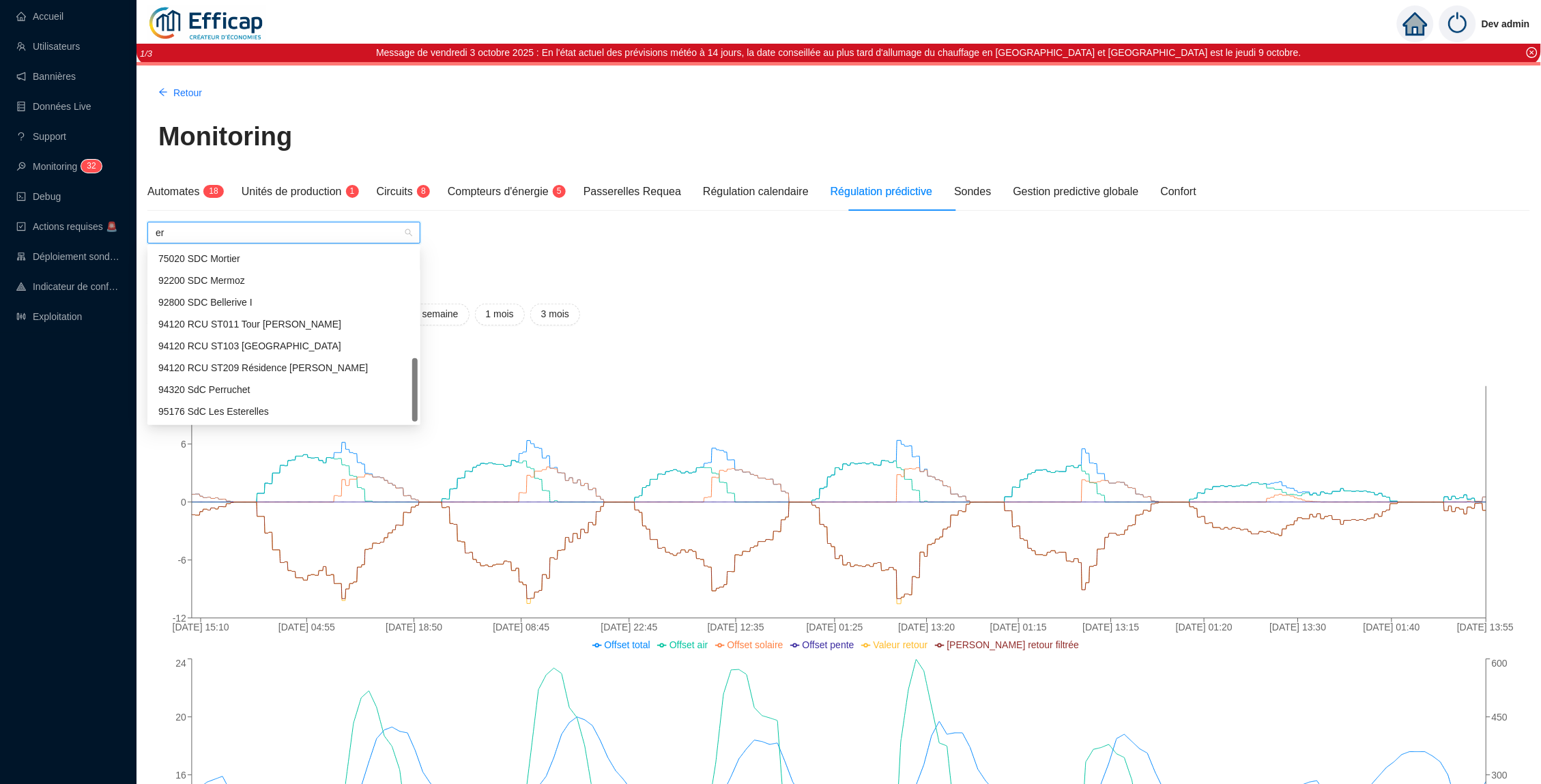
scroll to position [300, 0]
type input "era"
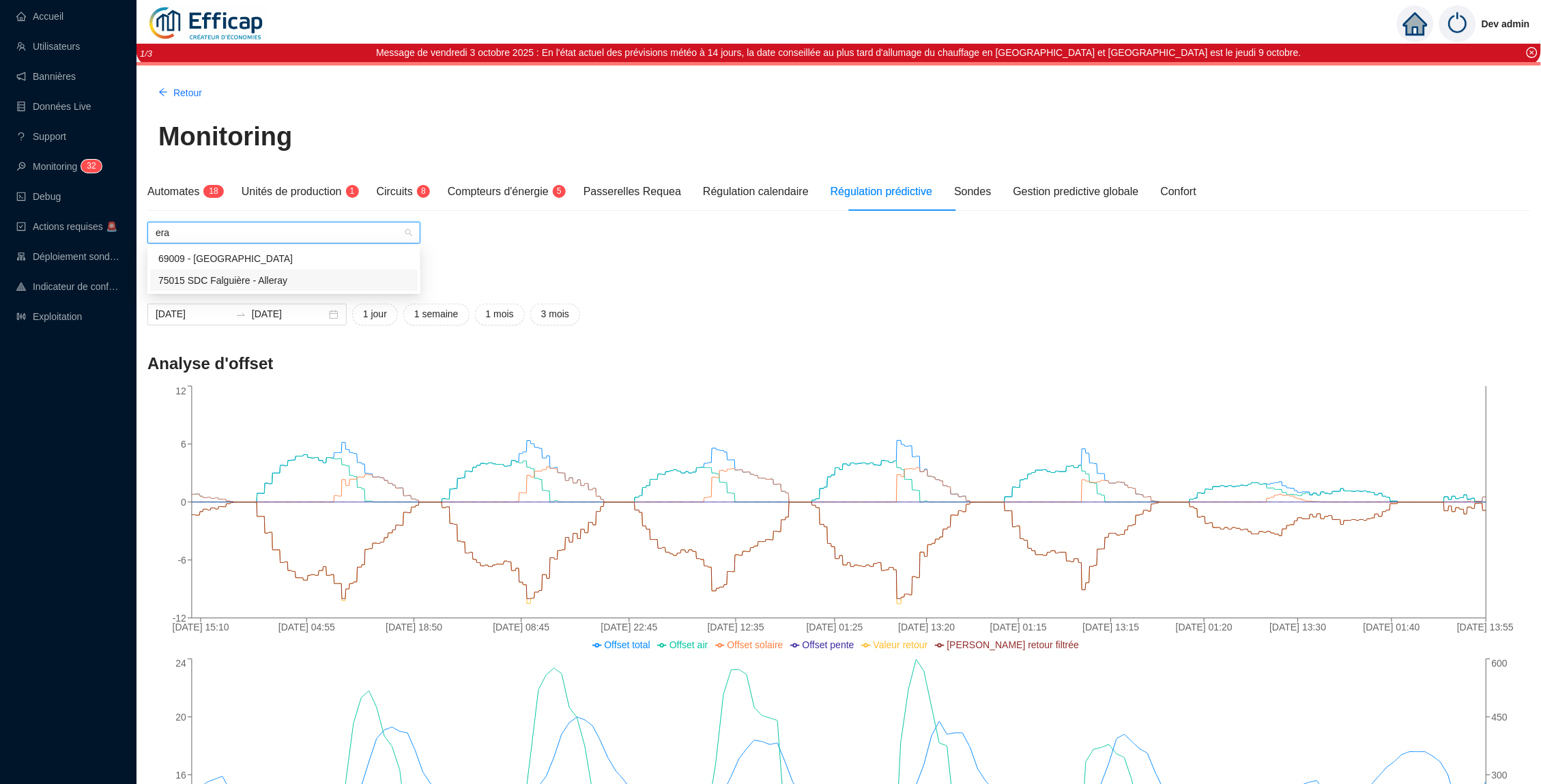
scroll to position [0, 0]
click at [258, 256] on div "69009 - [GEOGRAPHIC_DATA]" at bounding box center [284, 259] width 251 height 15
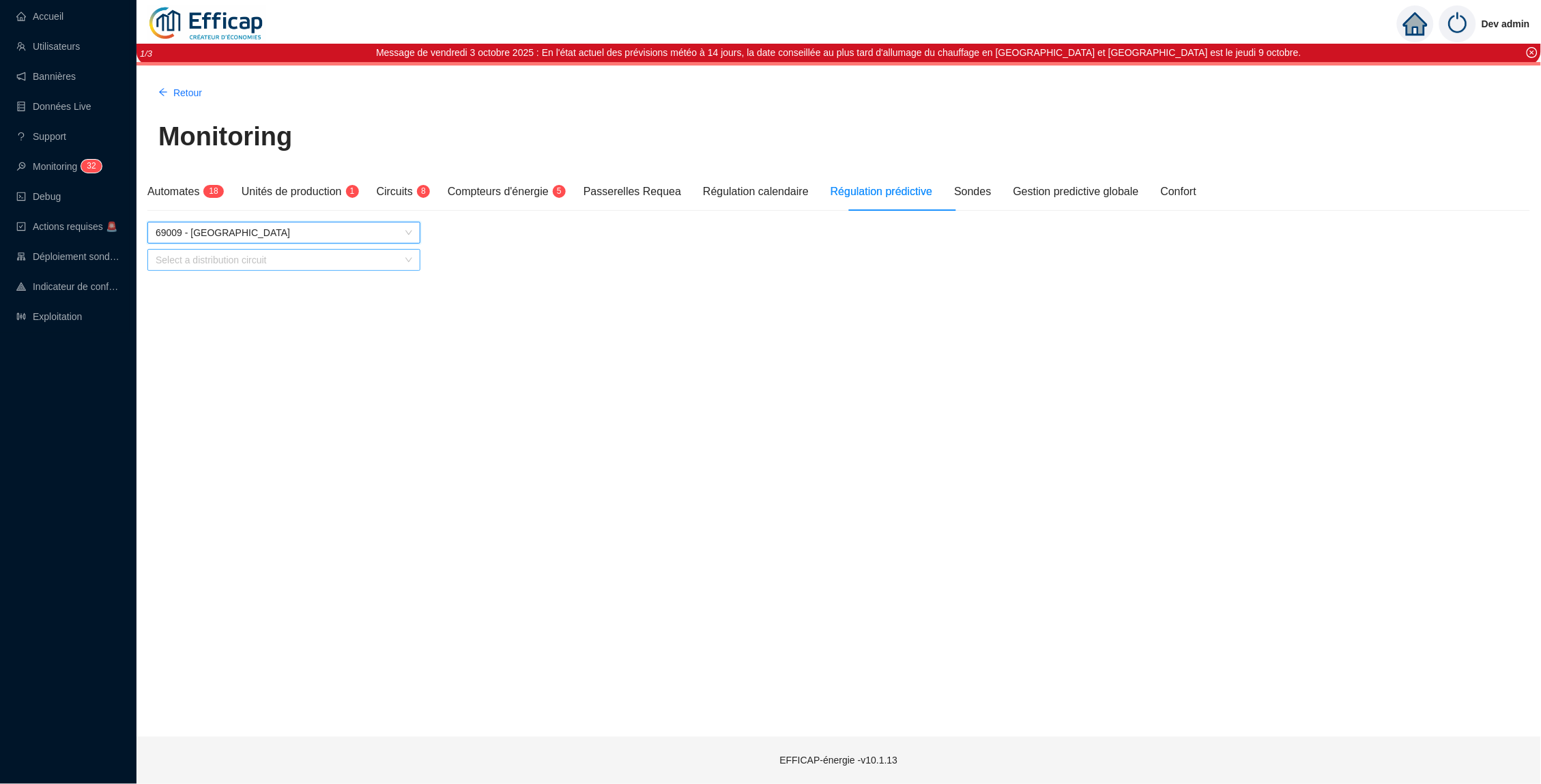
click at [292, 269] on div "Select a distribution circuit" at bounding box center [284, 260] width 273 height 22
click at [274, 285] on div "ERN Circuit chauffage" at bounding box center [284, 286] width 251 height 15
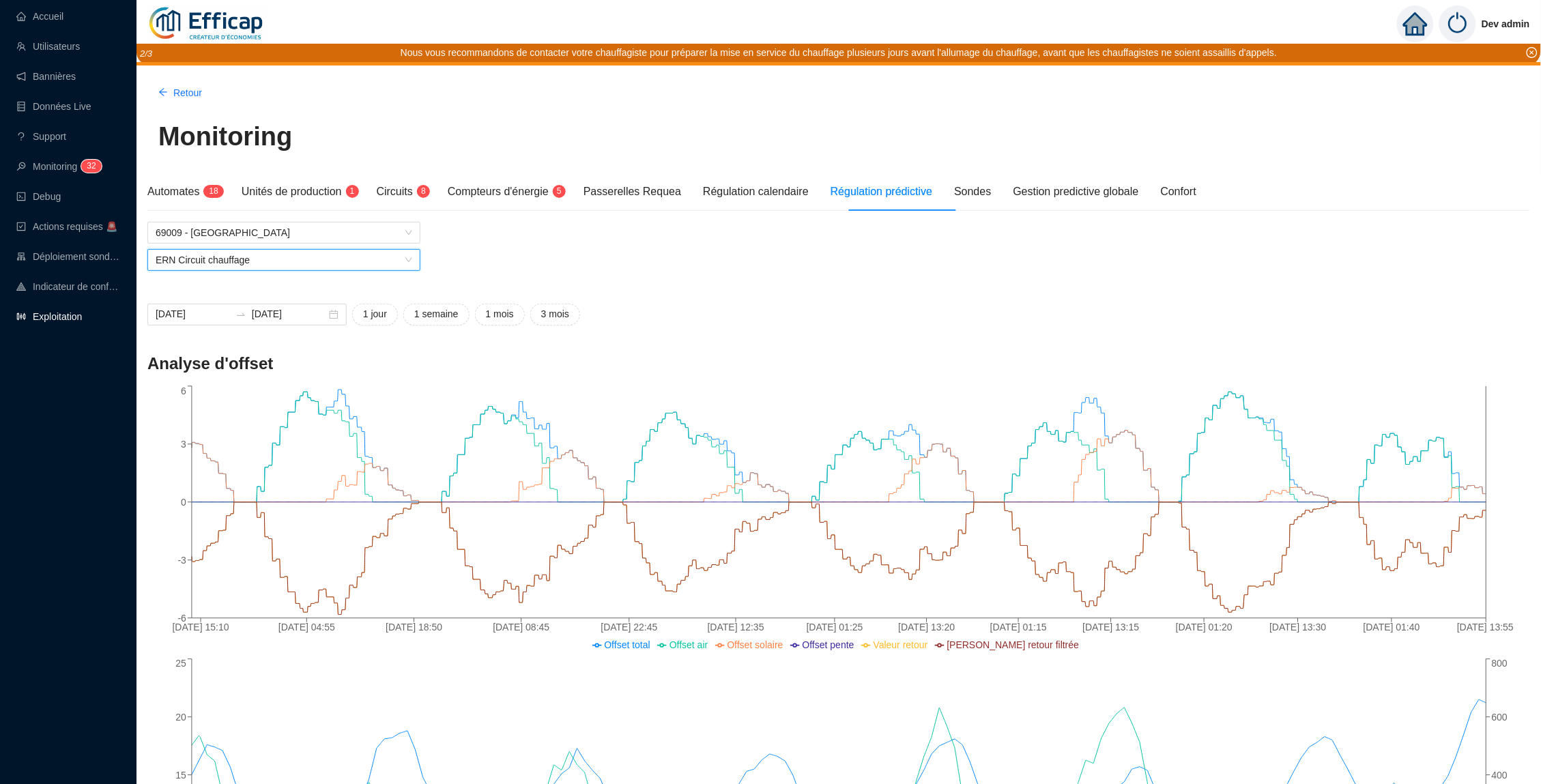
click at [58, 322] on link "Exploitation" at bounding box center [49, 316] width 65 height 11
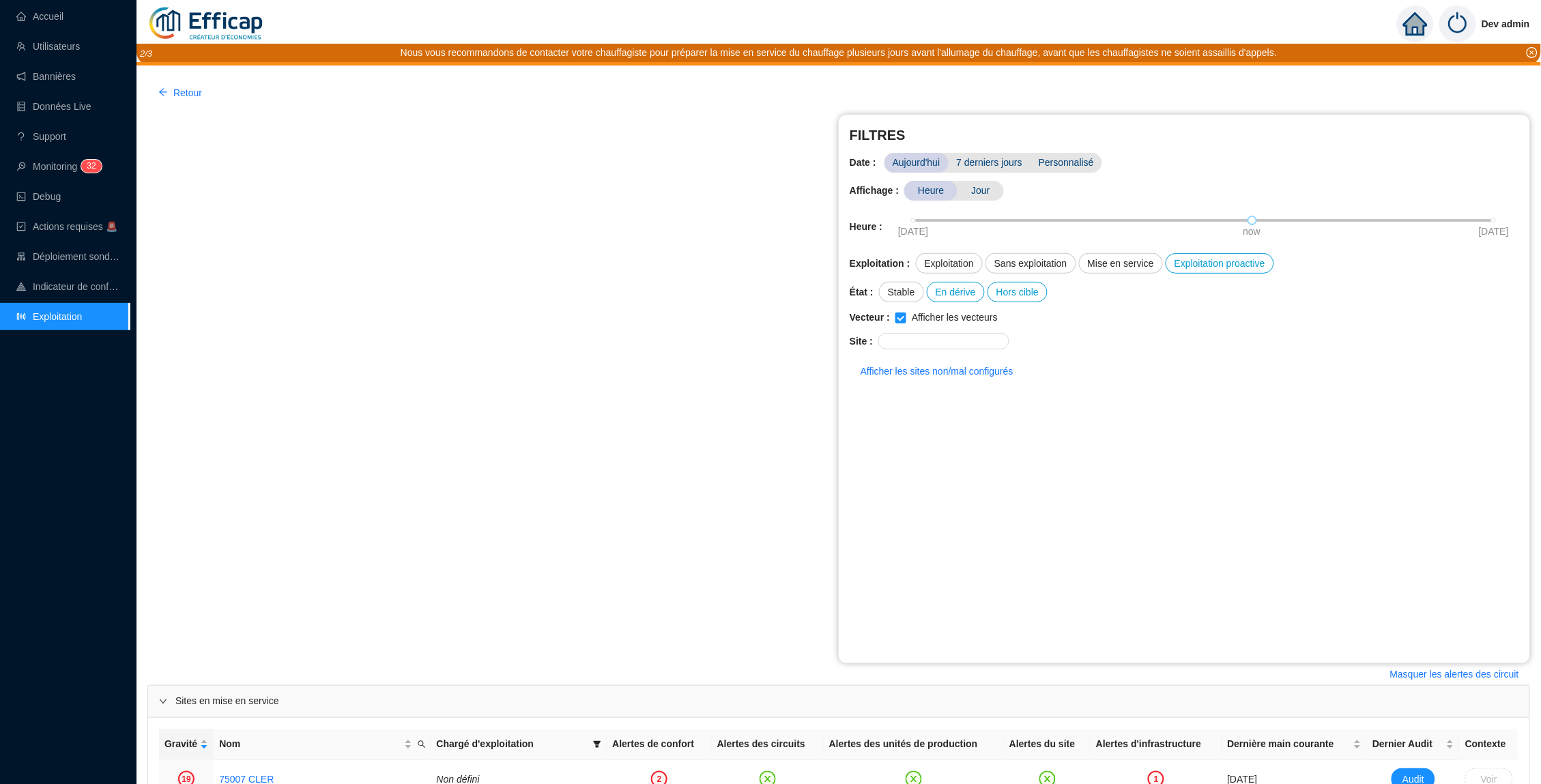
click at [67, 311] on link "Exploitation" at bounding box center [49, 316] width 65 height 11
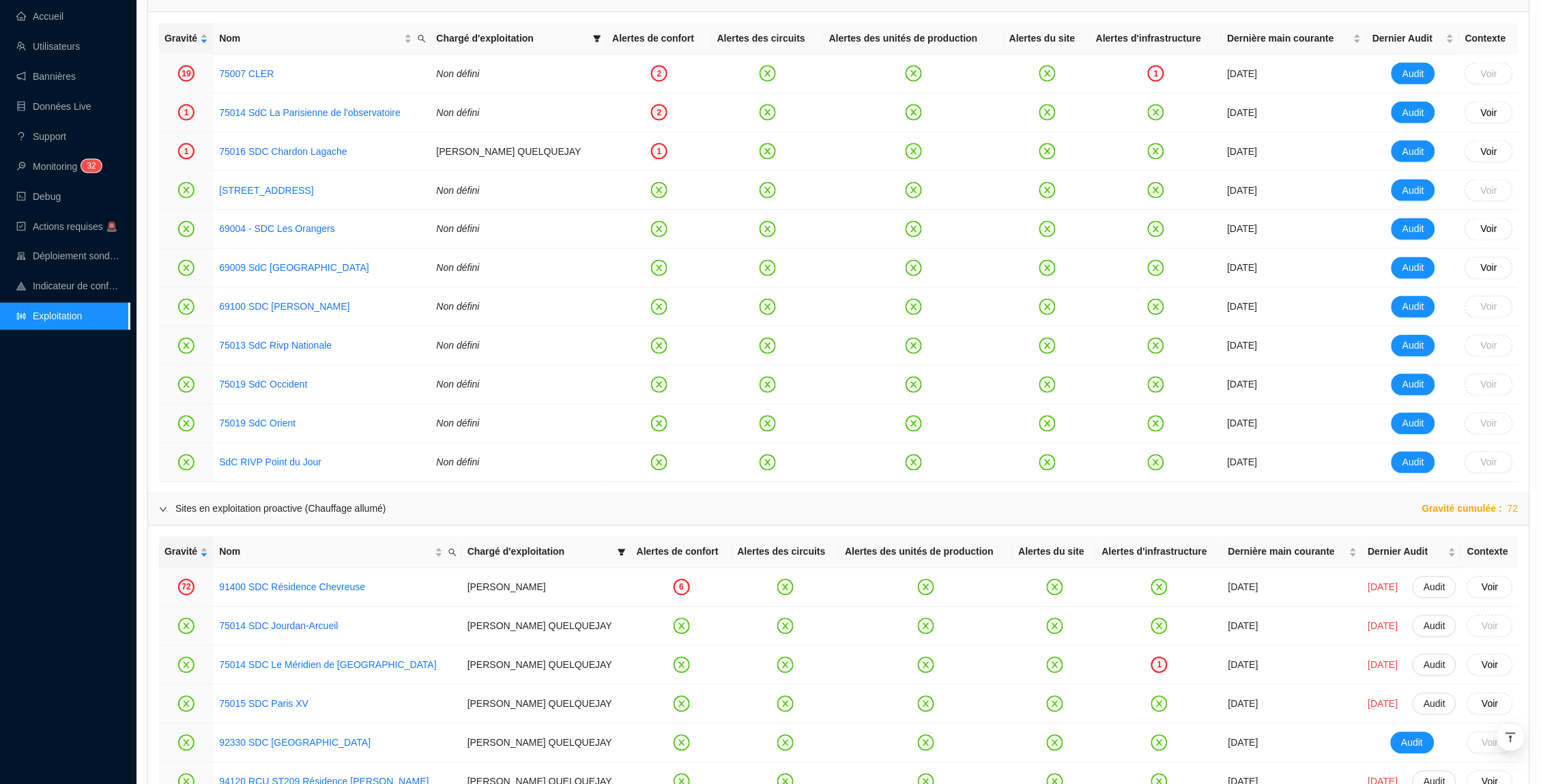
scroll to position [698, 0]
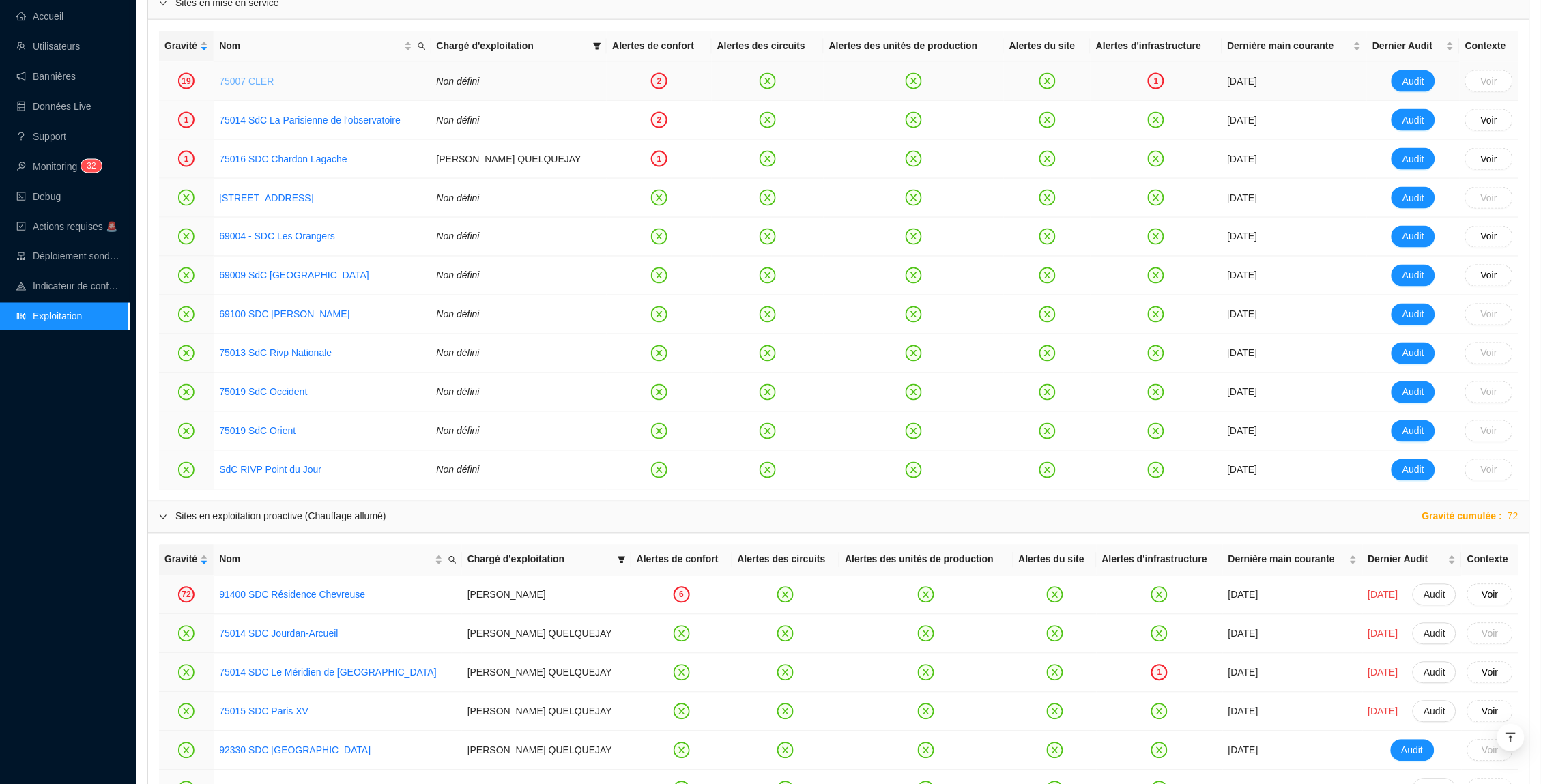
click at [235, 79] on link "75007 CLER" at bounding box center [246, 81] width 54 height 11
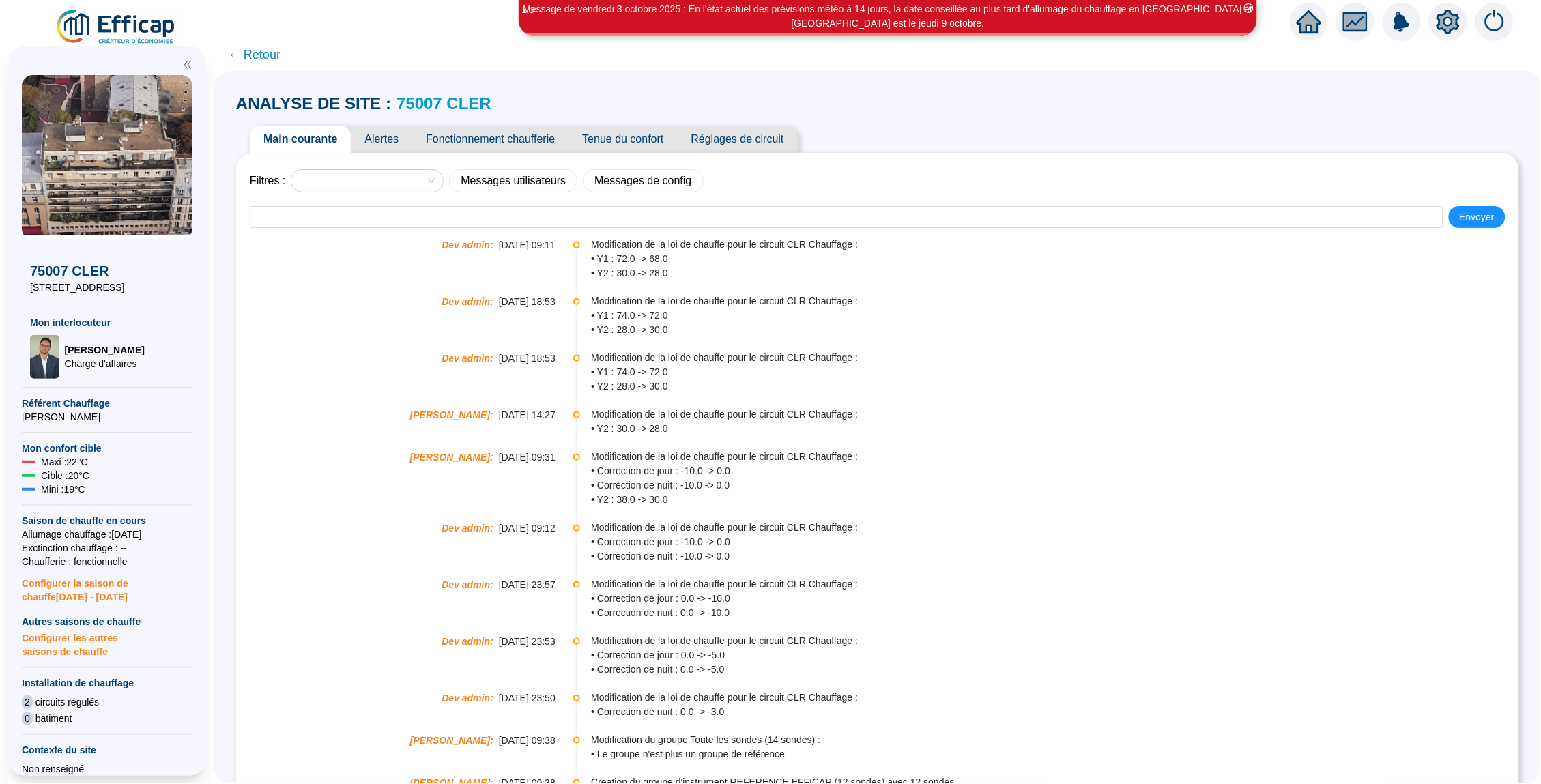
click at [613, 139] on span "Tenue du confort" at bounding box center [622, 139] width 109 height 28
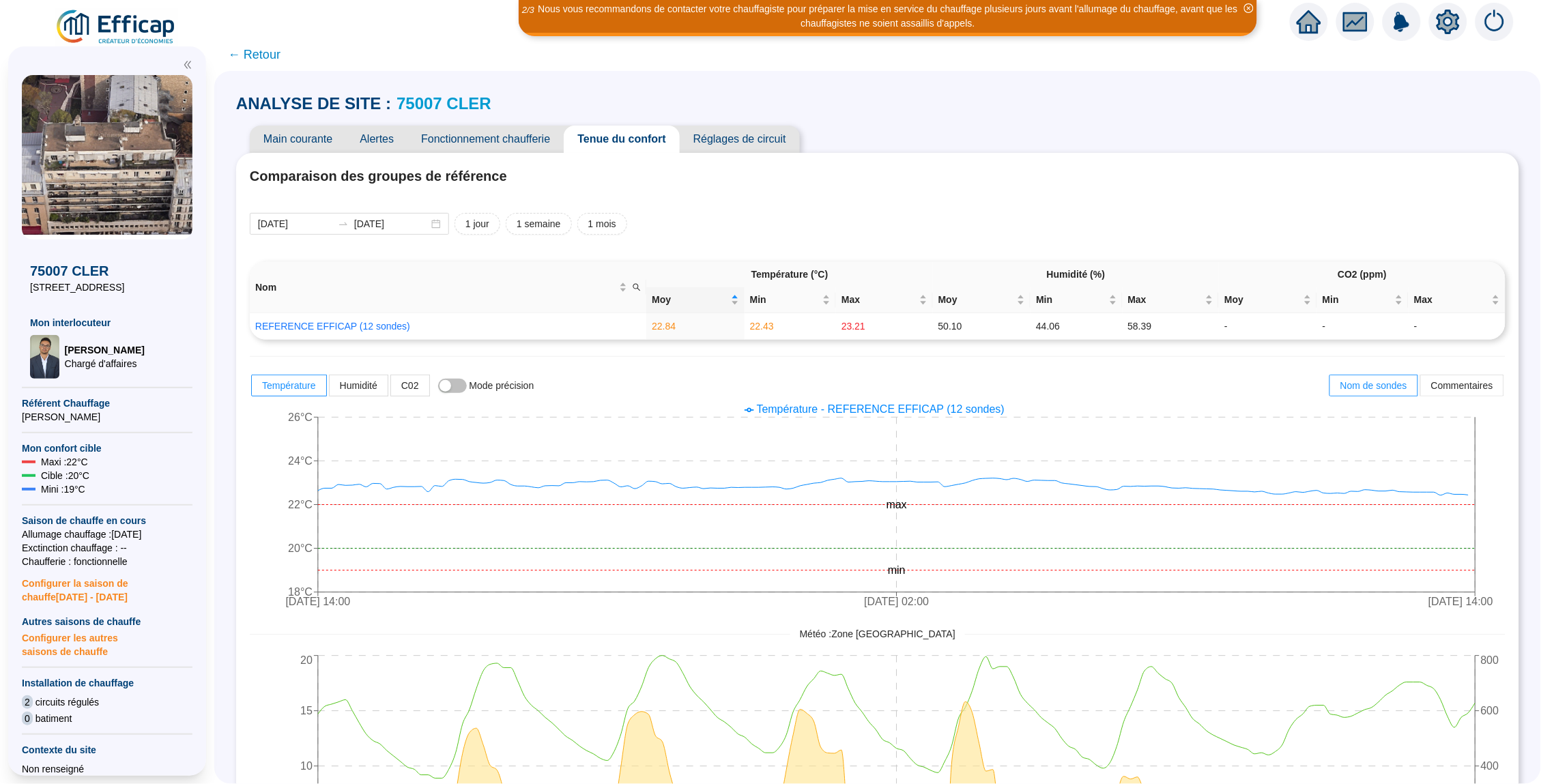
click at [435, 102] on link "75007 CLER" at bounding box center [443, 103] width 95 height 18
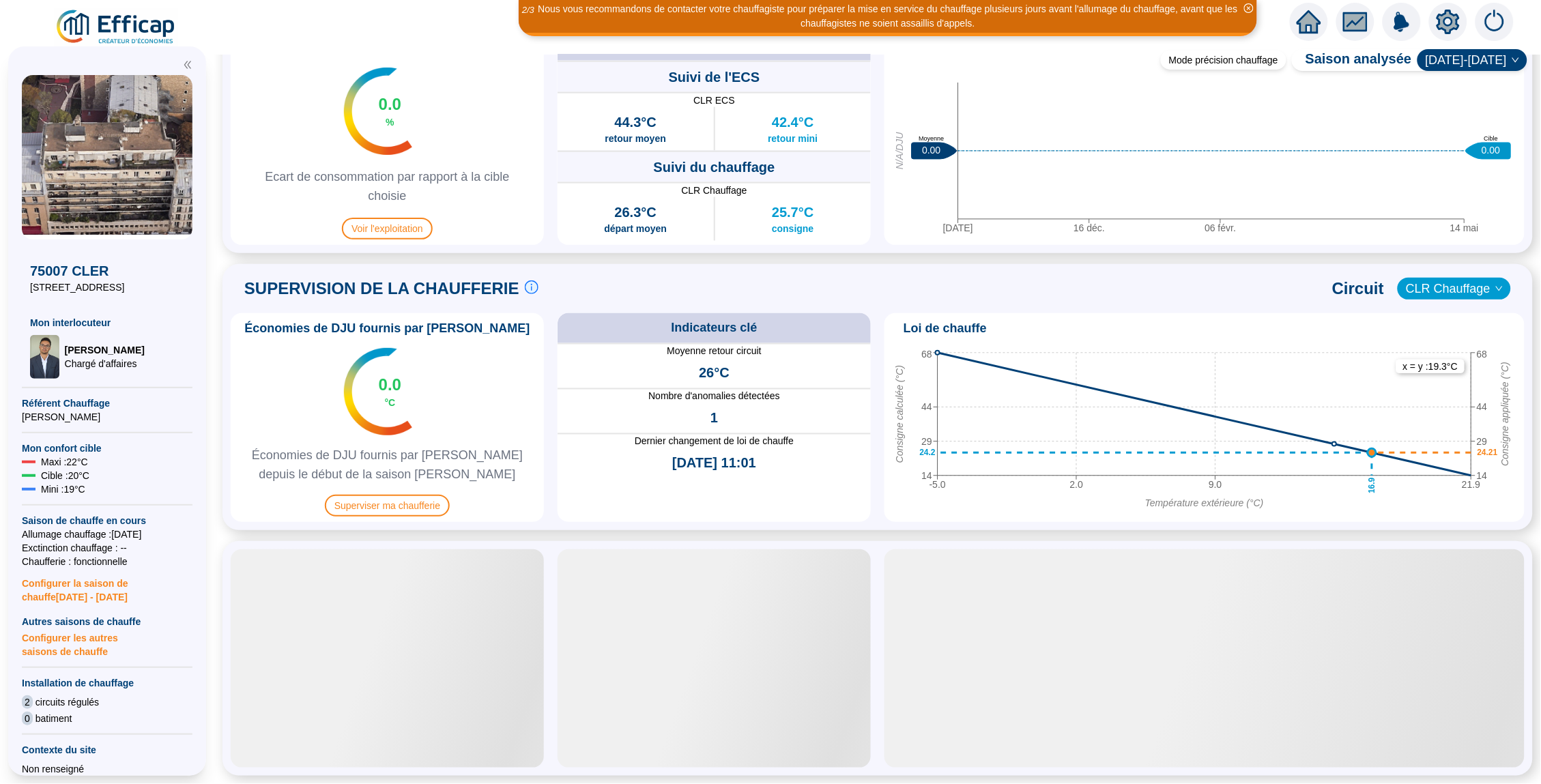
scroll to position [708, 0]
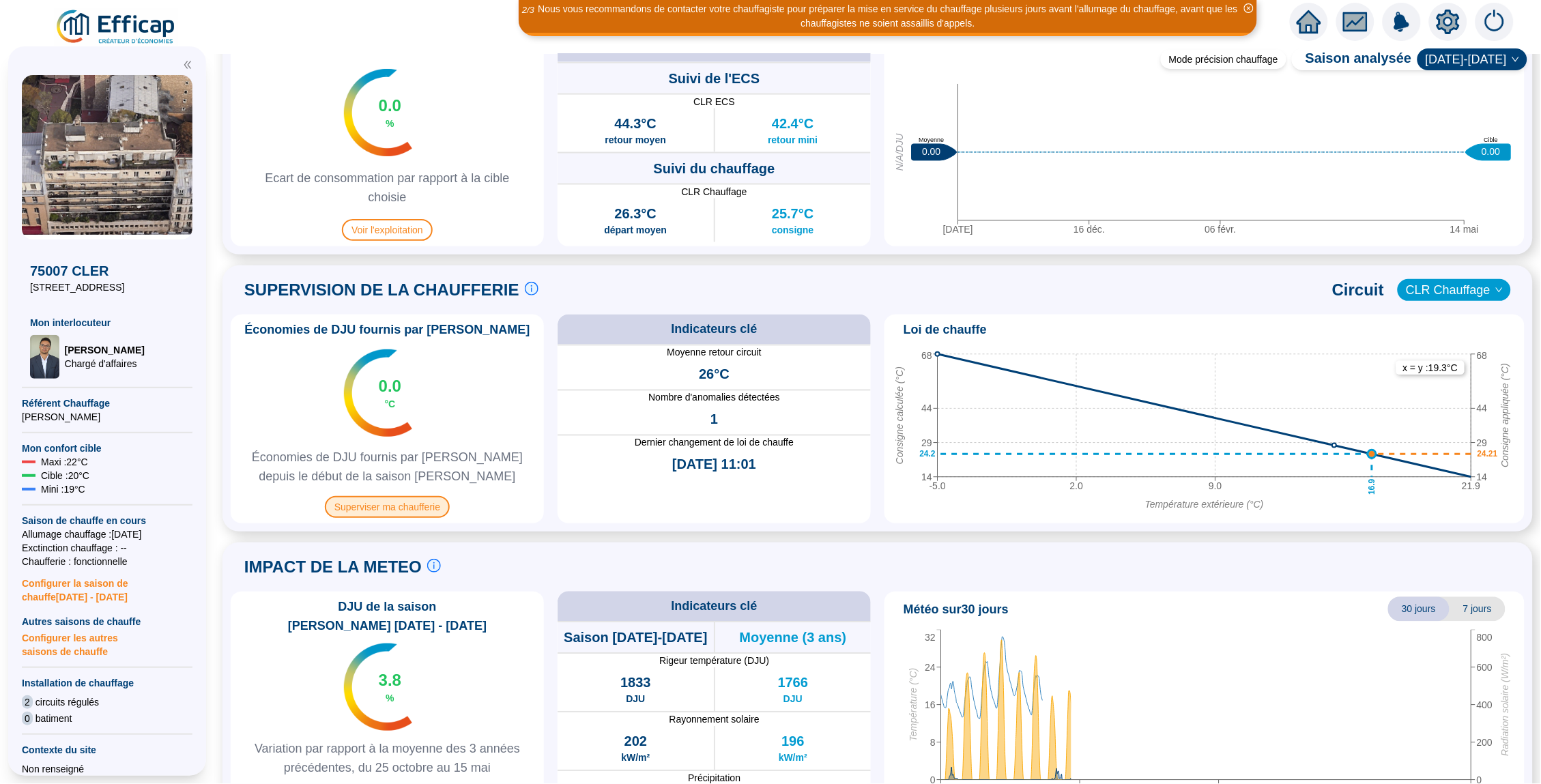
click at [437, 504] on span "Superviser ma chaufferie" at bounding box center [387, 507] width 125 height 22
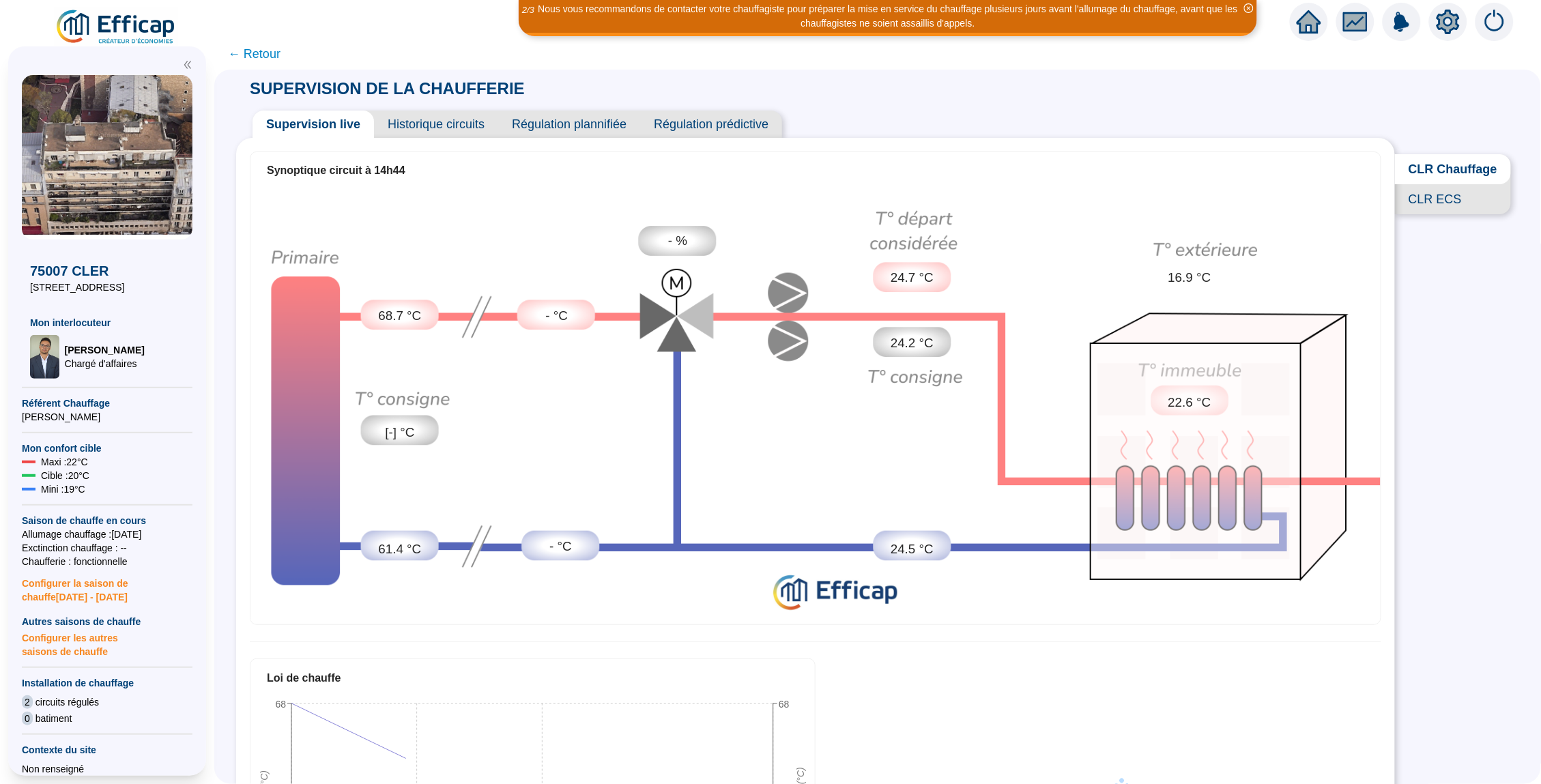
click at [453, 120] on span "Historique circuits" at bounding box center [435, 124] width 124 height 28
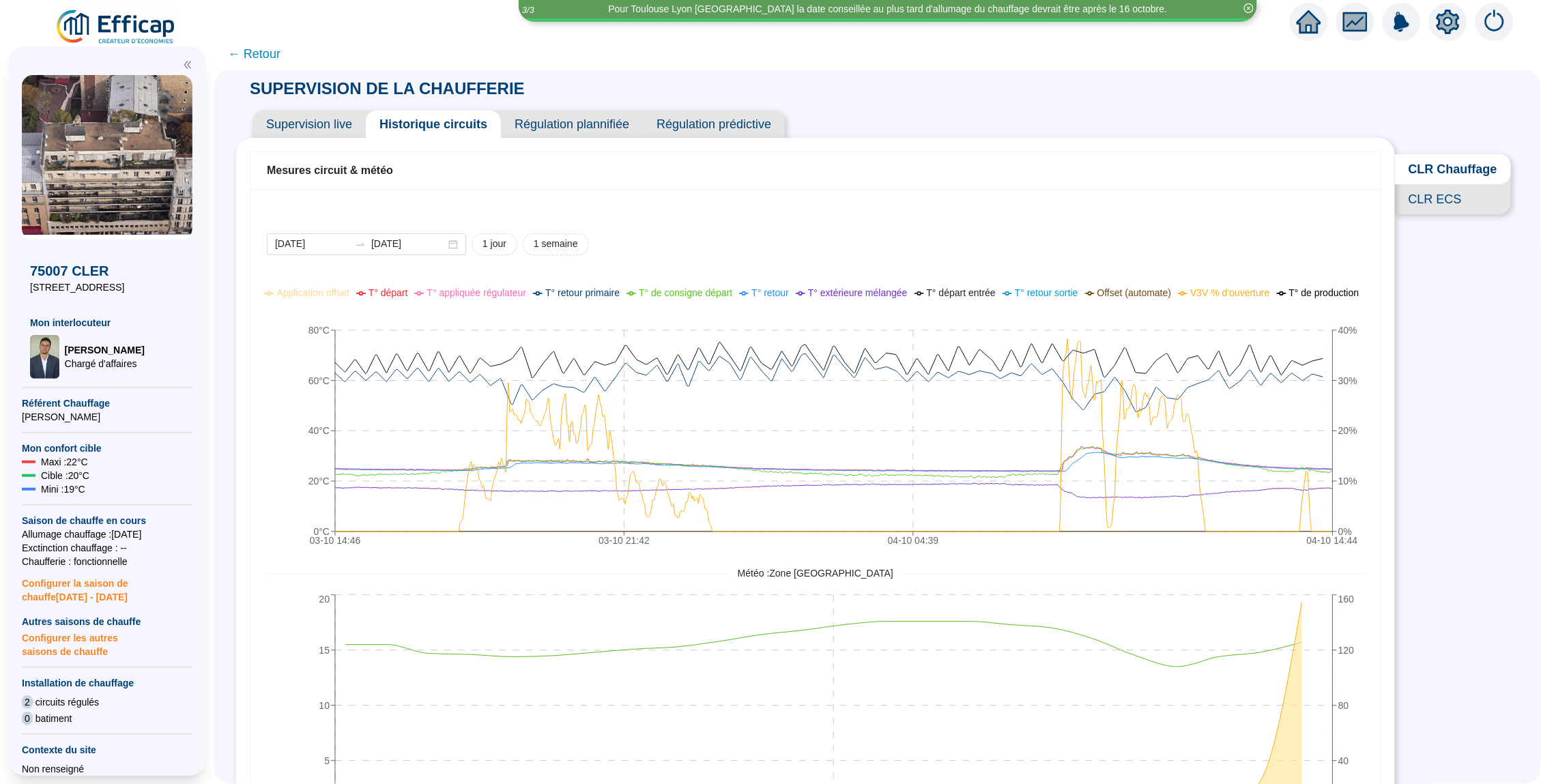
click at [265, 56] on span "← Retour" at bounding box center [254, 54] width 52 height 19
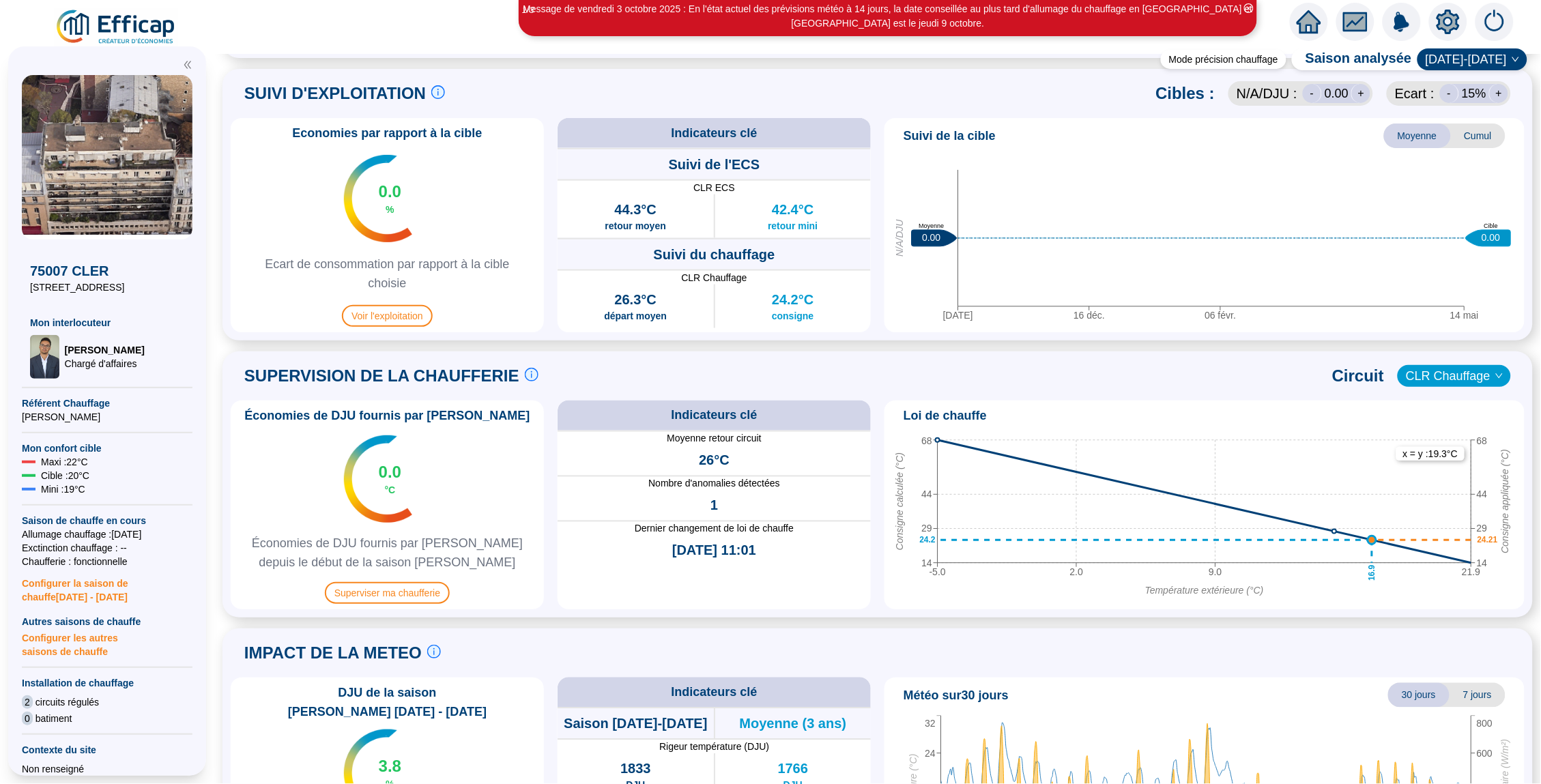
scroll to position [624, 0]
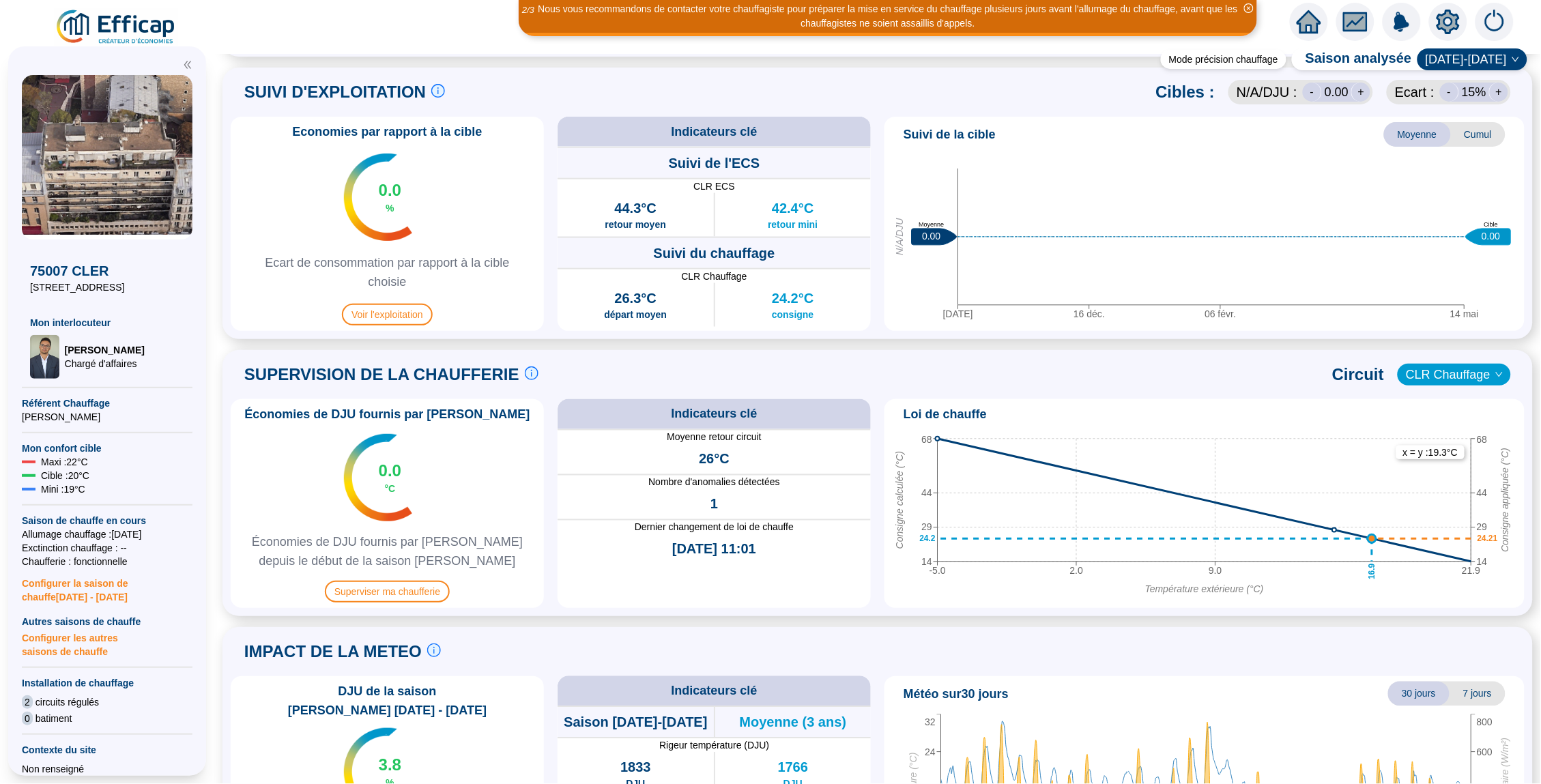
click at [1312, 29] on icon "home" at bounding box center [1309, 22] width 25 height 23
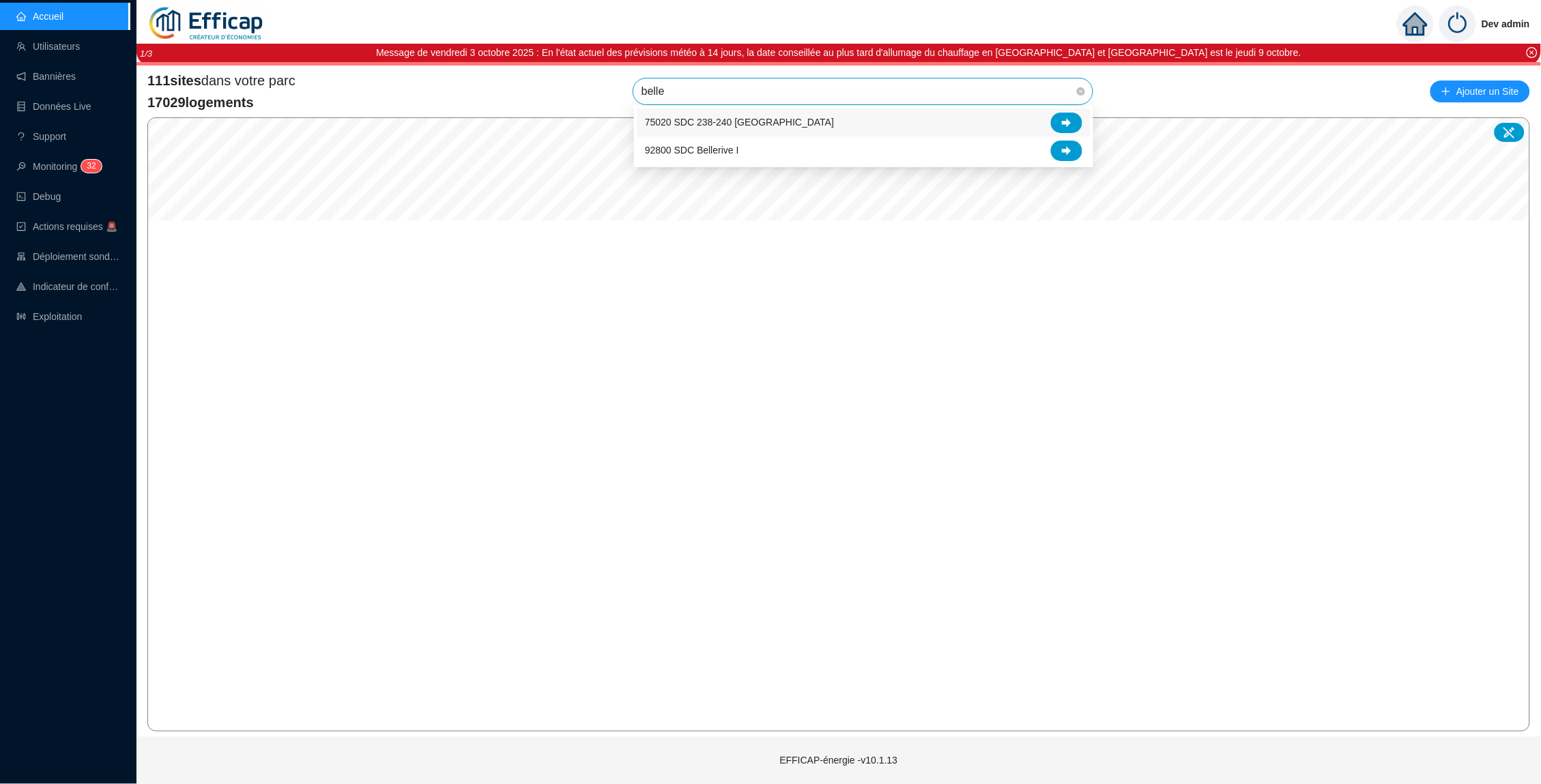
type input "beller"
click at [1061, 120] on icon at bounding box center [1066, 123] width 9 height 9
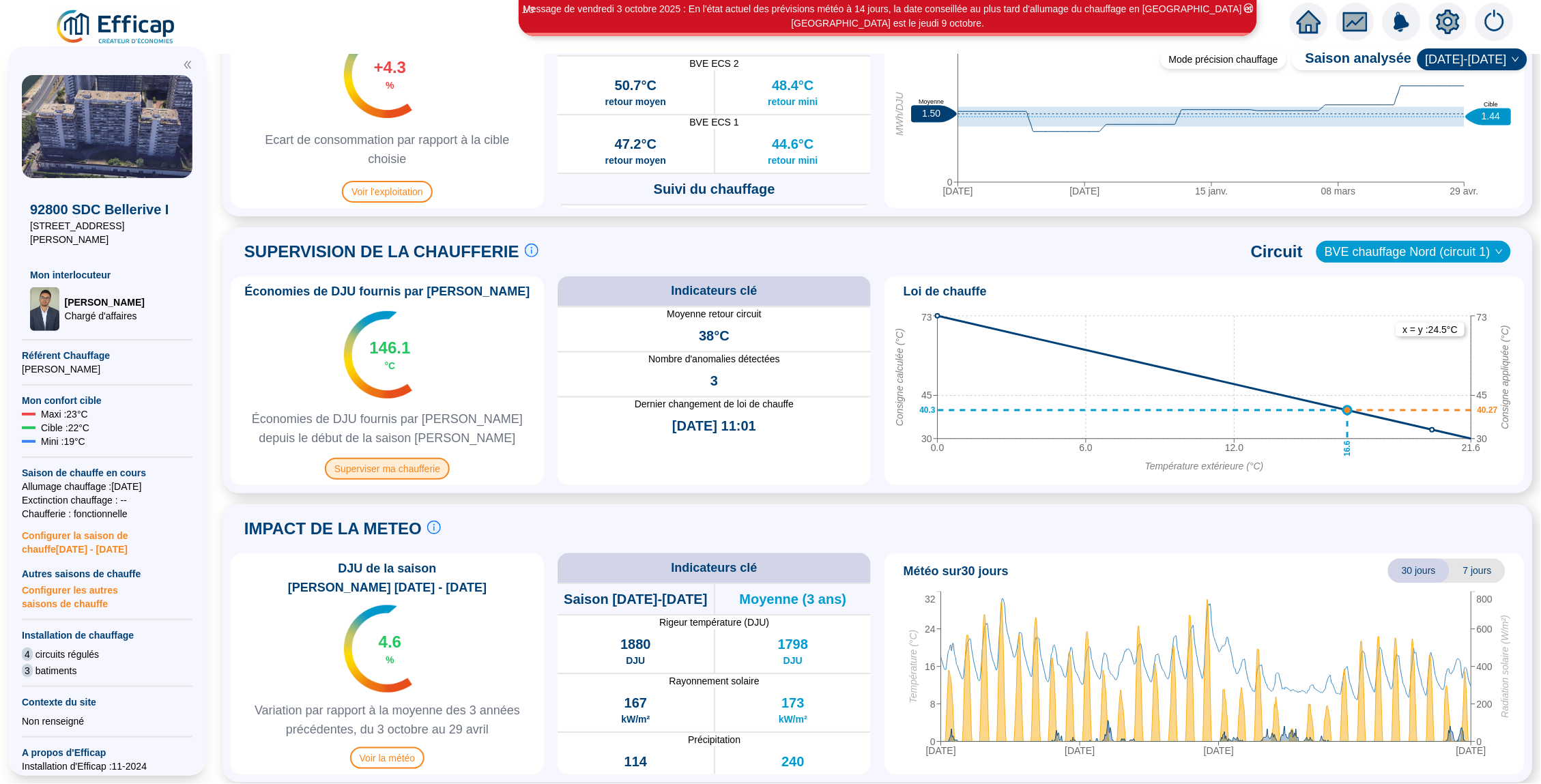
scroll to position [744, 0]
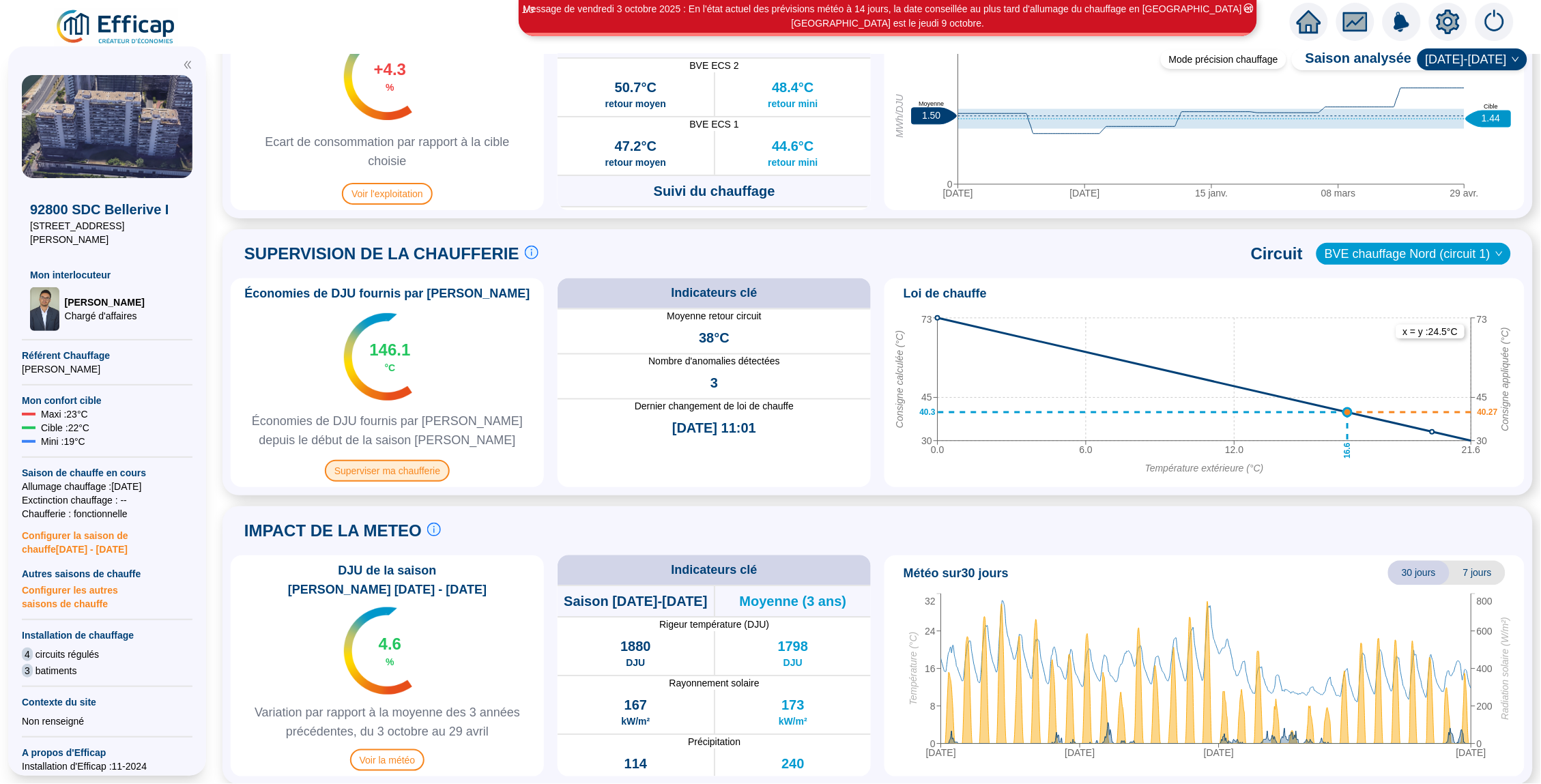
click at [393, 469] on span "Superviser ma chaufferie" at bounding box center [387, 471] width 125 height 22
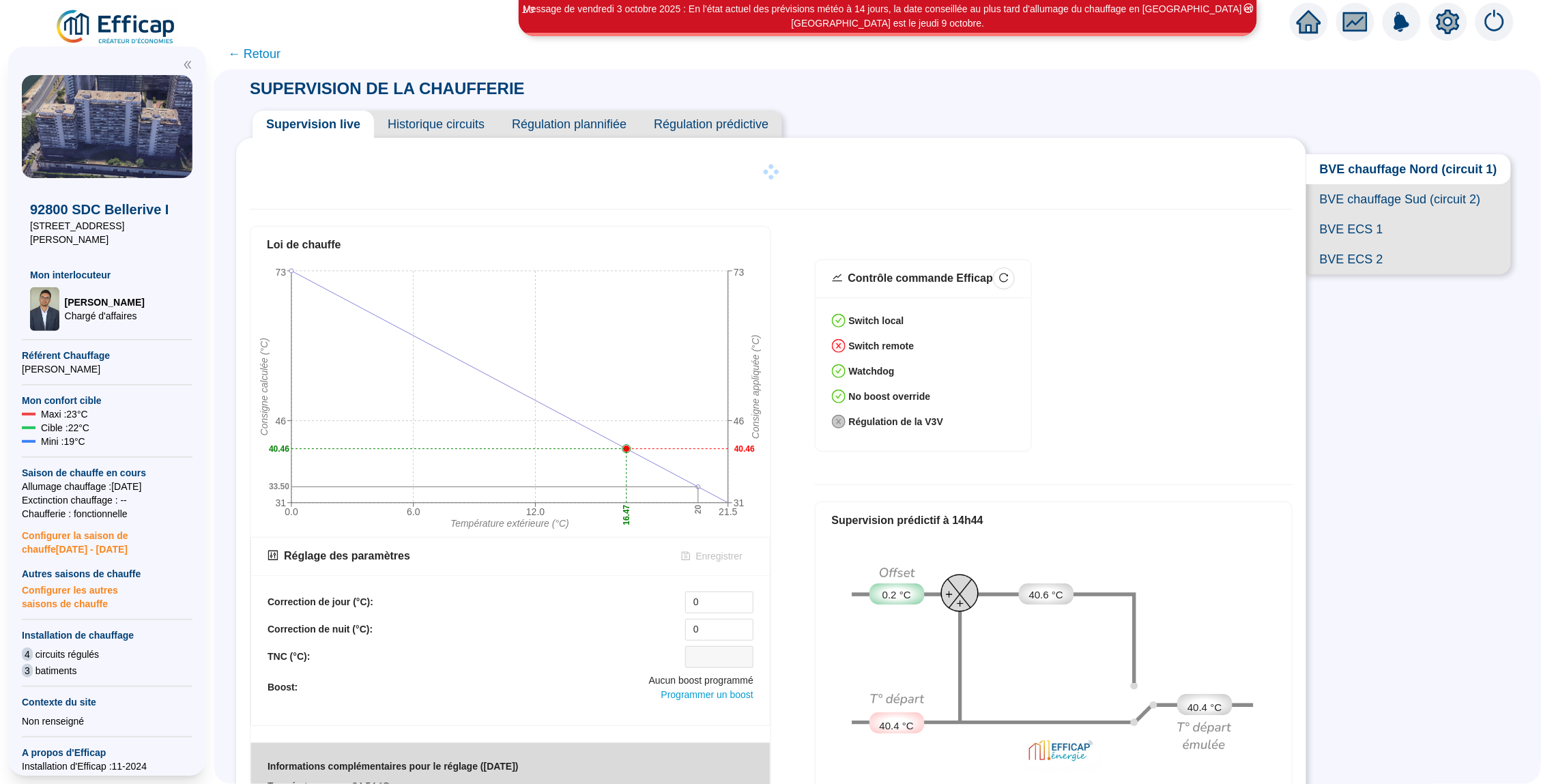
click at [683, 132] on span "Régulation prédictive" at bounding box center [711, 124] width 142 height 28
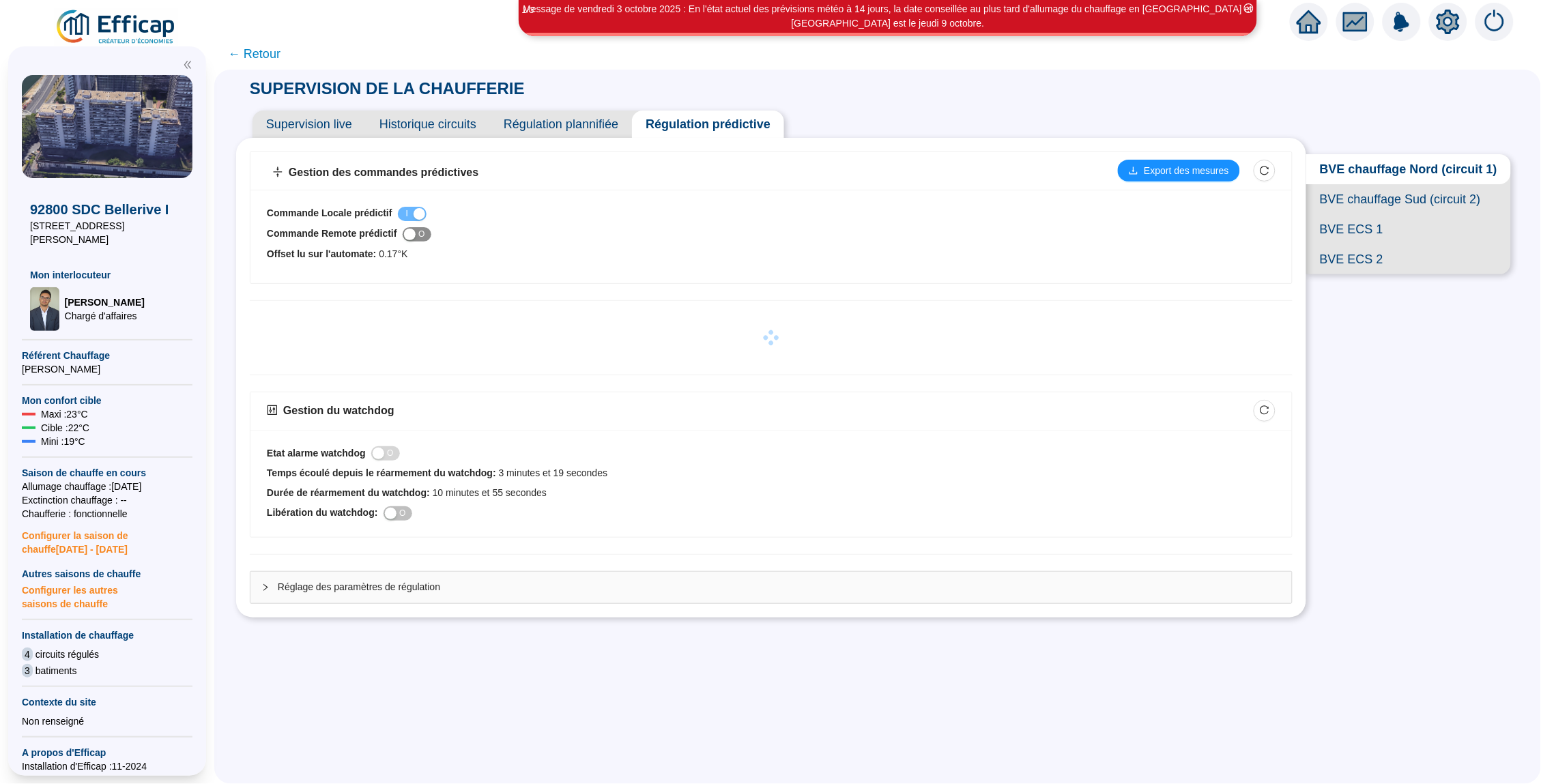
click at [425, 231] on span "I O" at bounding box center [417, 234] width 29 height 15
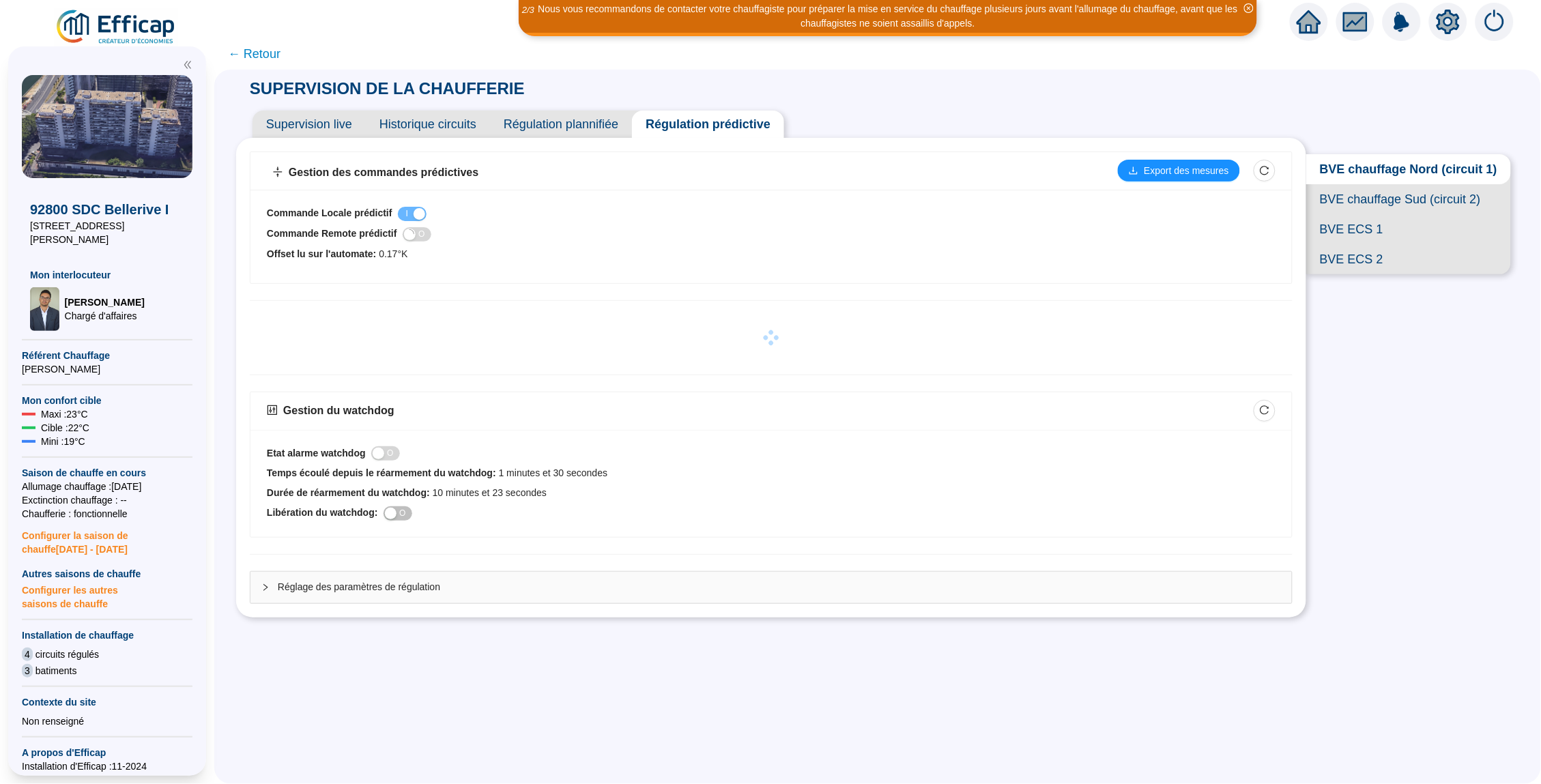
click at [1362, 199] on span "BVE chauffage Sud (circuit 2)" at bounding box center [1408, 199] width 205 height 30
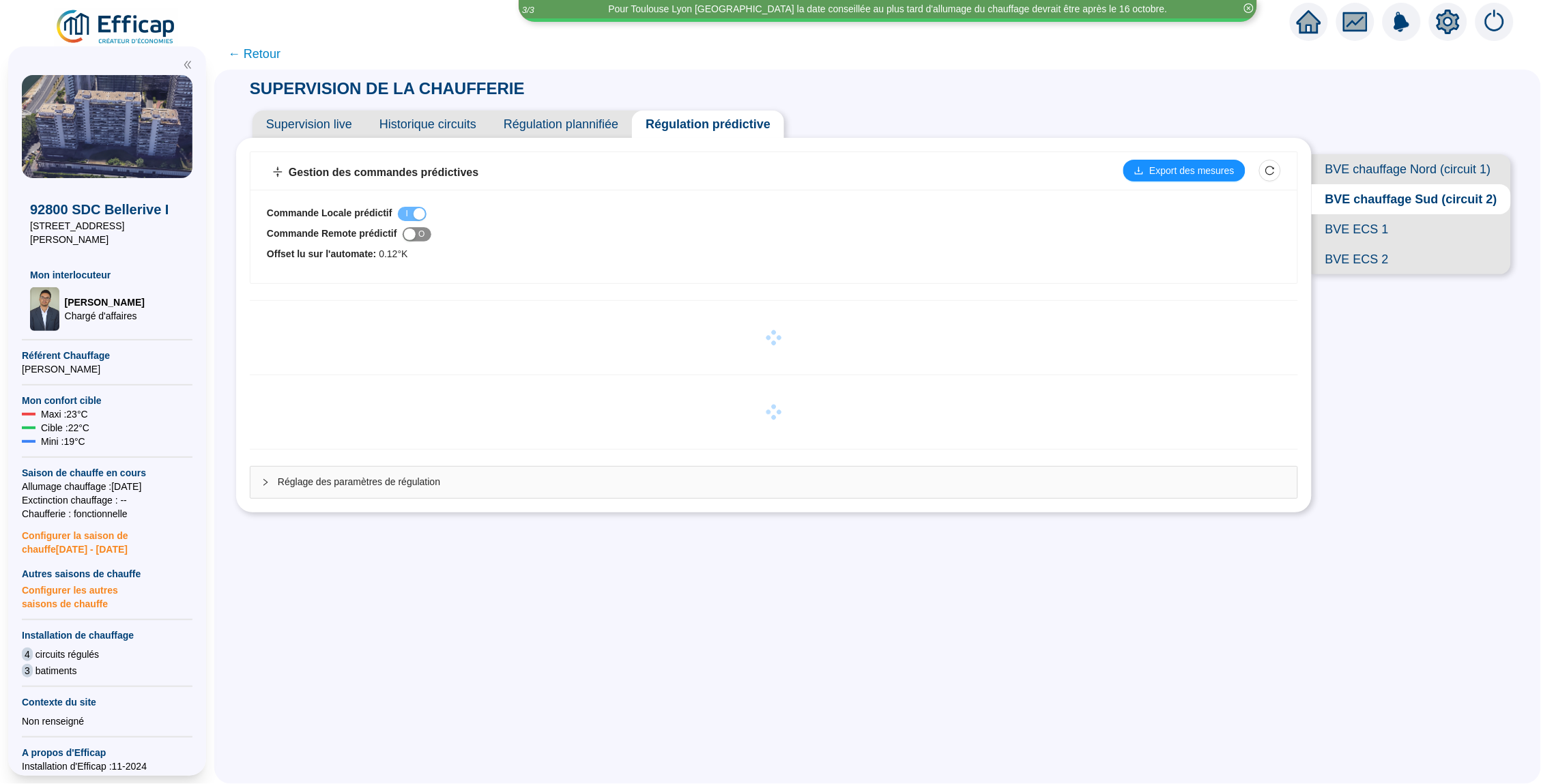
click at [416, 235] on div "button" at bounding box center [410, 234] width 12 height 12
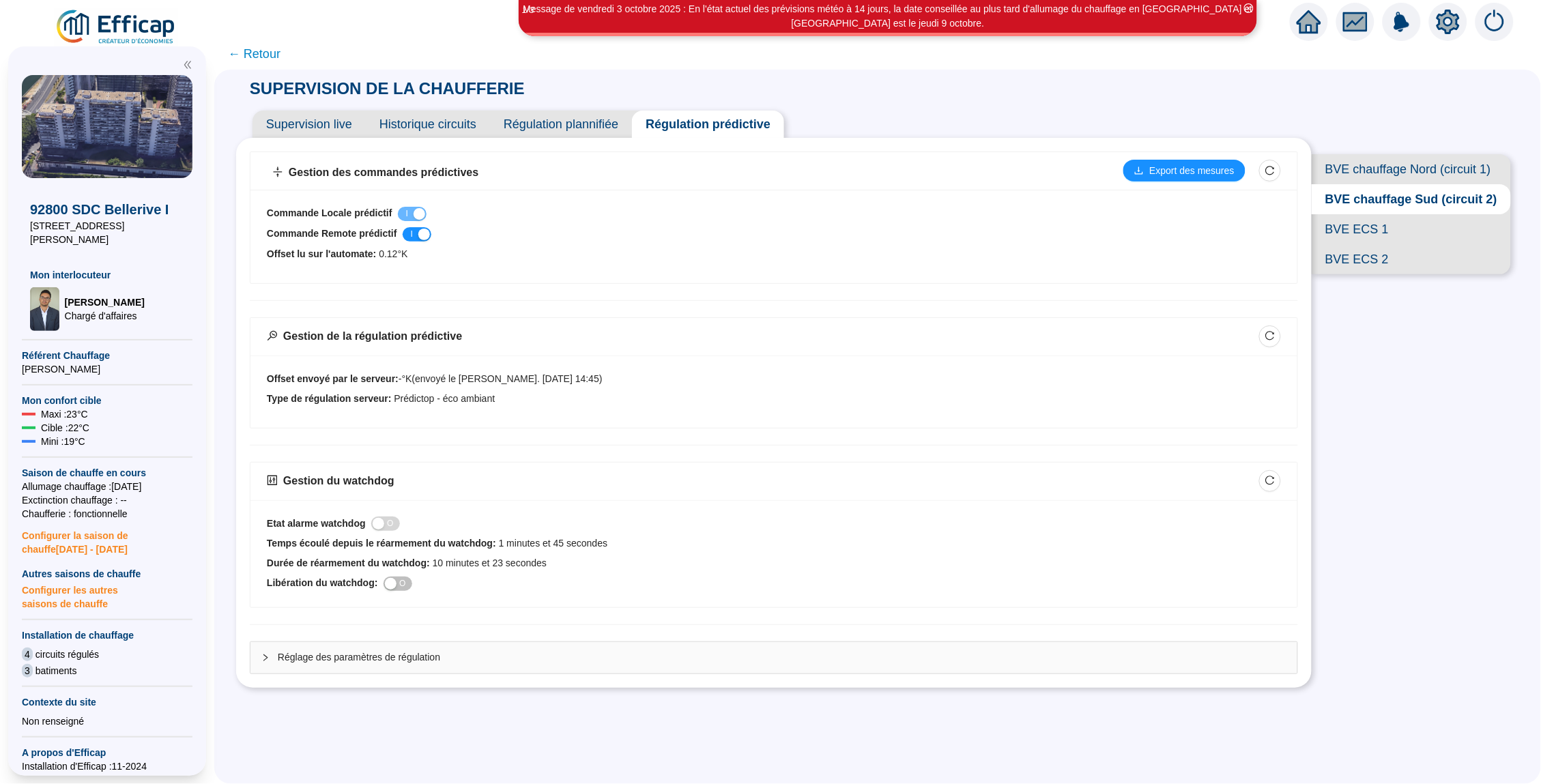
click at [1336, 155] on span "BVE chauffage Nord (circuit 1)" at bounding box center [1411, 169] width 200 height 30
click at [319, 115] on span "Supervision live" at bounding box center [309, 124] width 113 height 28
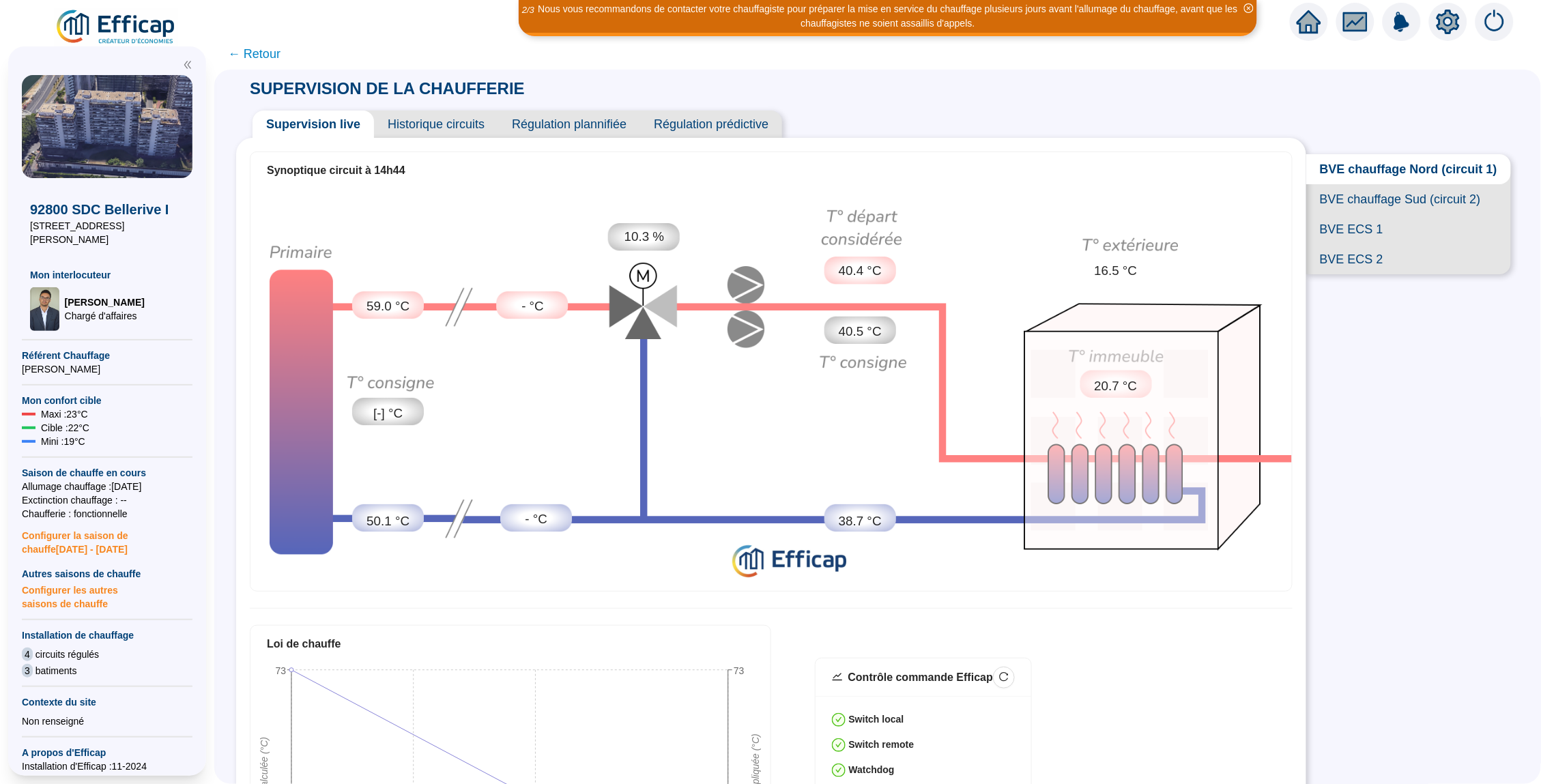
click at [260, 56] on span "← Retour" at bounding box center [254, 54] width 52 height 19
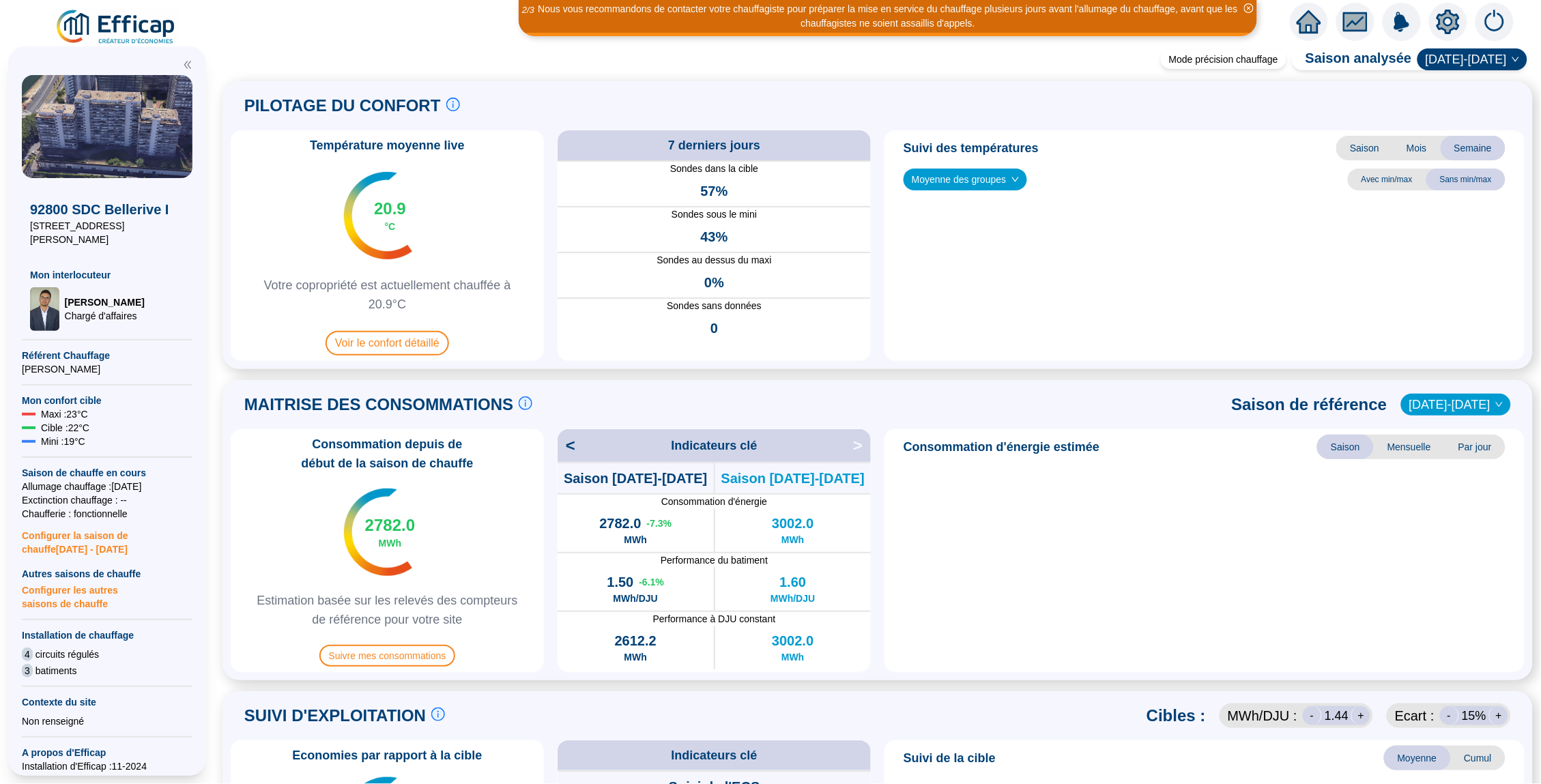
click at [1308, 17] on icon "home" at bounding box center [1309, 22] width 25 height 19
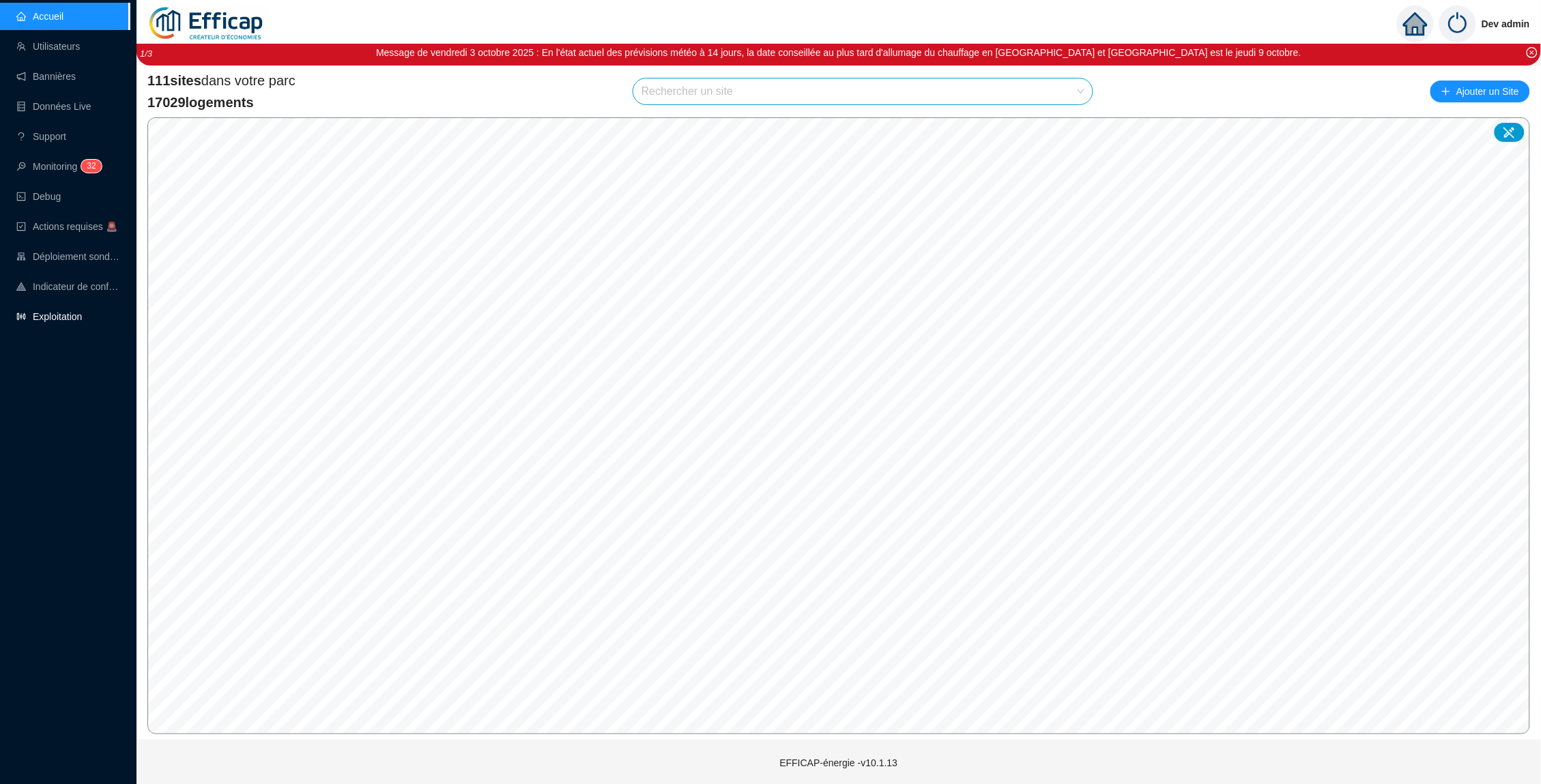
click at [82, 322] on link "Exploitation" at bounding box center [49, 316] width 65 height 11
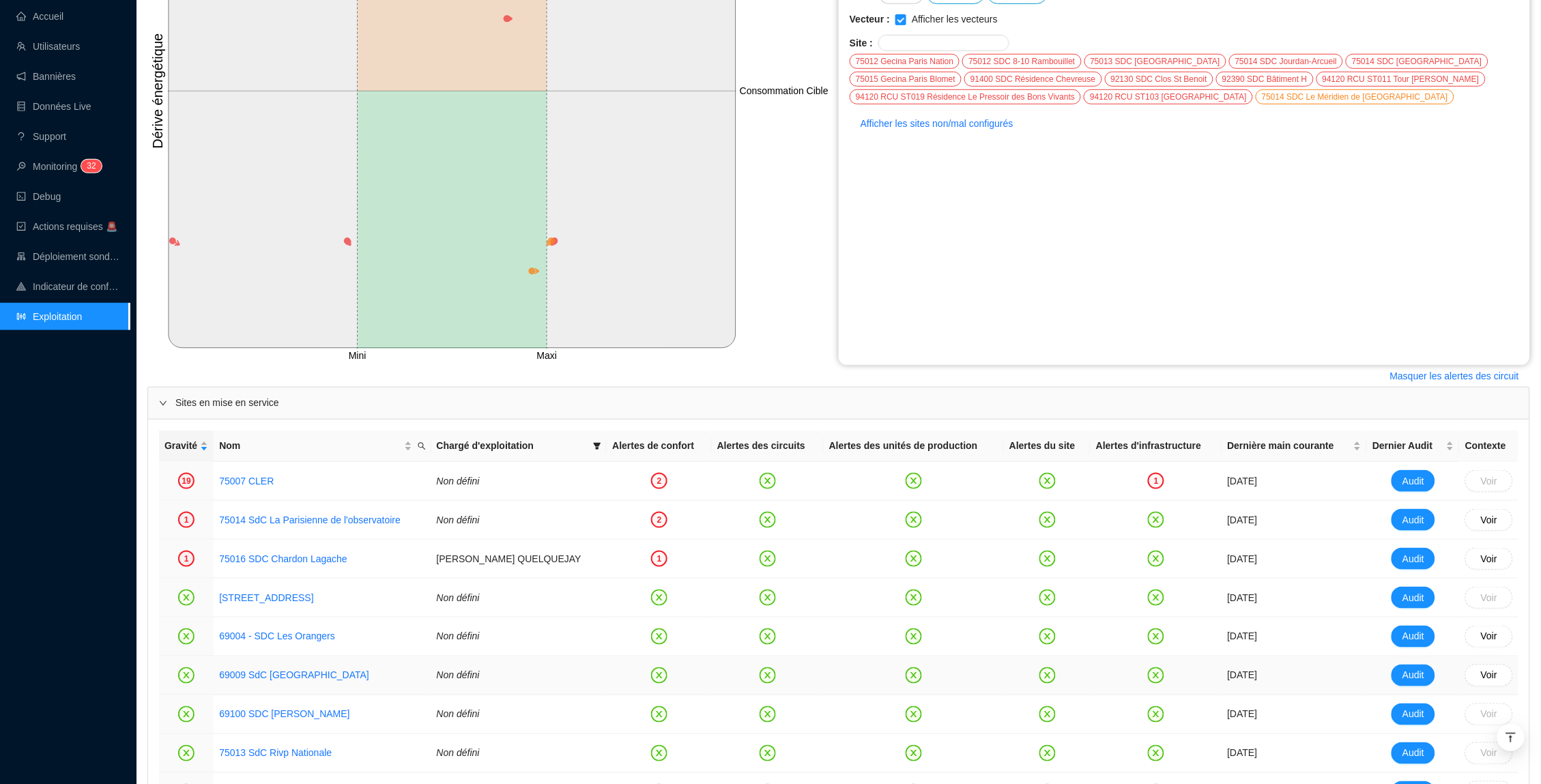
scroll to position [310, 0]
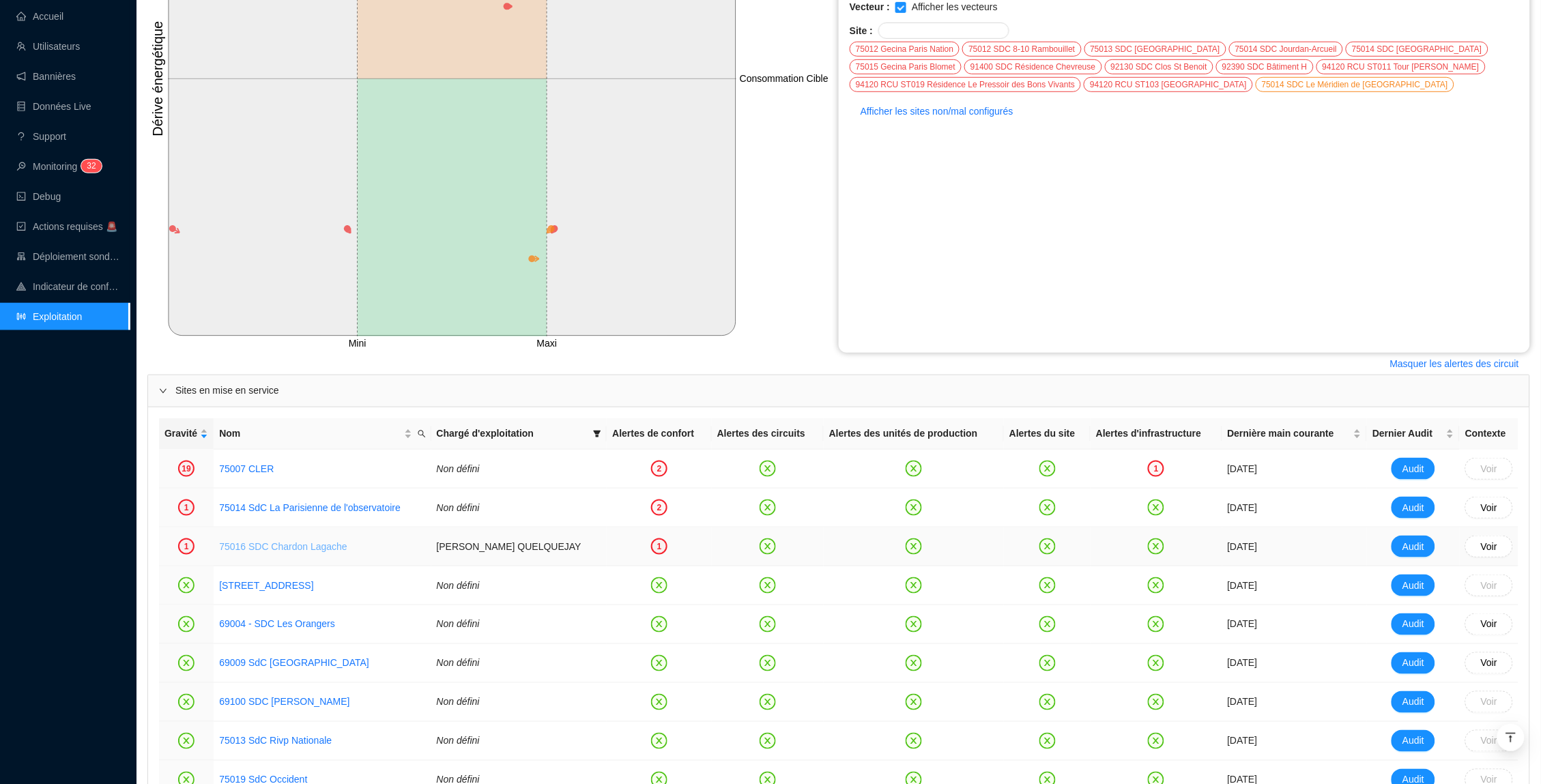
click at [343, 544] on link "75016 SDC Chardon Lagache" at bounding box center [283, 546] width 128 height 11
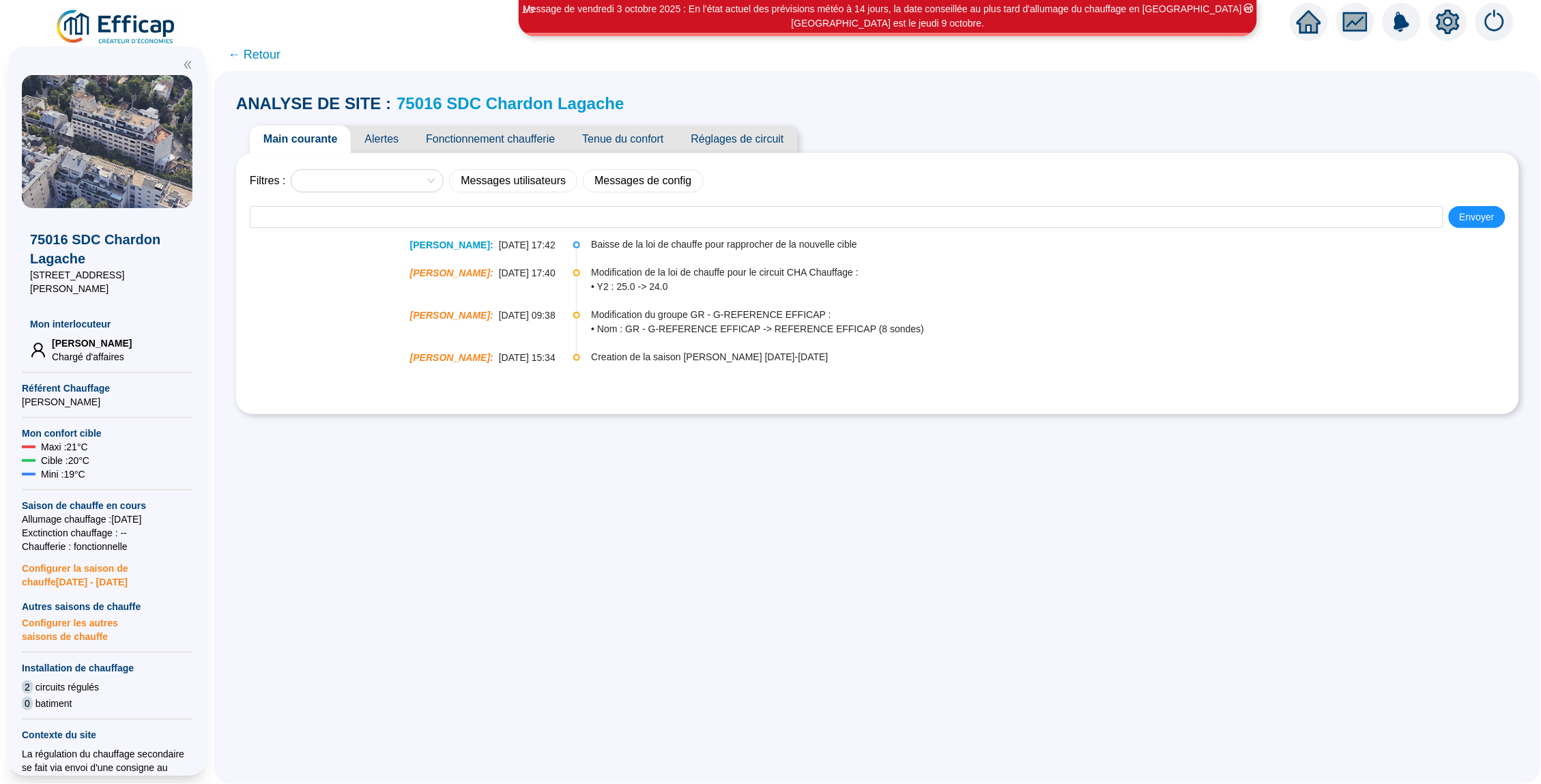
click at [400, 149] on span "Alertes" at bounding box center [381, 139] width 62 height 28
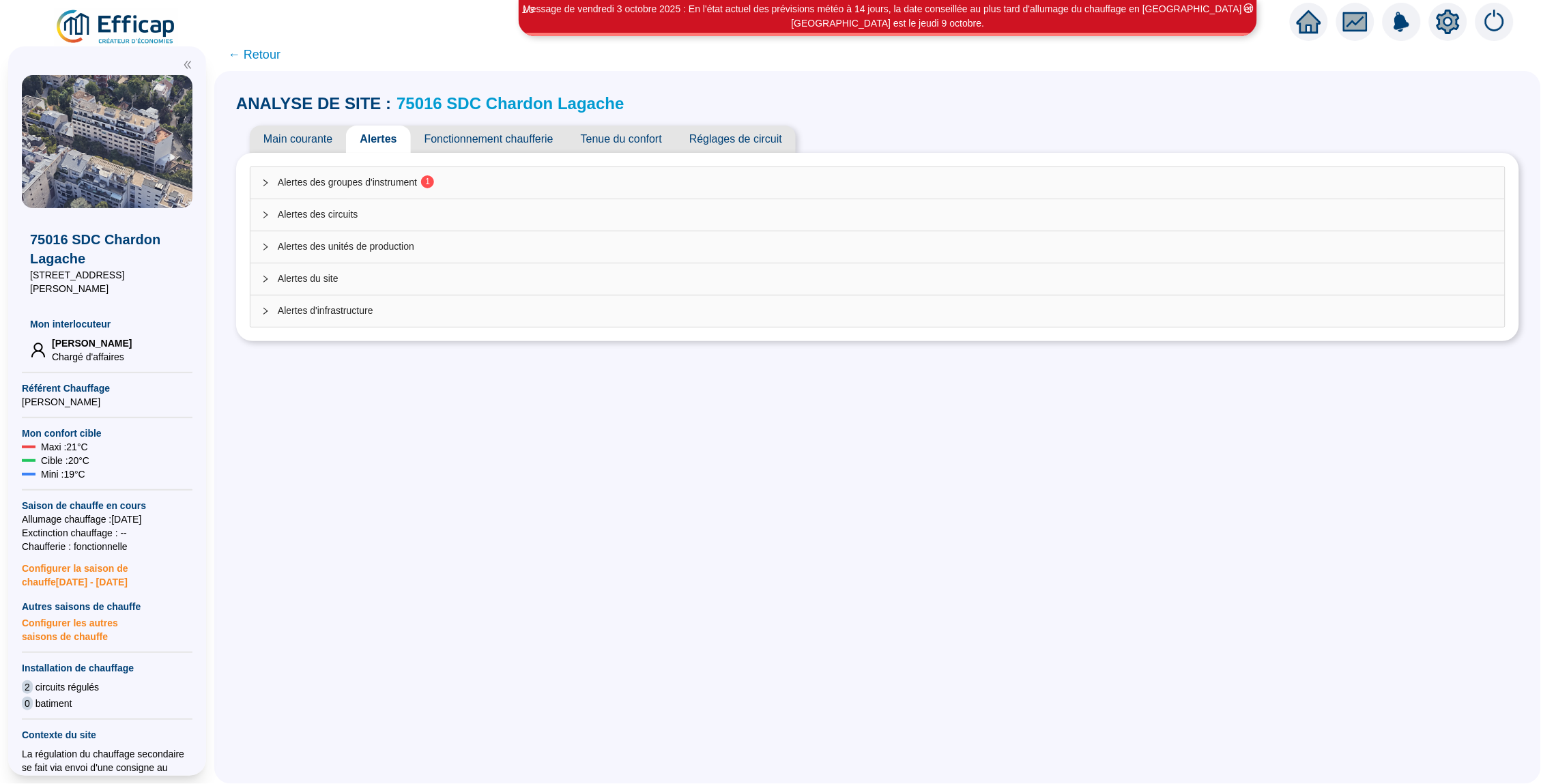
click at [498, 180] on span "Alertes des groupes d'instrument 1" at bounding box center [886, 183] width 1216 height 15
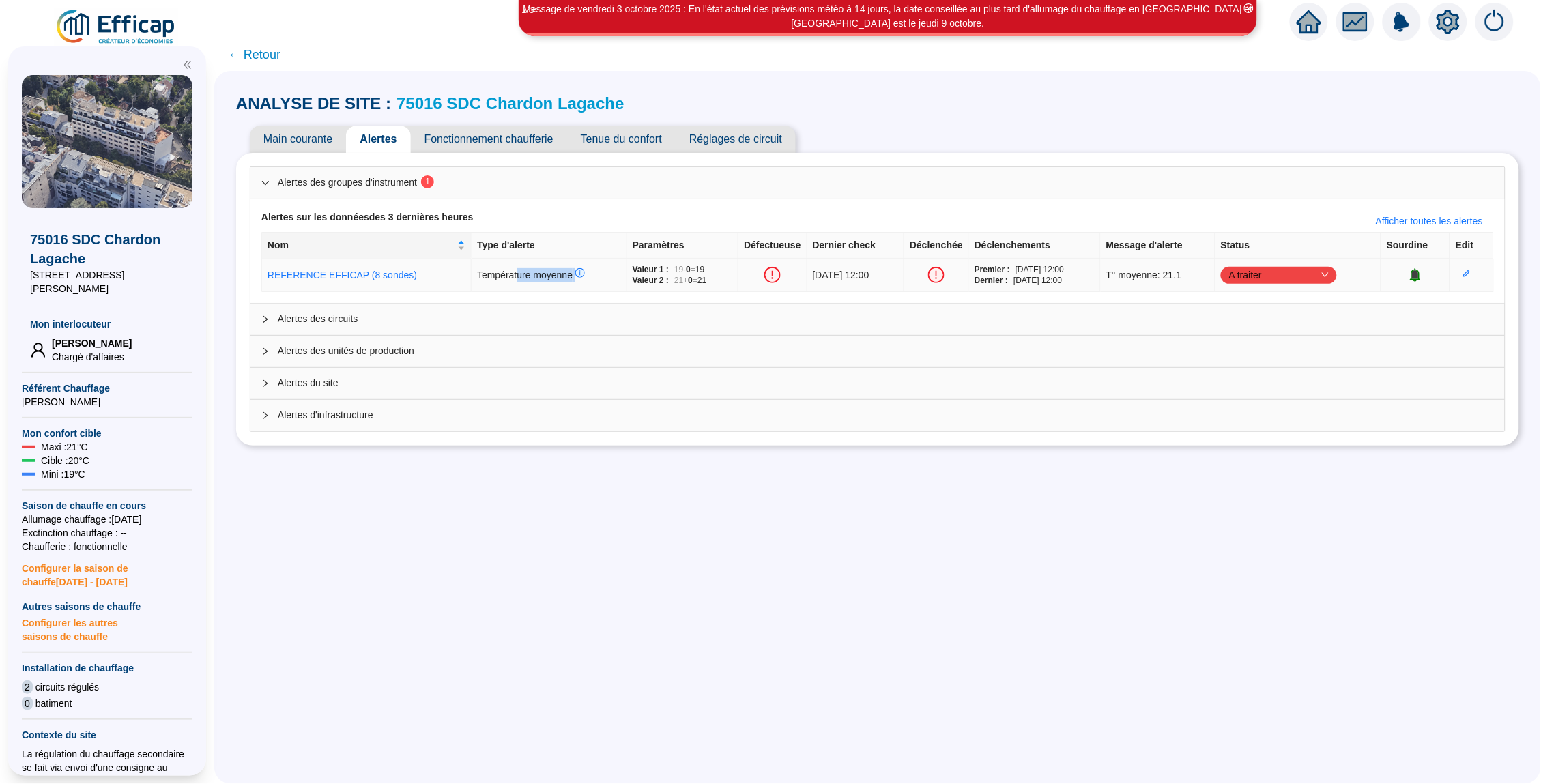
drag, startPoint x: 498, startPoint y: 276, endPoint x: 558, endPoint y: 276, distance: 60.0
click at [558, 276] on span "Température moyenne" at bounding box center [530, 274] width 108 height 11
click at [621, 142] on span "Tenue du confort" at bounding box center [622, 139] width 109 height 28
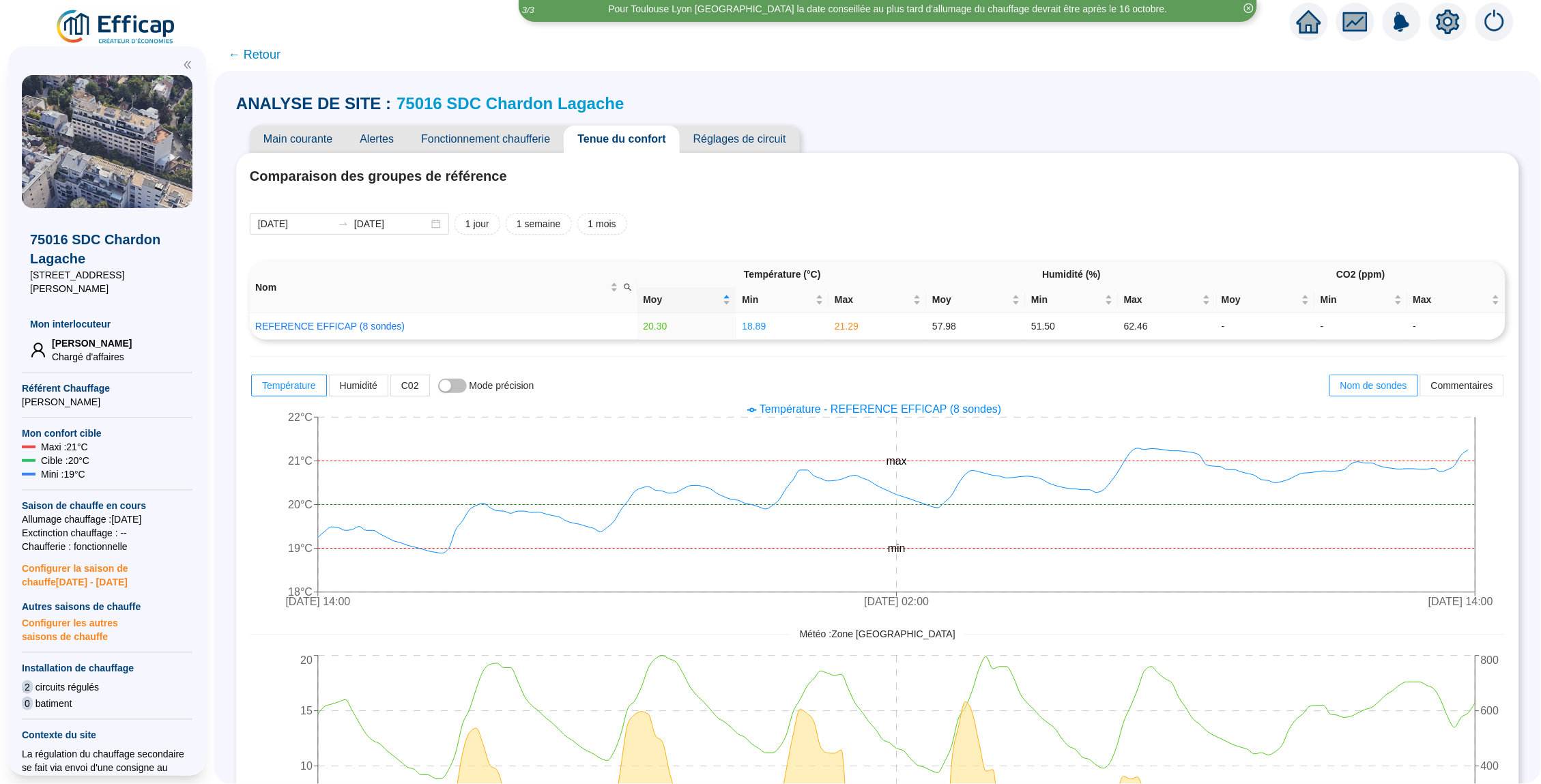
click at [267, 55] on span "← Retour" at bounding box center [254, 54] width 52 height 19
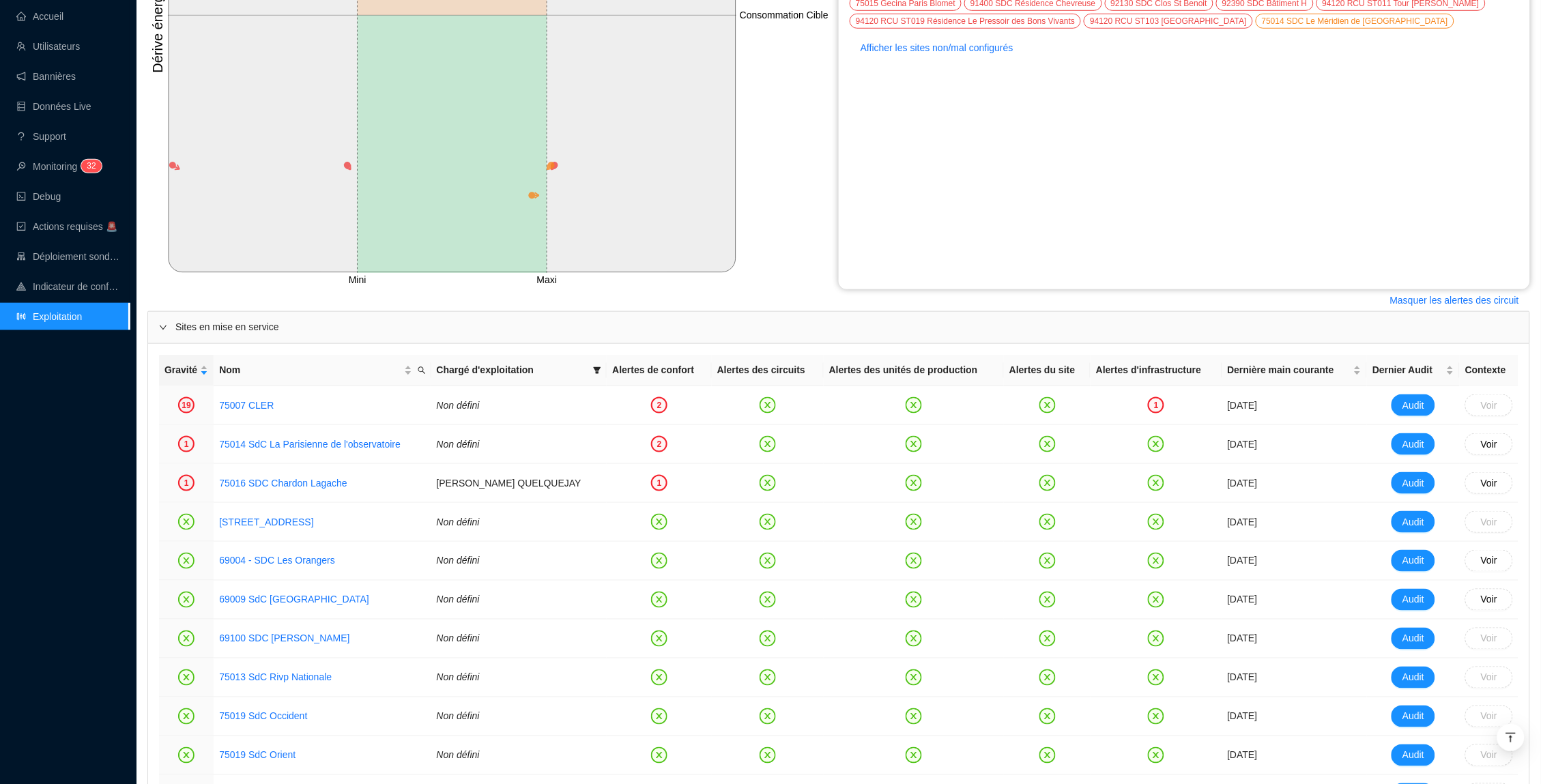
scroll to position [381, 0]
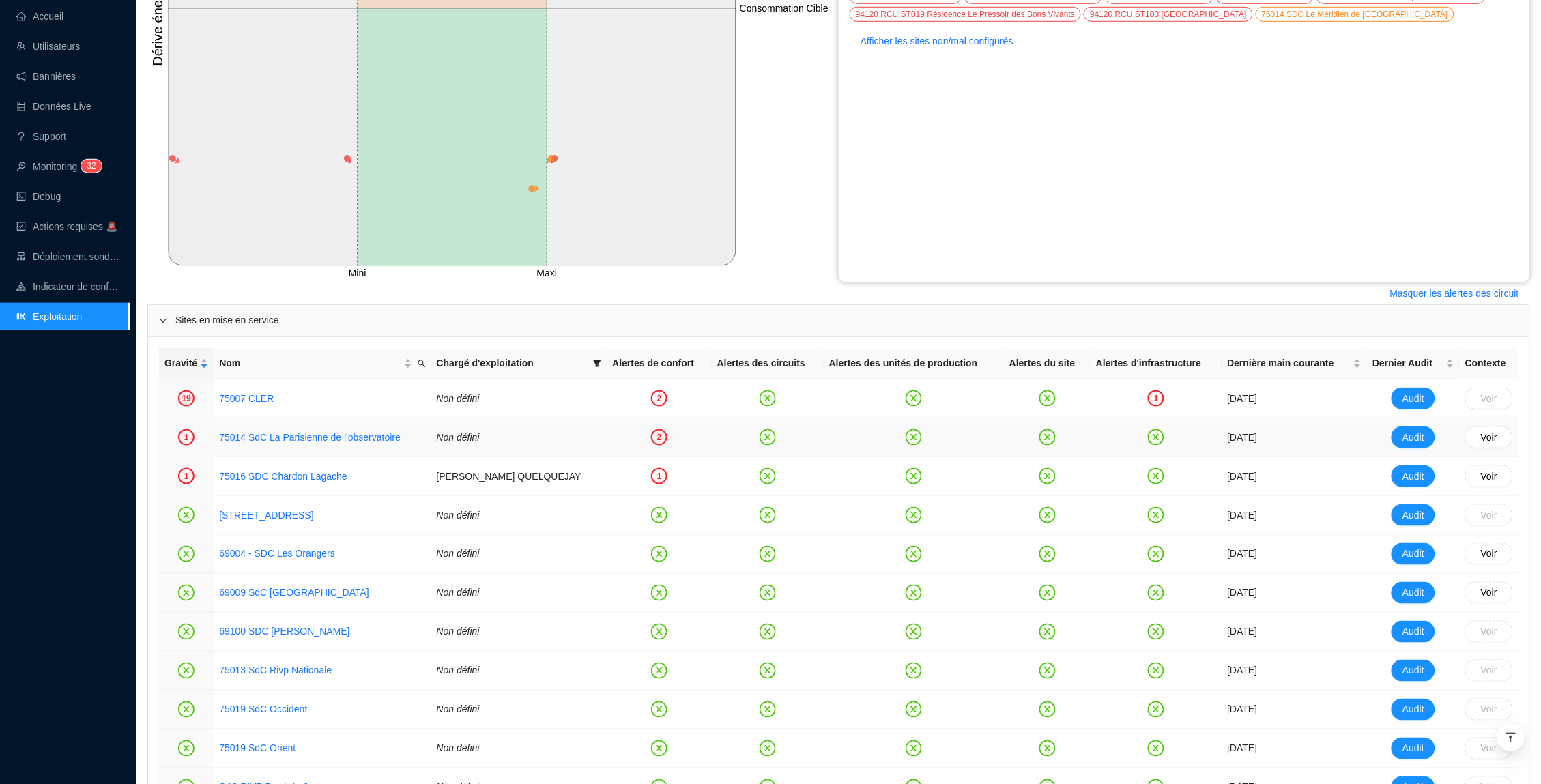
click at [651, 434] on div "2" at bounding box center [659, 437] width 17 height 17
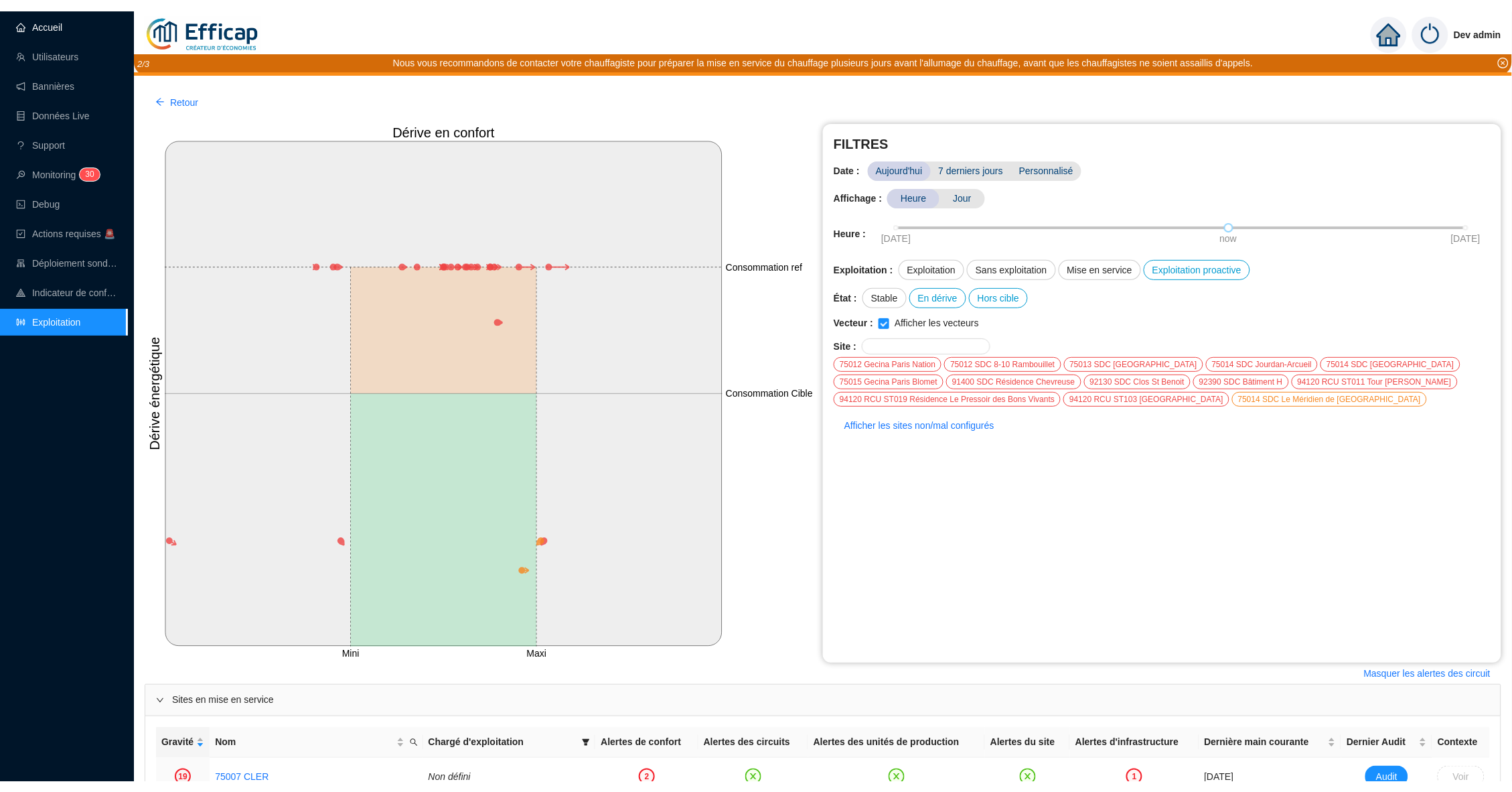
scroll to position [0, 0]
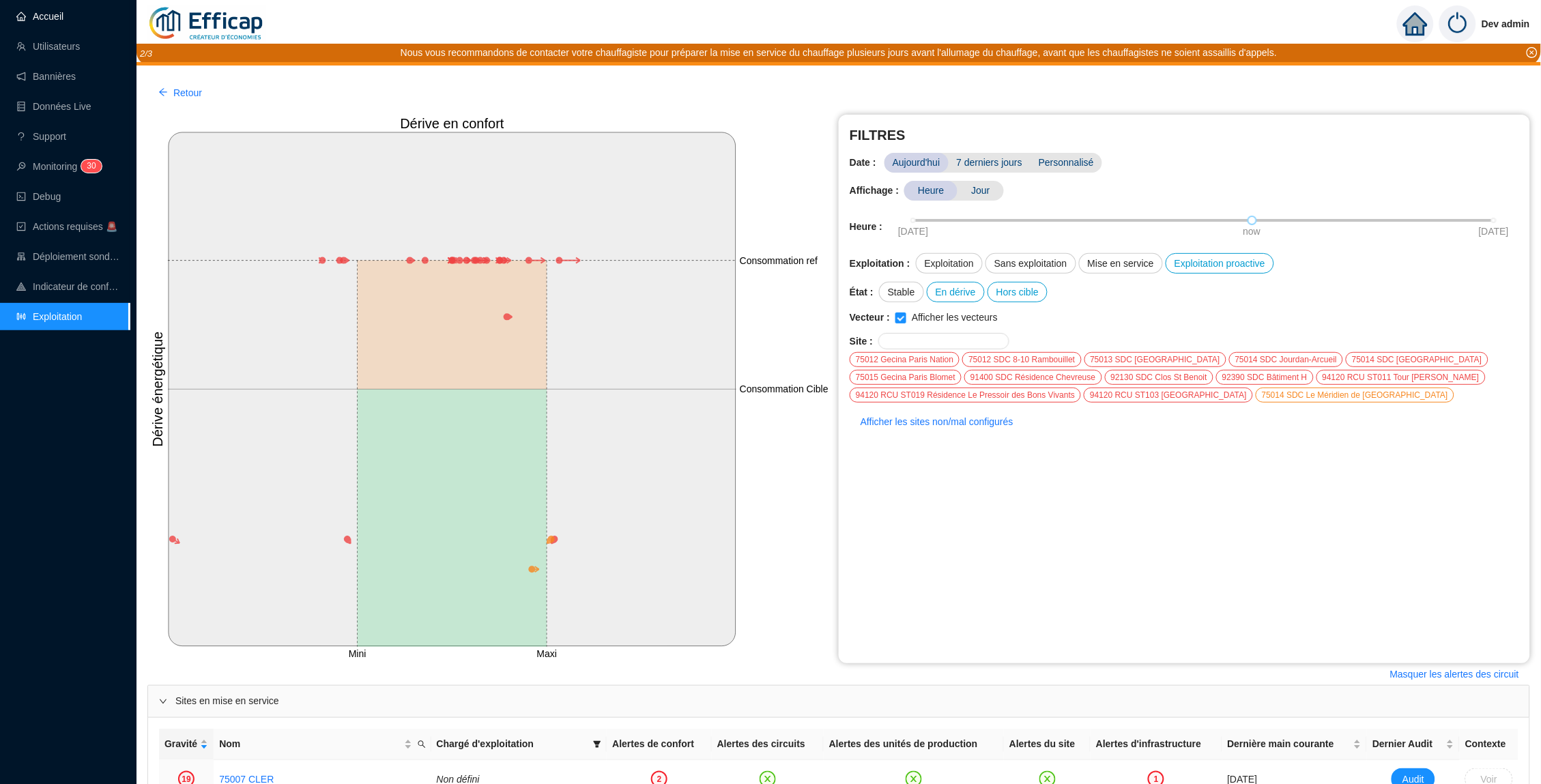
click at [40, 11] on link "Accueil" at bounding box center [40, 16] width 47 height 11
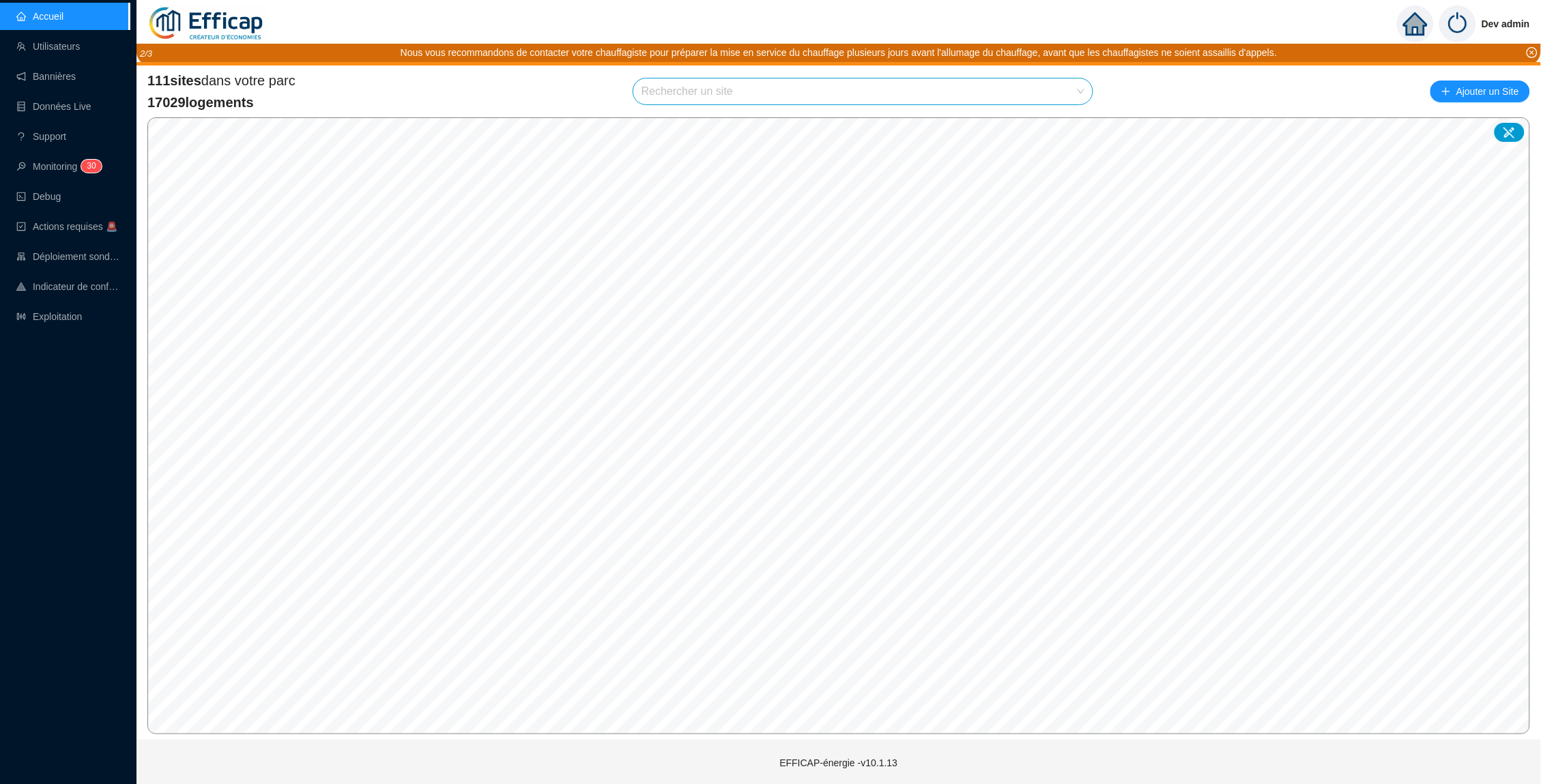
click at [860, 4] on div "Dev admin" at bounding box center [839, 24] width 1405 height 48
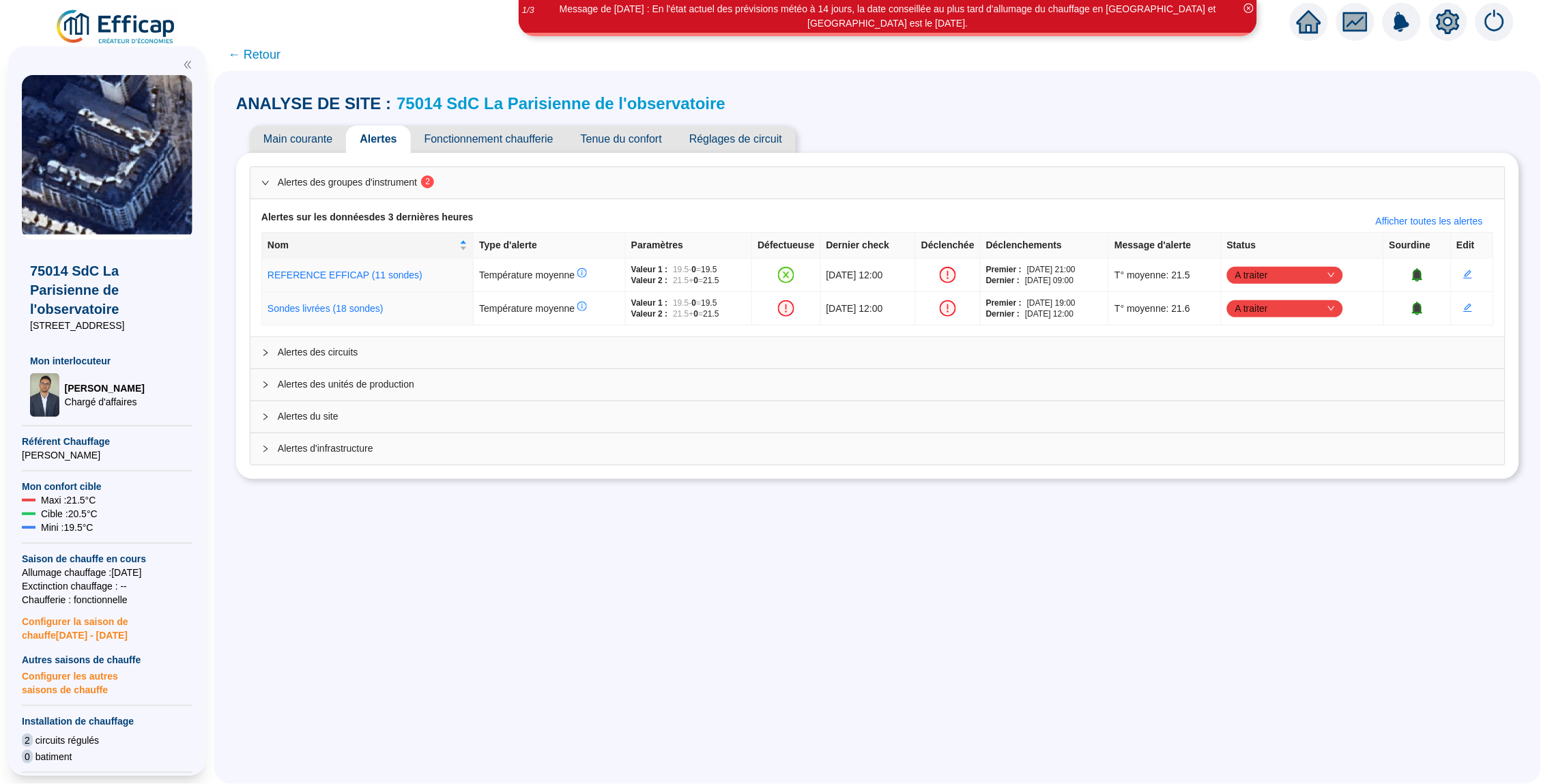
click at [604, 144] on span "Tenue du confort" at bounding box center [622, 139] width 109 height 28
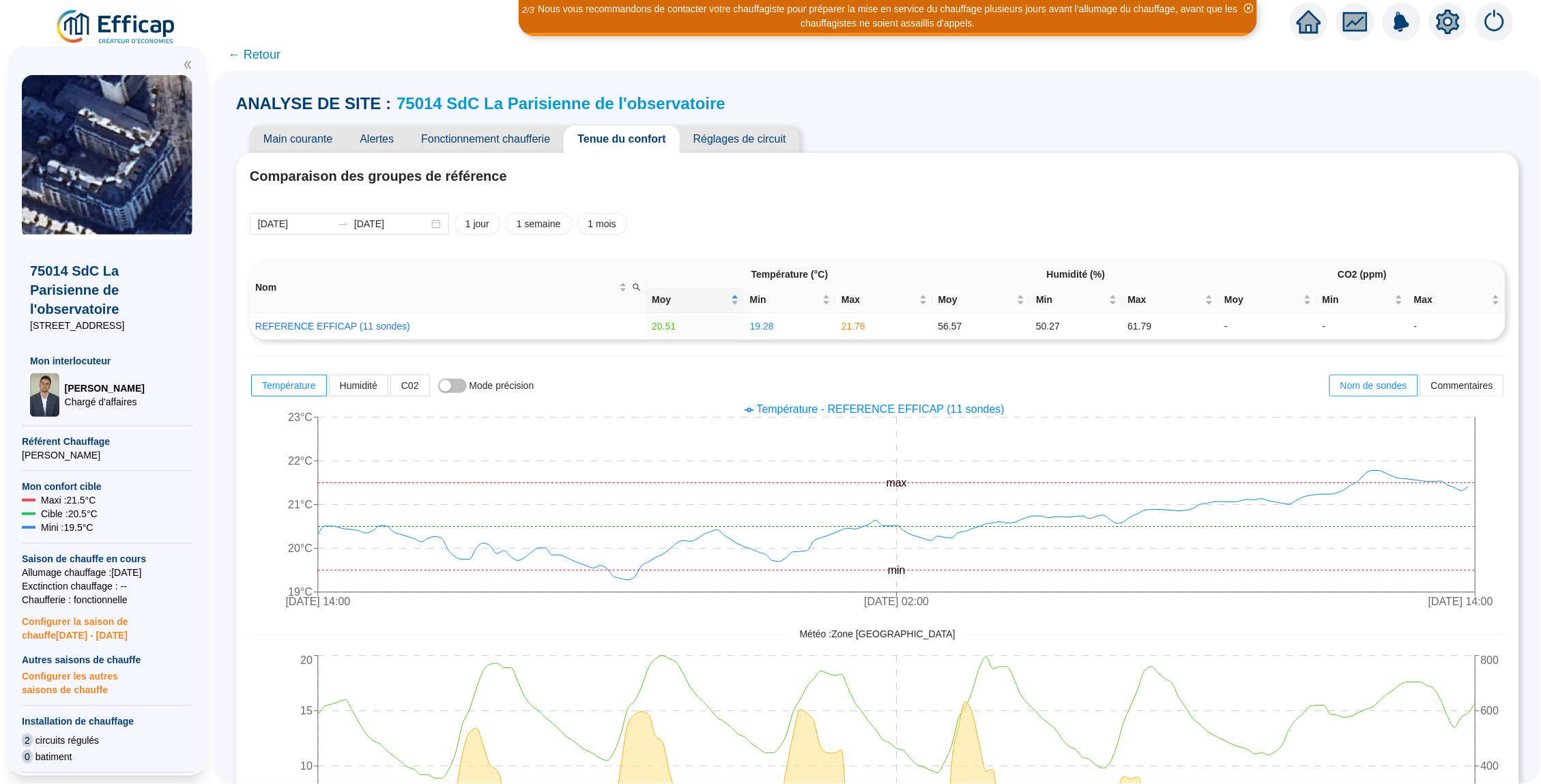
click at [260, 55] on span "← Retour" at bounding box center [254, 54] width 52 height 19
